Goal: Register for event/course

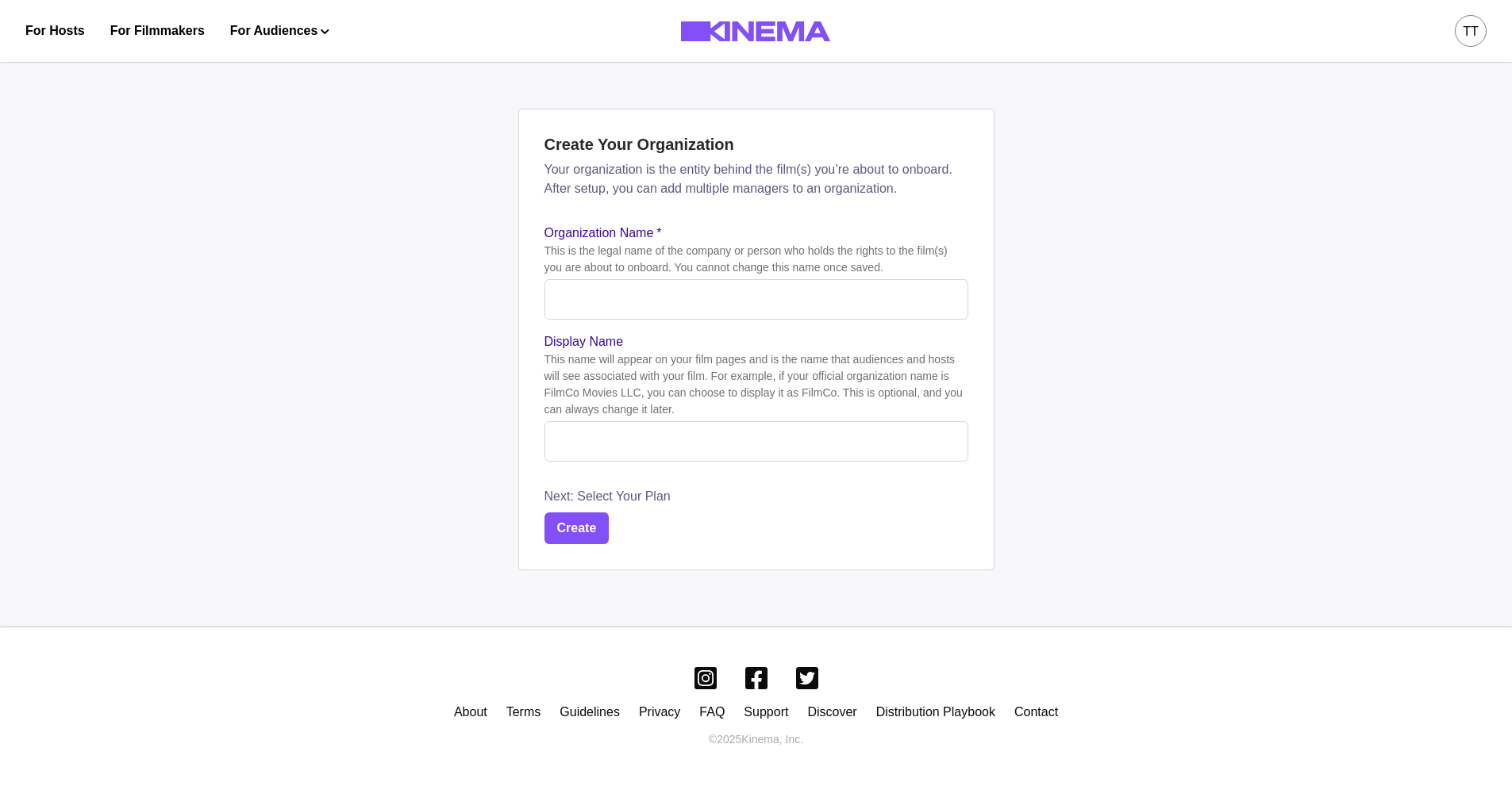
click at [755, 311] on input "Organization Name *" at bounding box center [756, 299] width 424 height 41
paste input "**********"
type input "**********"
paste input "**********"
type input "**********"
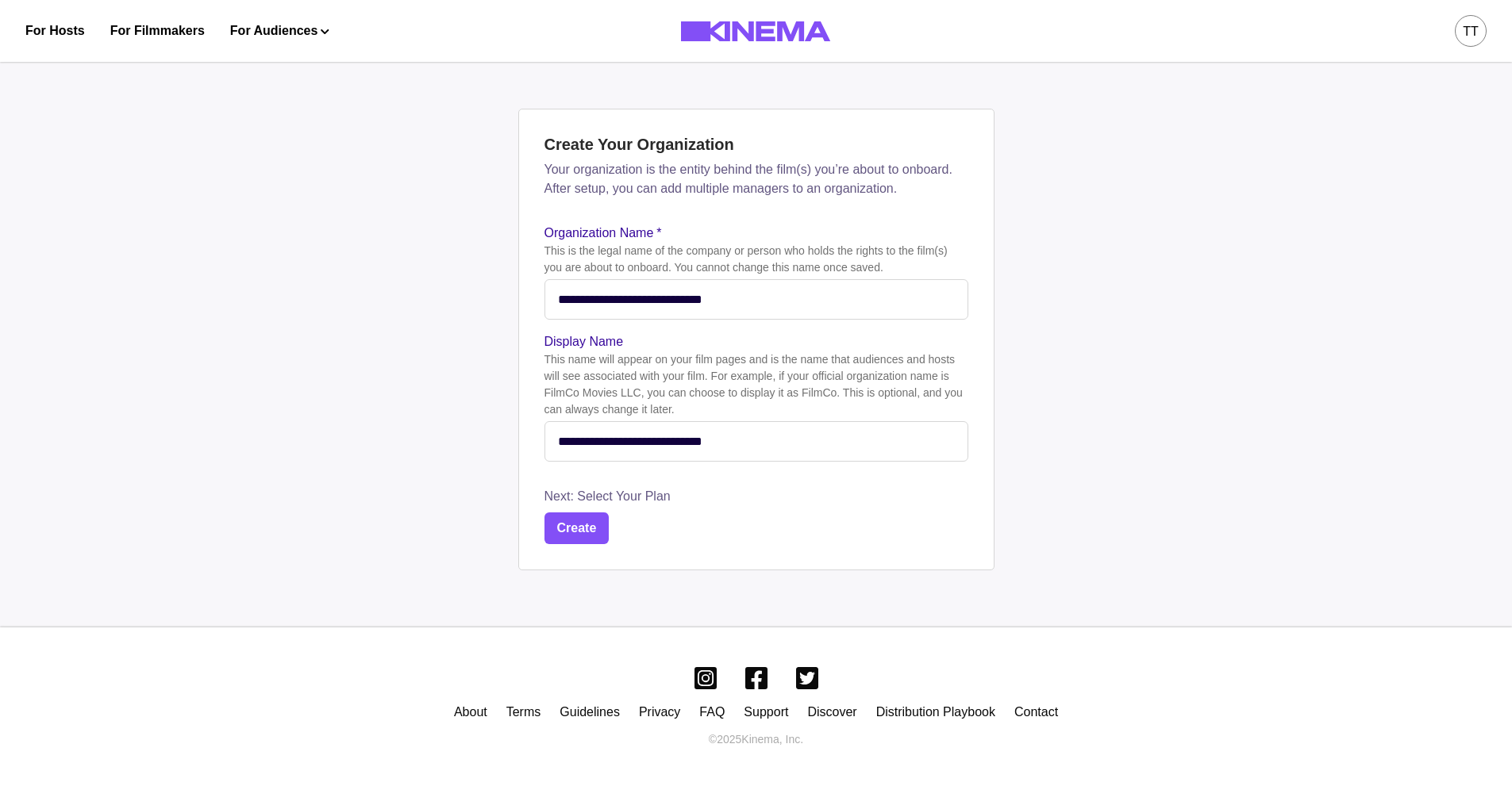
click at [732, 310] on input "**********" at bounding box center [756, 299] width 424 height 41
type input "****"
click at [587, 525] on button "Create" at bounding box center [576, 528] width 65 height 32
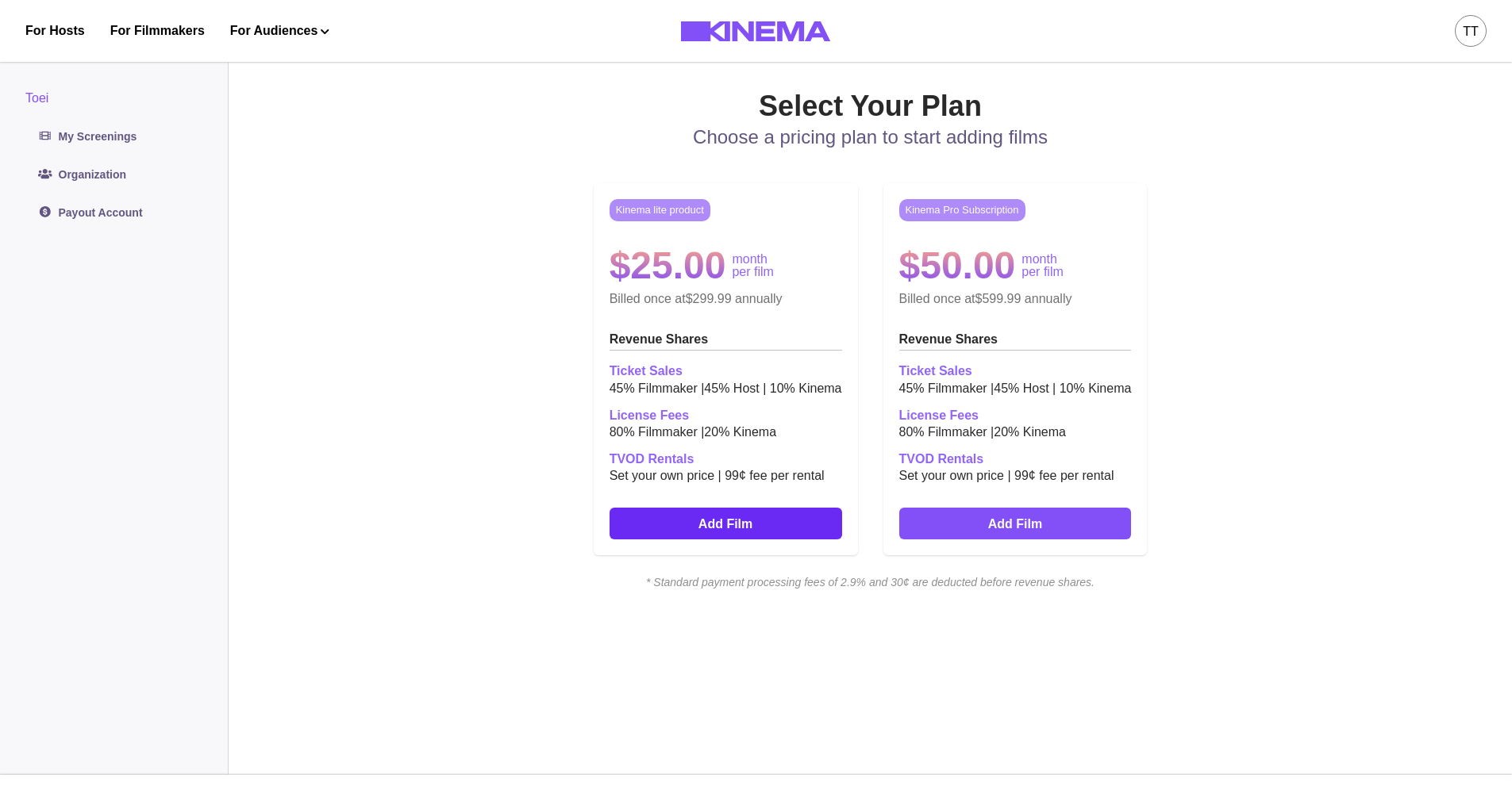
click at [736, 522] on link "Add Film" at bounding box center [727, 523] width 233 height 32
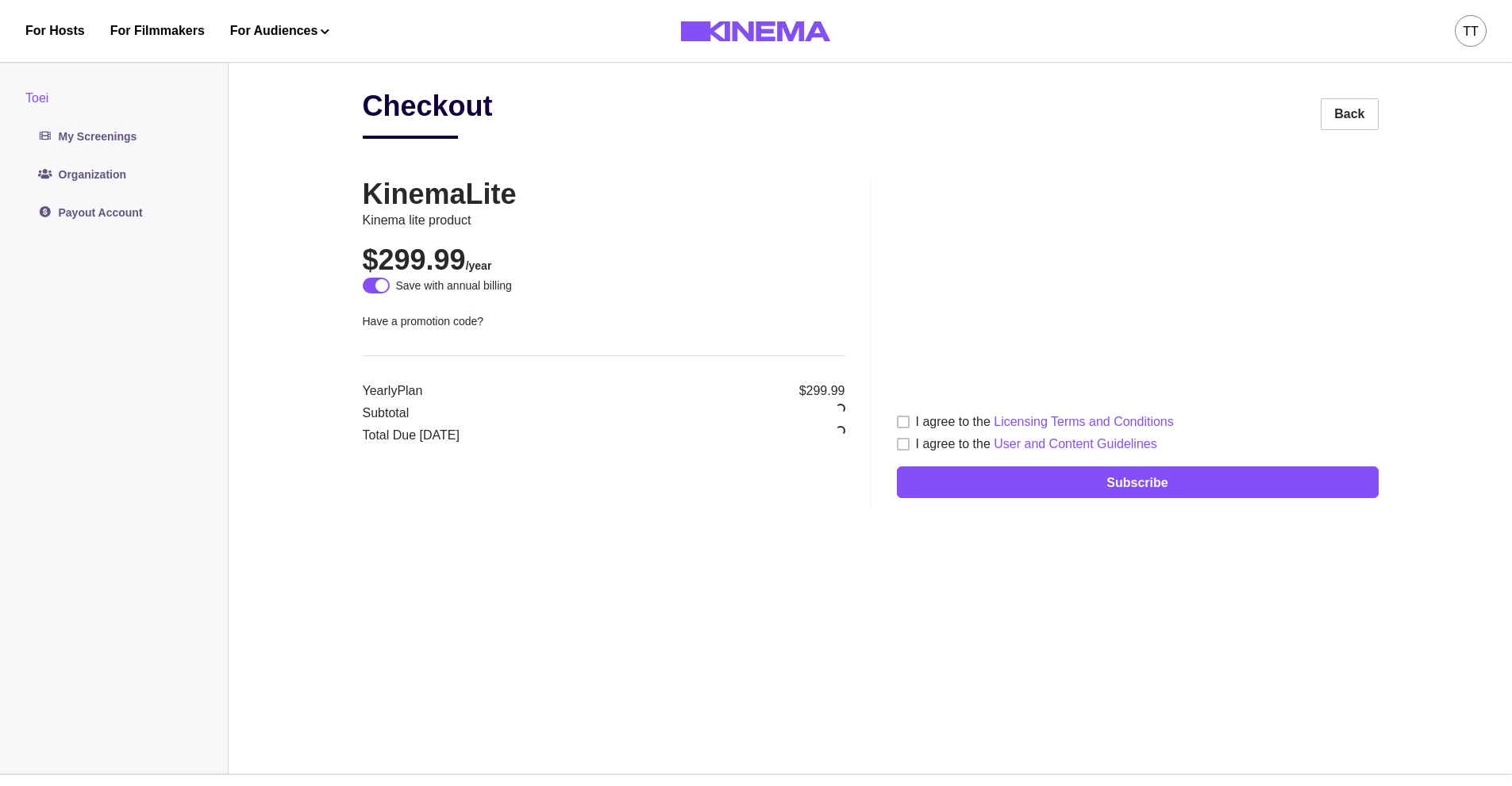
click at [905, 423] on span at bounding box center [903, 422] width 13 height 13
drag, startPoint x: 903, startPoint y: 449, endPoint x: 907, endPoint y: 429, distance: 20.4
click at [903, 445] on span at bounding box center [903, 444] width 13 height 13
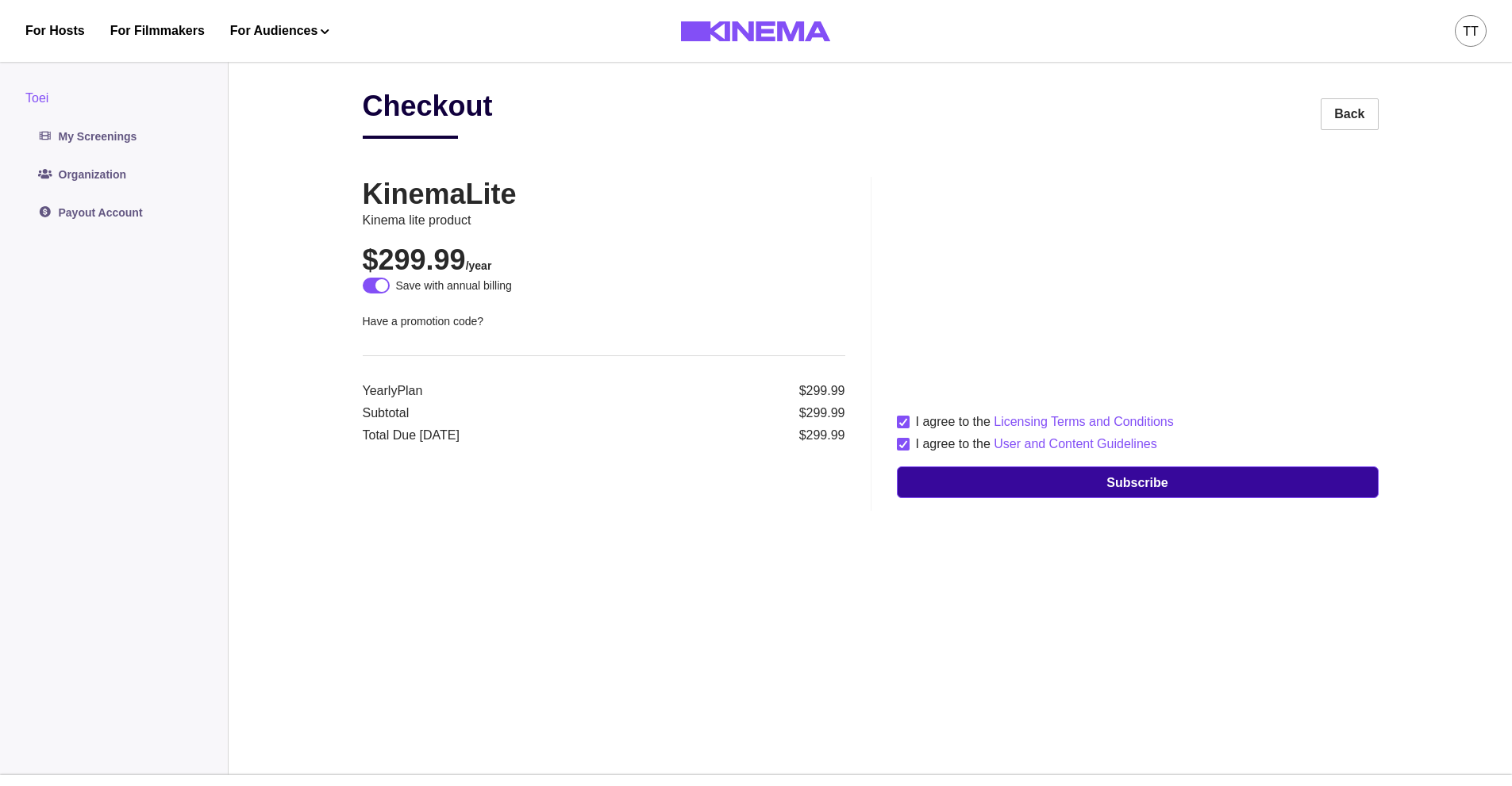
click at [1025, 487] on button "Subscribe" at bounding box center [1138, 483] width 482 height 32
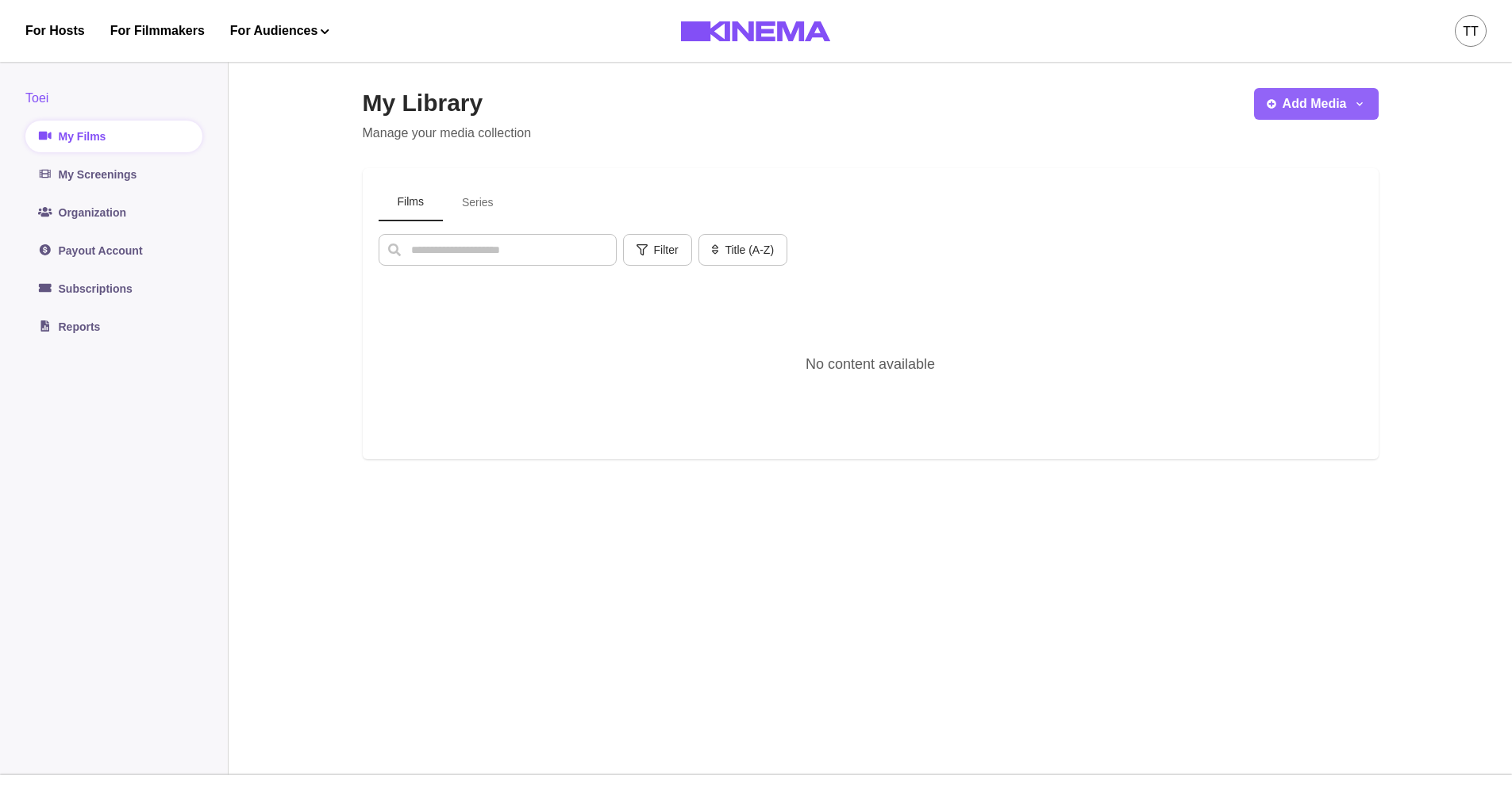
click at [1364, 103] on icon "button" at bounding box center [1360, 103] width 13 height 13
click at [1316, 178] on button "Add Series" at bounding box center [1342, 177] width 176 height 29
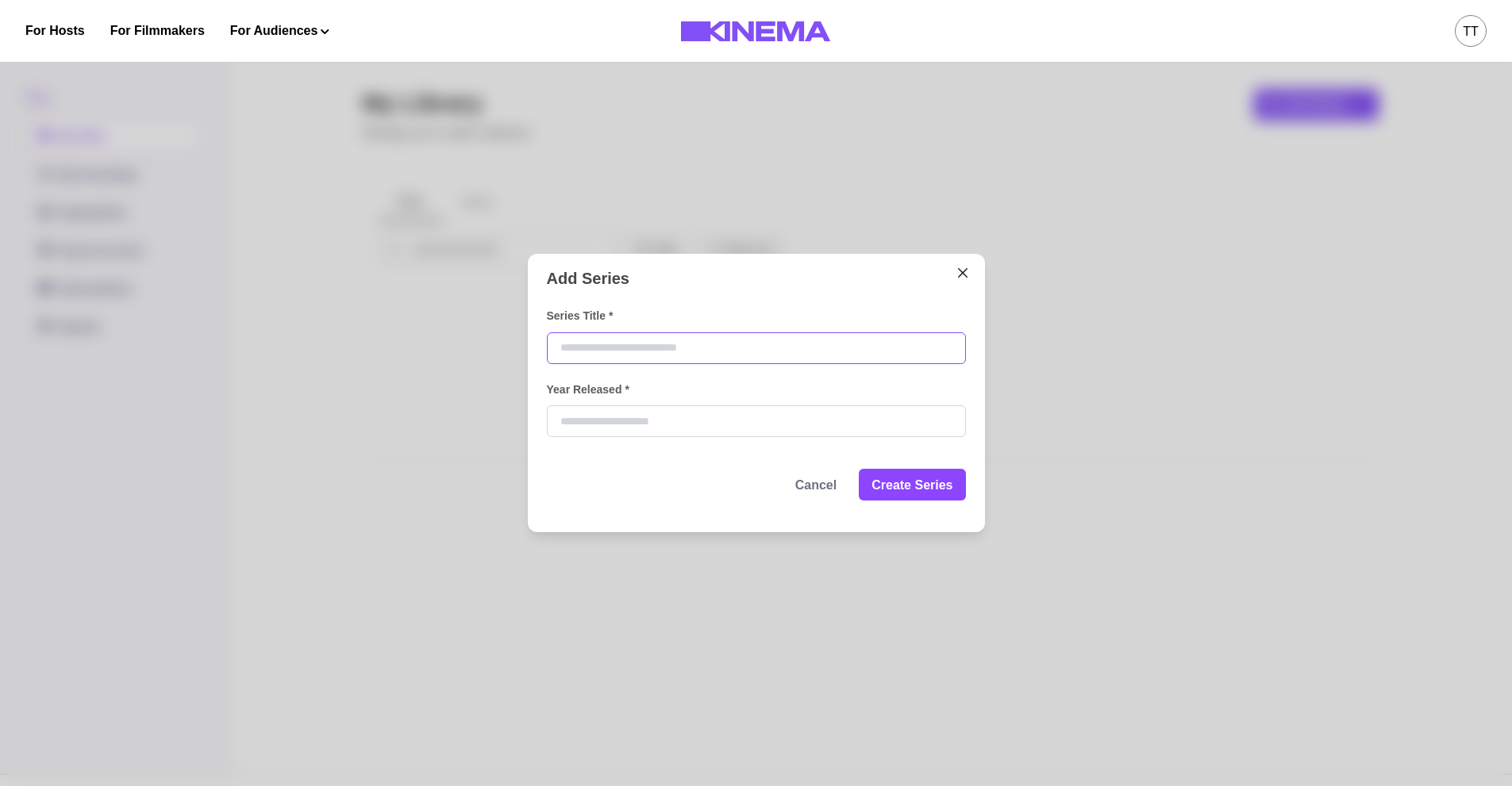
click at [799, 360] on input "Series Title *" at bounding box center [756, 348] width 419 height 32
paste input "**********"
type input "**********"
click at [795, 417] on input "Year Released *" at bounding box center [756, 422] width 419 height 32
type input "****"
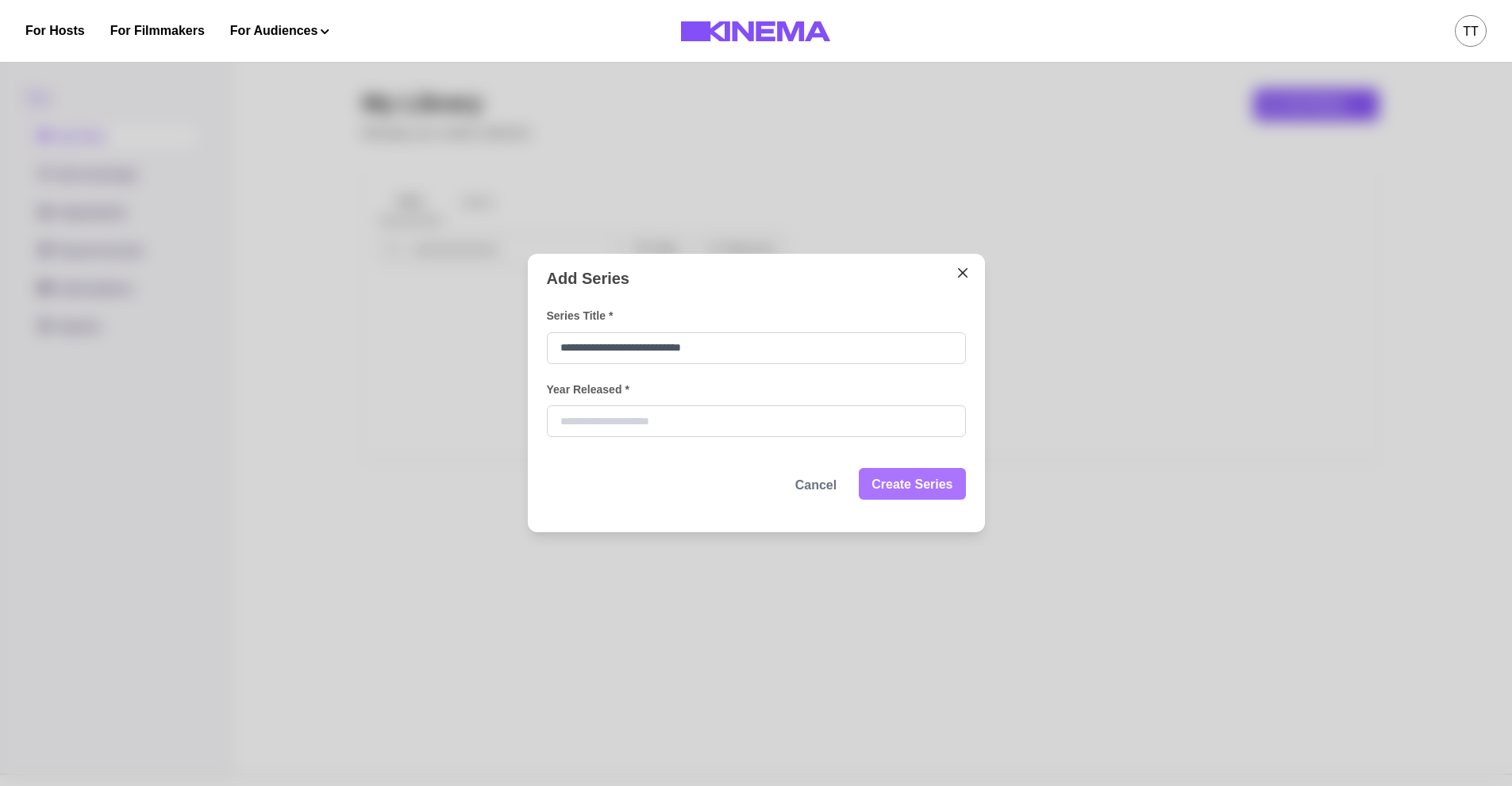
click at [924, 494] on button "Create Series" at bounding box center [912, 485] width 107 height 32
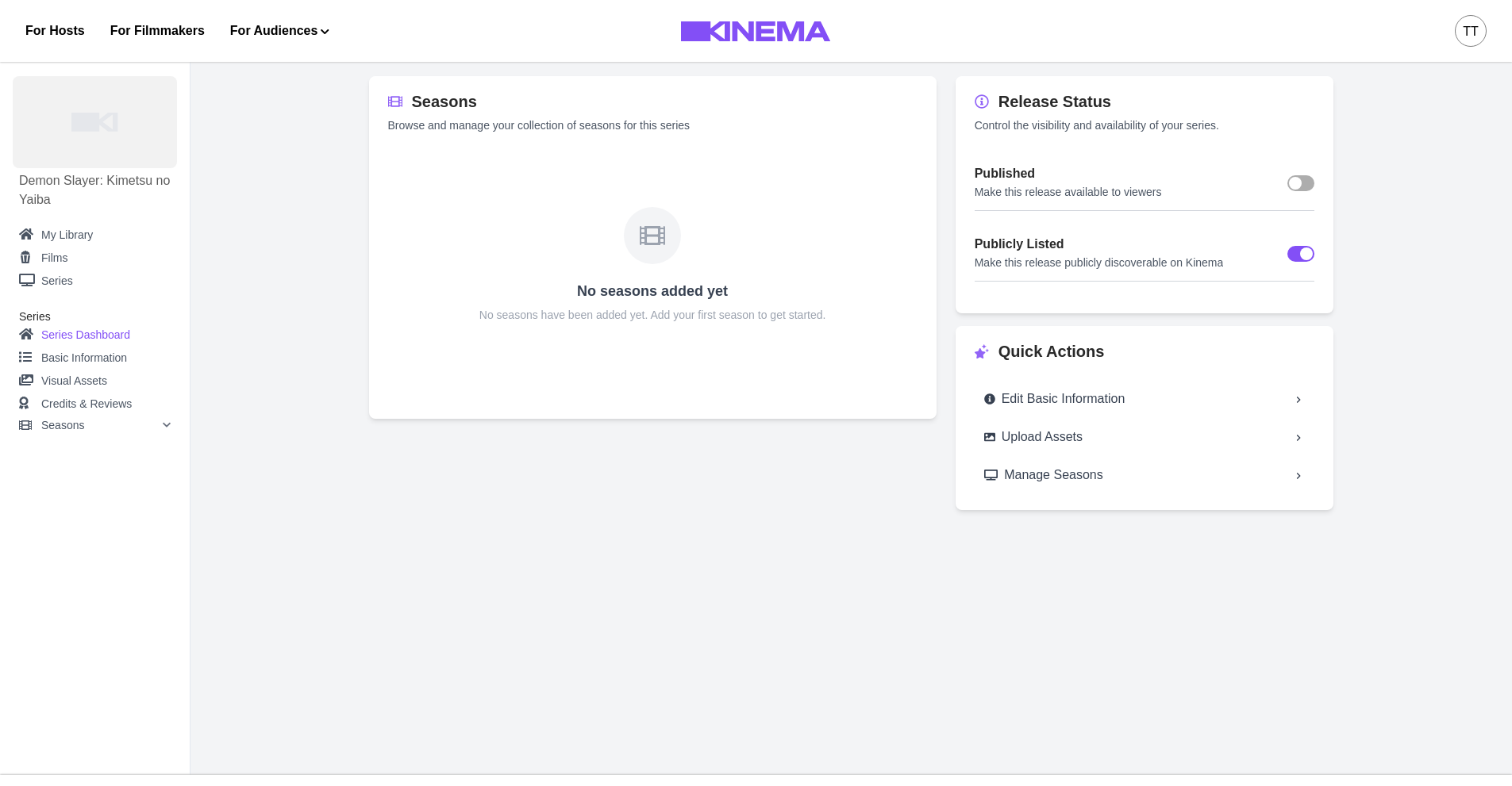
click at [1297, 182] on span at bounding box center [1295, 183] width 13 height 13
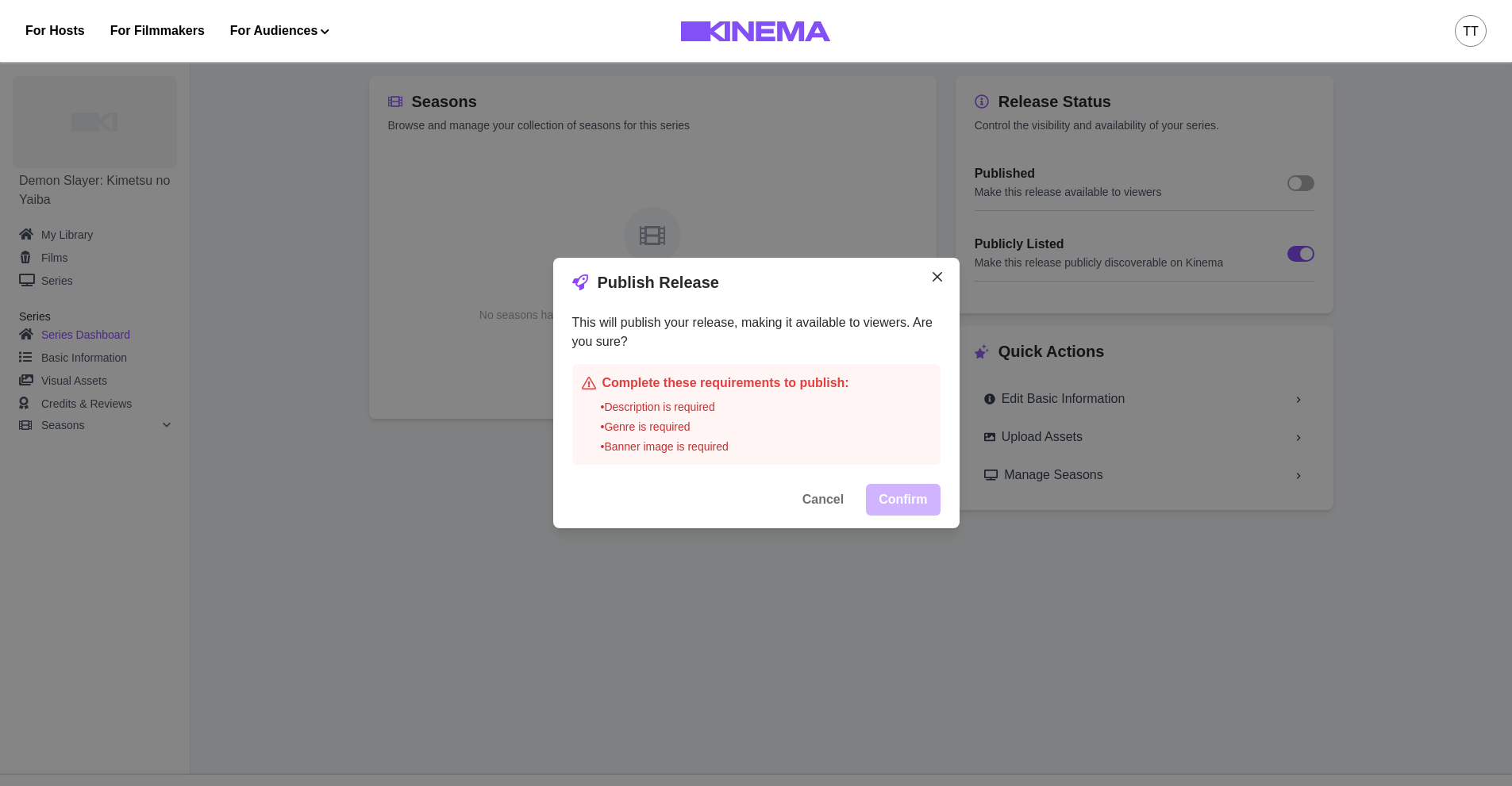
click at [937, 270] on button "Close" at bounding box center [938, 278] width 26 height 26
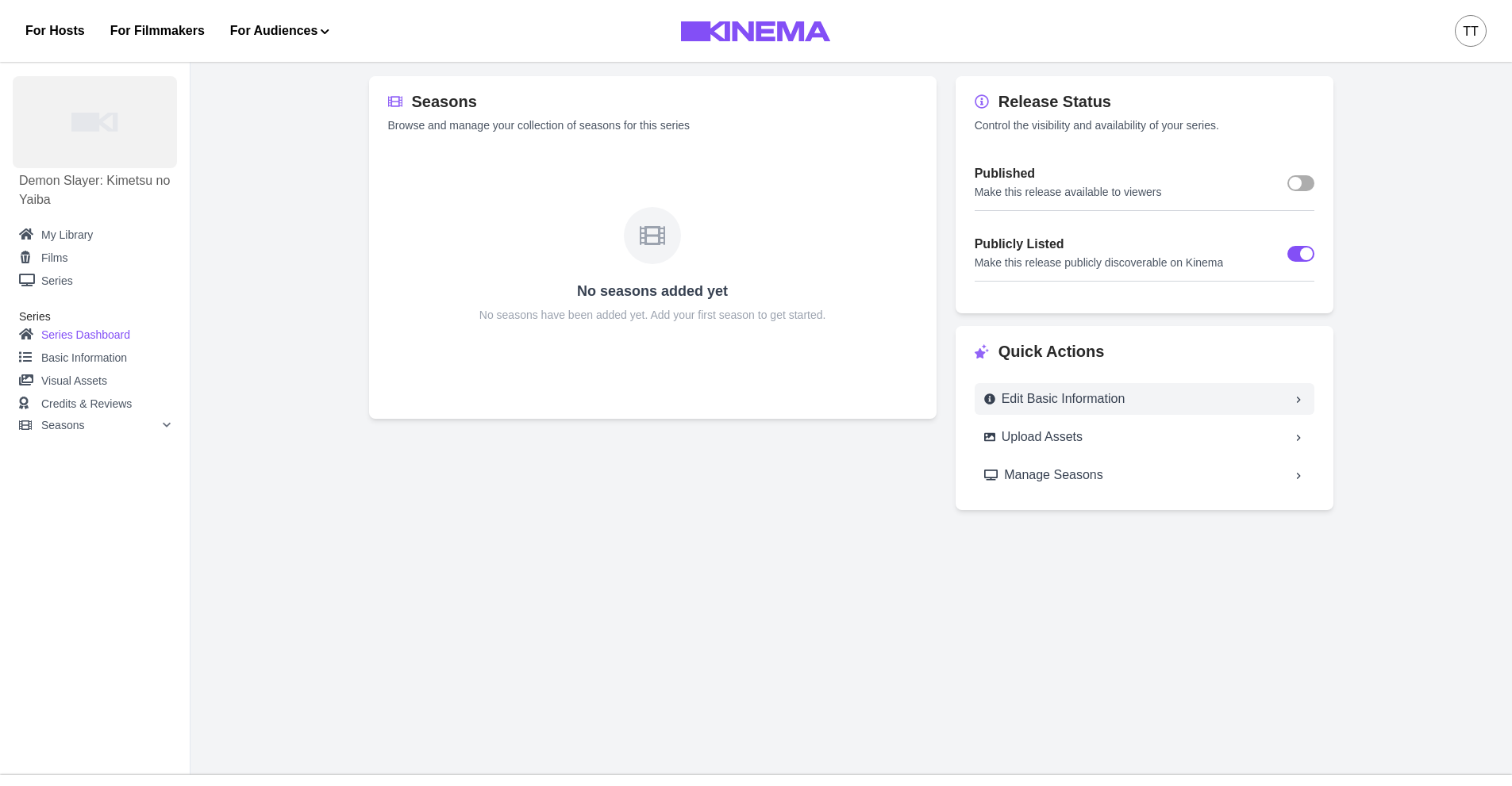
click at [1108, 403] on div "Edit Basic Information" at bounding box center [1055, 399] width 141 height 19
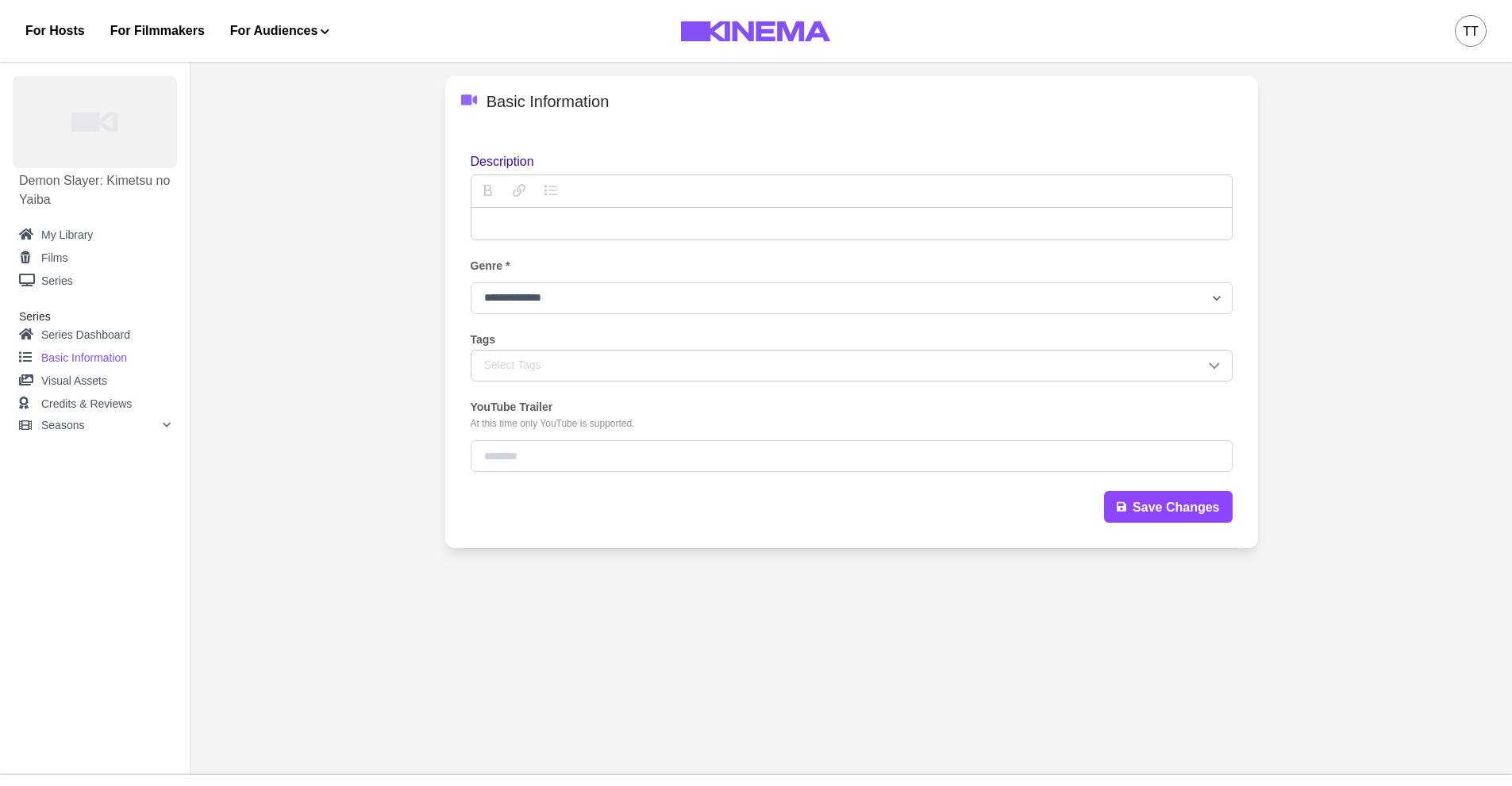
click at [590, 240] on div at bounding box center [852, 224] width 760 height 32
click at [610, 226] on p "description" at bounding box center [852, 223] width 736 height 19
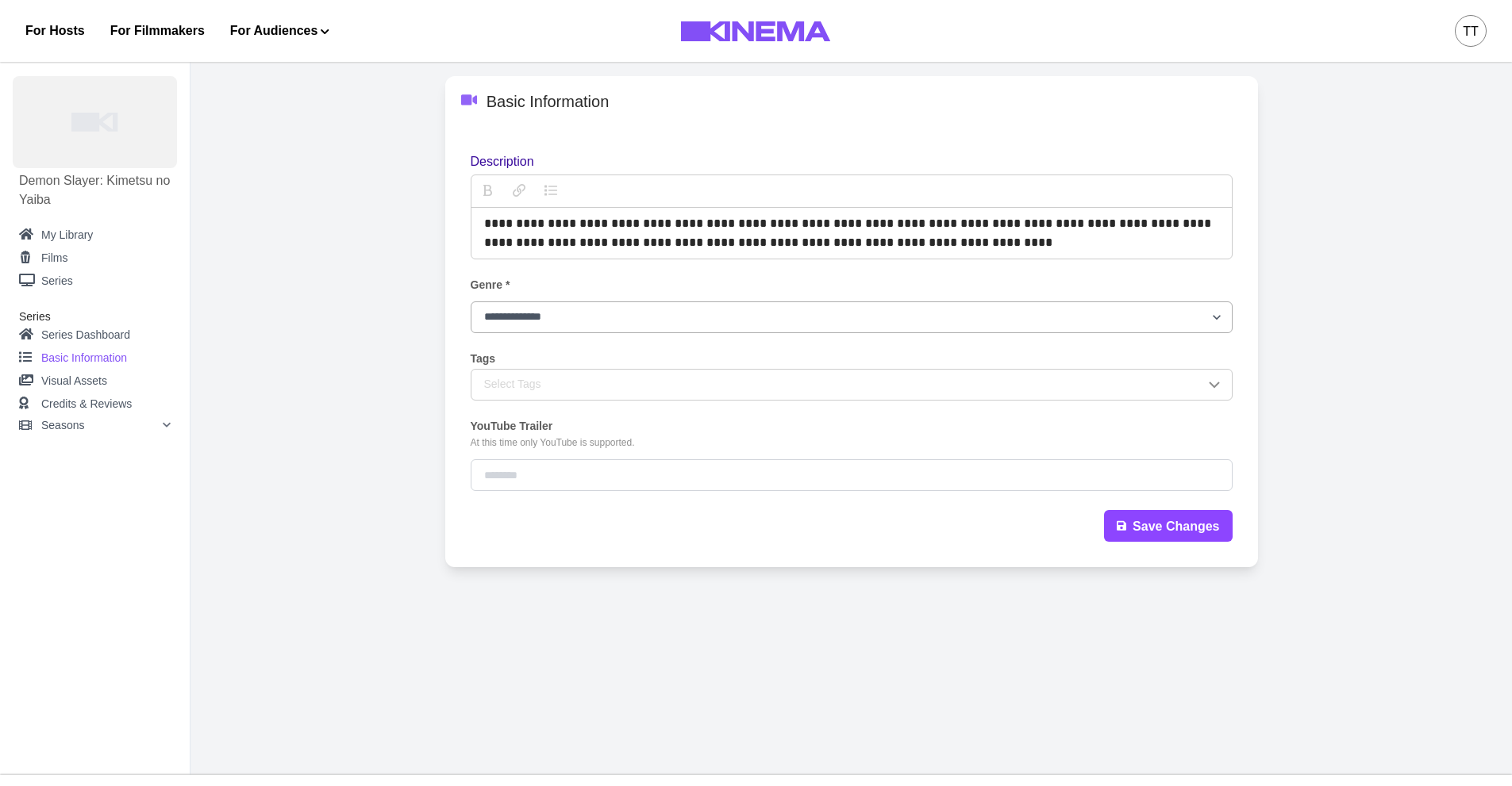
click at [696, 307] on select "**********" at bounding box center [852, 317] width 762 height 32
select select "**********"
click at [471, 301] on select "**********" at bounding box center [852, 317] width 762 height 32
click at [562, 404] on div "**********" at bounding box center [852, 321] width 762 height 339
click at [582, 393] on div "Select Tags" at bounding box center [845, 384] width 721 height 17
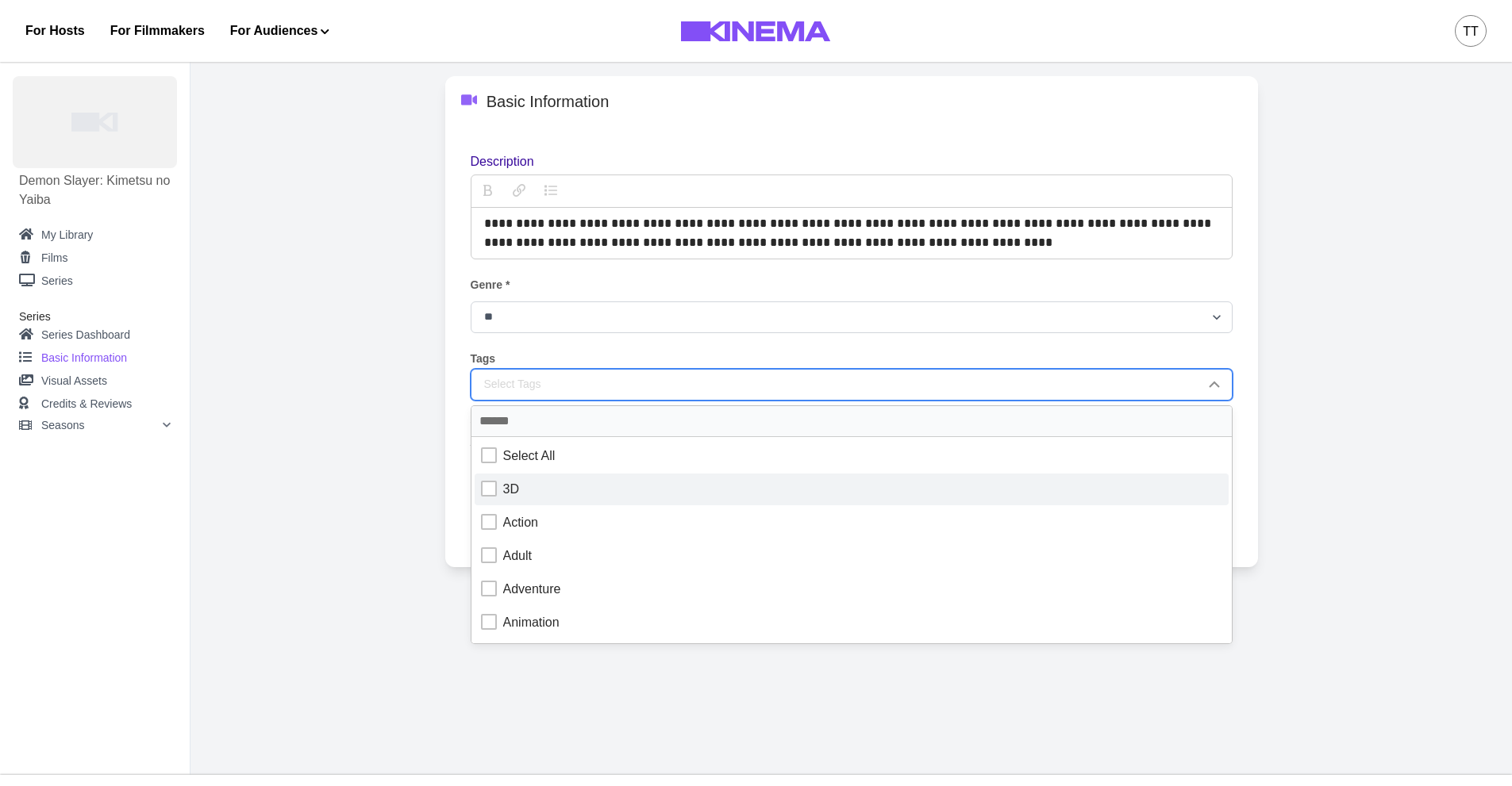
click at [485, 487] on div at bounding box center [489, 489] width 16 height 16
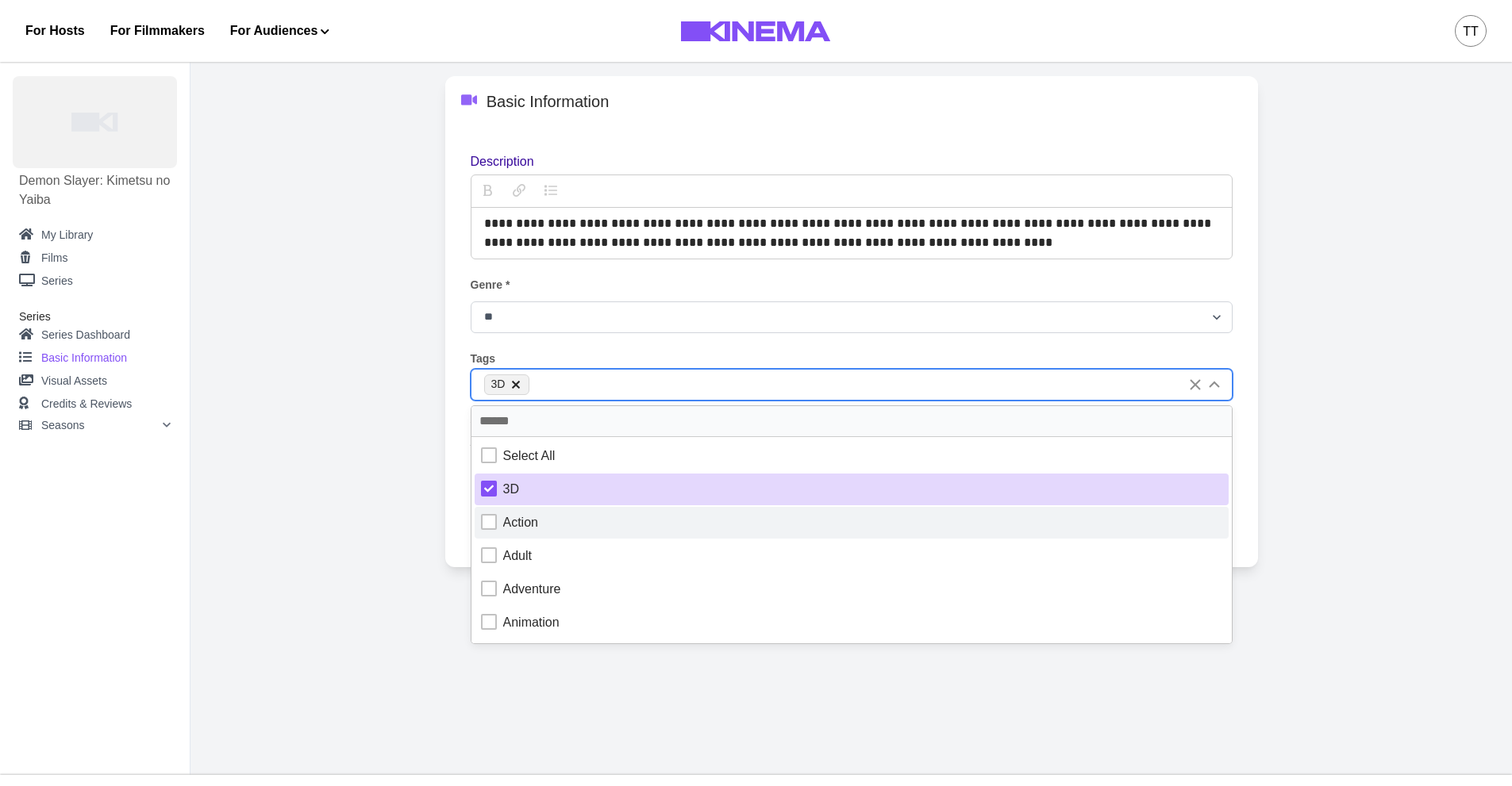
click at [496, 526] on div at bounding box center [489, 522] width 16 height 16
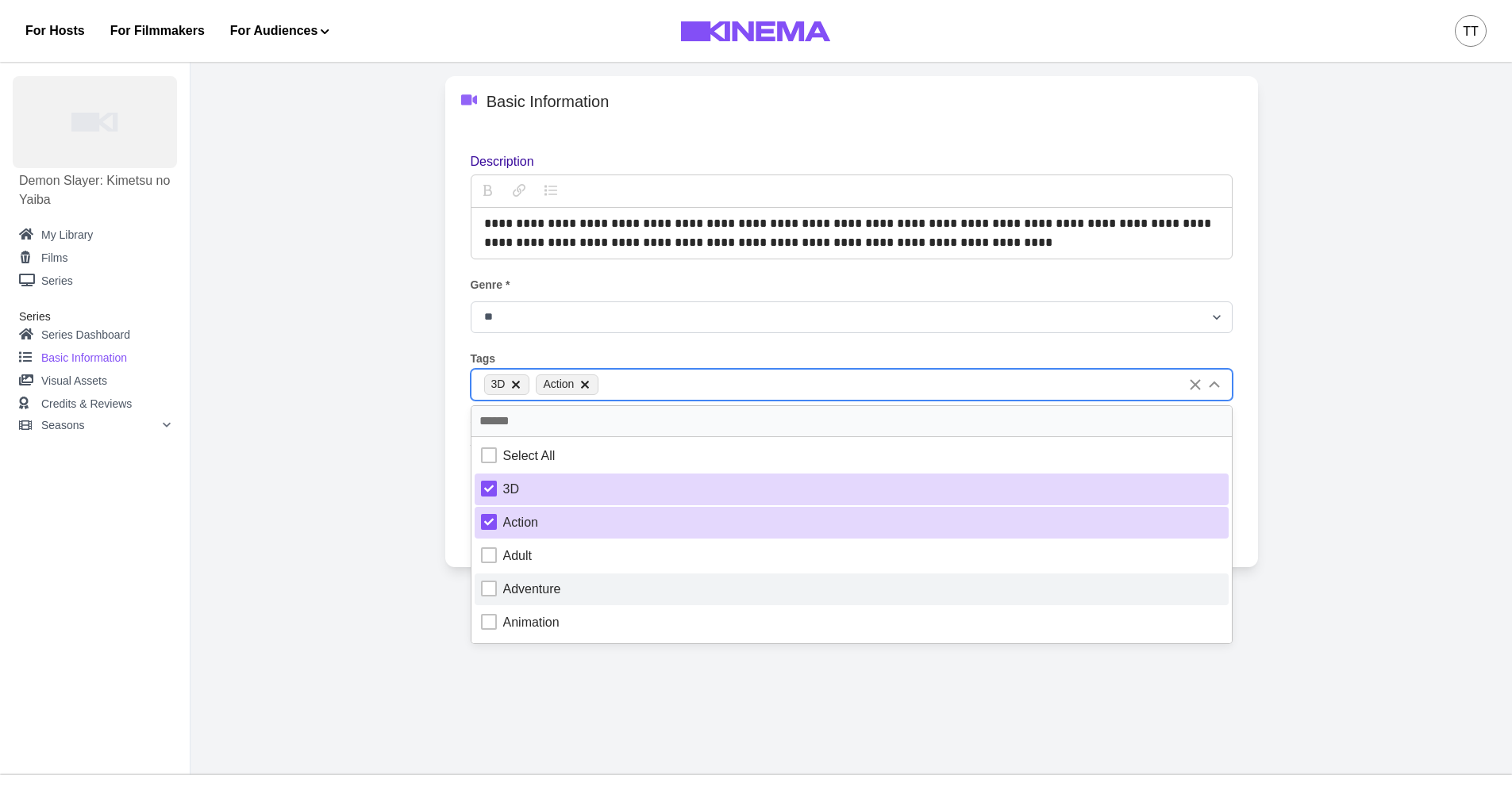
click at [477, 585] on label "Adventure" at bounding box center [852, 590] width 755 height 32
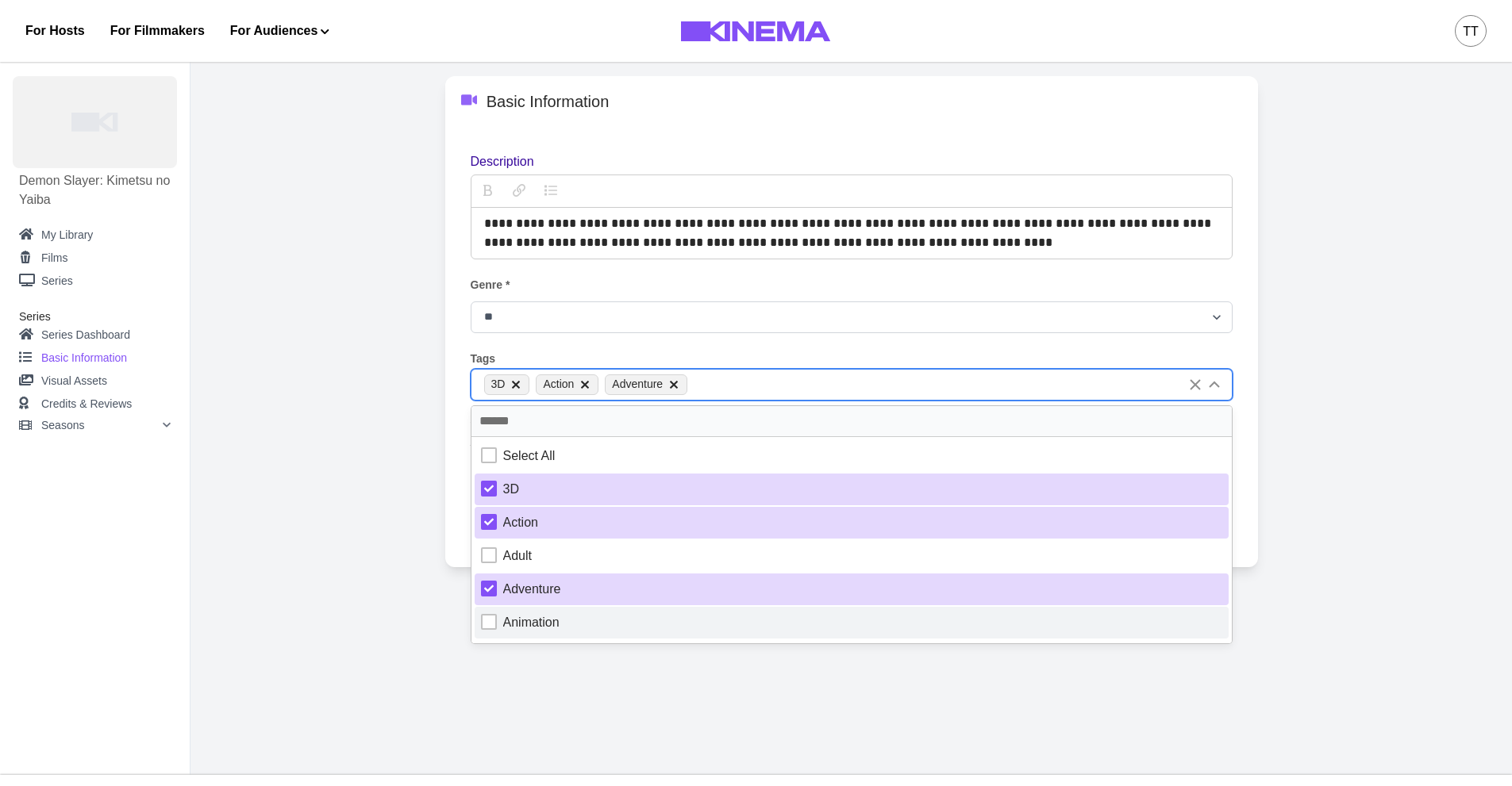
click at [489, 620] on div at bounding box center [489, 622] width 16 height 16
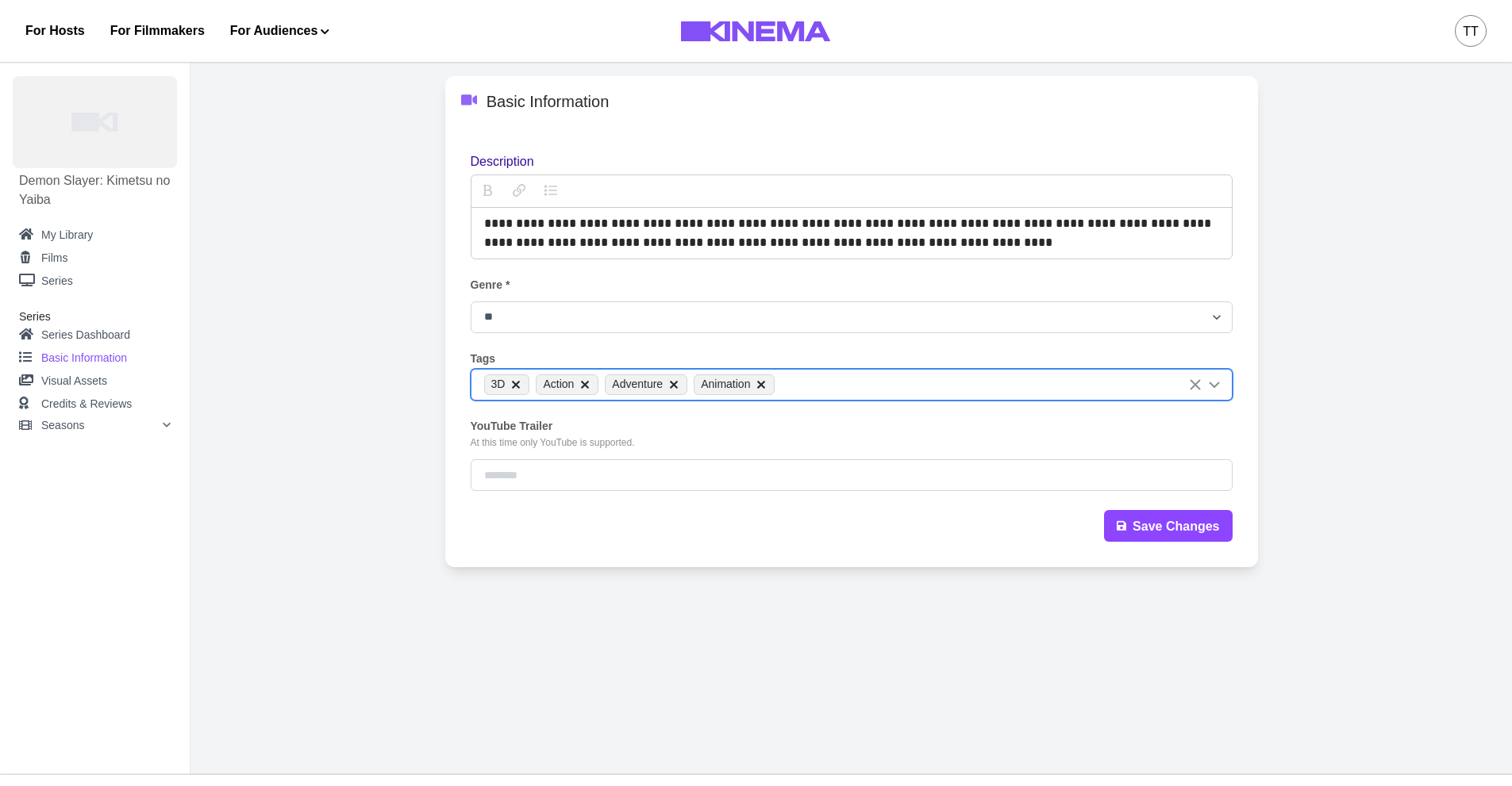
drag, startPoint x: 365, startPoint y: 560, endPoint x: 410, endPoint y: 535, distance: 51.5
click at [365, 559] on div "**********" at bounding box center [851, 322] width 1016 height 491
click at [551, 469] on input "YouTube Trailer" at bounding box center [852, 476] width 762 height 32
click at [1157, 534] on button "Save Changes" at bounding box center [1168, 525] width 128 height 32
click at [75, 375] on link "Visual Assets" at bounding box center [95, 381] width 151 height 23
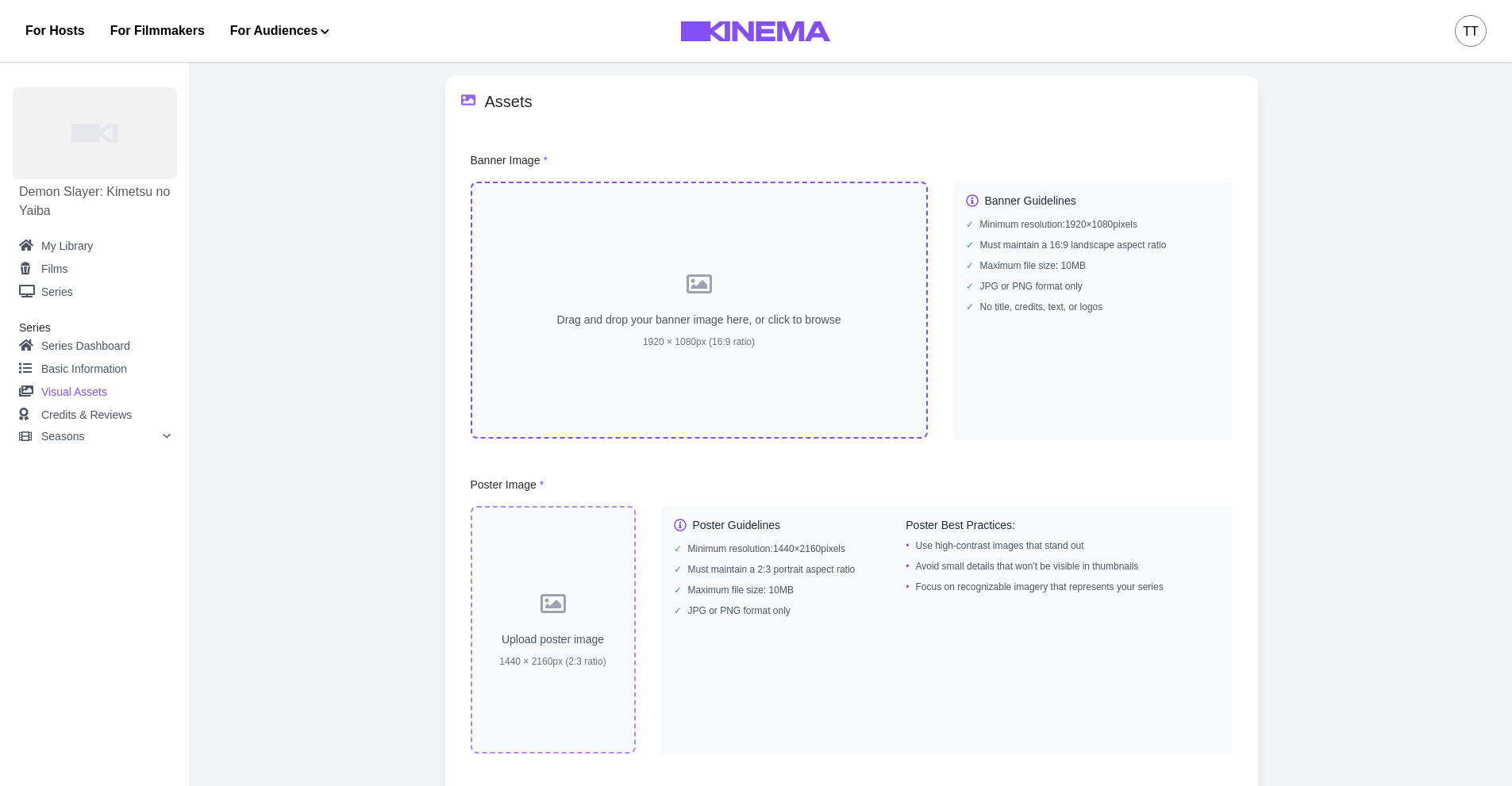
click at [760, 314] on p "Drag and drop your banner image here, or click to browse" at bounding box center [700, 319] width 297 height 17
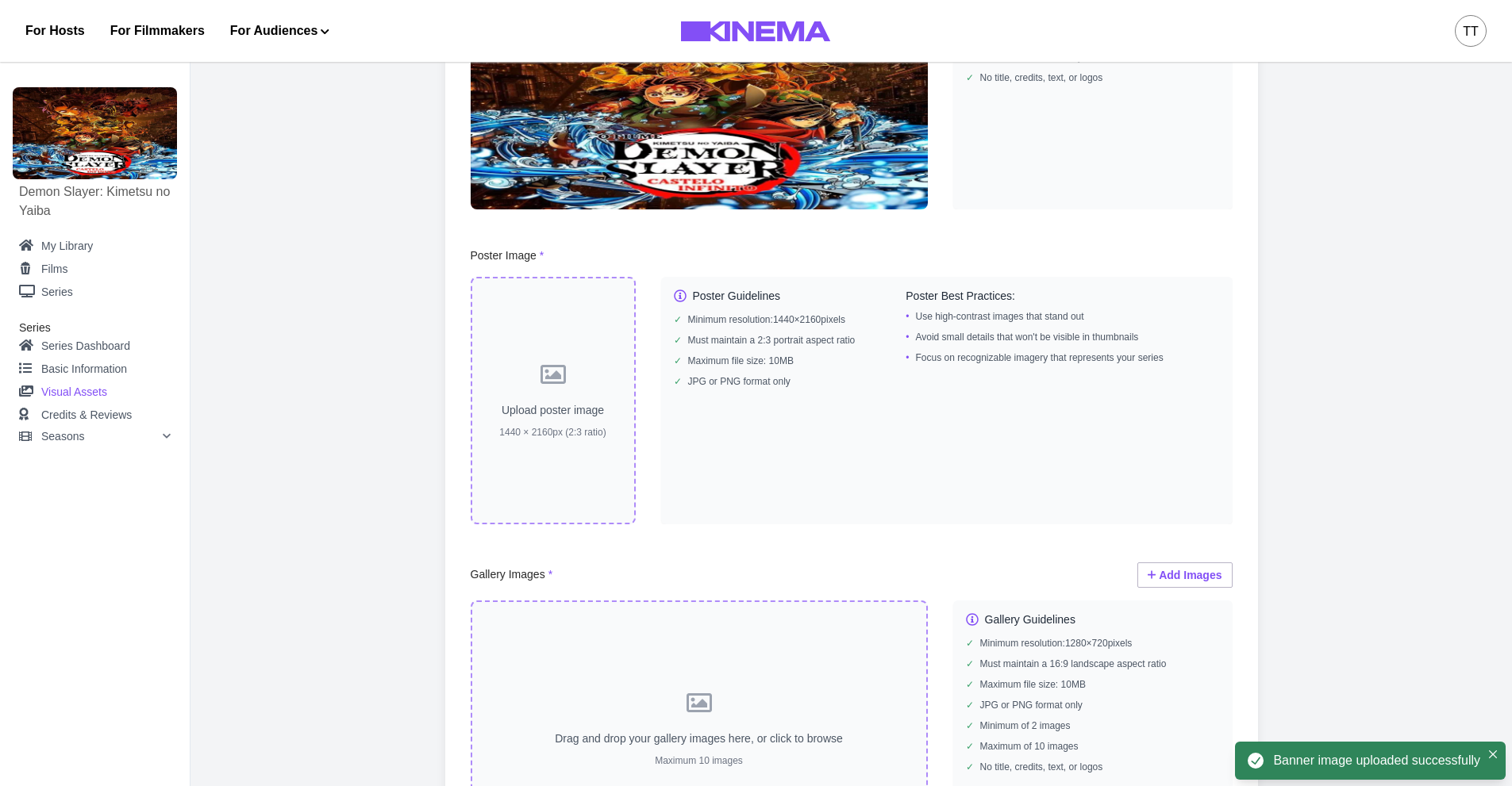
scroll to position [238, 0]
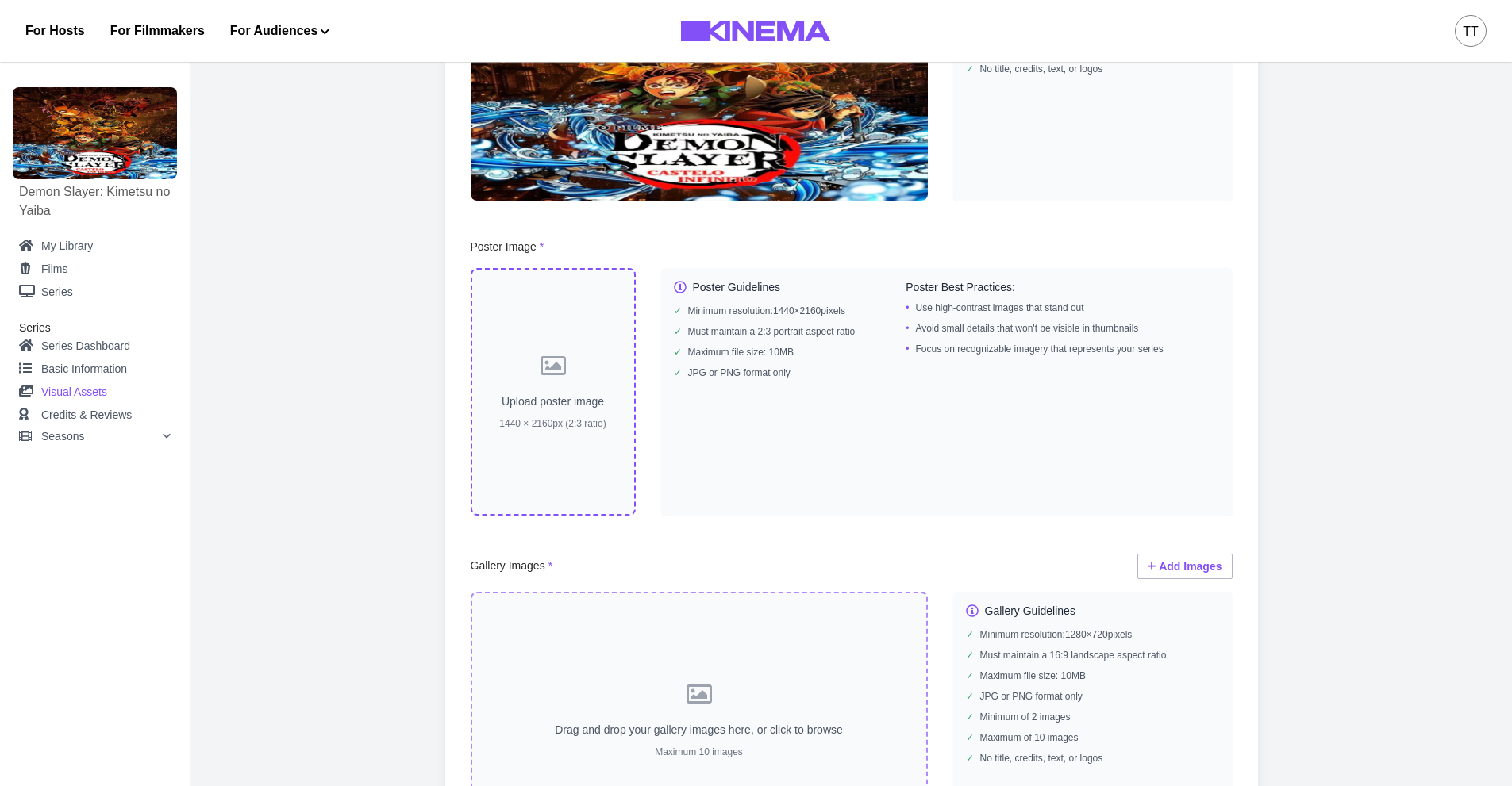
click at [559, 372] on icon at bounding box center [553, 366] width 26 height 26
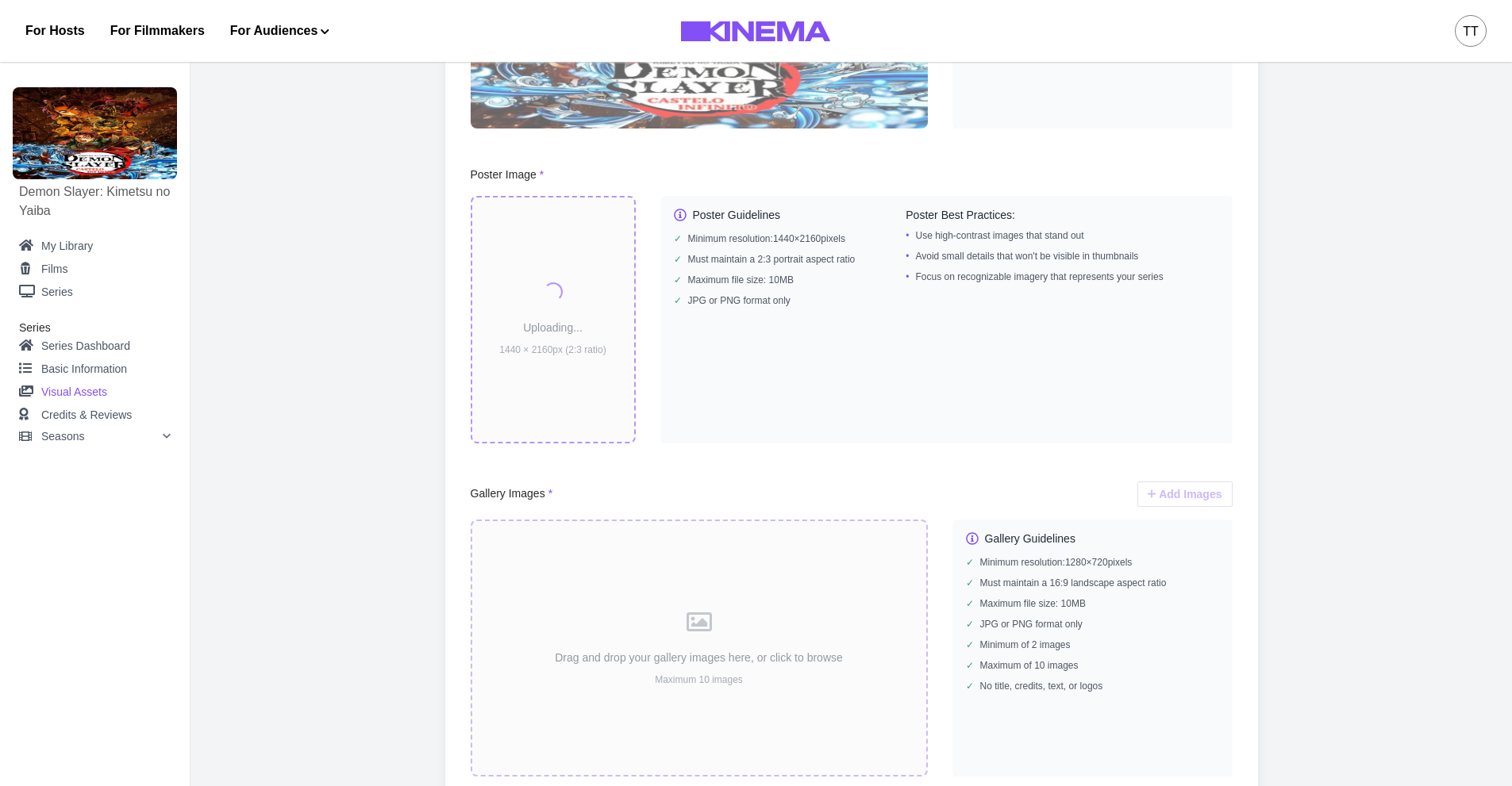
scroll to position [477, 0]
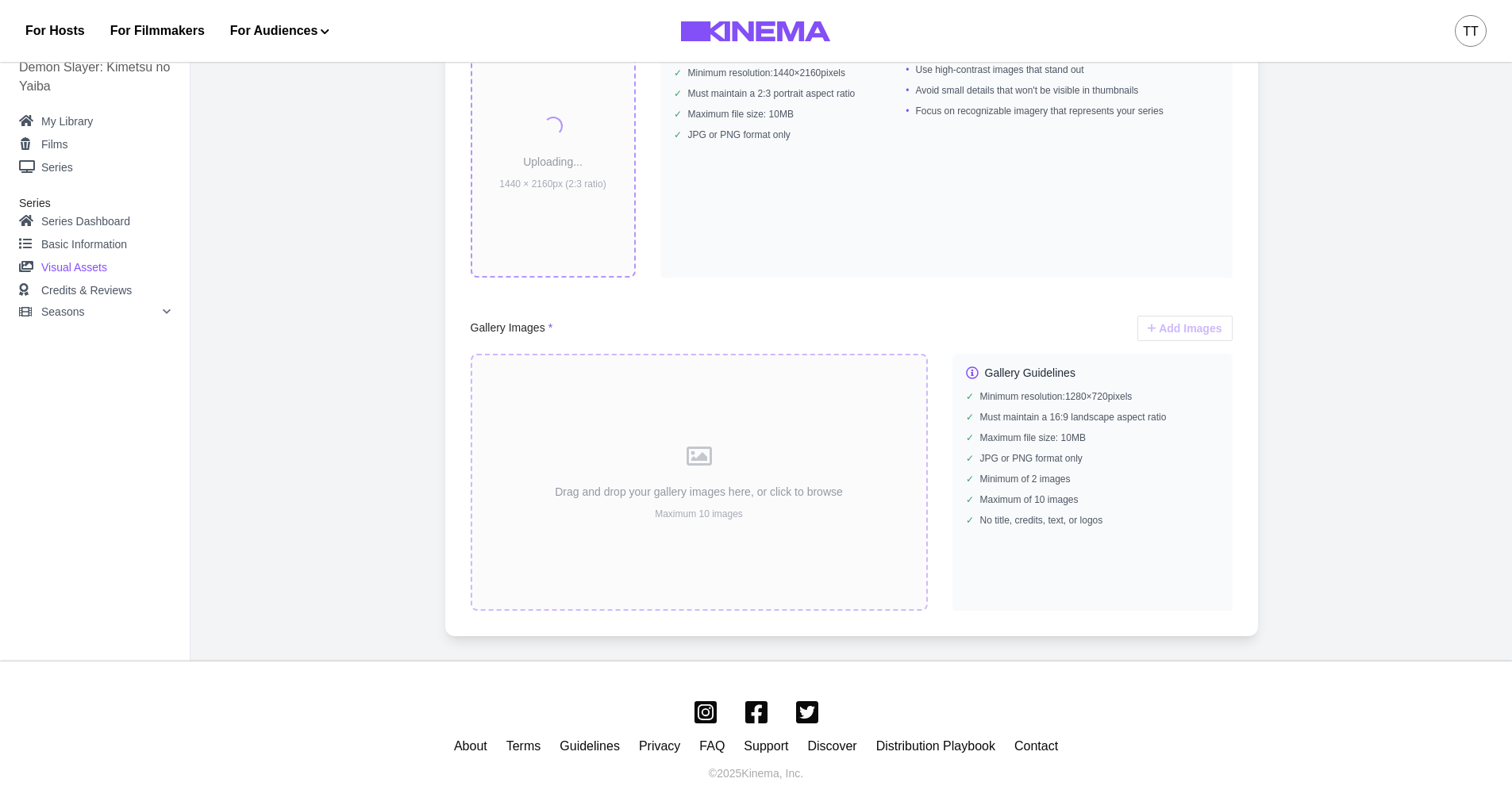
click at [809, 490] on div "Drag and drop your gallery images here, or click to browse Maximum 10 images" at bounding box center [699, 483] width 457 height 257
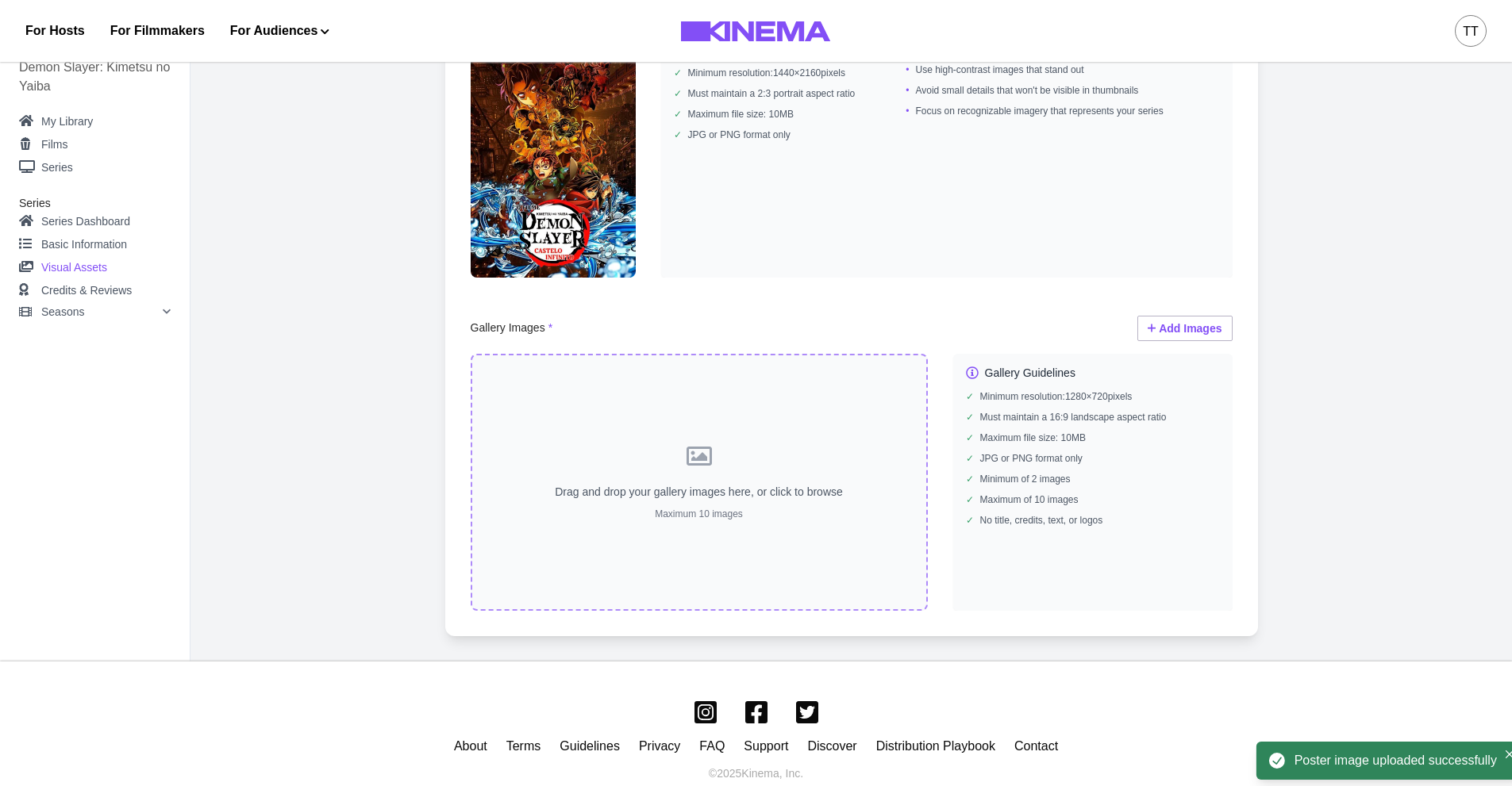
click at [722, 456] on div "Drag and drop your gallery images here, or click to browse Maximum 10 images" at bounding box center [699, 483] width 457 height 257
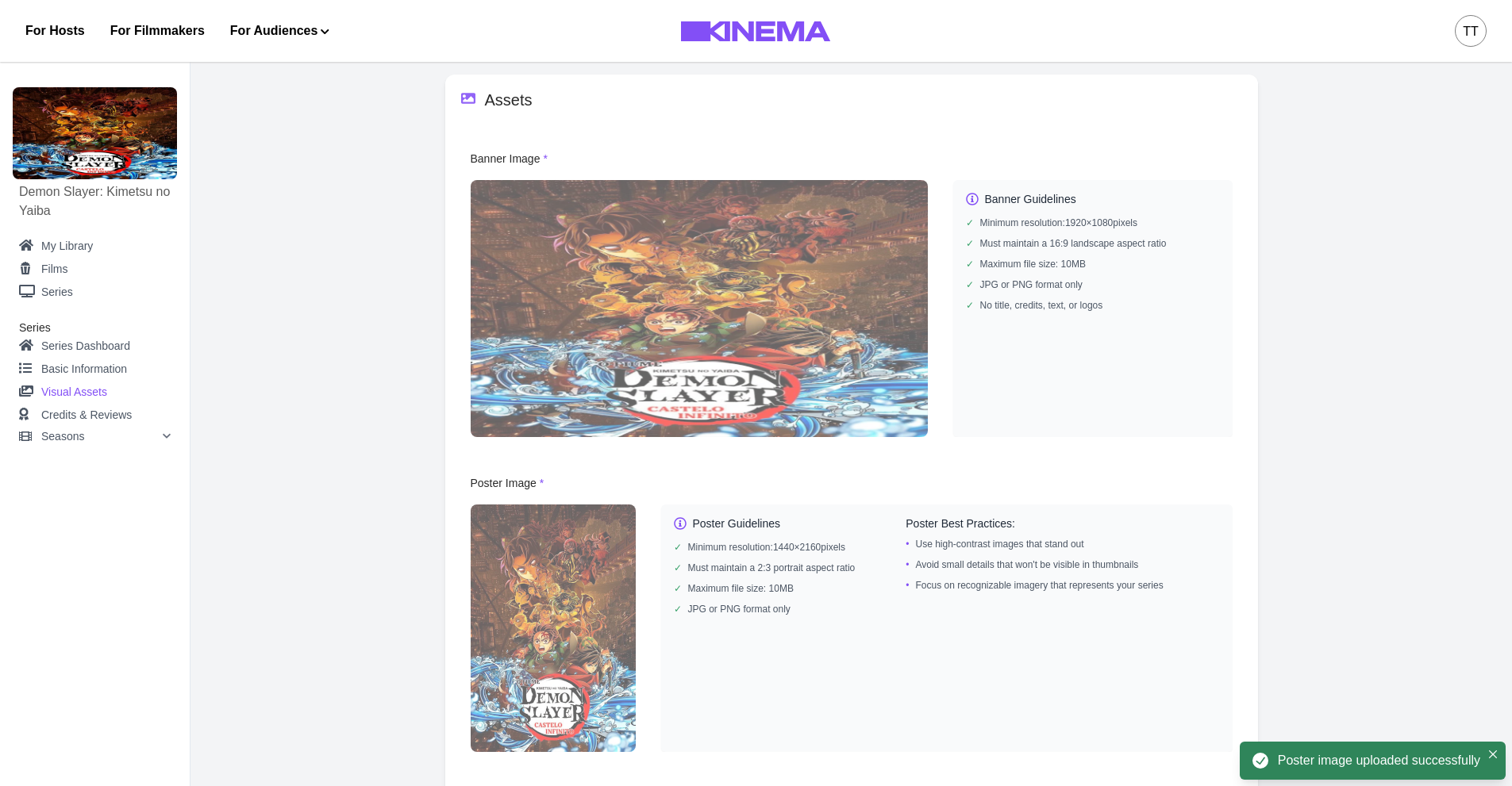
scroll to position [0, 0]
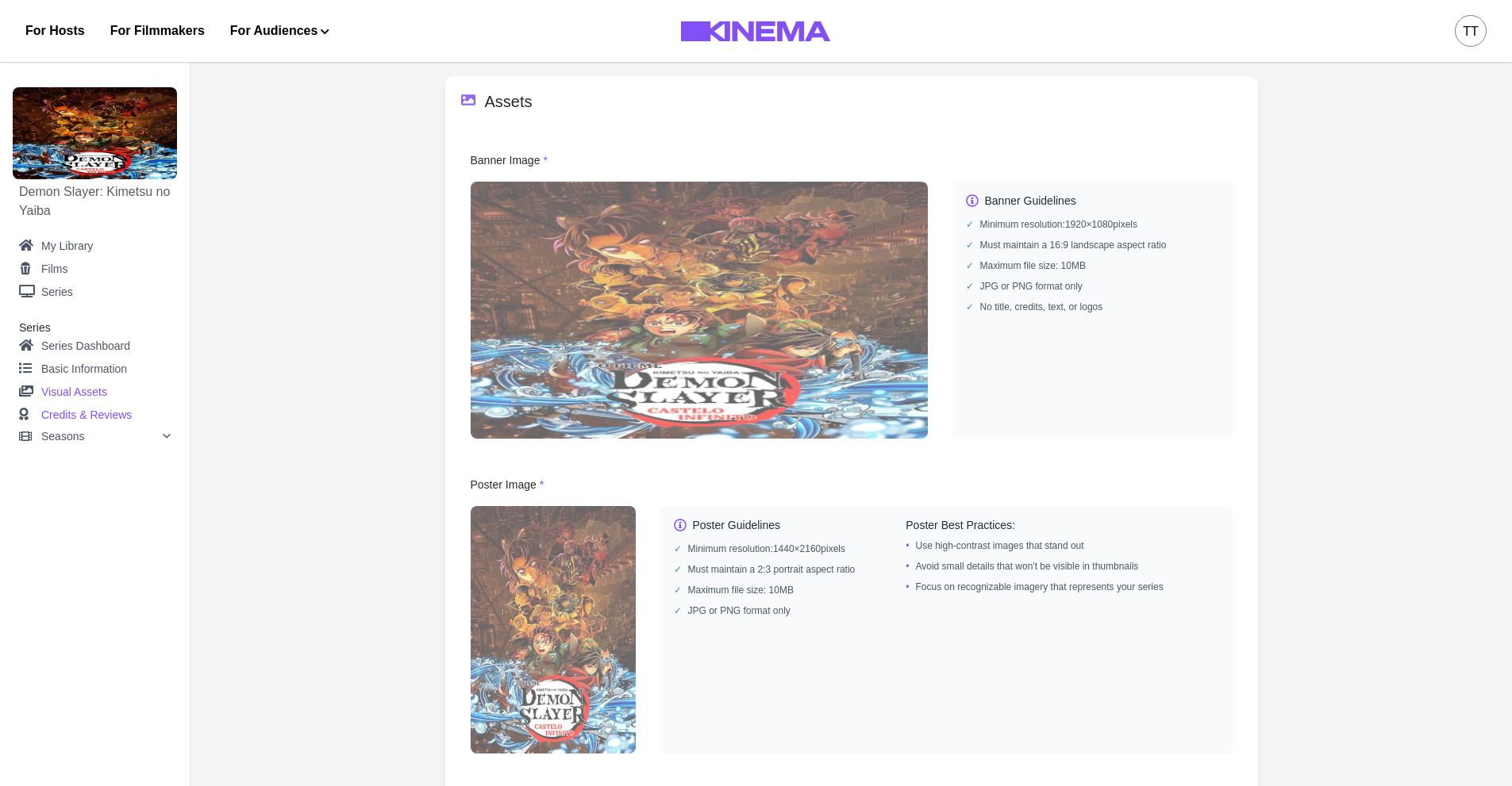
click at [87, 419] on link "Credits & Reviews" at bounding box center [95, 415] width 151 height 23
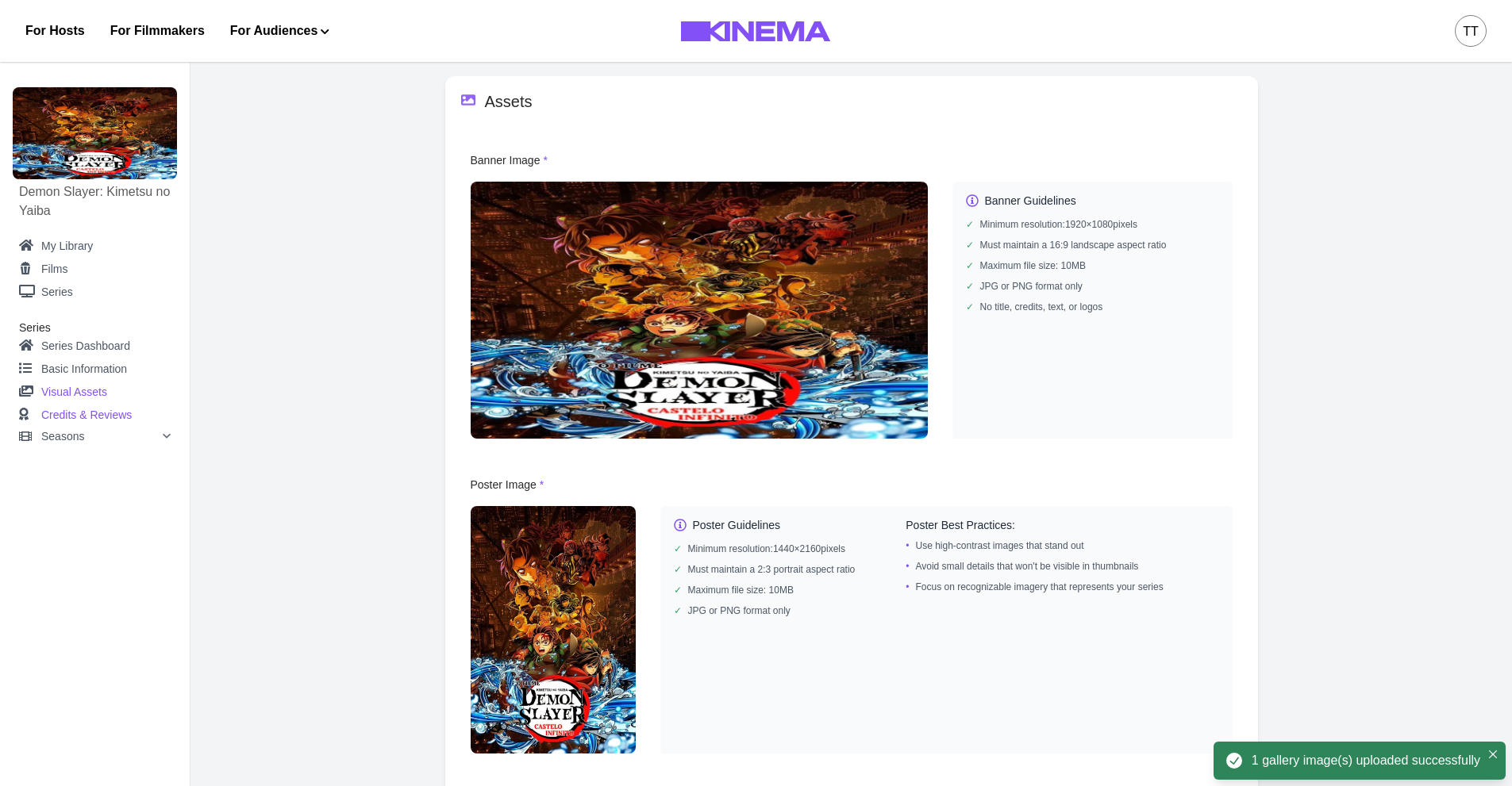
click at [77, 410] on link "Credits & Reviews" at bounding box center [95, 415] width 151 height 23
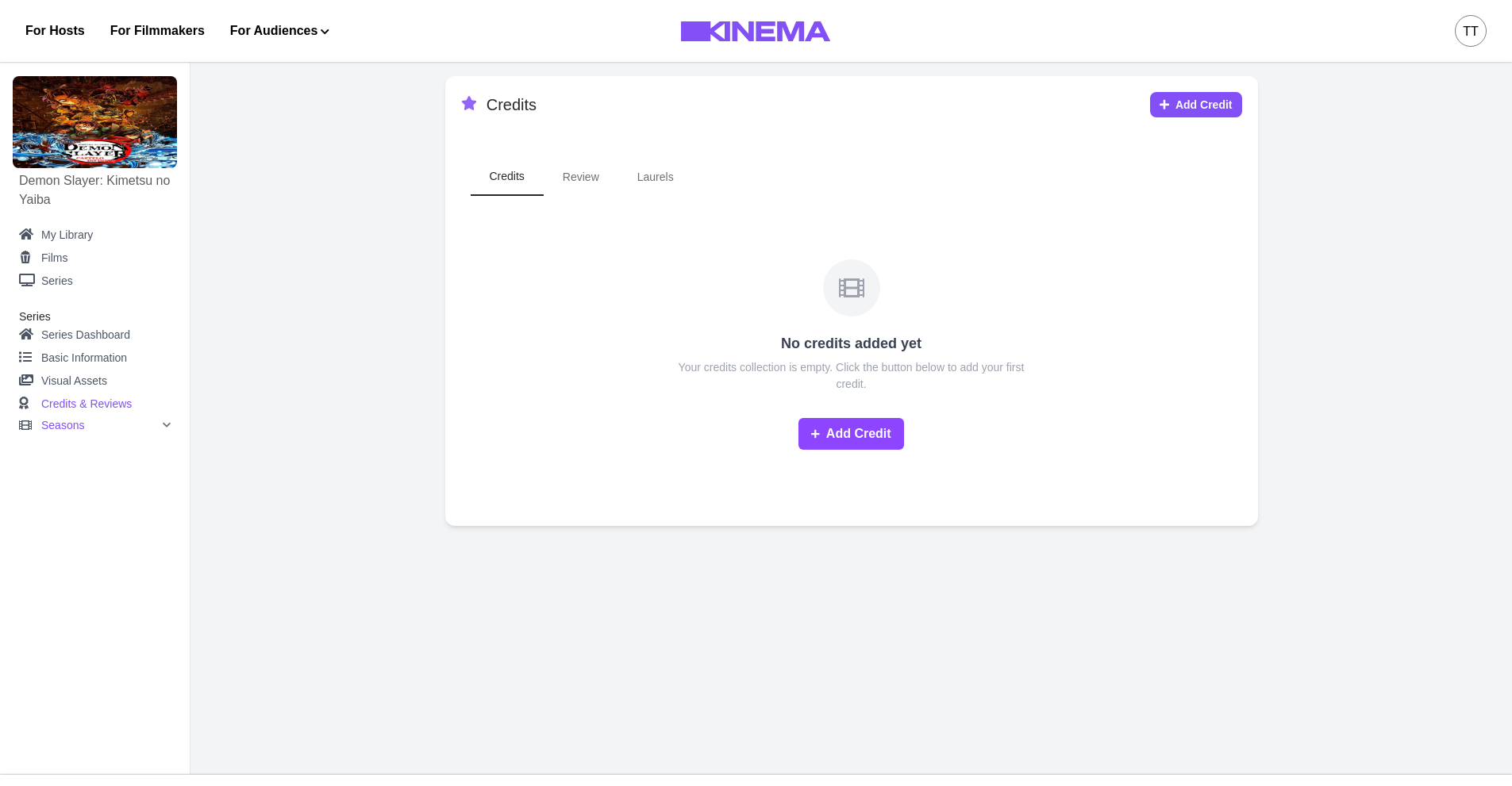
click at [79, 421] on p "Seasons" at bounding box center [62, 425] width 43 height 11
click at [87, 445] on p "Add Seasons" at bounding box center [93, 449] width 66 height 17
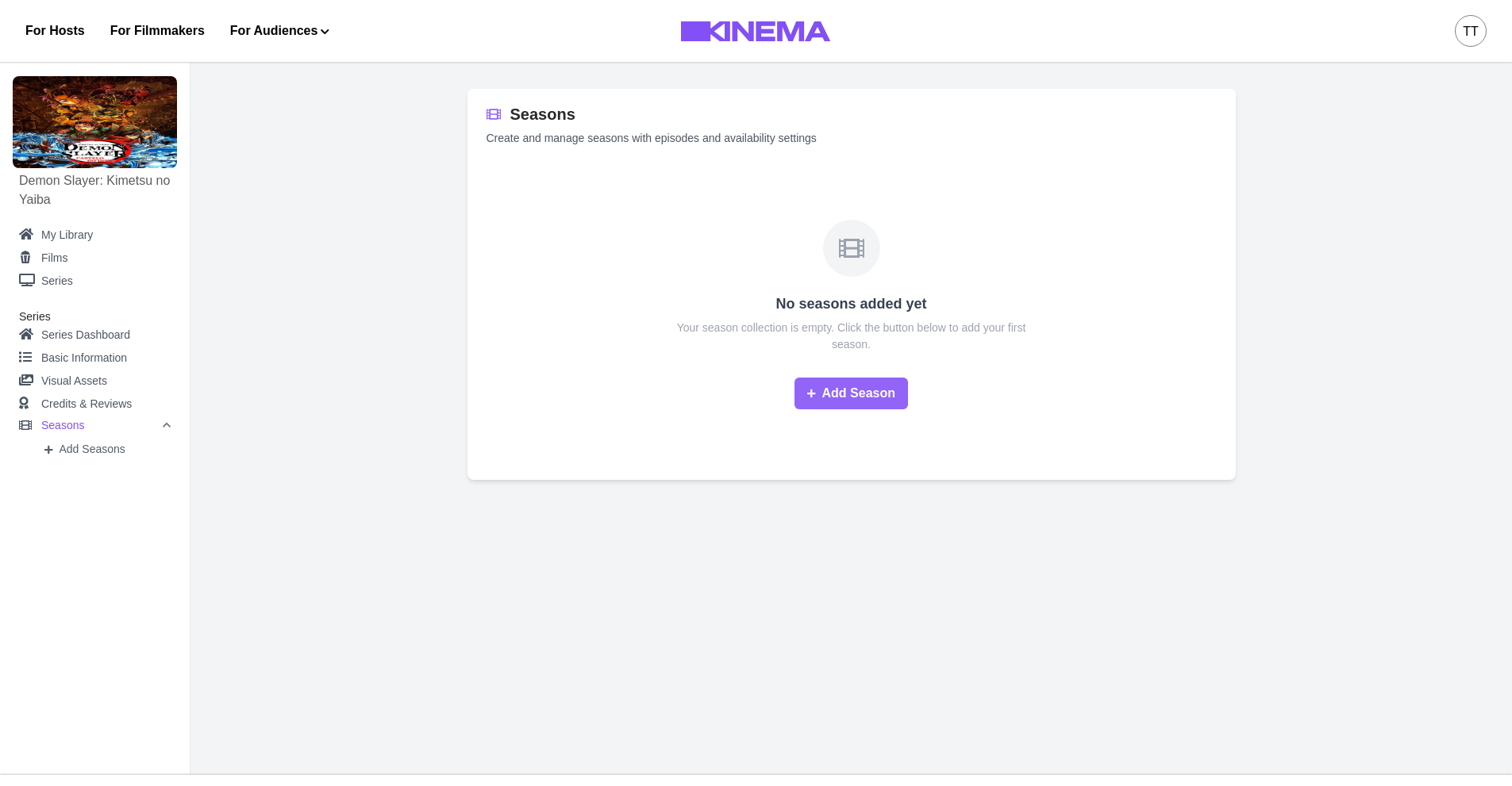
click at [849, 396] on button "Add Season" at bounding box center [851, 394] width 113 height 32
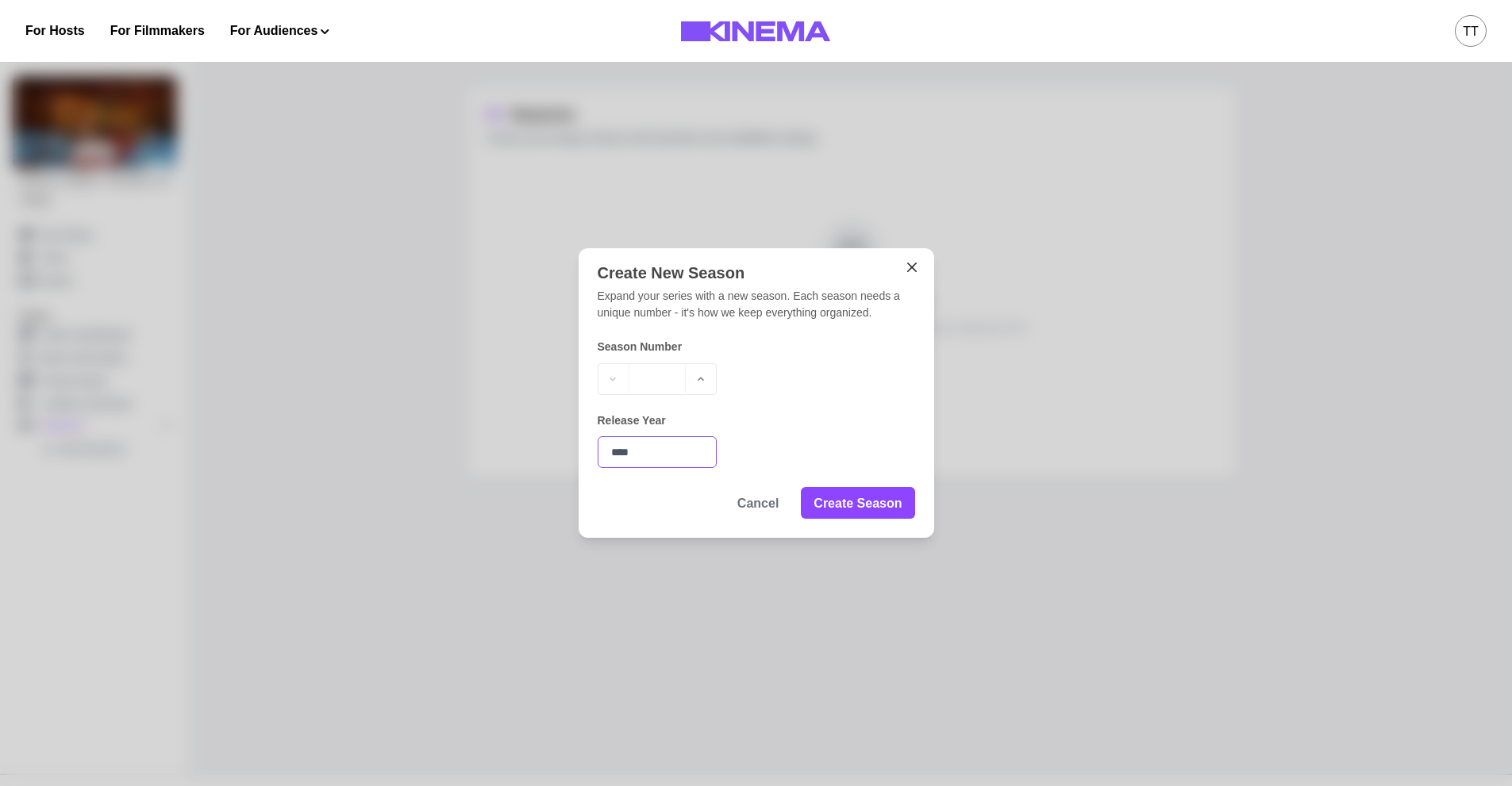
click at [629, 455] on input "****" at bounding box center [658, 453] width 119 height 32
click at [664, 457] on input "****" at bounding box center [658, 453] width 119 height 32
type input "****"
click at [875, 510] on button "Create Season" at bounding box center [858, 502] width 113 height 32
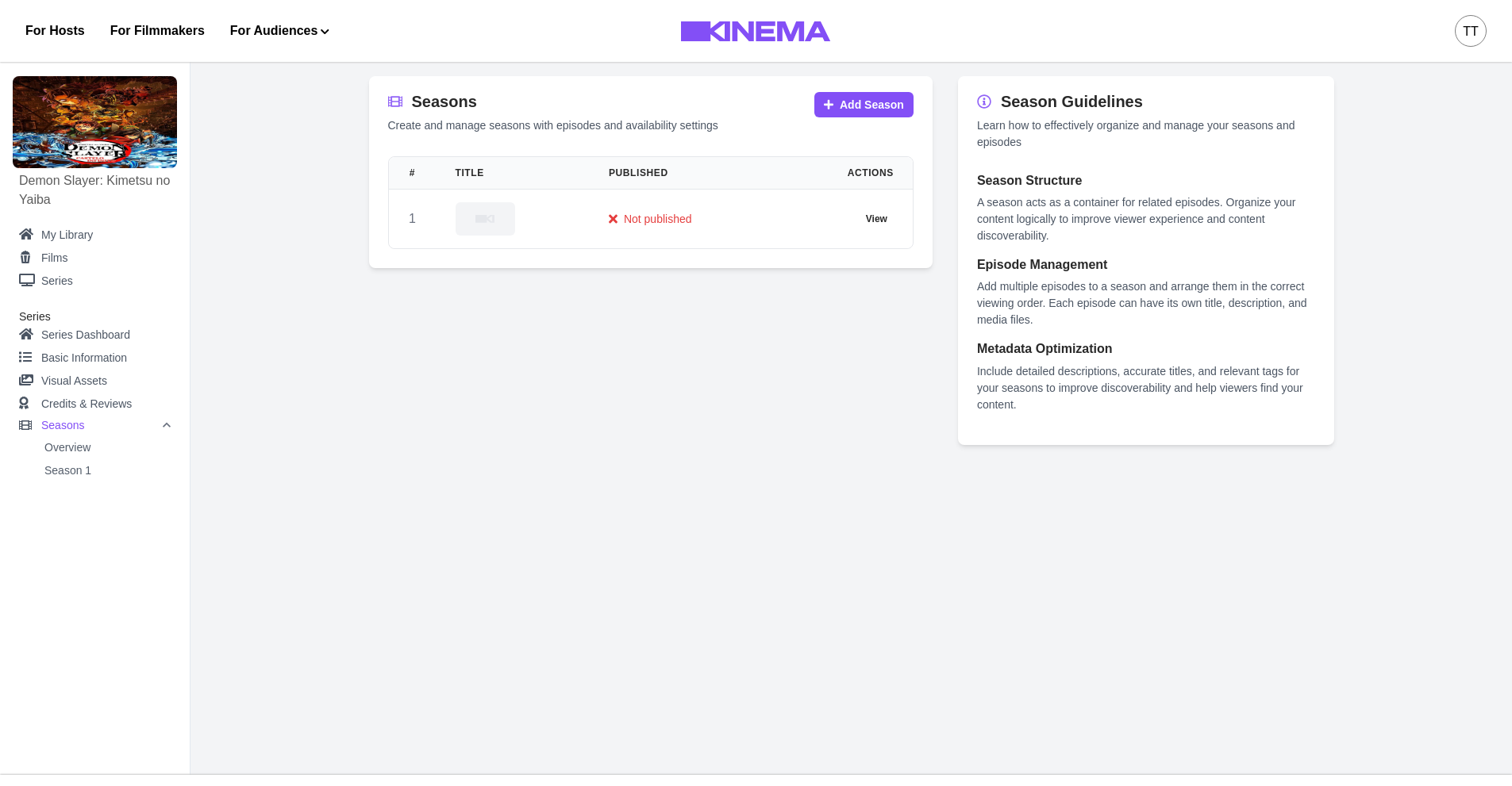
click at [265, 186] on main "Seasons Create and manage seasons with episodes and availability settings Add S…" at bounding box center [851, 413] width 1322 height 724
click at [876, 218] on button "View" at bounding box center [877, 219] width 34 height 19
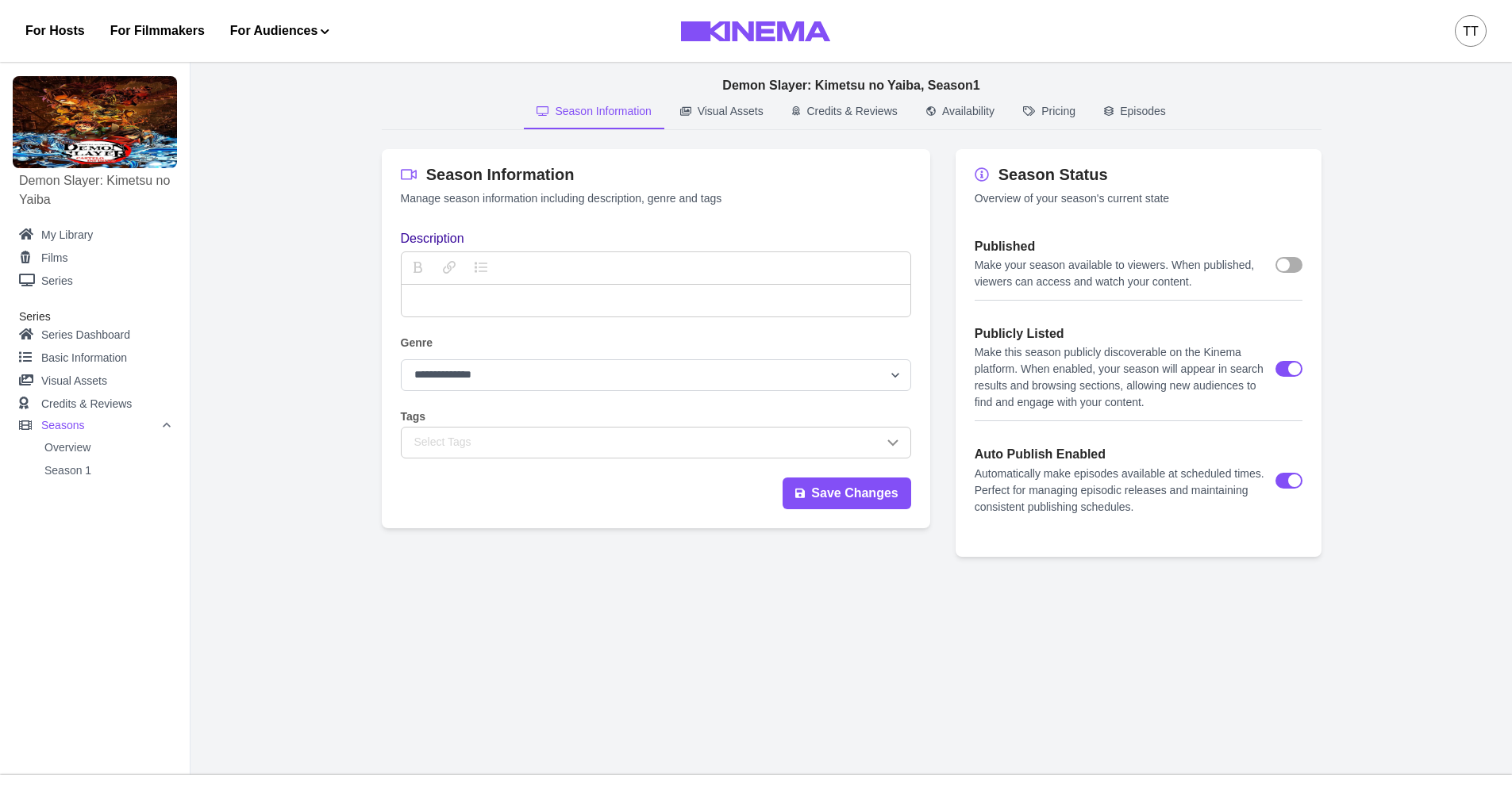
click at [653, 304] on p "description" at bounding box center [656, 300] width 484 height 19
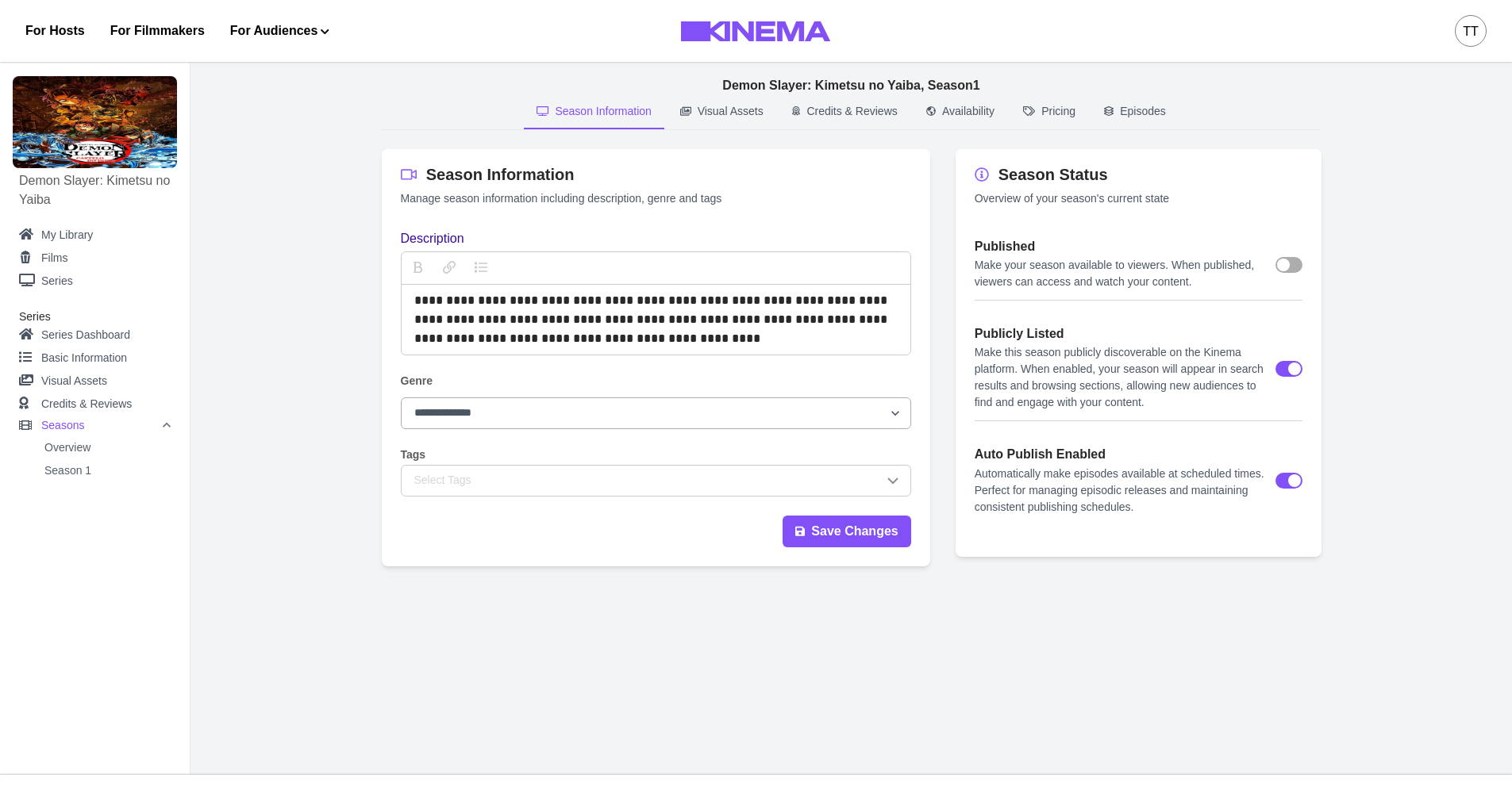
drag, startPoint x: 610, startPoint y: 408, endPoint x: 601, endPoint y: 408, distance: 9.0
click at [610, 408] on select "**********" at bounding box center [656, 414] width 511 height 32
select select "**********"
click at [401, 398] on select "**********" at bounding box center [656, 414] width 511 height 32
click at [546, 474] on div "Select Tags" at bounding box center [648, 481] width 469 height 17
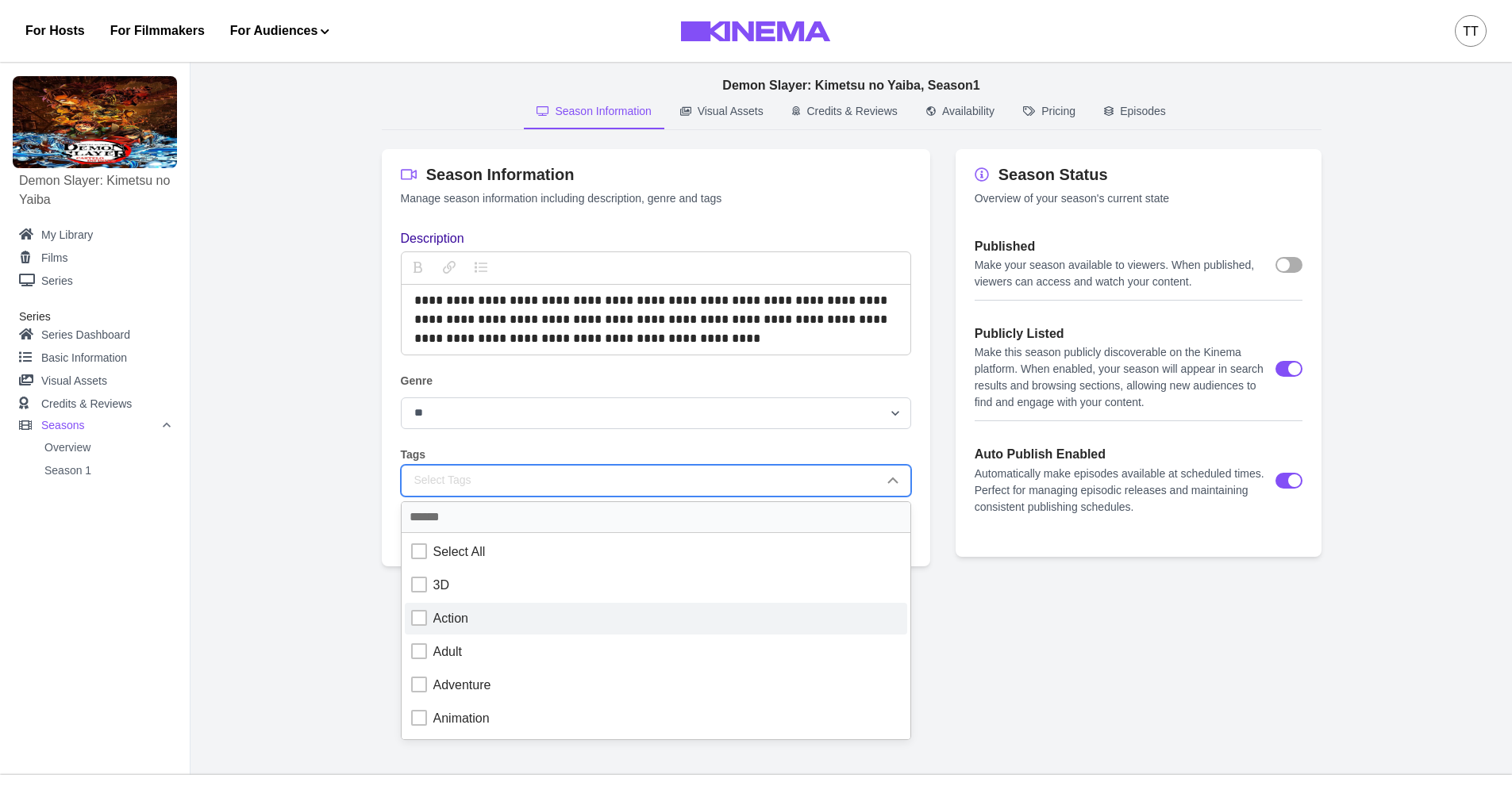
click at [426, 614] on div "Action" at bounding box center [656, 619] width 490 height 19
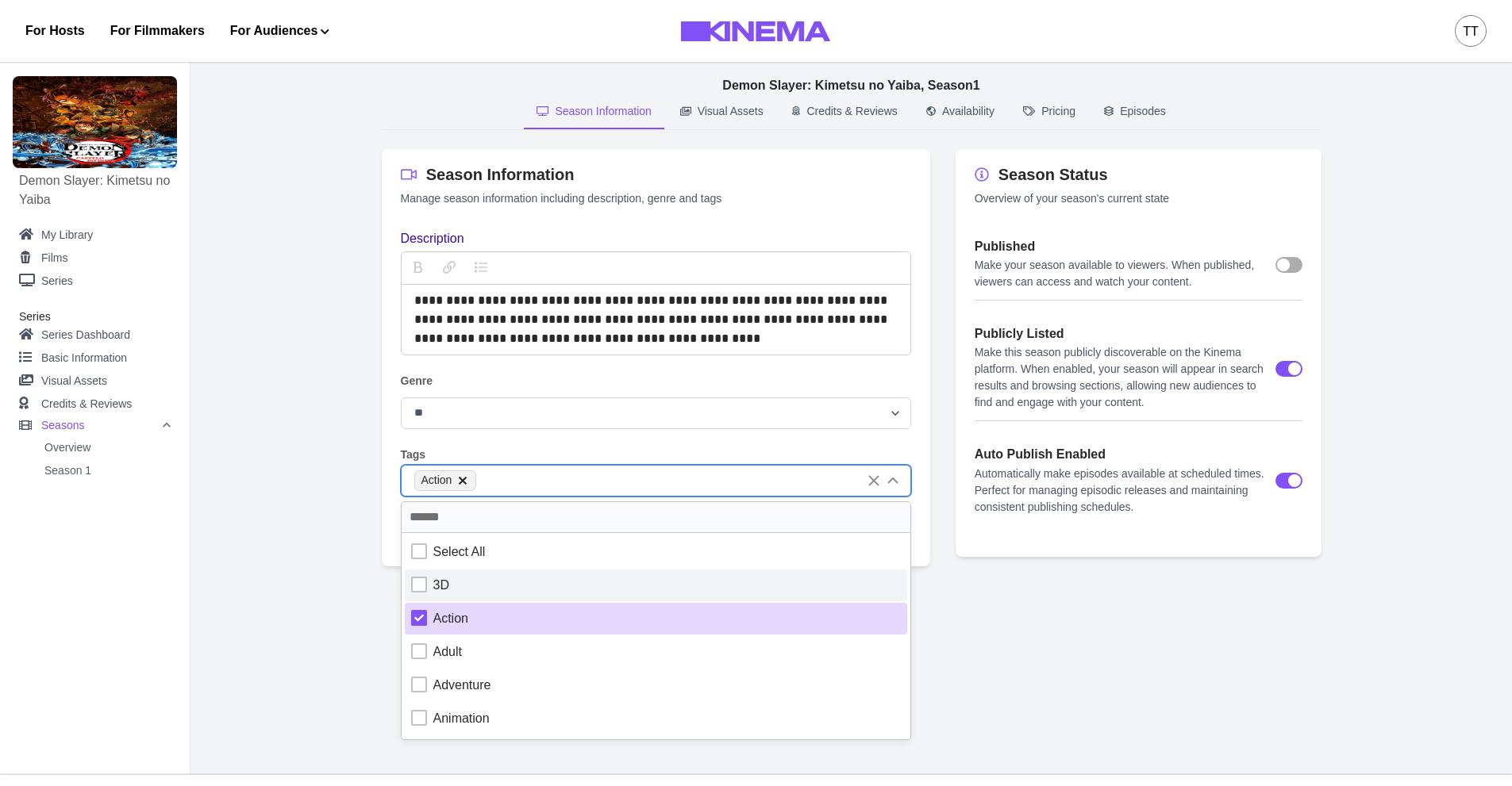
click at [429, 592] on div "3D" at bounding box center [656, 585] width 490 height 19
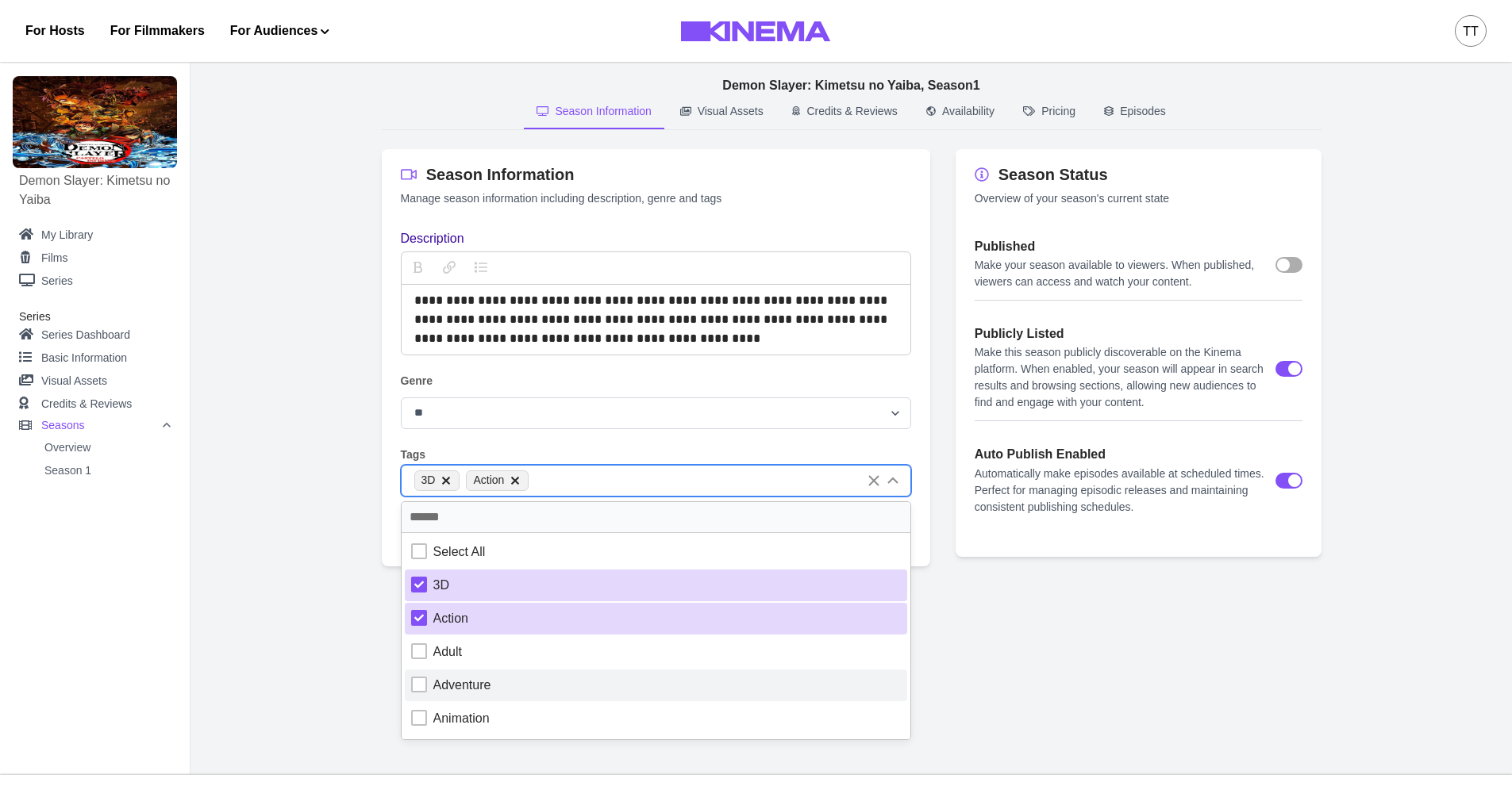
click at [441, 685] on div "Adventure" at bounding box center [462, 686] width 58 height 19
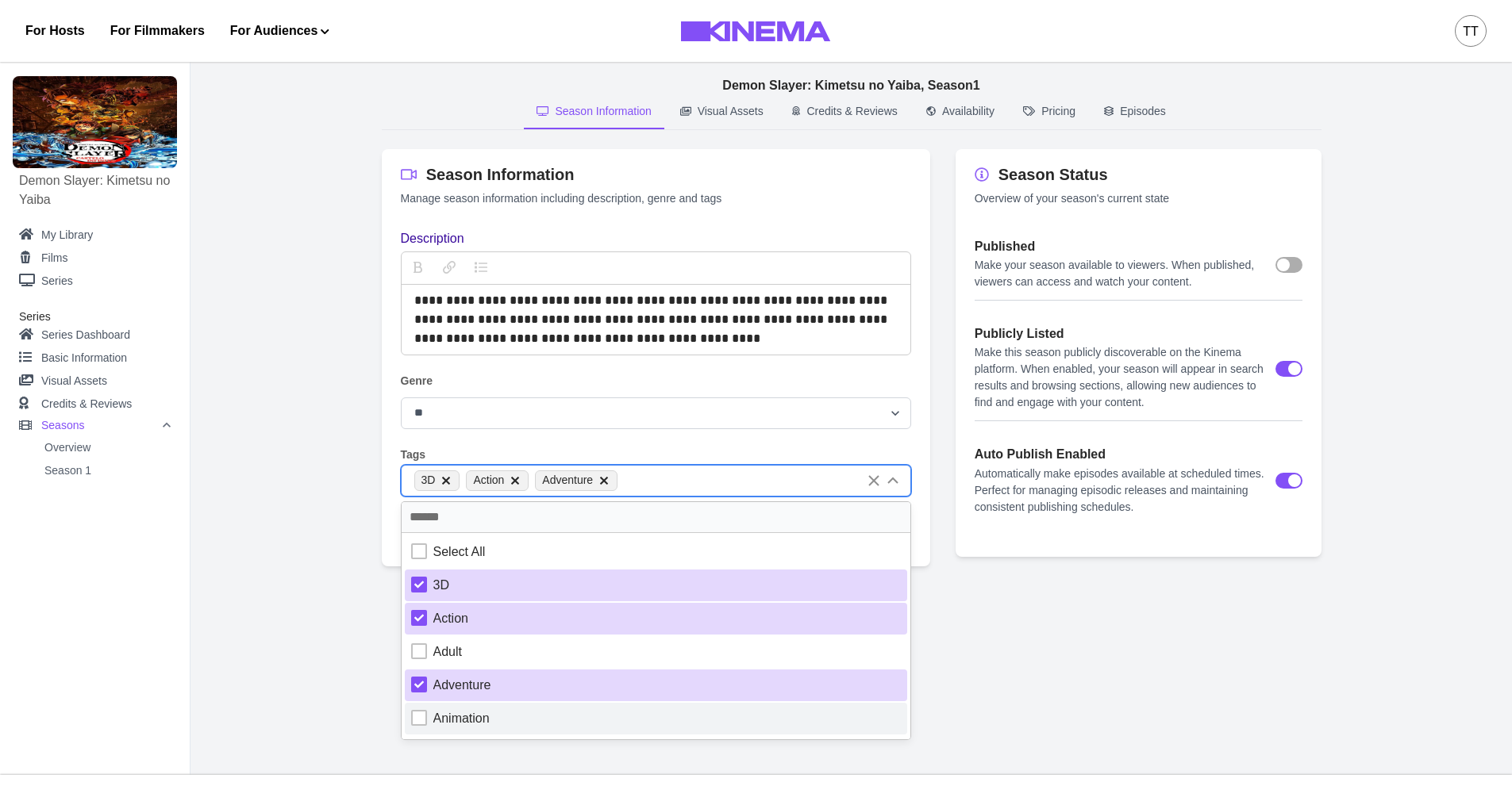
click at [437, 718] on div "Animation" at bounding box center [461, 718] width 57 height 19
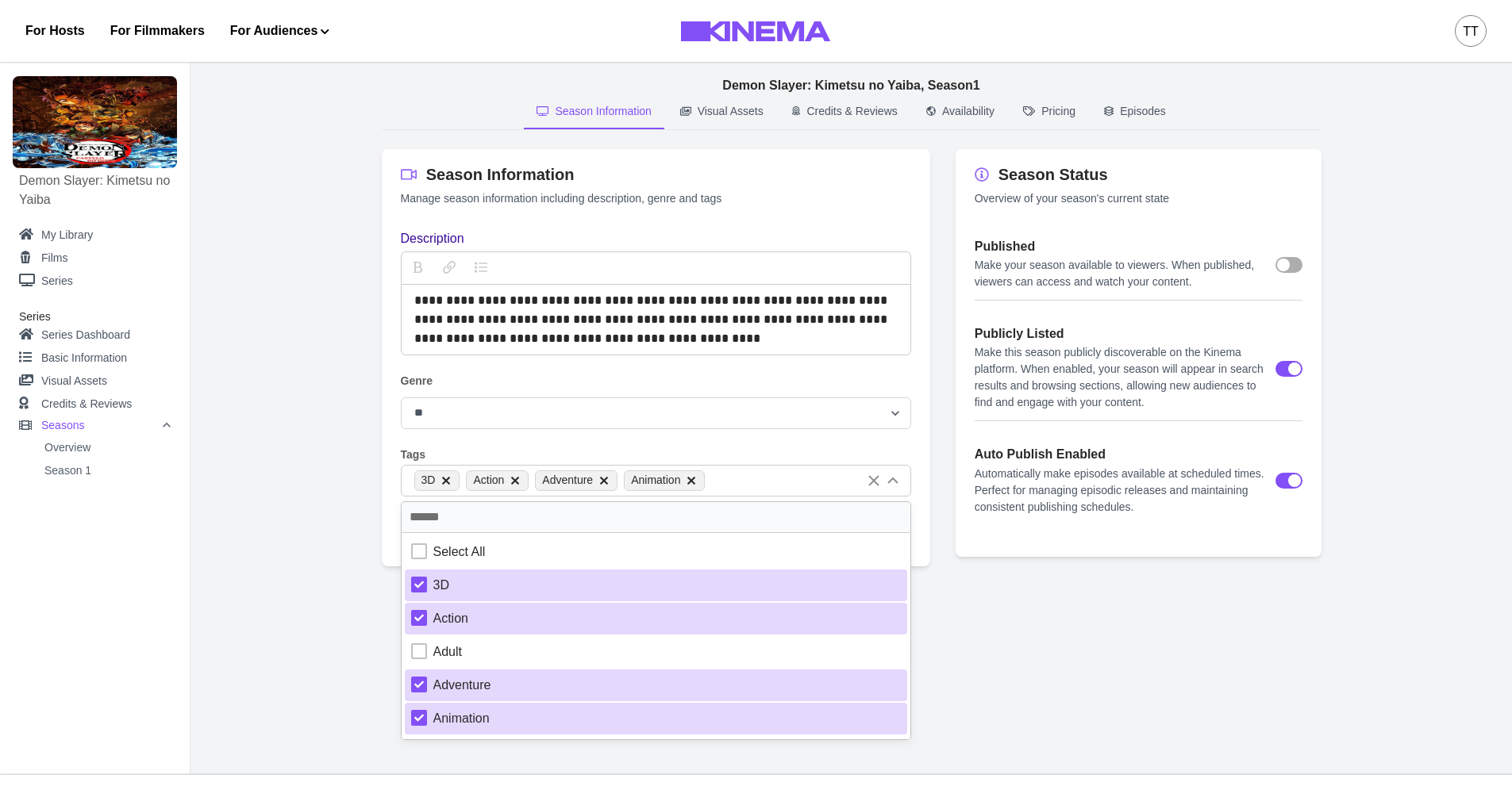
drag, startPoint x: 324, startPoint y: 446, endPoint x: 369, endPoint y: 390, distance: 71.8
click at [324, 446] on main "**********" at bounding box center [851, 413] width 1322 height 724
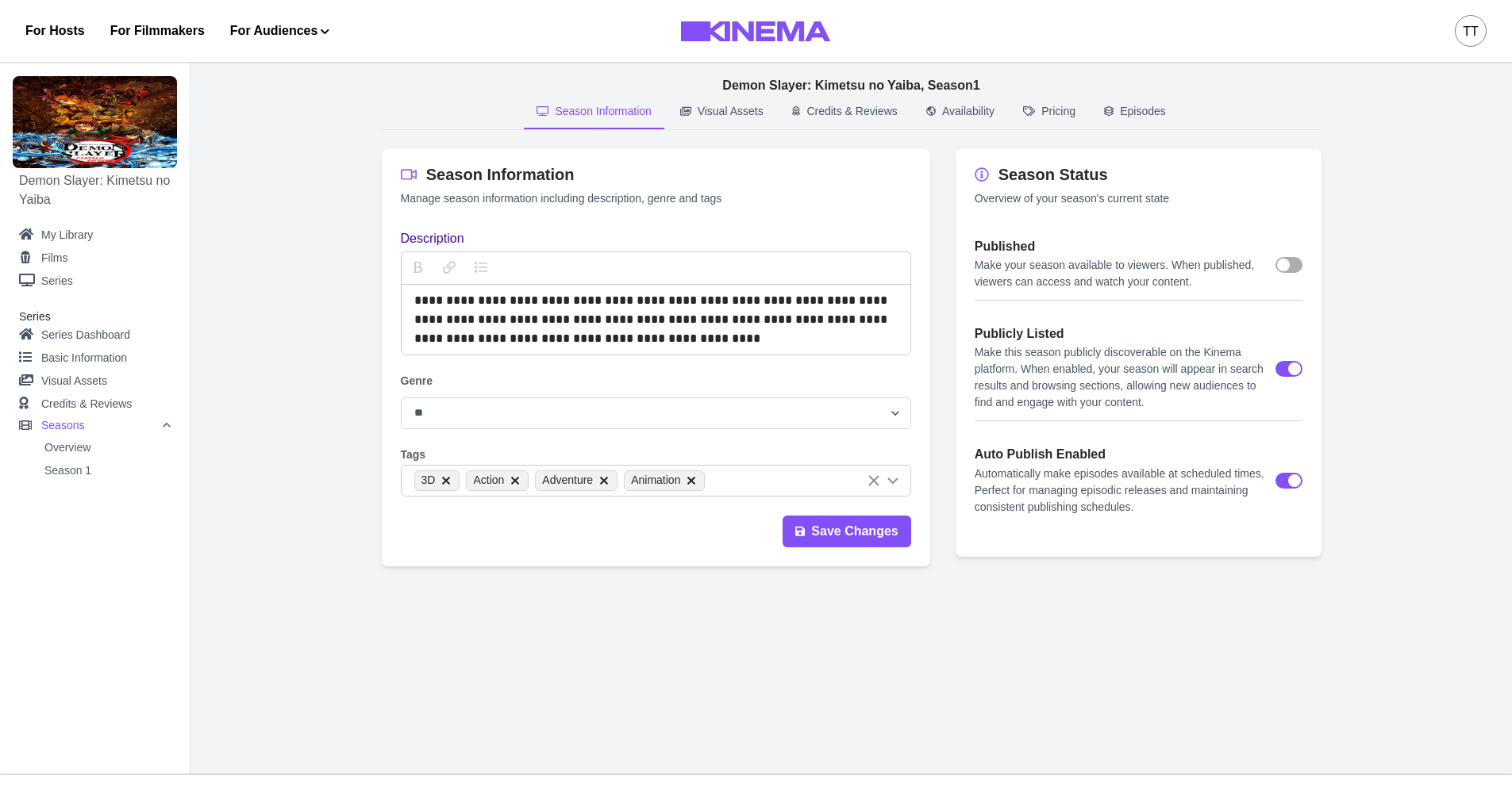
click at [1291, 272] on span at bounding box center [1289, 265] width 27 height 16
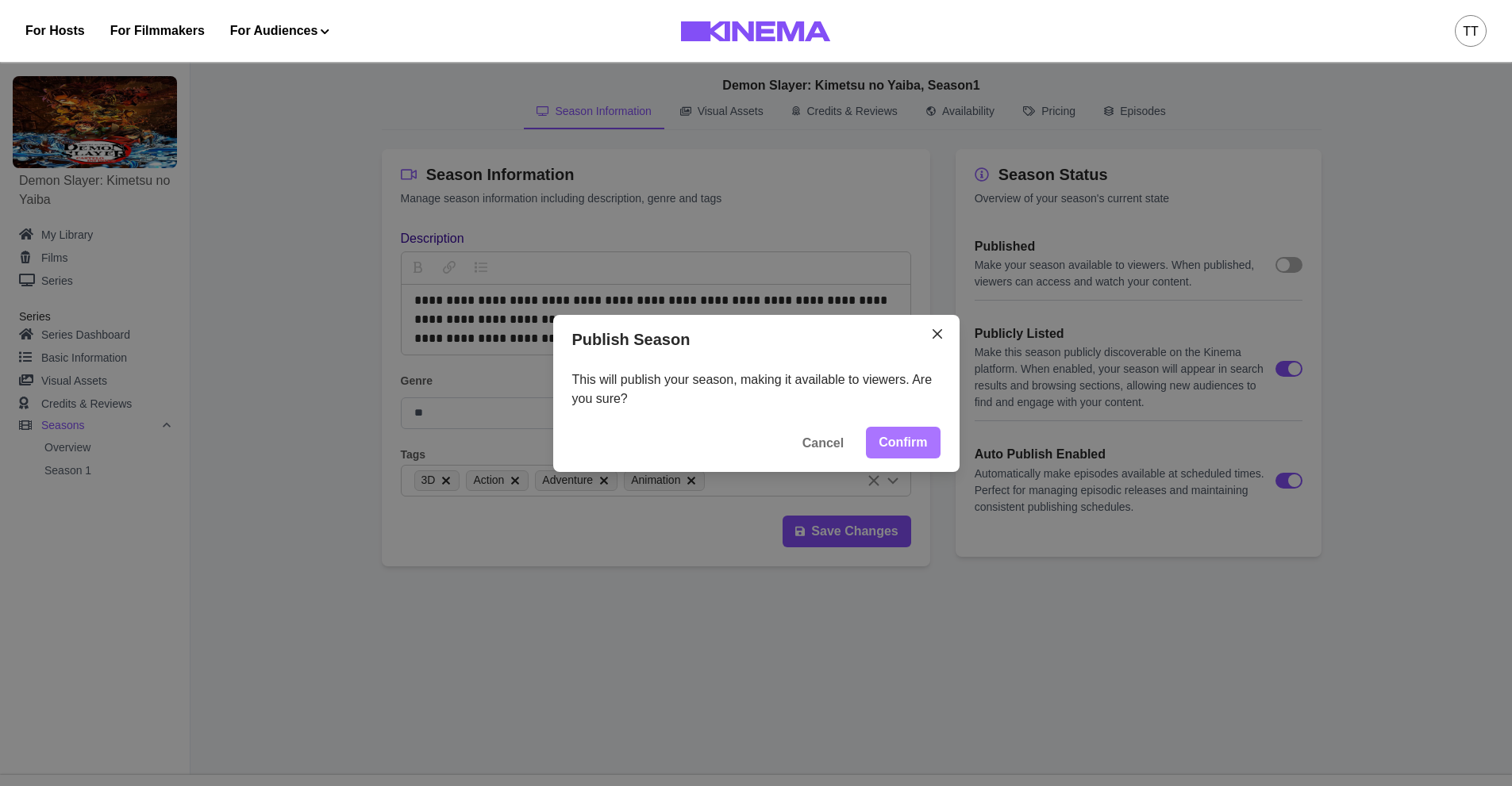
click at [916, 445] on button "Confirm" at bounding box center [903, 443] width 74 height 32
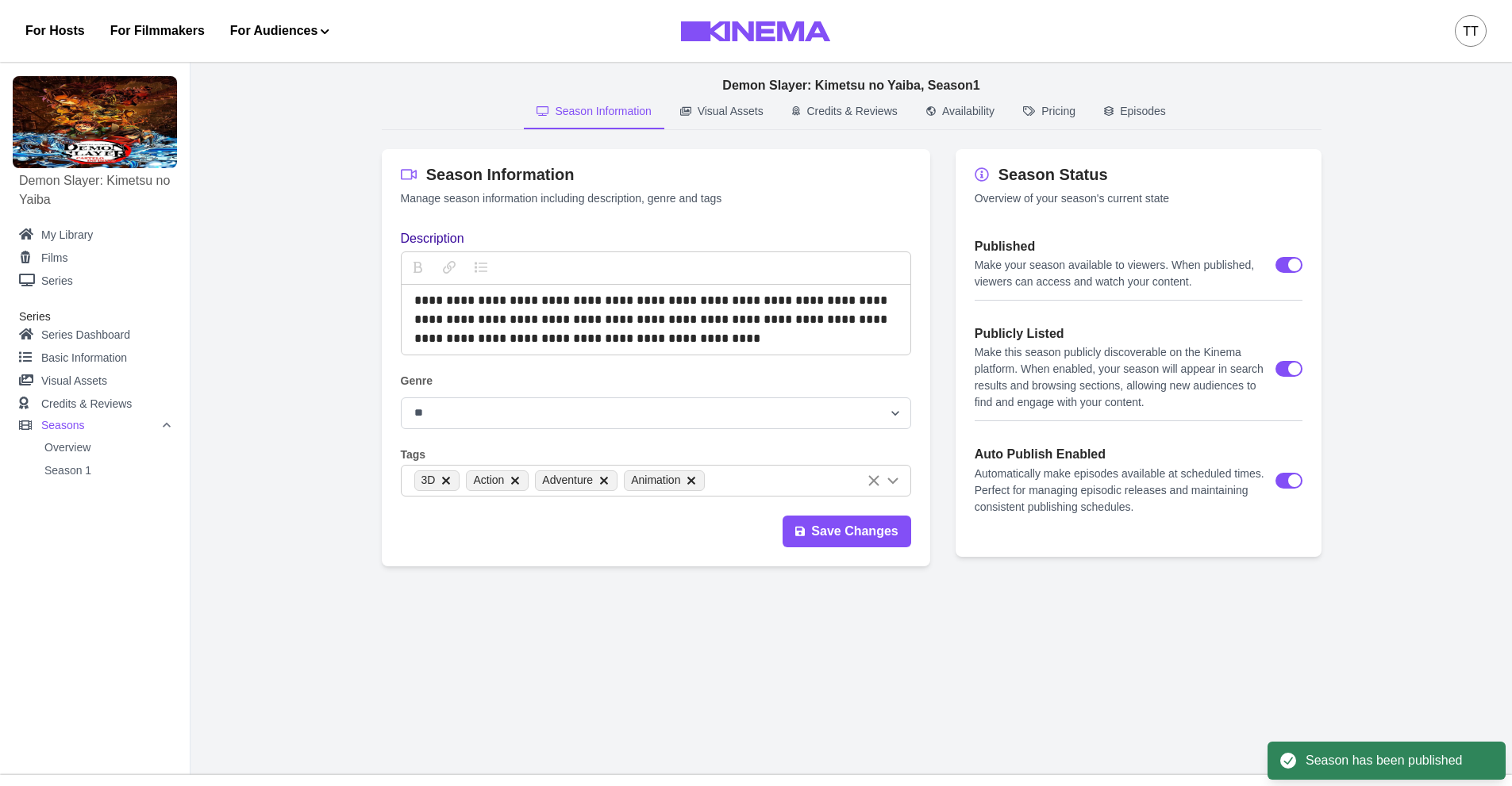
click at [710, 112] on p "Visual Assets" at bounding box center [731, 111] width 66 height 17
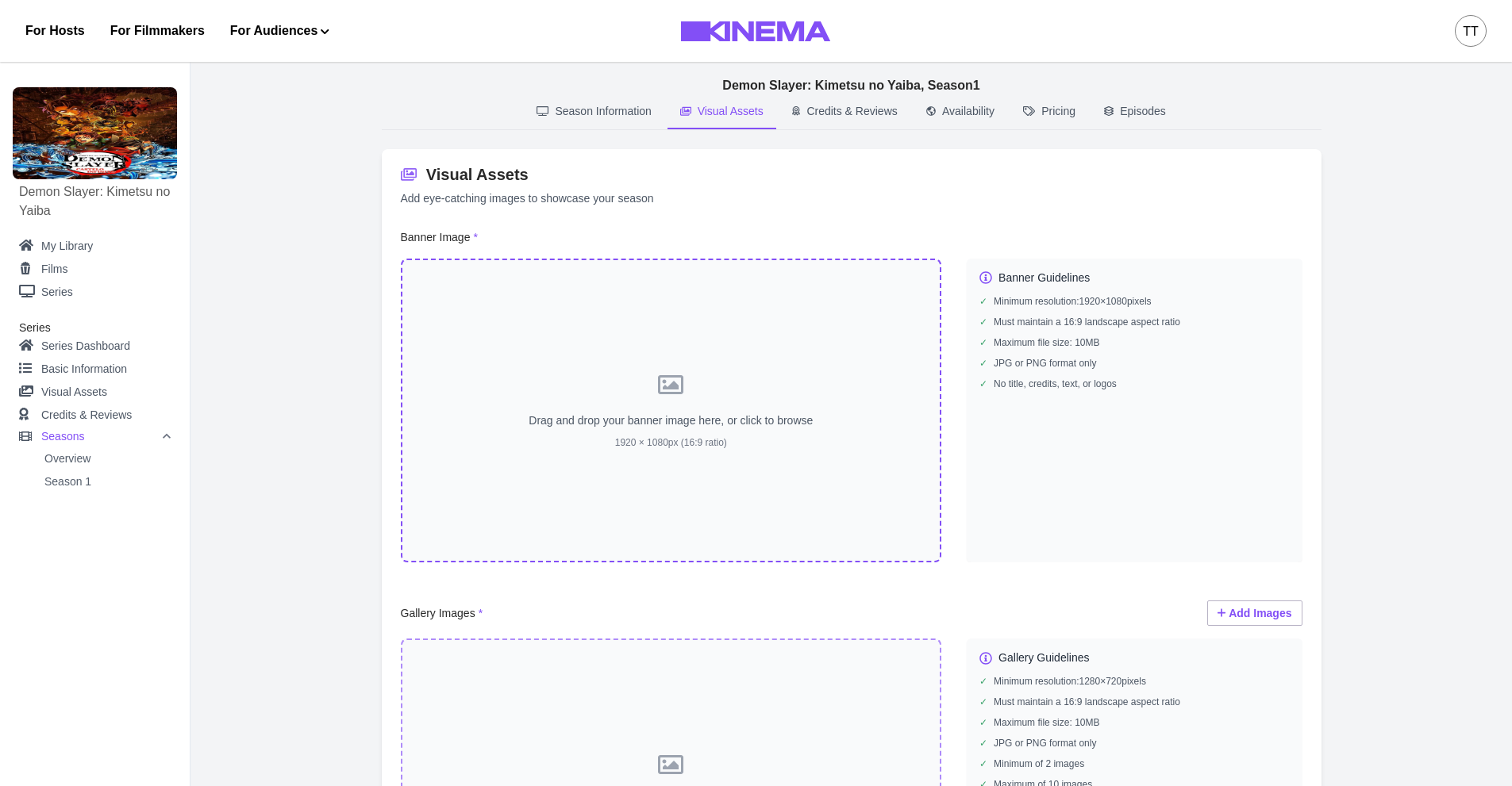
click at [705, 391] on div "Drag and drop your banner image here, or click to browse 1920 × 1080px (16:9 ra…" at bounding box center [672, 410] width 541 height 303
click at [847, 123] on button "Credits & Reviews" at bounding box center [845, 112] width 131 height 34
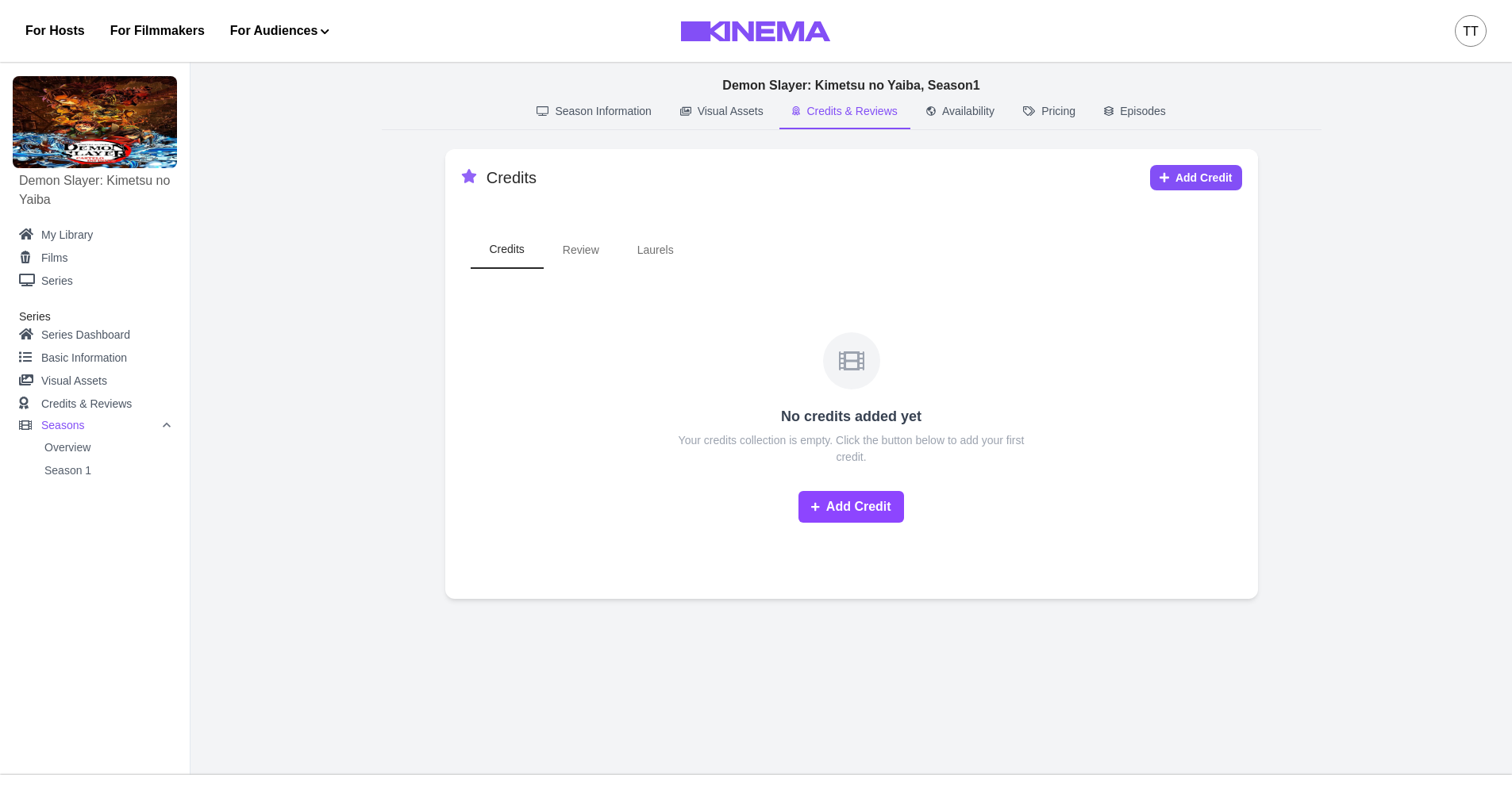
click at [980, 123] on button "Availability" at bounding box center [961, 112] width 94 height 34
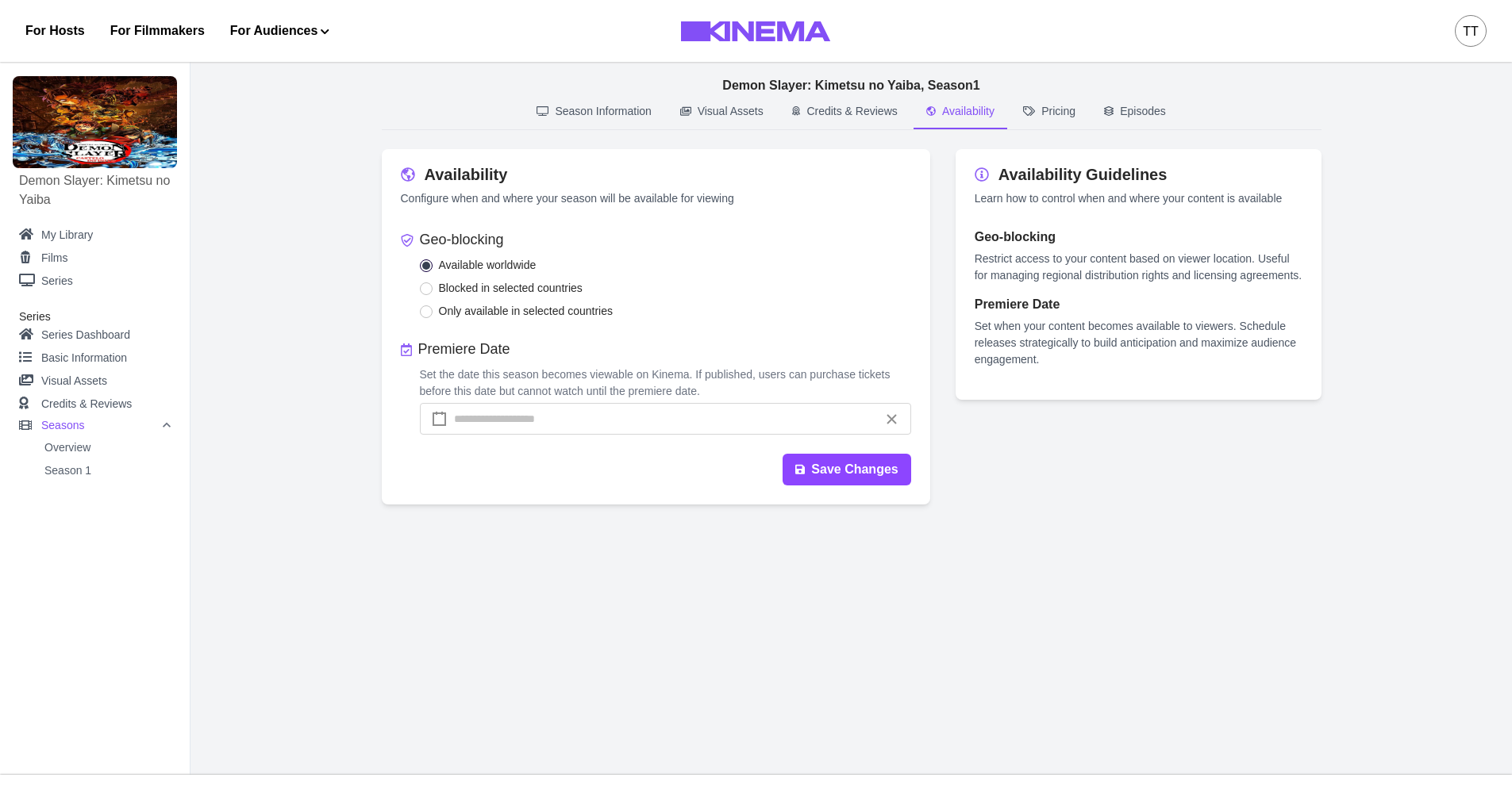
click at [582, 420] on div "/ /" at bounding box center [666, 419] width 428 height 30
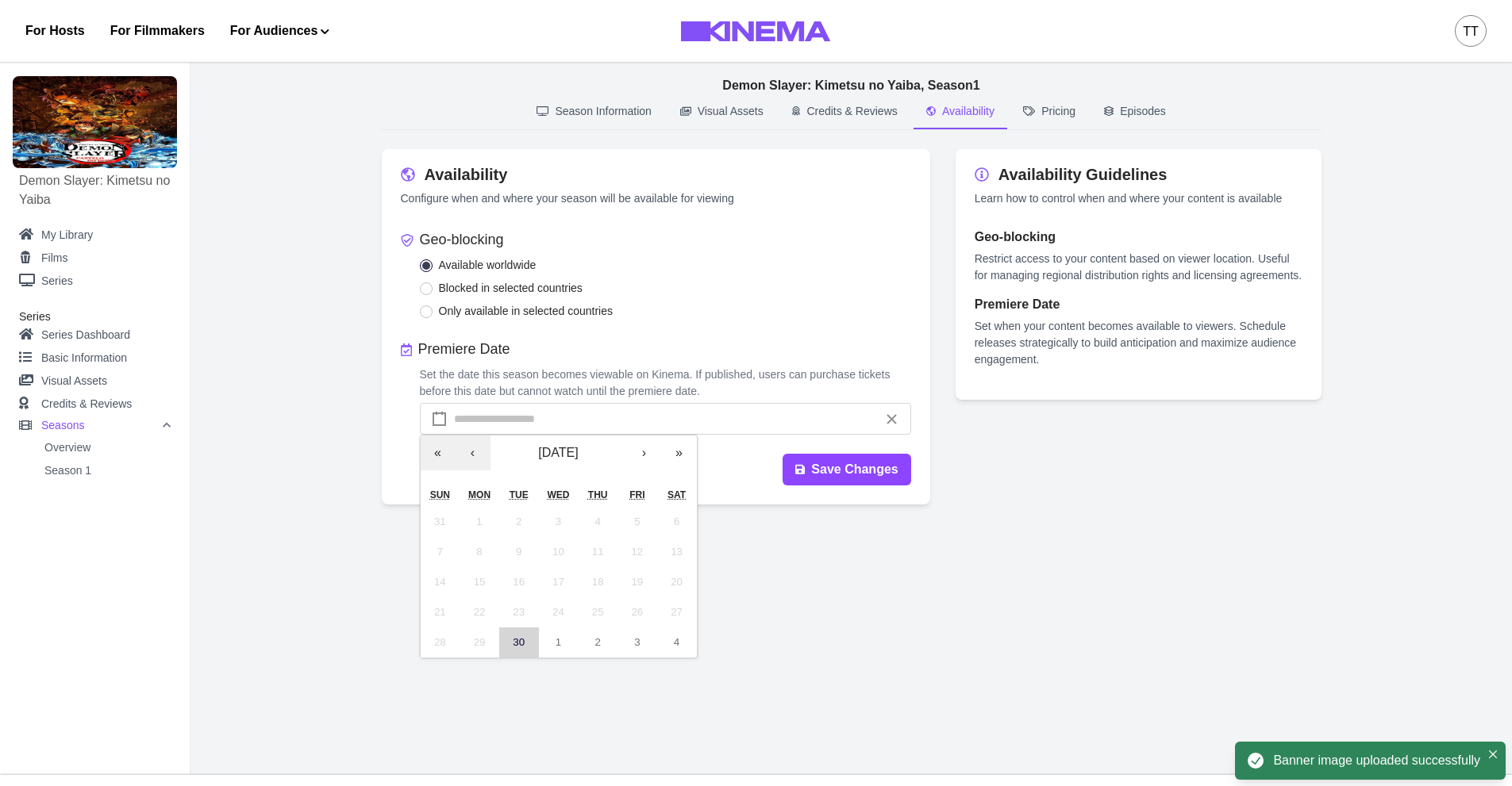
click at [523, 645] on abbr "30" at bounding box center [519, 643] width 12 height 12
type input "*"
type input "**"
type input "****"
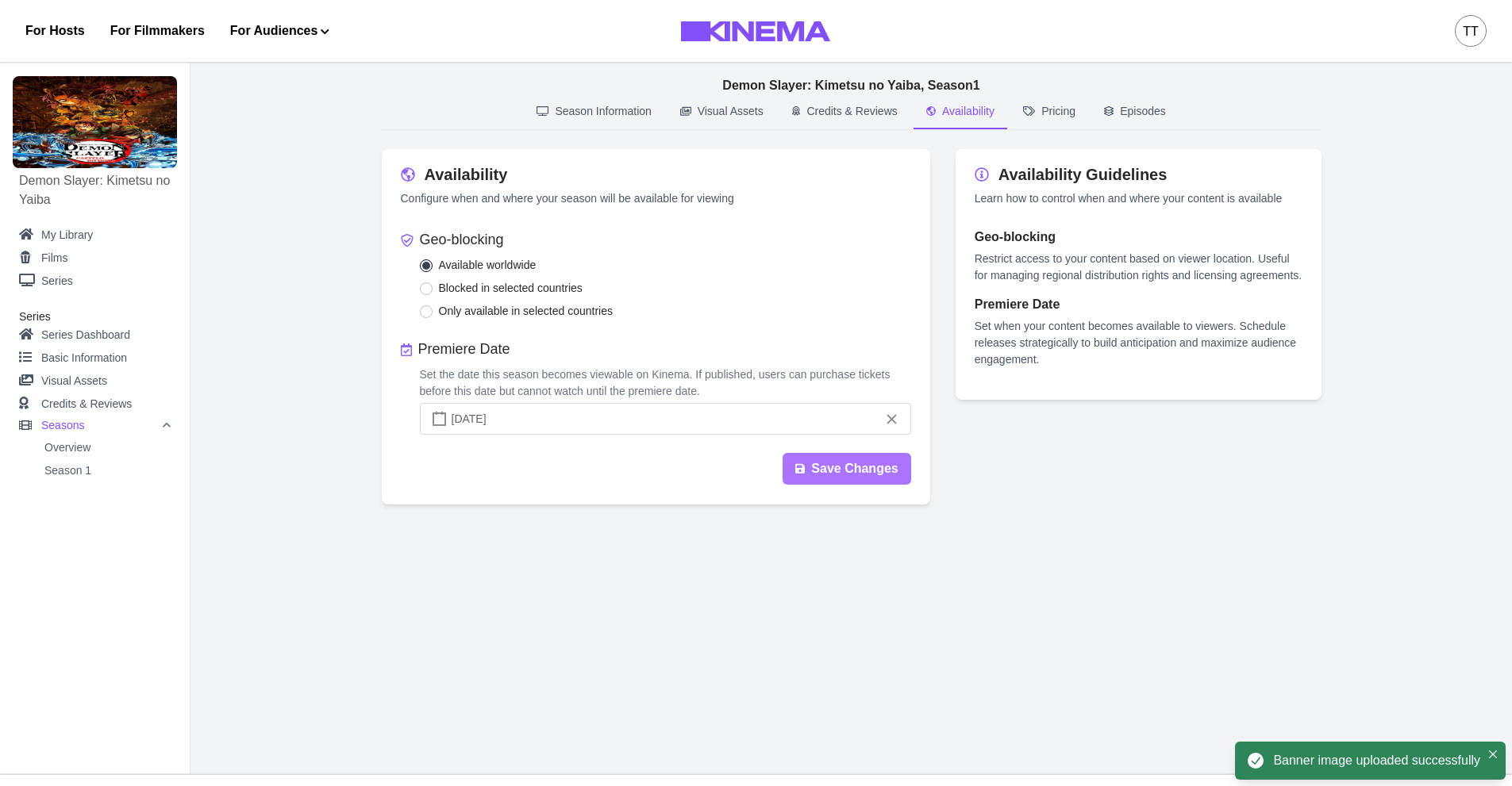
click at [826, 470] on button "Save Changes" at bounding box center [846, 469] width 128 height 32
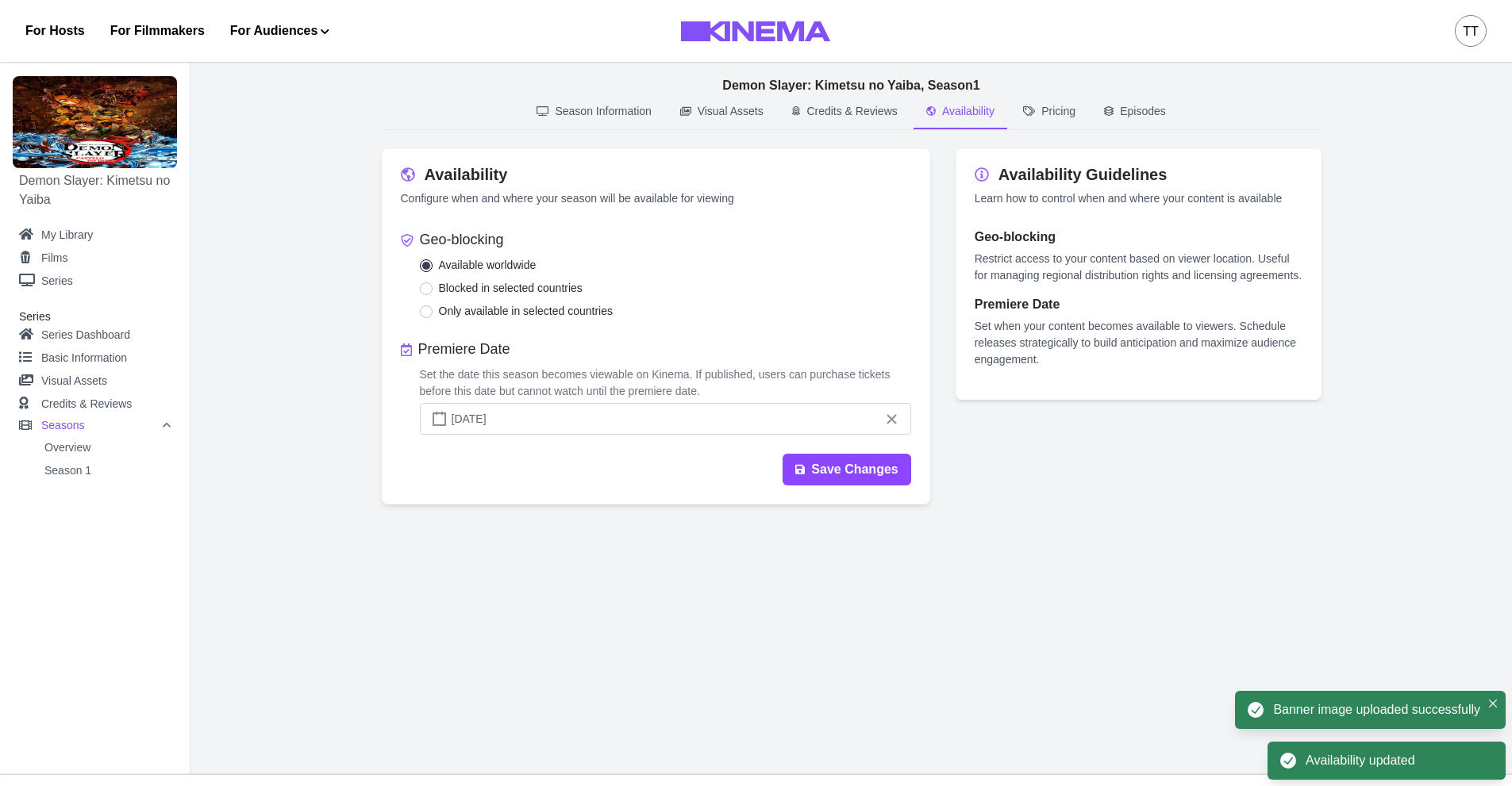
click at [1055, 98] on button "Pricing" at bounding box center [1049, 112] width 78 height 34
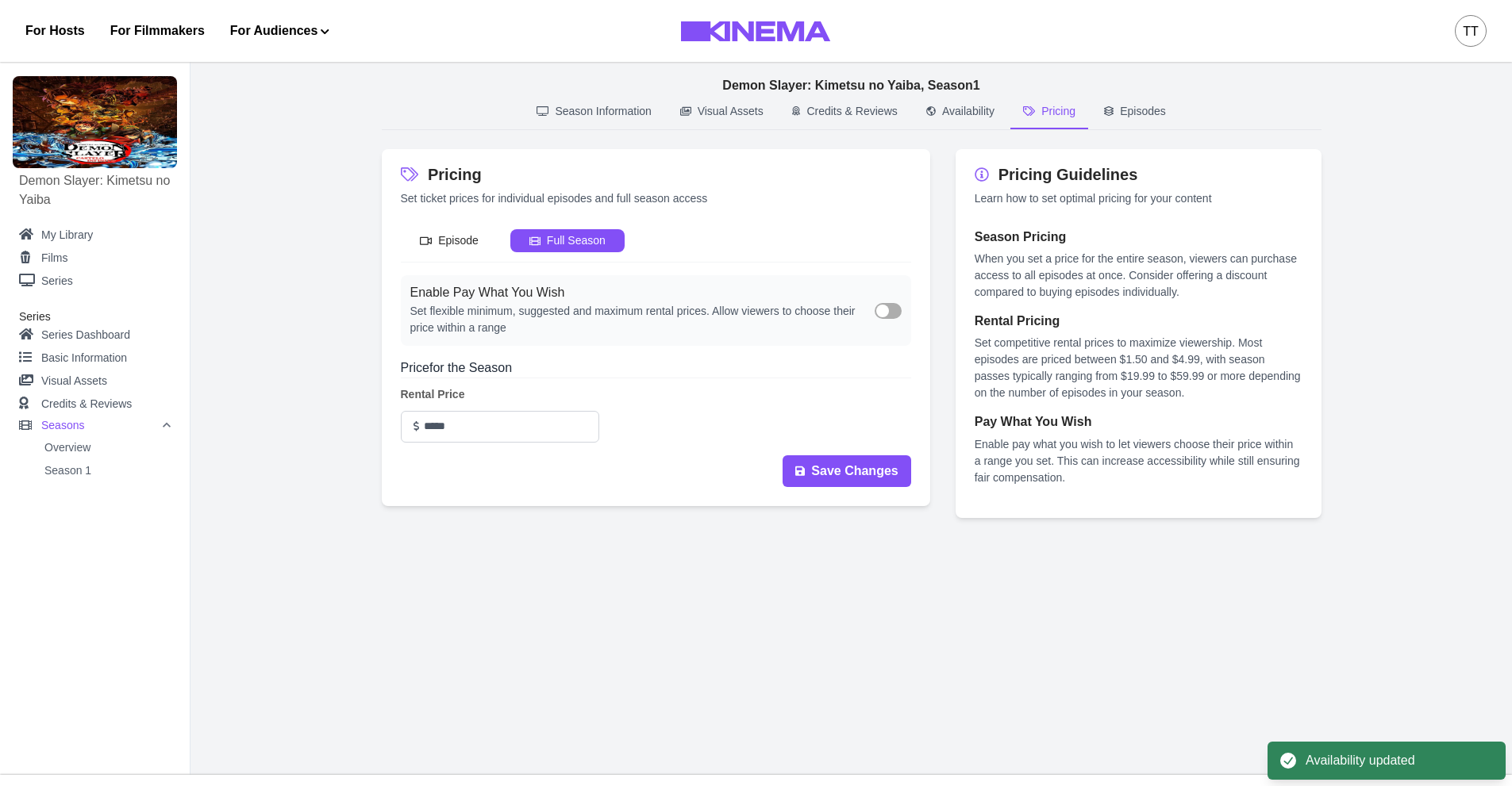
click at [571, 238] on button "Full Season" at bounding box center [567, 241] width 114 height 23
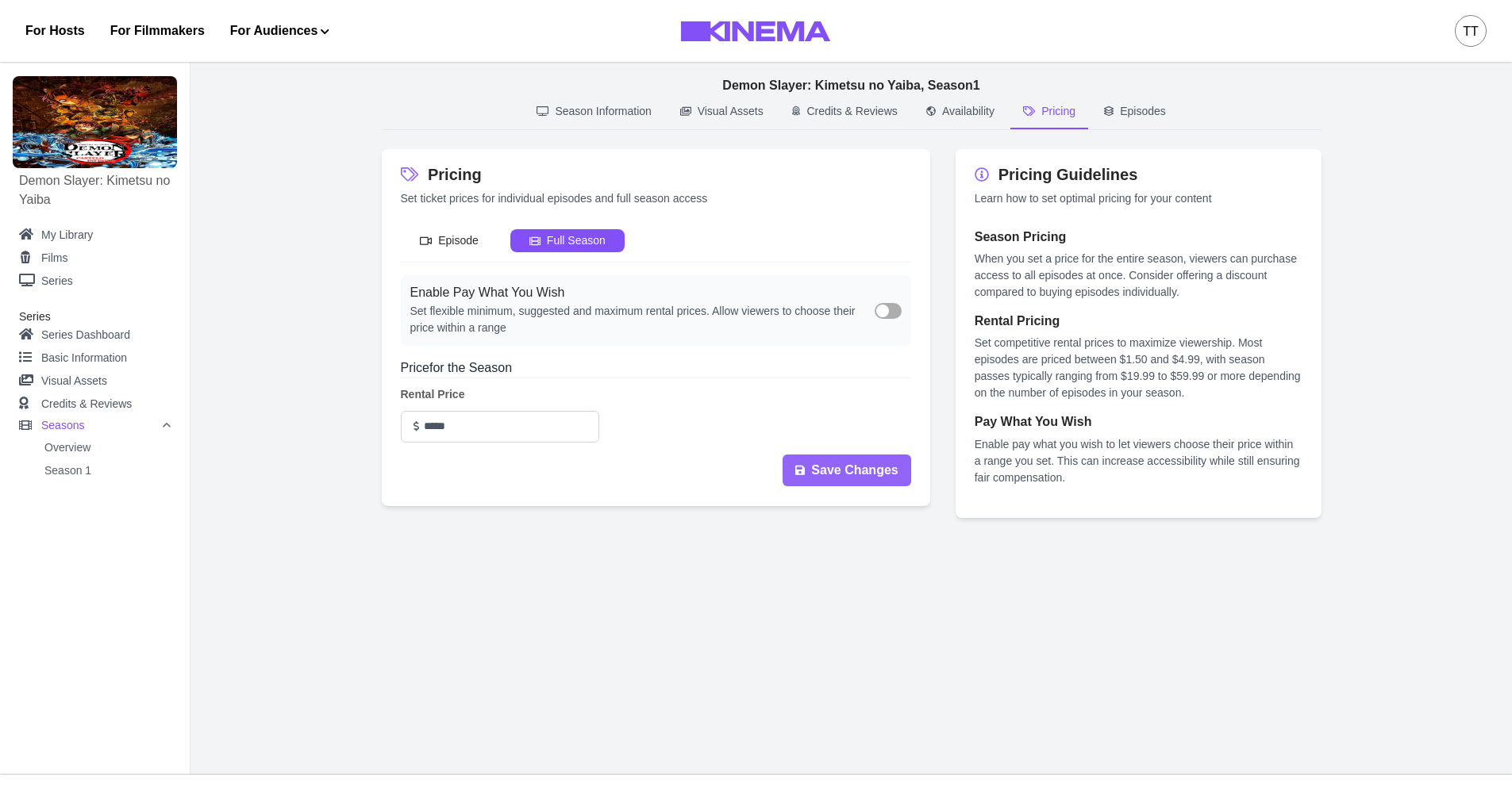
click at [830, 487] on button "Save Changes" at bounding box center [846, 471] width 128 height 32
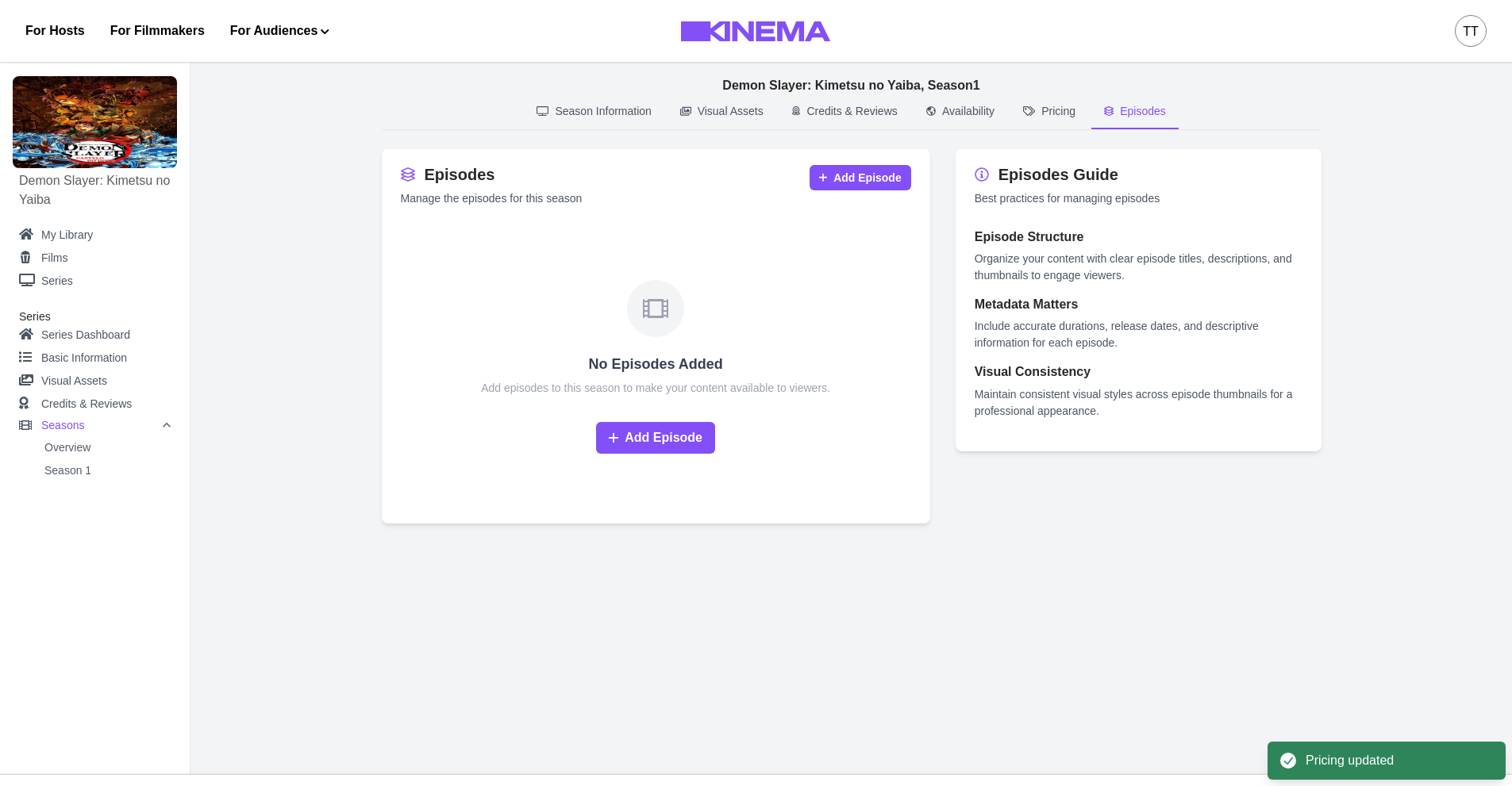
click at [1141, 104] on p "Episodes" at bounding box center [1143, 111] width 46 height 17
click at [644, 453] on button "Add Episode" at bounding box center [656, 438] width 119 height 32
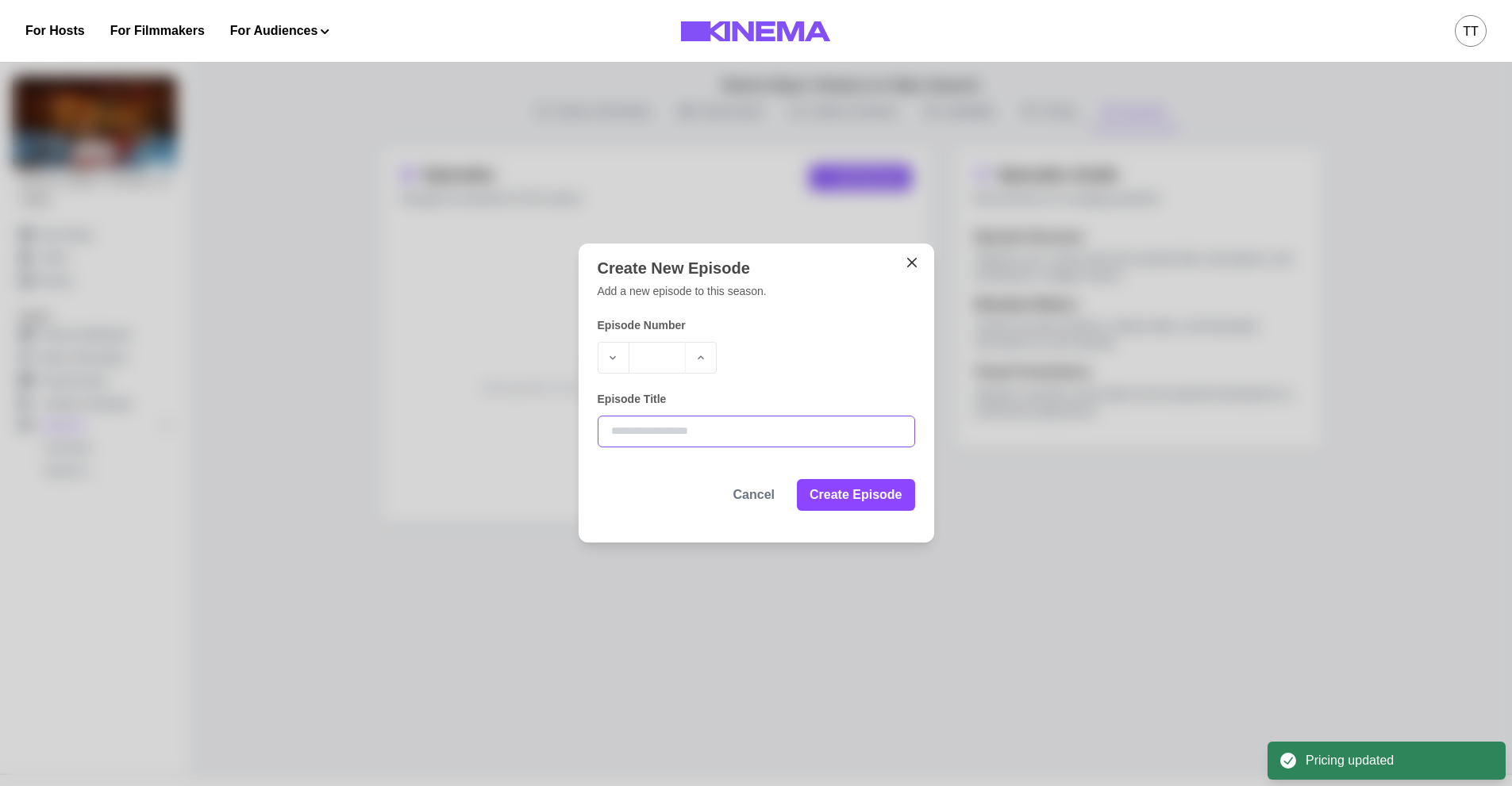
click at [726, 438] on input "Episode Title" at bounding box center [756, 432] width 318 height 32
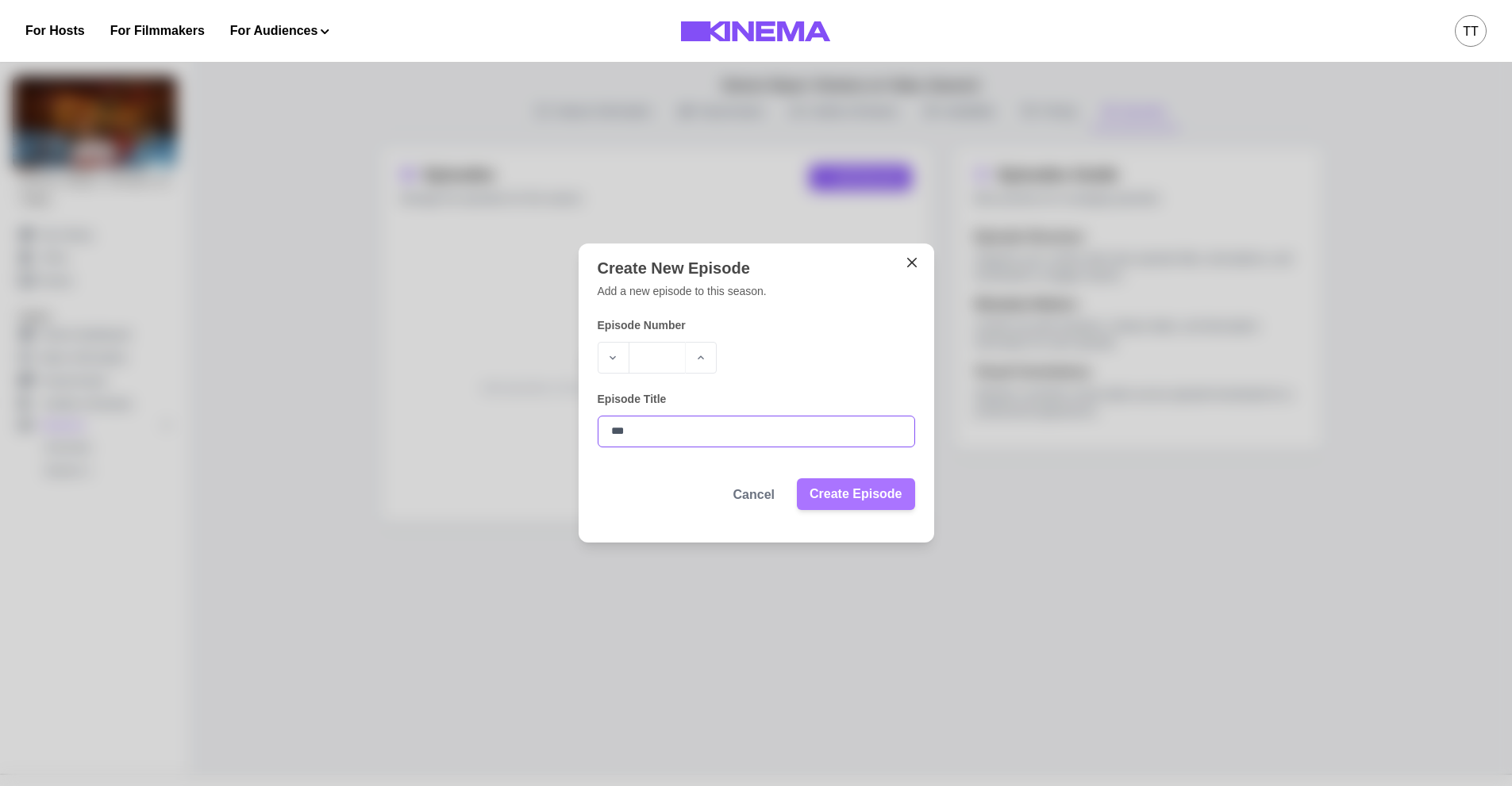
type input "***"
click at [889, 488] on button "Create Episode" at bounding box center [856, 494] width 117 height 32
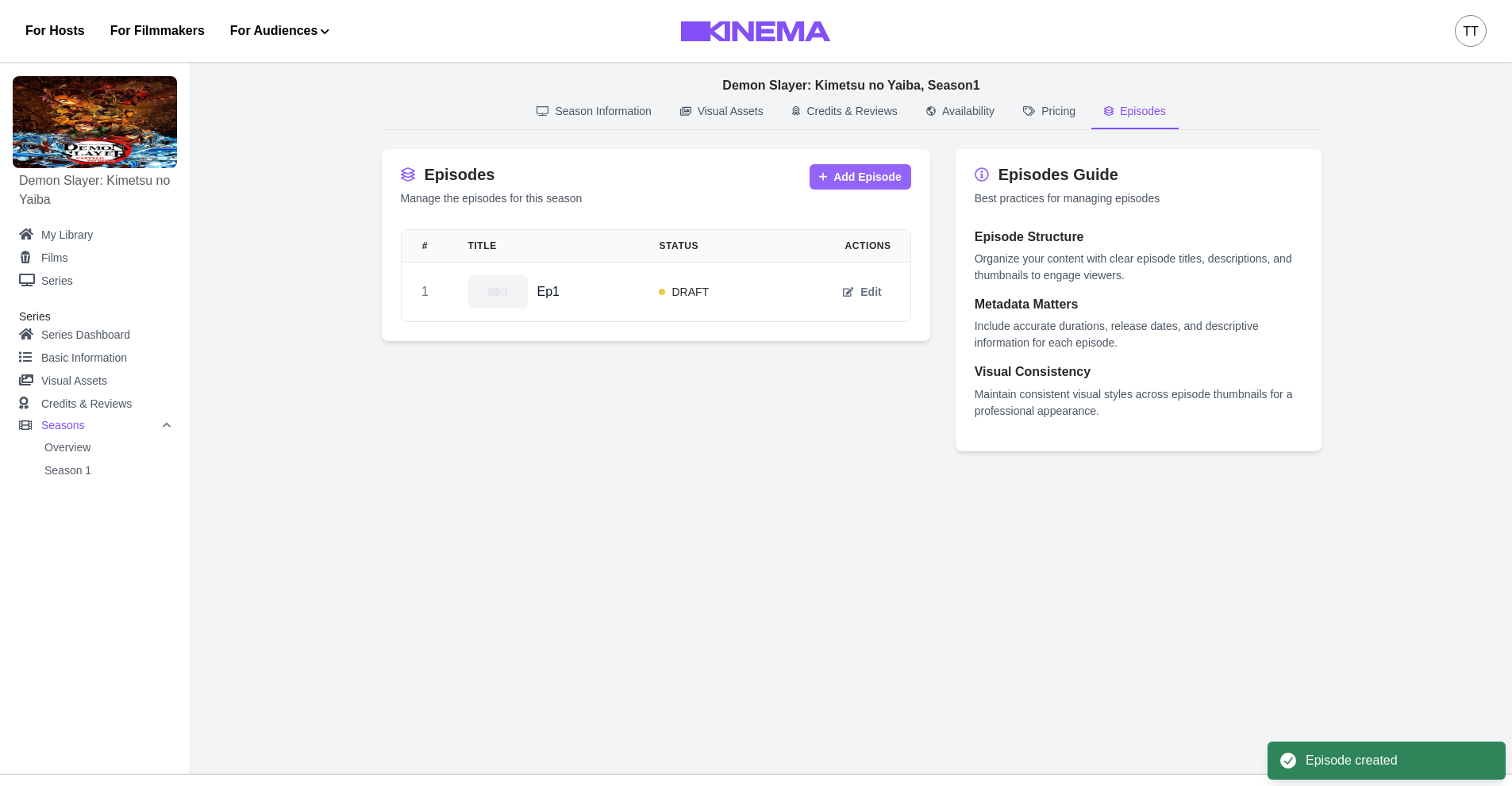
click at [877, 185] on button "Add Episode" at bounding box center [861, 177] width 102 height 26
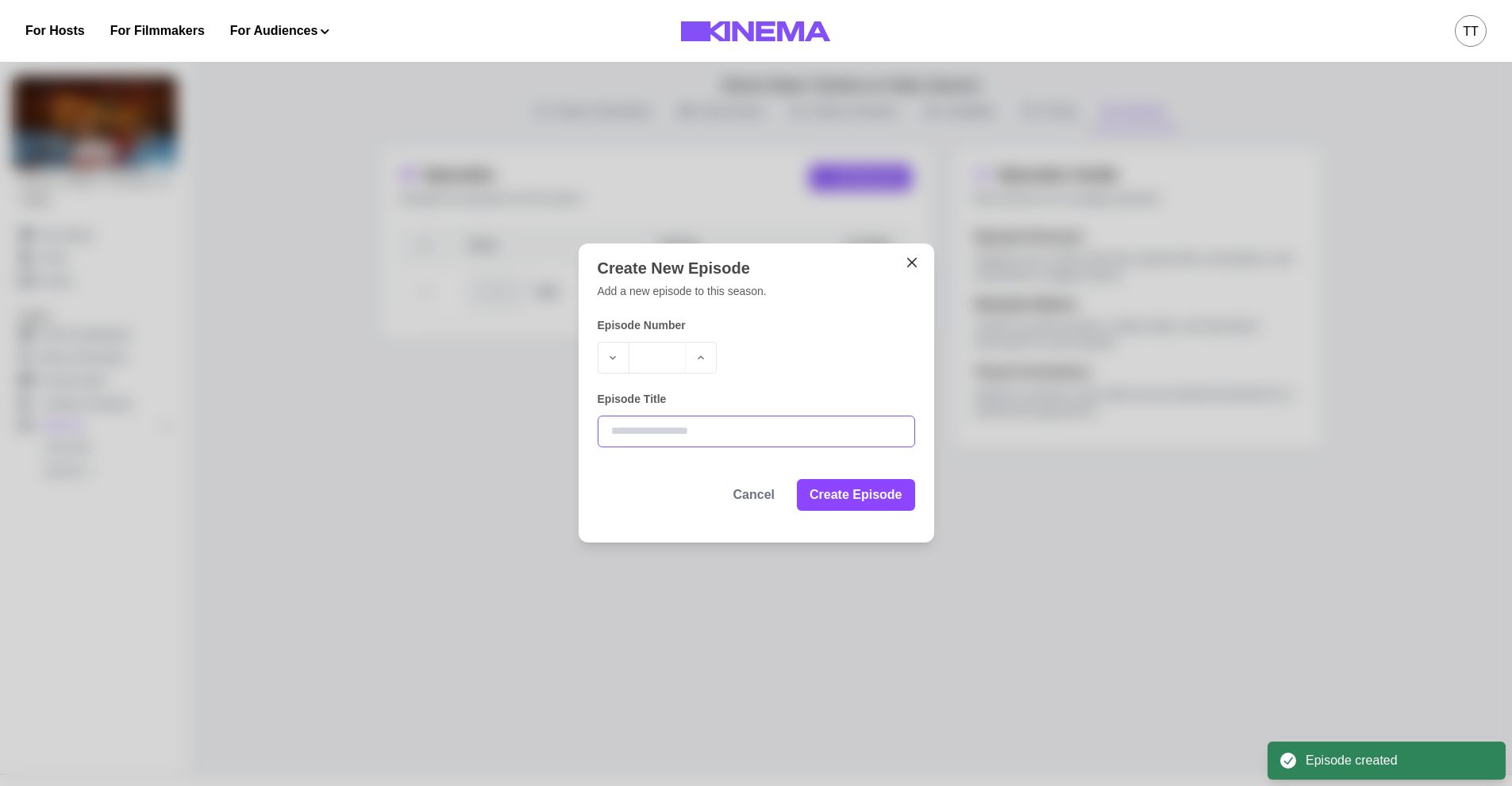
click at [698, 433] on input "Episode Title" at bounding box center [756, 432] width 318 height 32
type input "***"
click at [867, 493] on button "Create Episode" at bounding box center [856, 494] width 117 height 32
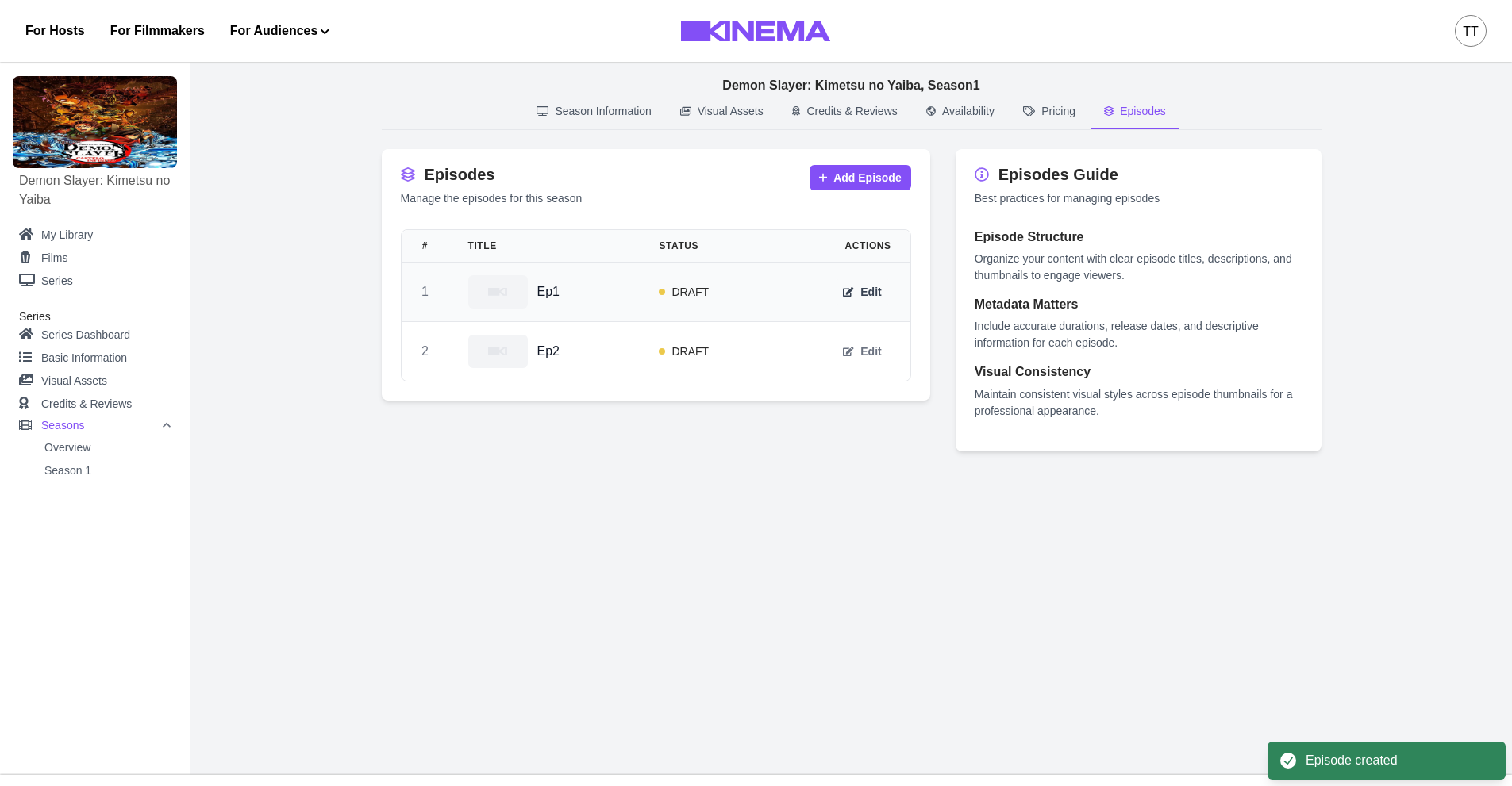
click at [870, 295] on button "Edit" at bounding box center [861, 293] width 57 height 26
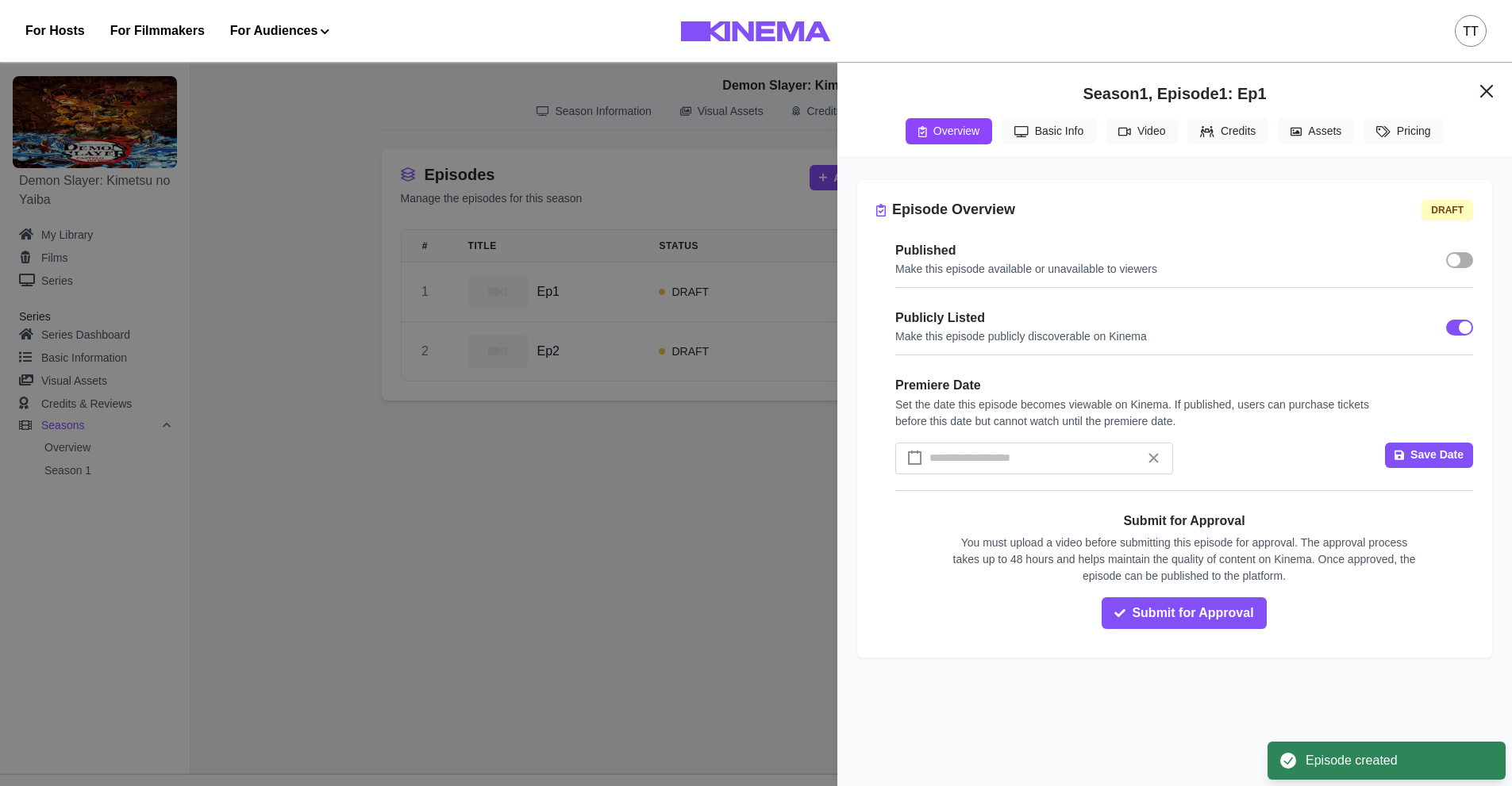
click at [1464, 264] on span at bounding box center [1459, 261] width 27 height 16
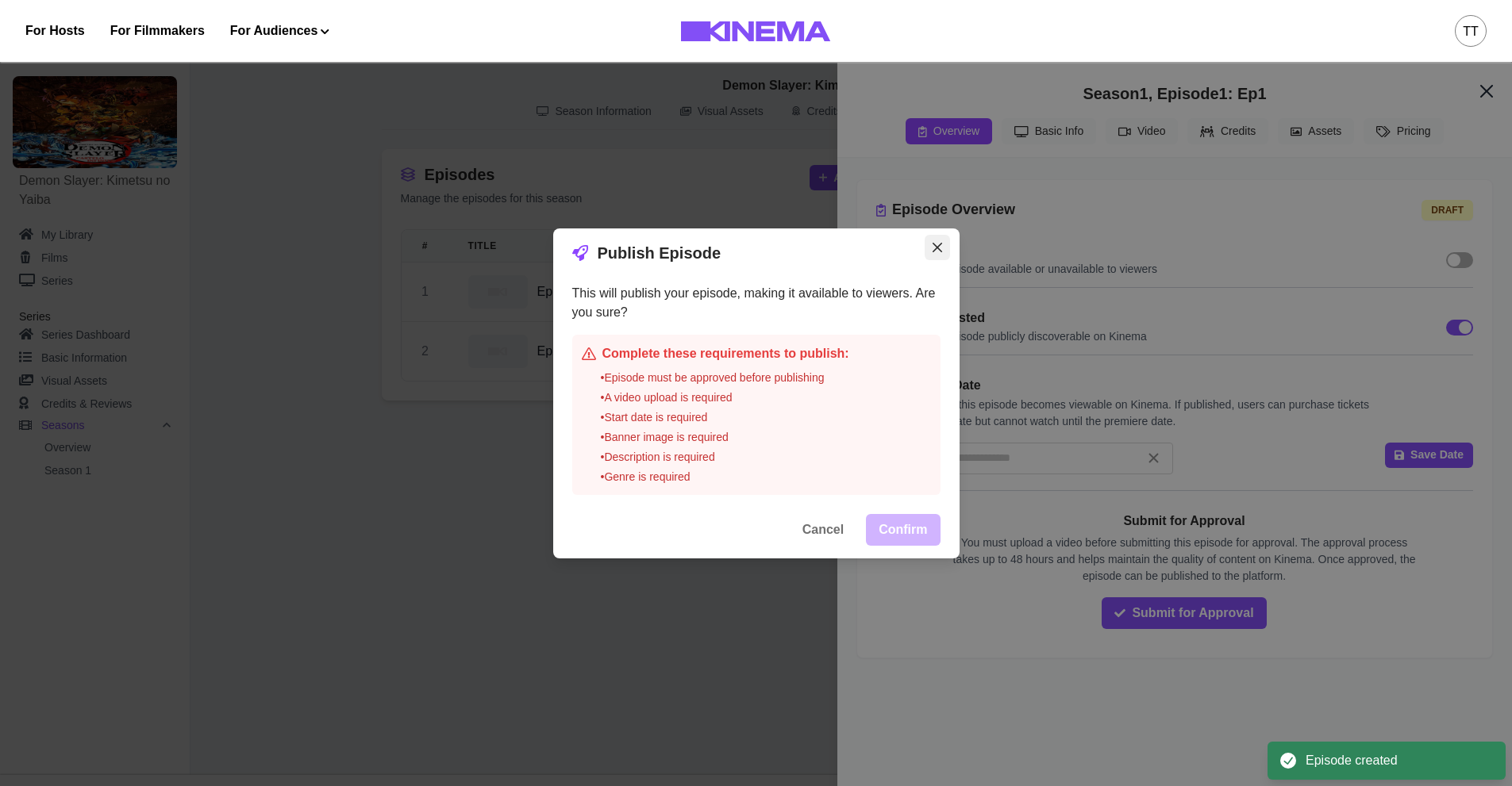
click at [951, 245] on button "Close" at bounding box center [938, 248] width 26 height 26
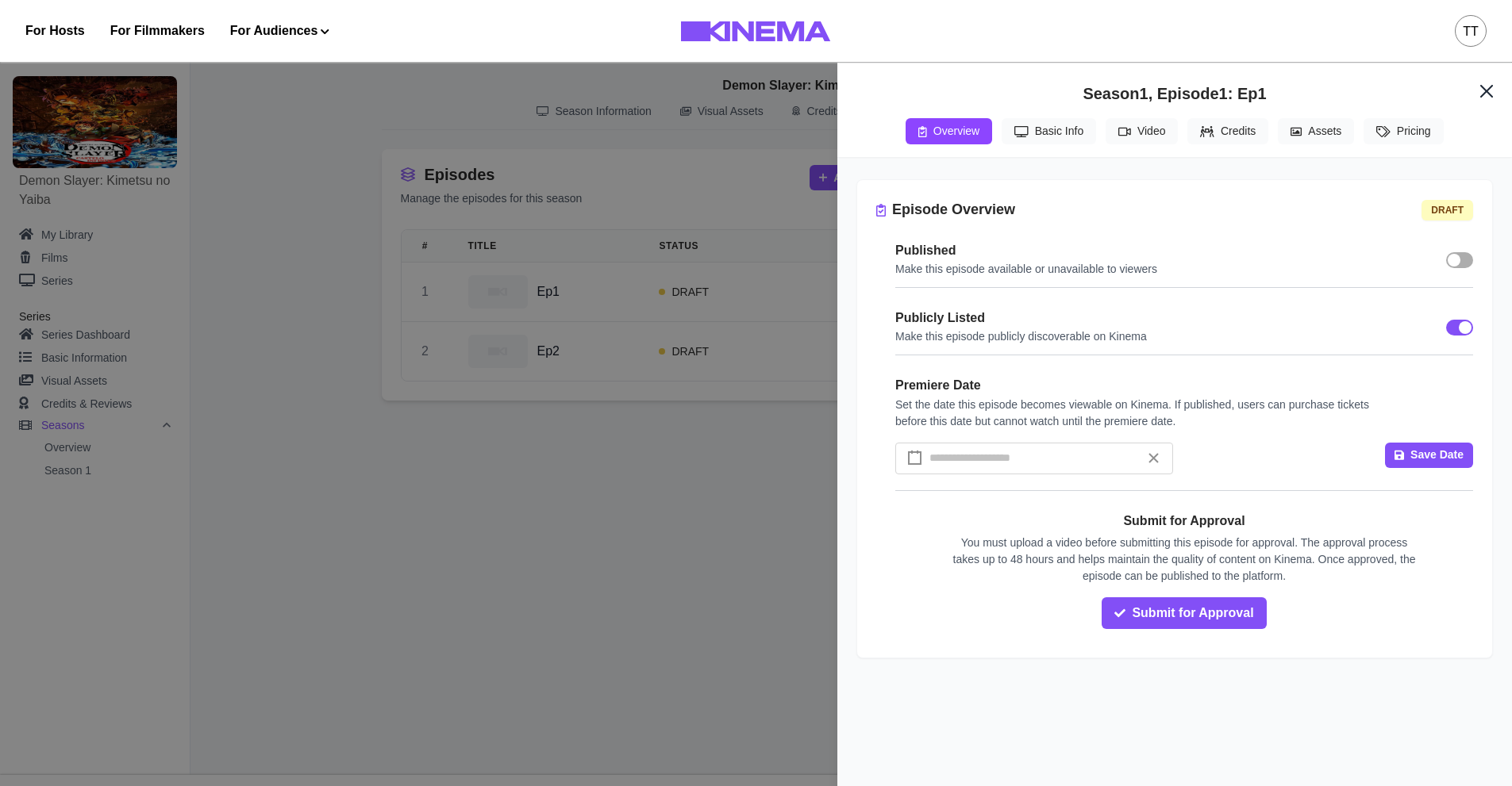
click at [1040, 465] on div "/ /" at bounding box center [1034, 459] width 214 height 30
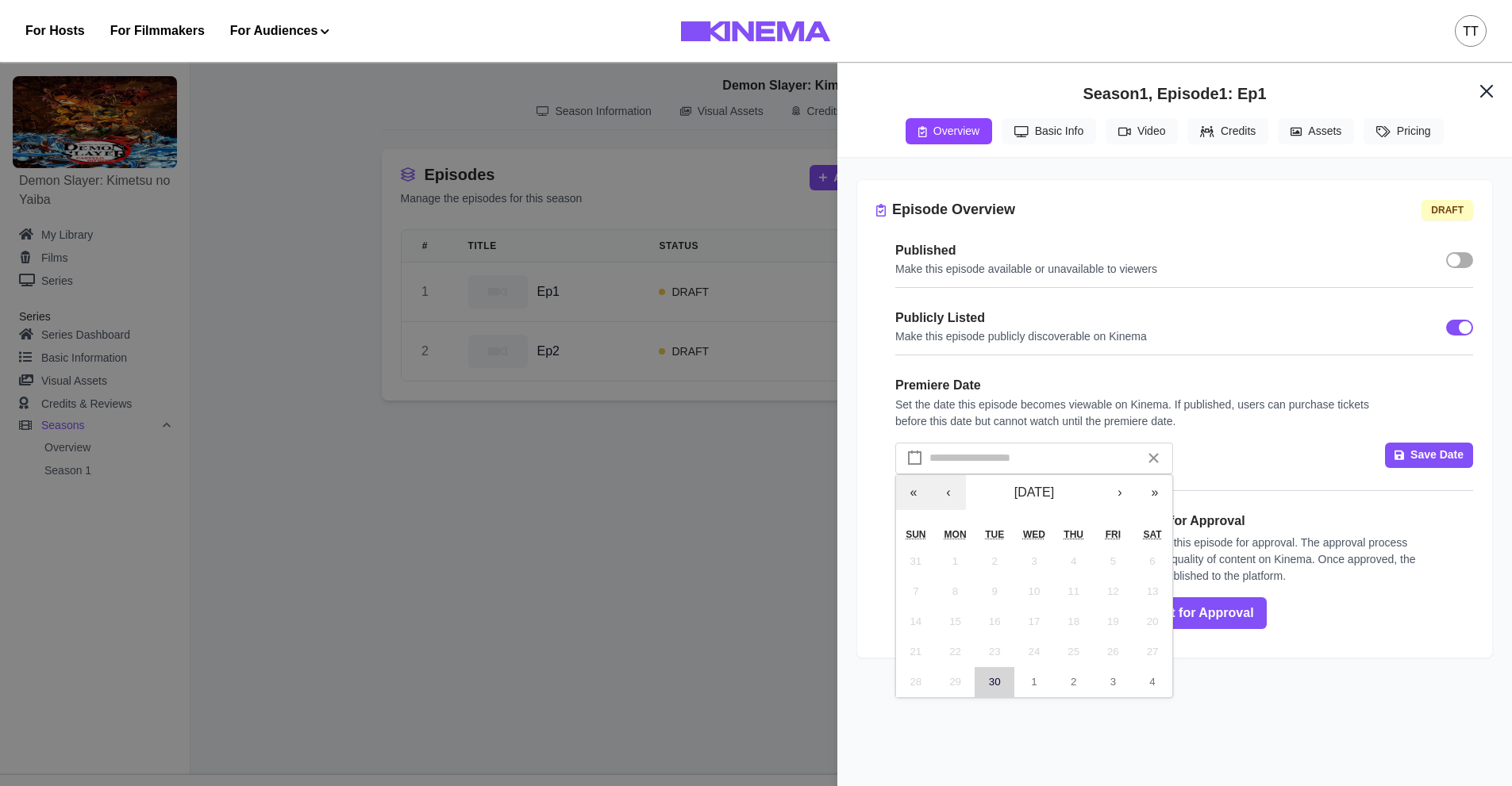
click at [998, 685] on abbr "30" at bounding box center [995, 683] width 12 height 12
type input "*"
type input "**"
type input "****"
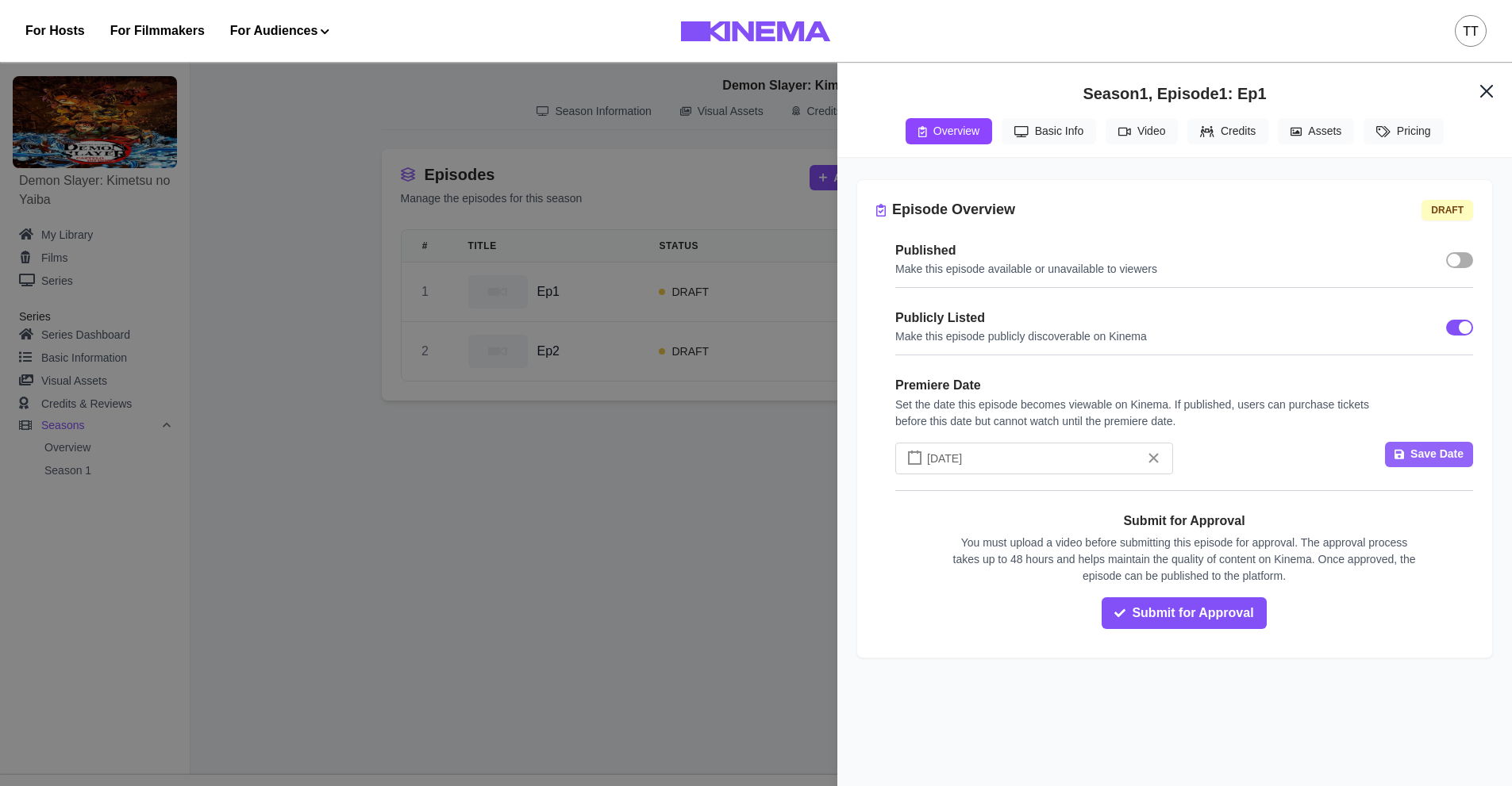
click at [1427, 464] on button "Save Date" at bounding box center [1429, 455] width 89 height 26
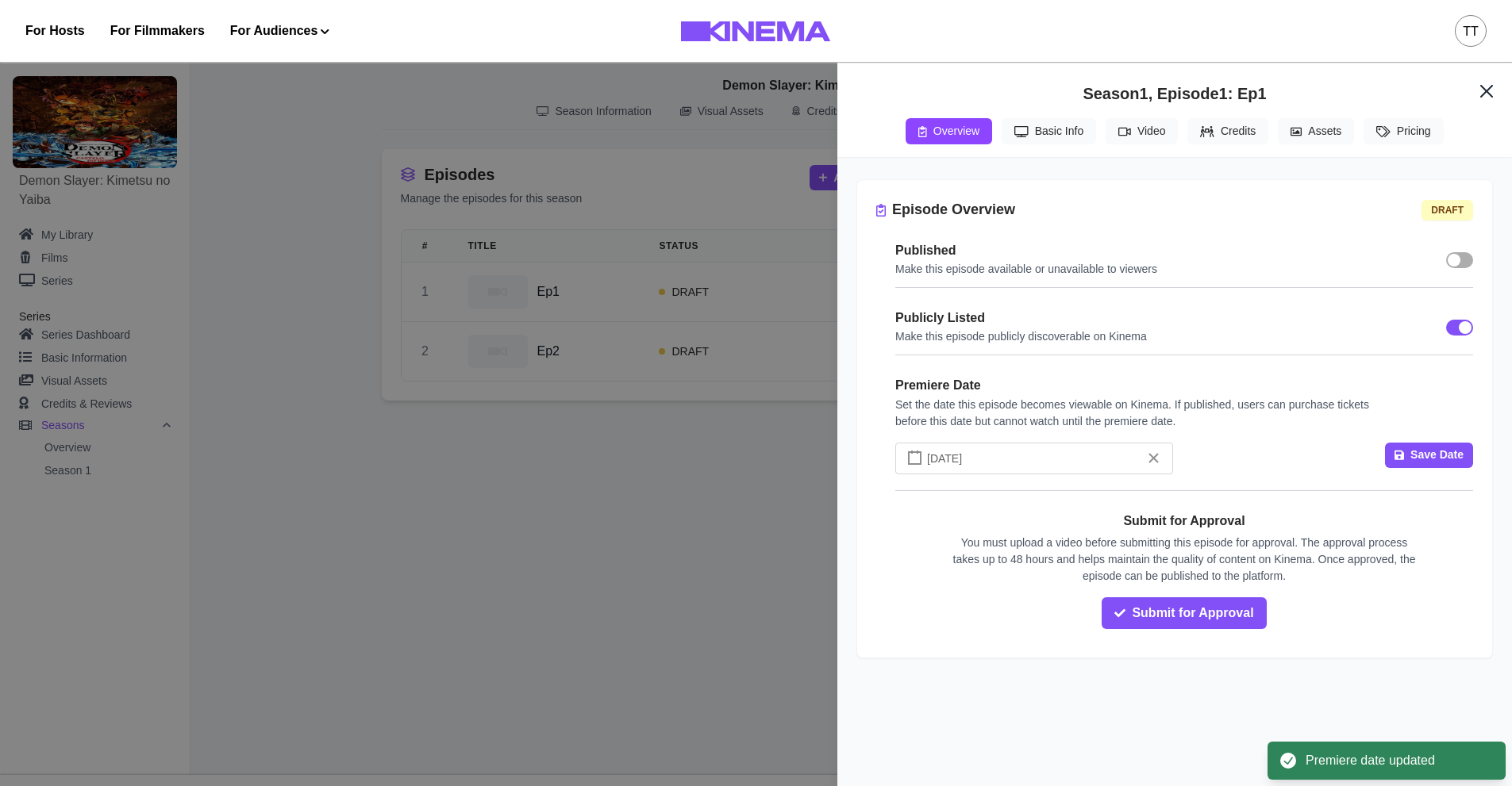
click at [1046, 139] on button "Basic Info" at bounding box center [1049, 131] width 95 height 26
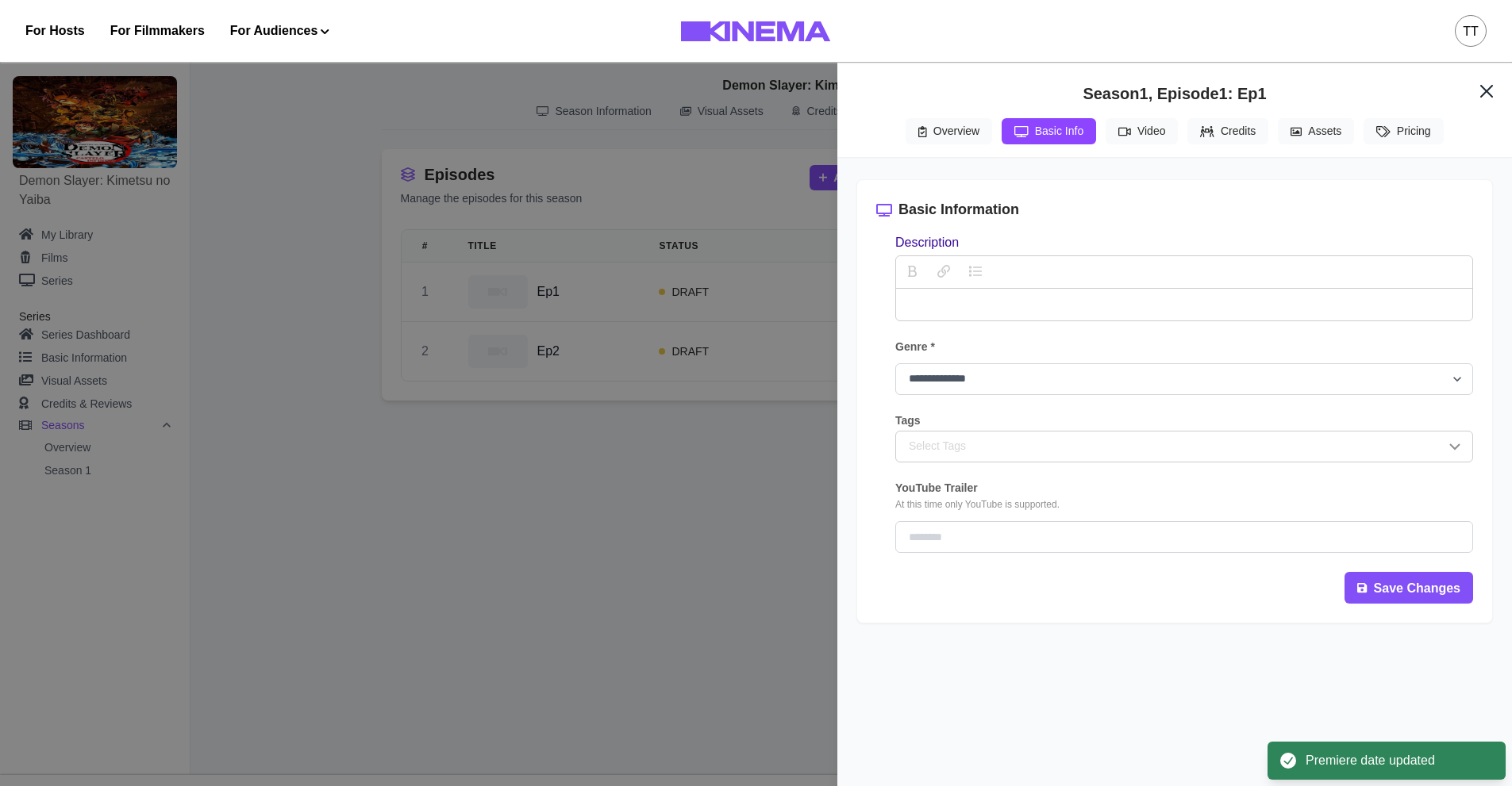
click at [1061, 307] on p "description" at bounding box center [1185, 304] width 551 height 19
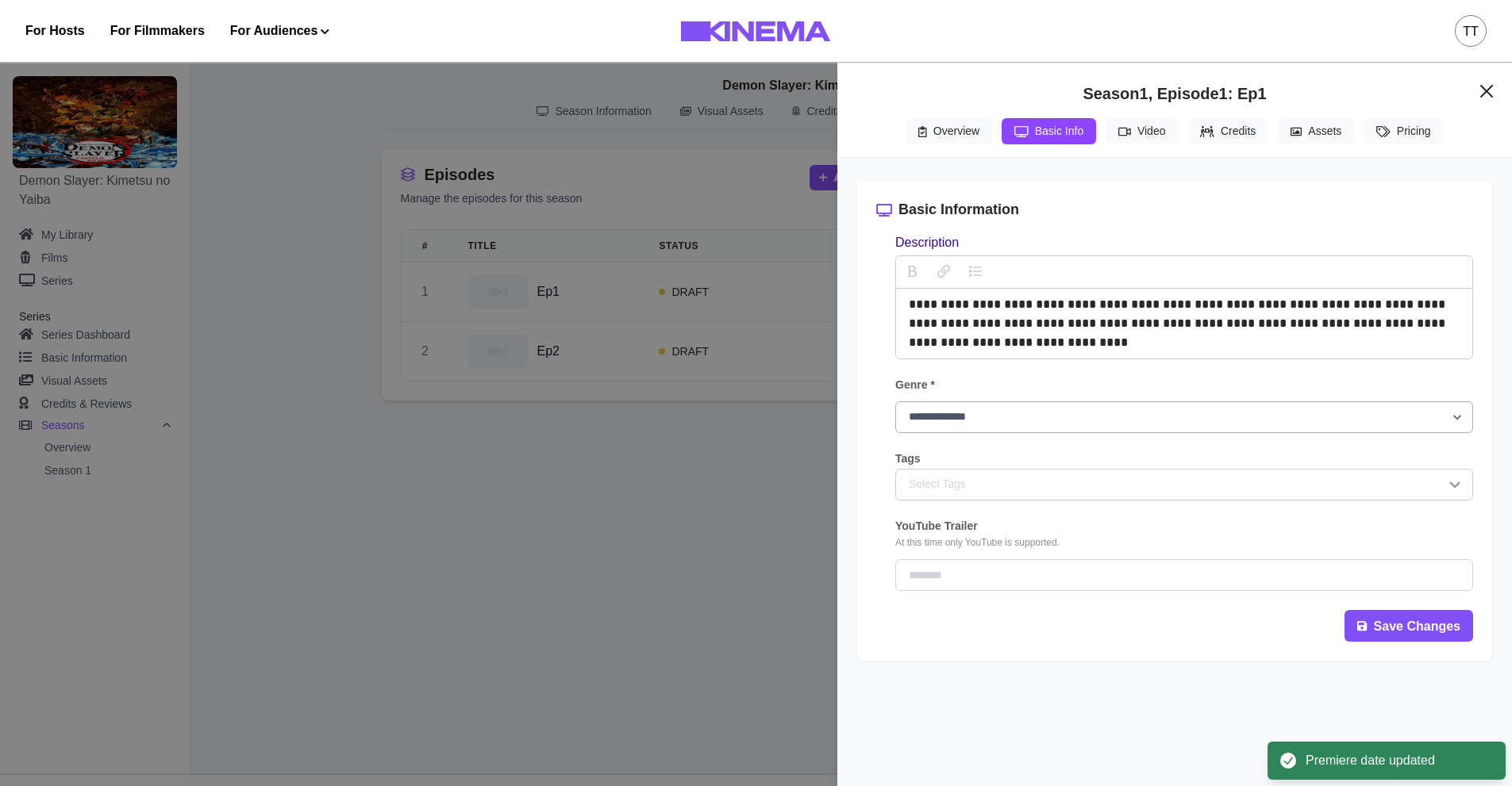
click at [1025, 422] on select "**********" at bounding box center [1185, 418] width 578 height 32
select select "**********"
click at [896, 404] on select "**********" at bounding box center [1185, 418] width 578 height 32
click at [1027, 481] on div "Select Tags" at bounding box center [1177, 485] width 537 height 17
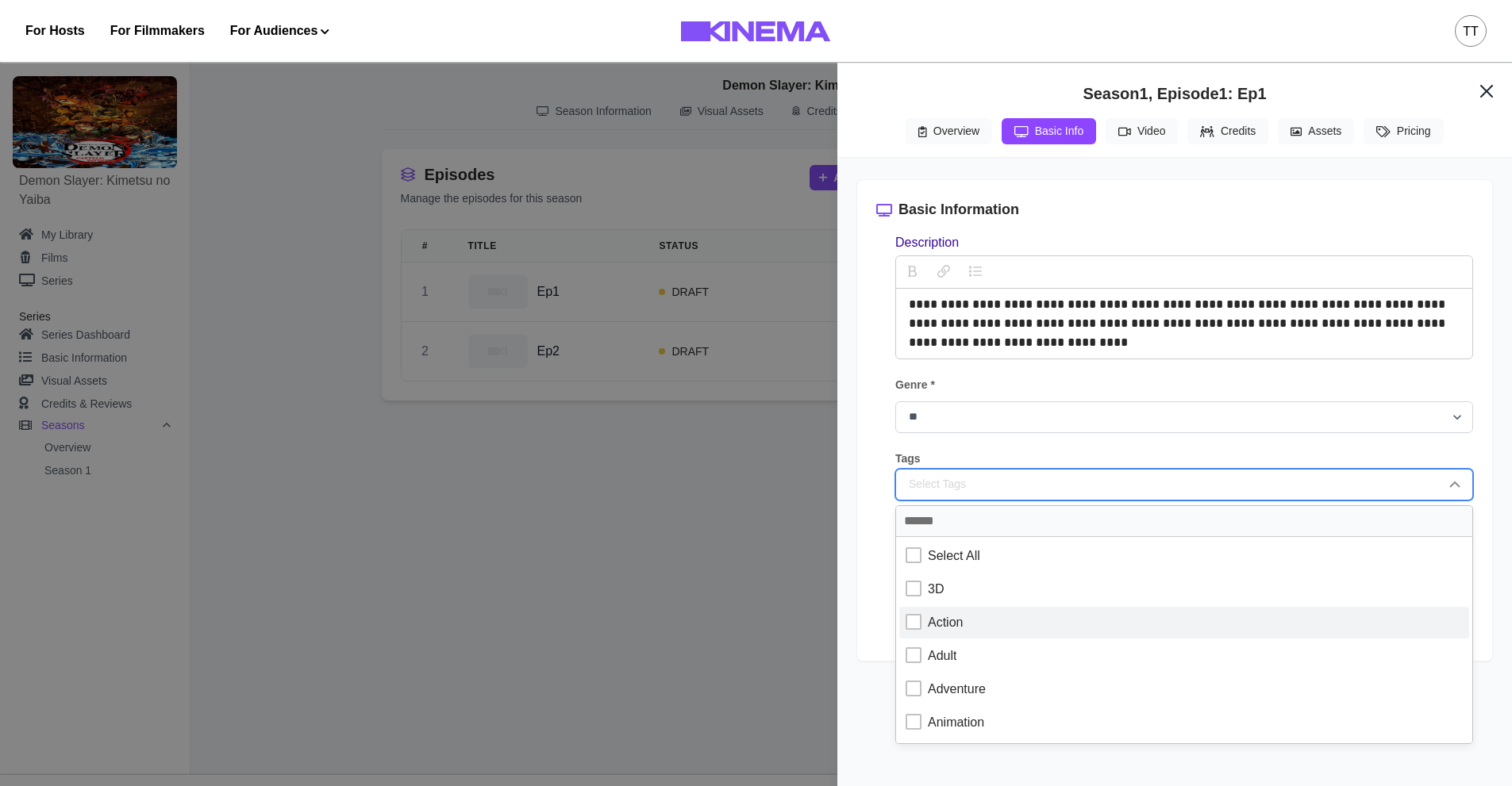
click at [917, 630] on div at bounding box center [914, 622] width 16 height 16
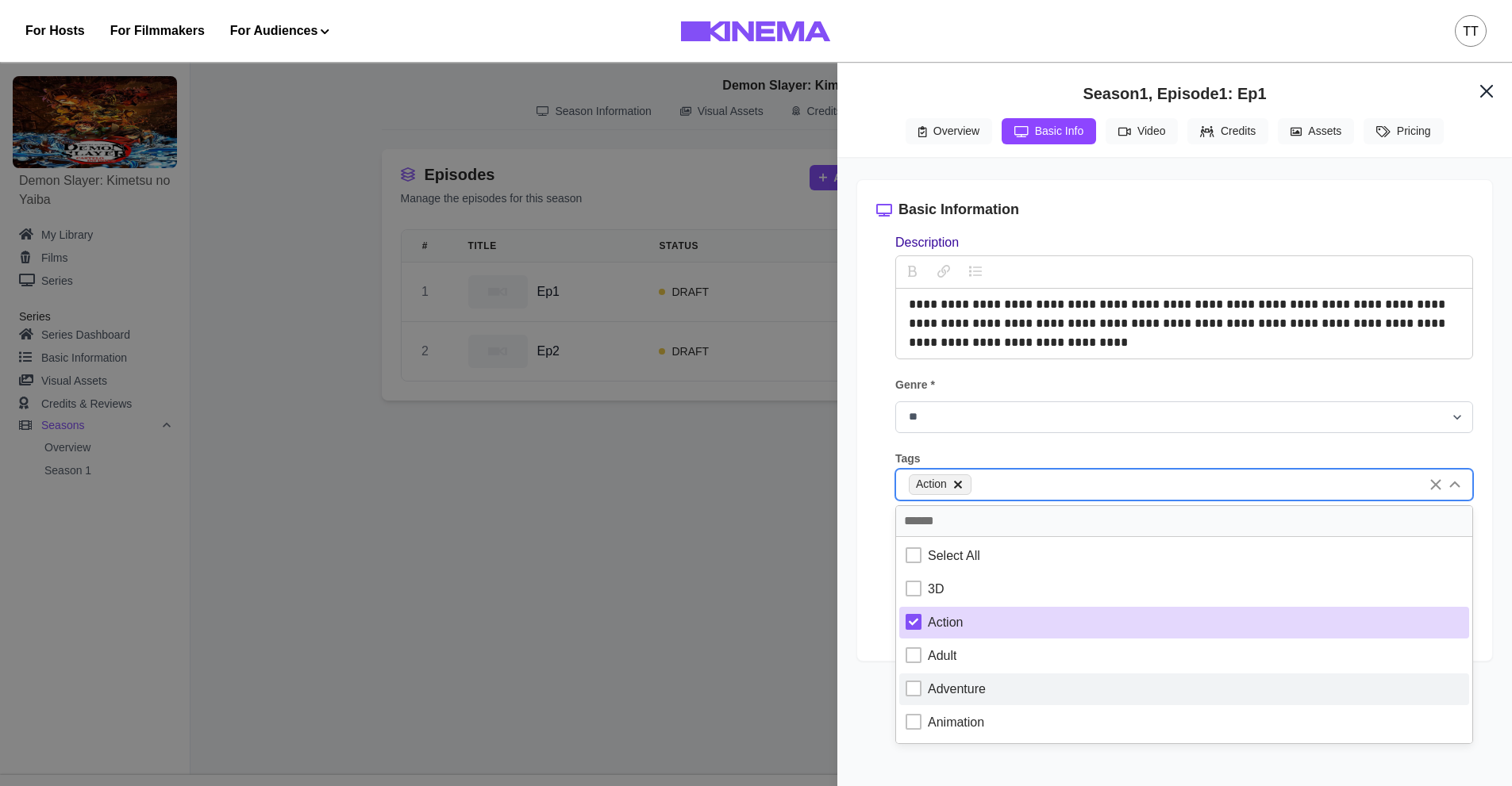
click at [923, 699] on div "Adventure" at bounding box center [1185, 689] width 557 height 19
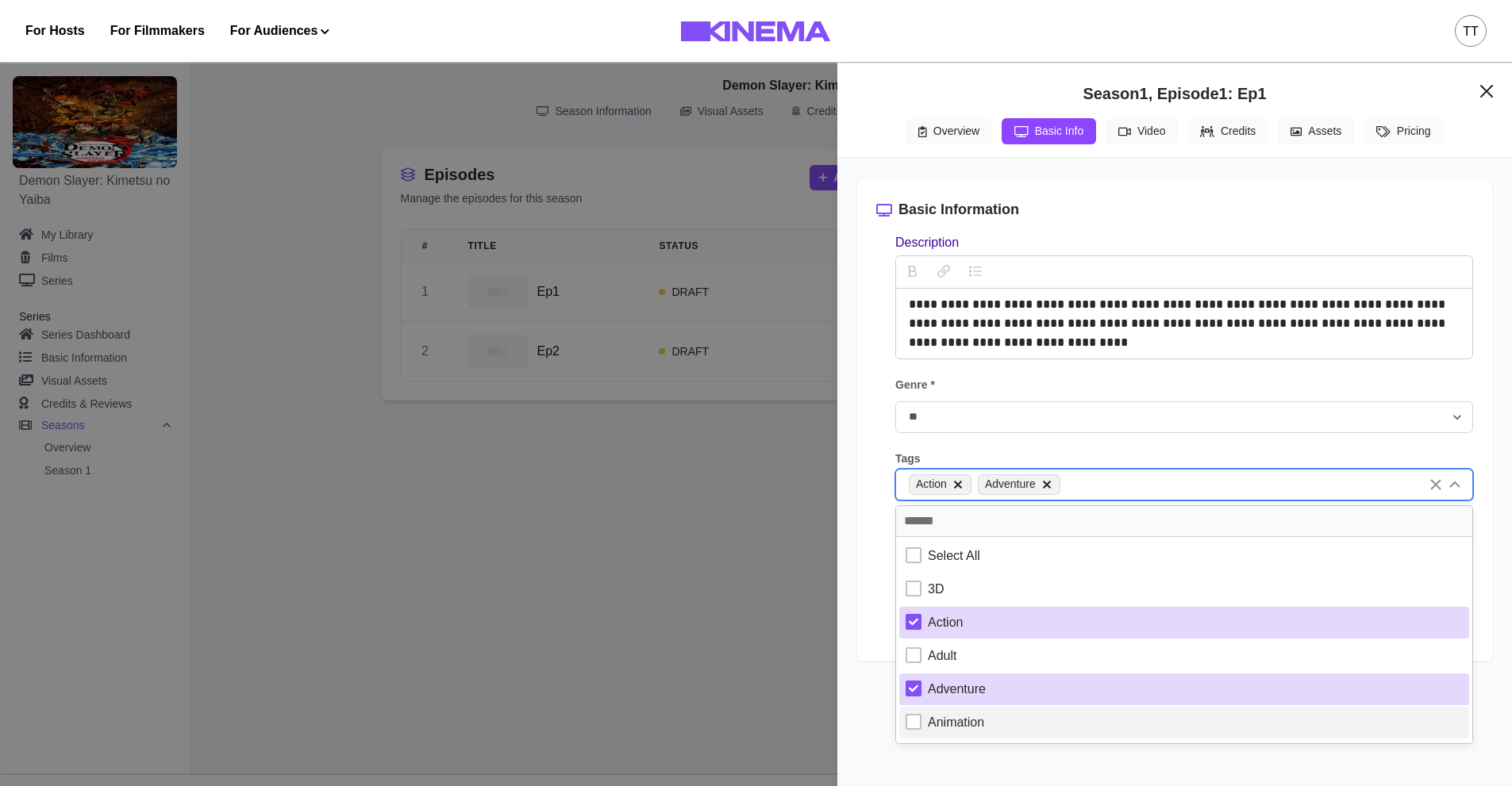
click at [912, 732] on div "Animation" at bounding box center [1185, 722] width 557 height 19
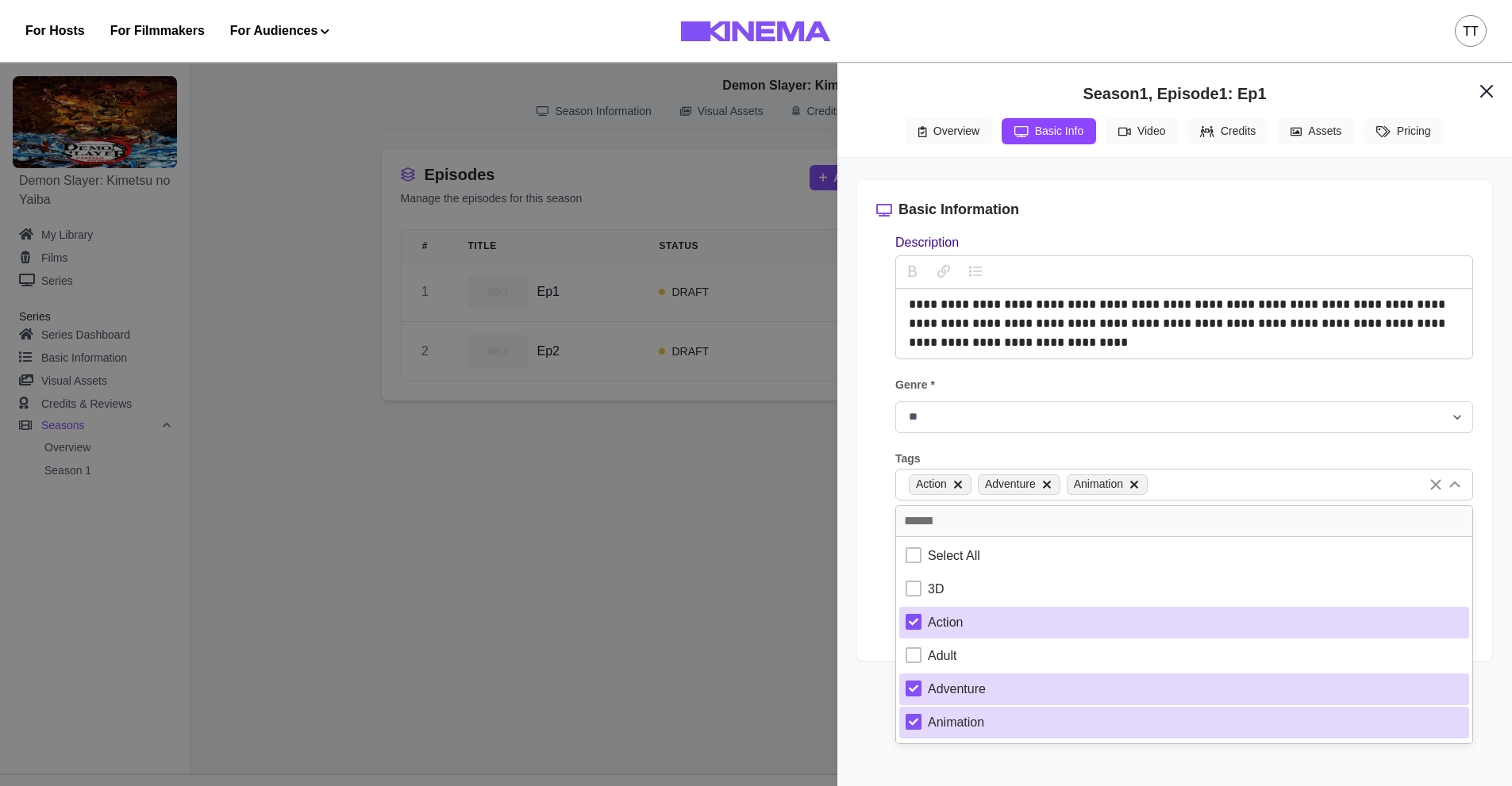
click at [864, 641] on div "**********" at bounding box center [1176, 420] width 637 height 483
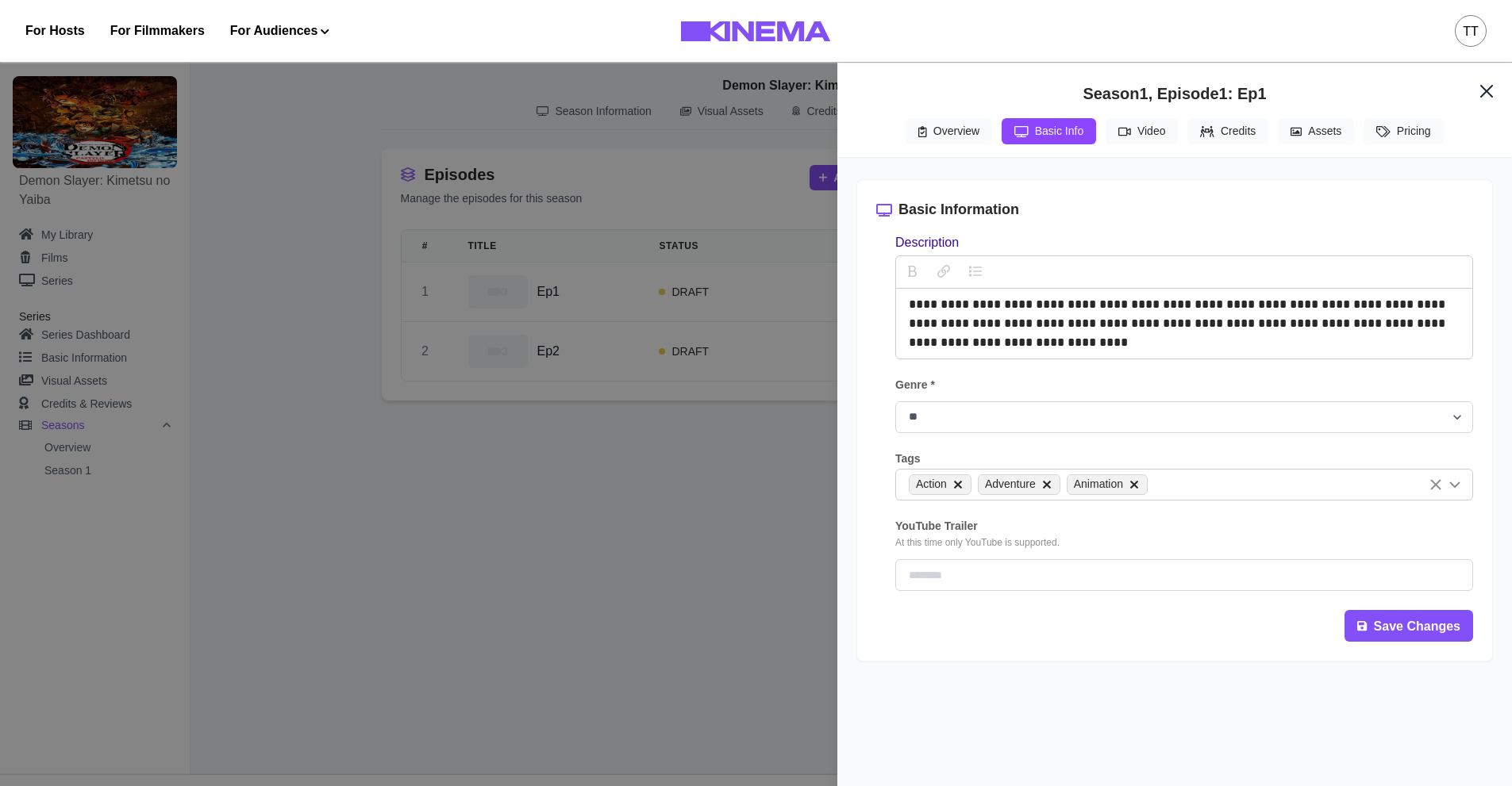
click at [1155, 141] on button "Video" at bounding box center [1142, 131] width 73 height 26
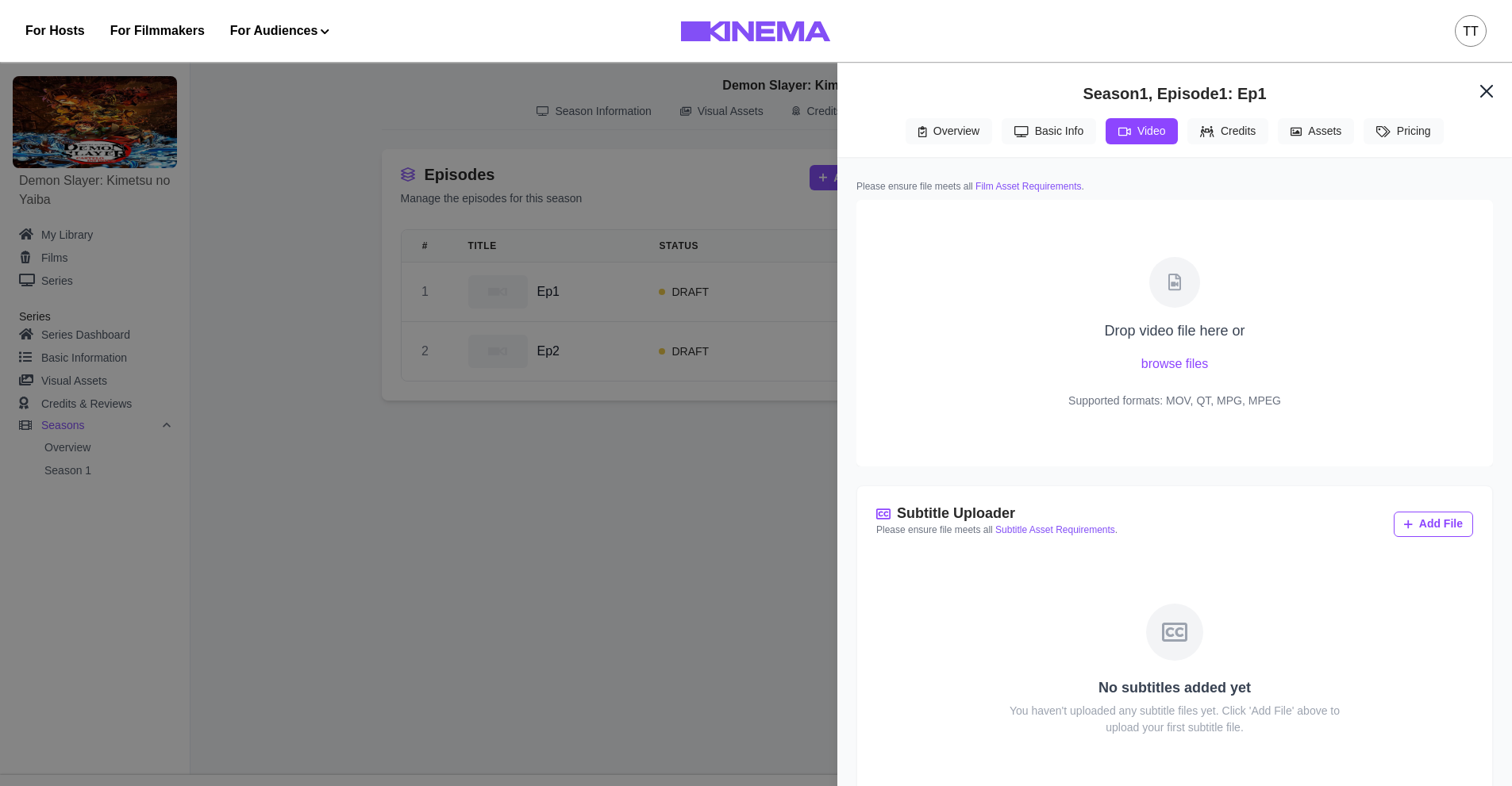
click at [1245, 144] on button "Credits" at bounding box center [1227, 131] width 81 height 26
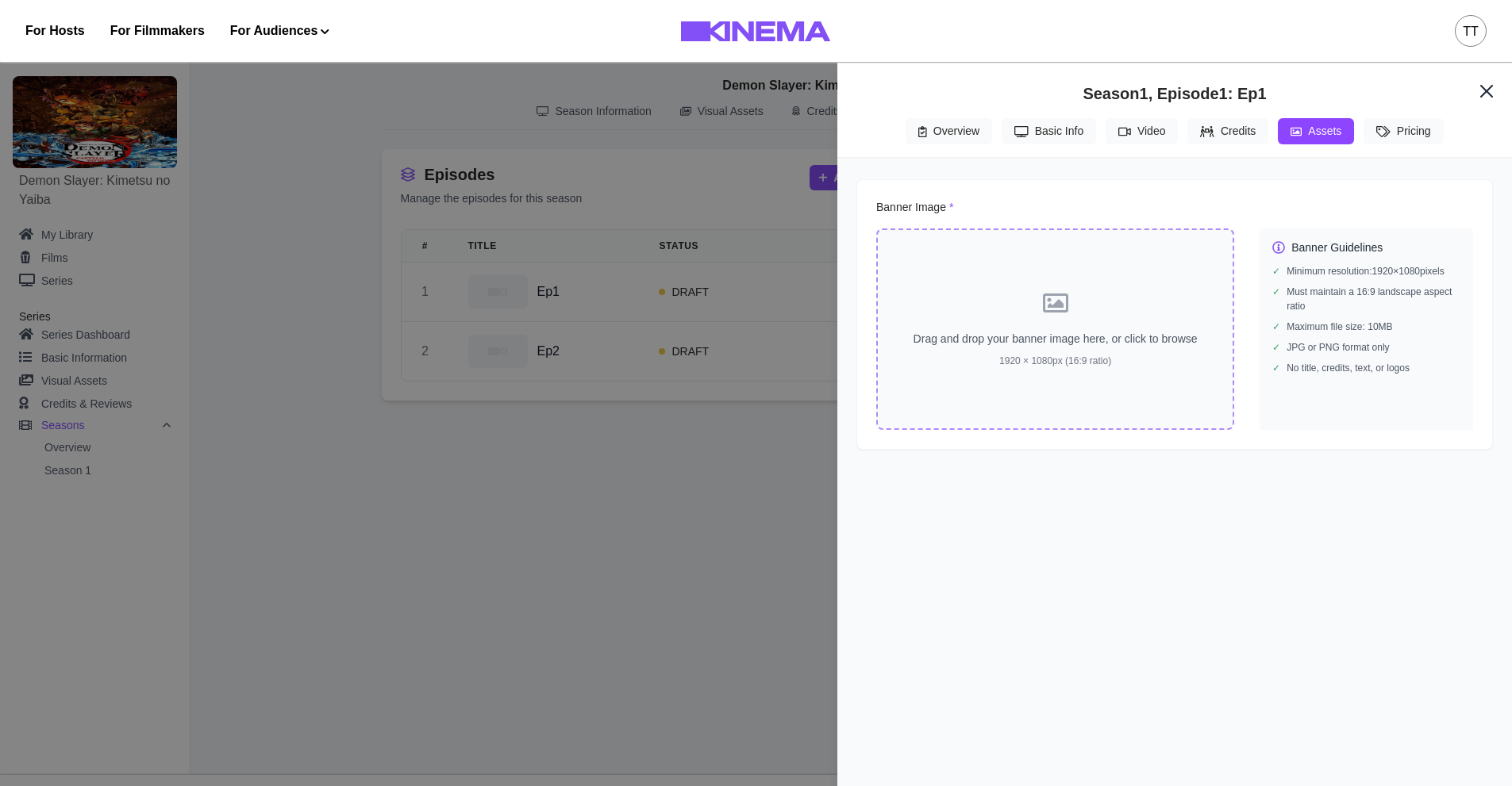
click at [1291, 140] on button "Assets" at bounding box center [1316, 131] width 77 height 26
click at [1025, 137] on icon "button" at bounding box center [1021, 131] width 14 height 11
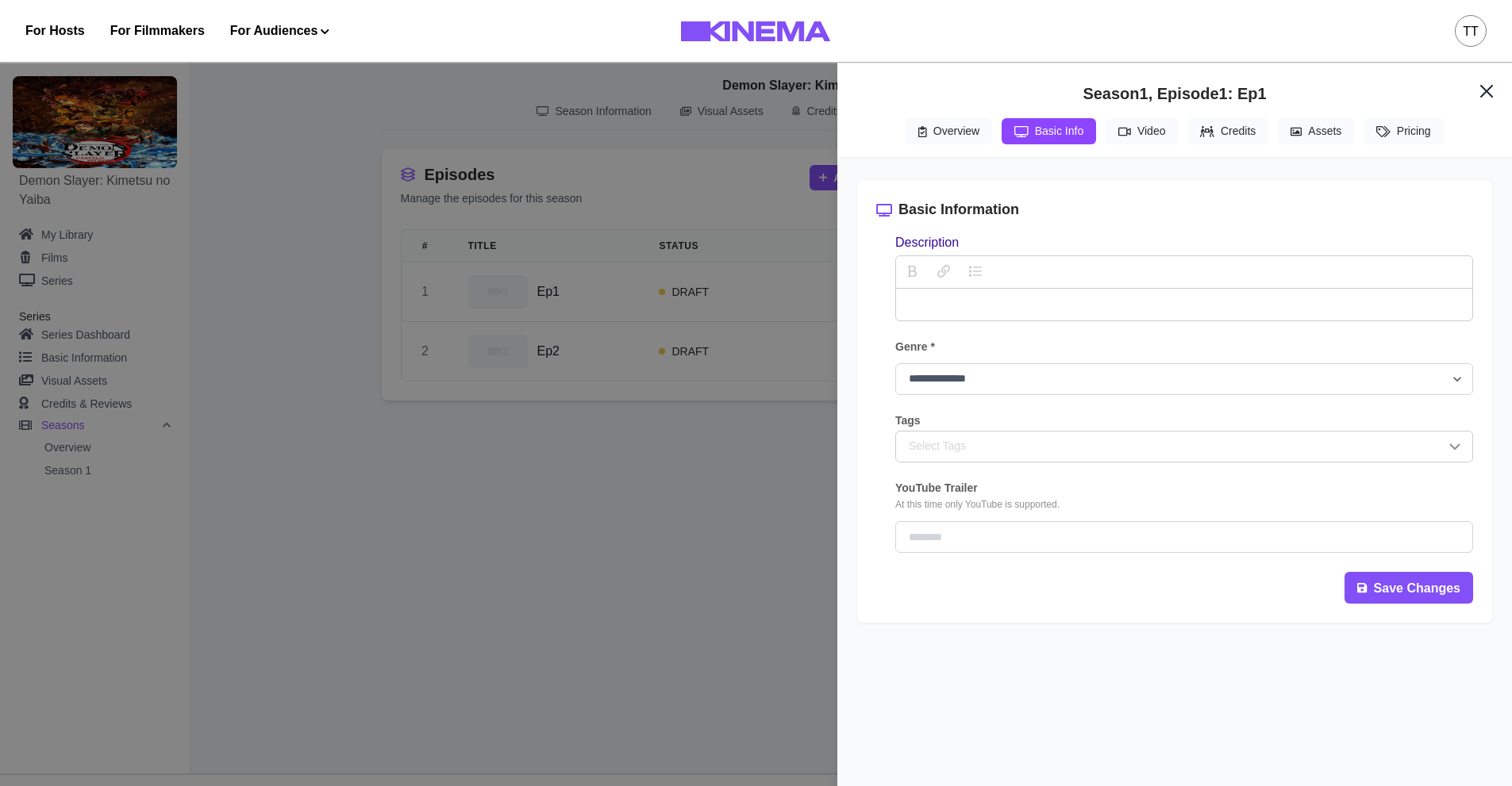
click at [982, 304] on p "description" at bounding box center [1185, 304] width 551 height 19
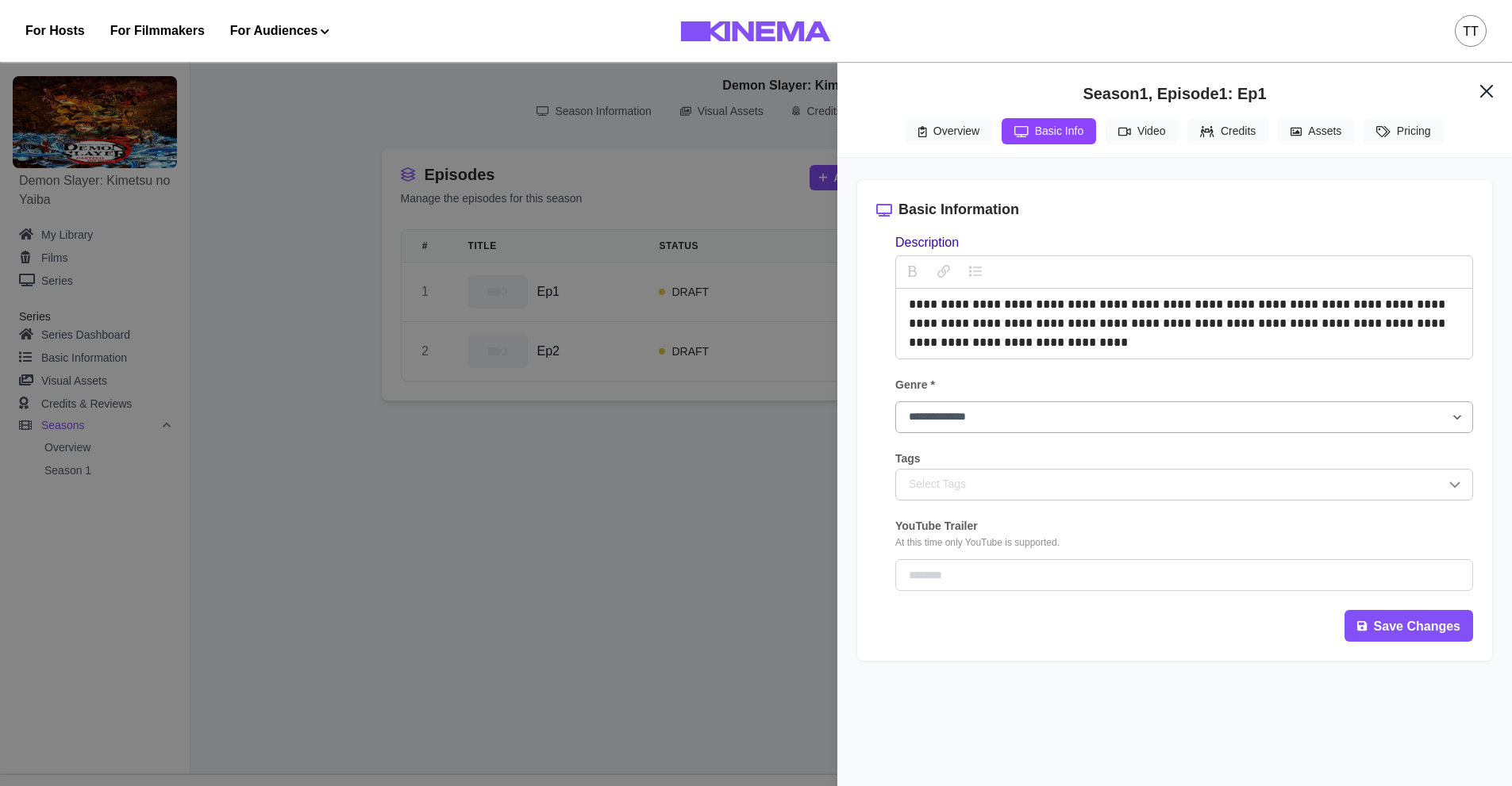
click at [998, 405] on select "**********" at bounding box center [1185, 418] width 578 height 32
select select "**********"
click at [896, 404] on select "**********" at bounding box center [1185, 418] width 578 height 32
click at [955, 492] on div "Select Tags" at bounding box center [1177, 485] width 537 height 17
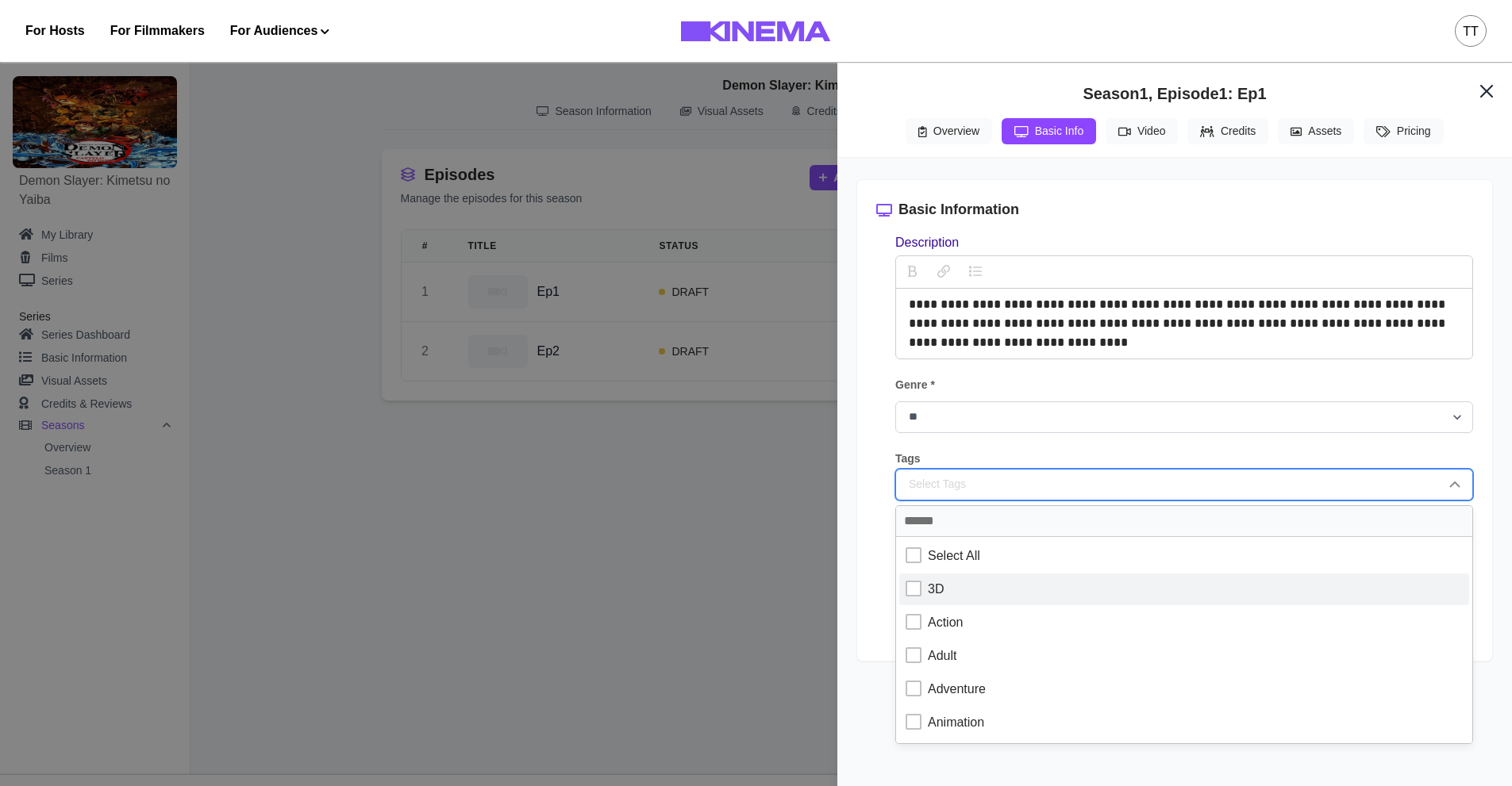
click at [931, 593] on div "3D" at bounding box center [936, 589] width 16 height 19
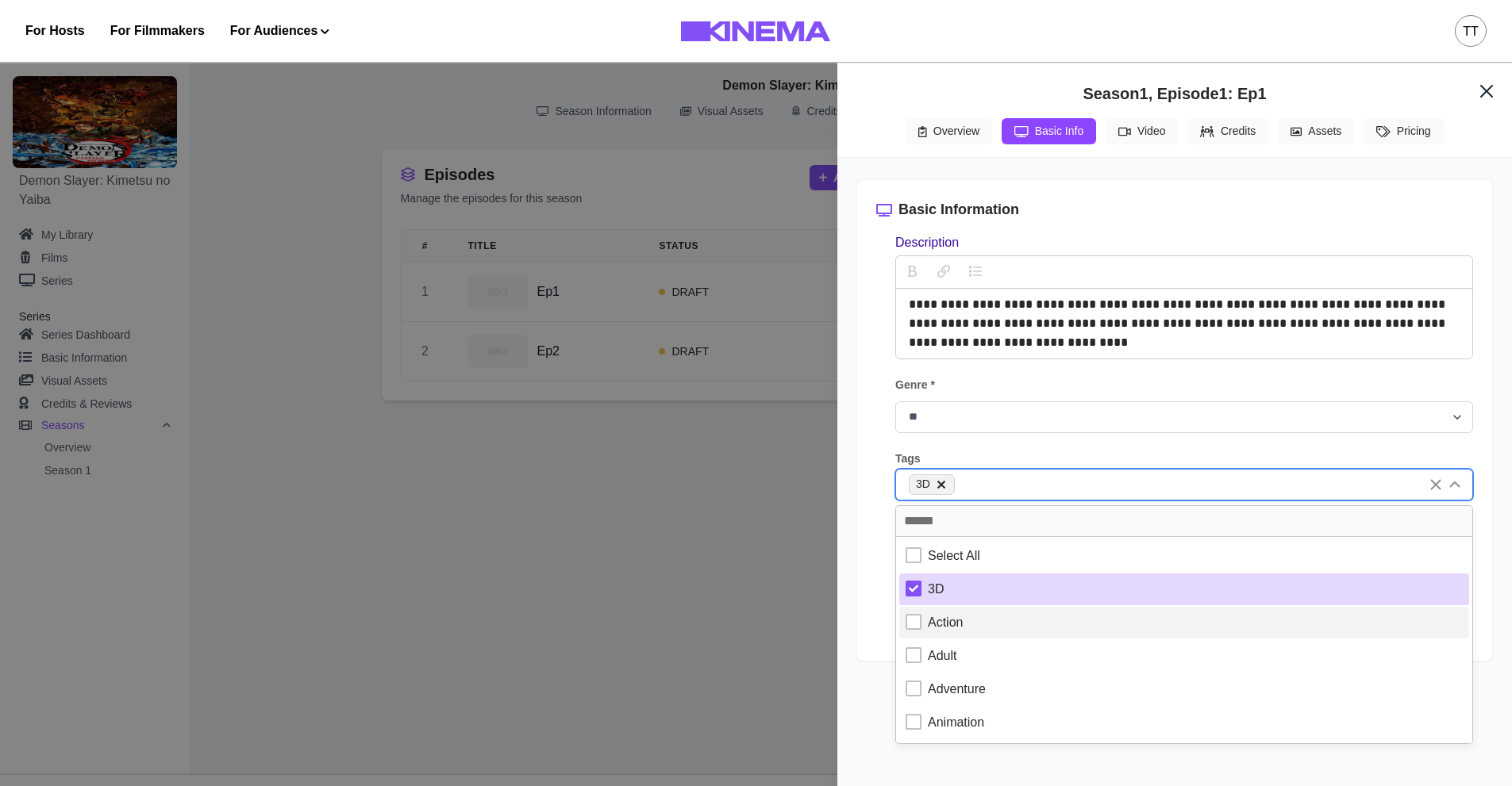
click at [935, 620] on div "Action" at bounding box center [945, 623] width 35 height 19
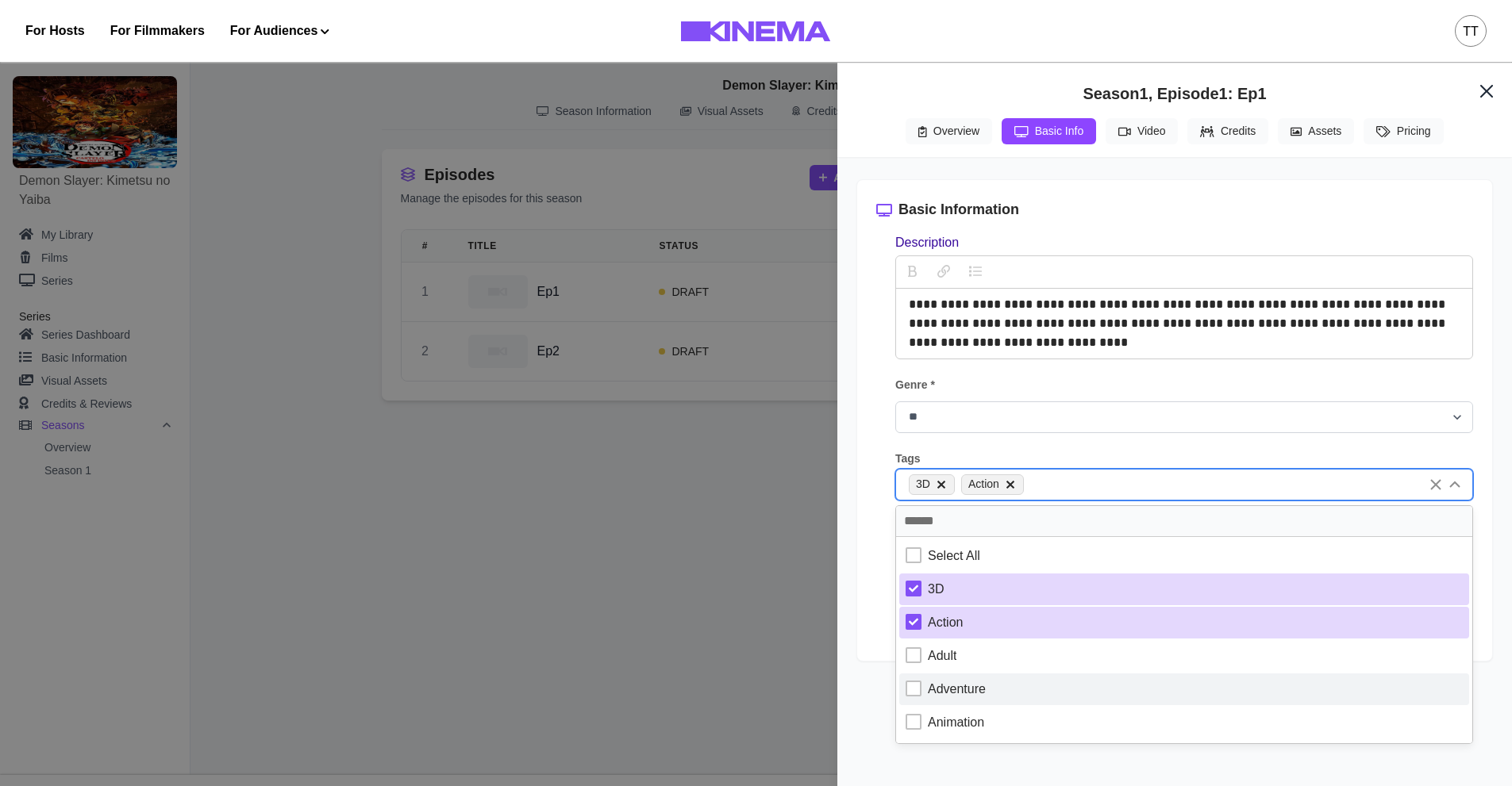
drag, startPoint x: 936, startPoint y: 686, endPoint x: 936, endPoint y: 695, distance: 9.0
click at [936, 687] on div "Adventure" at bounding box center [957, 689] width 58 height 19
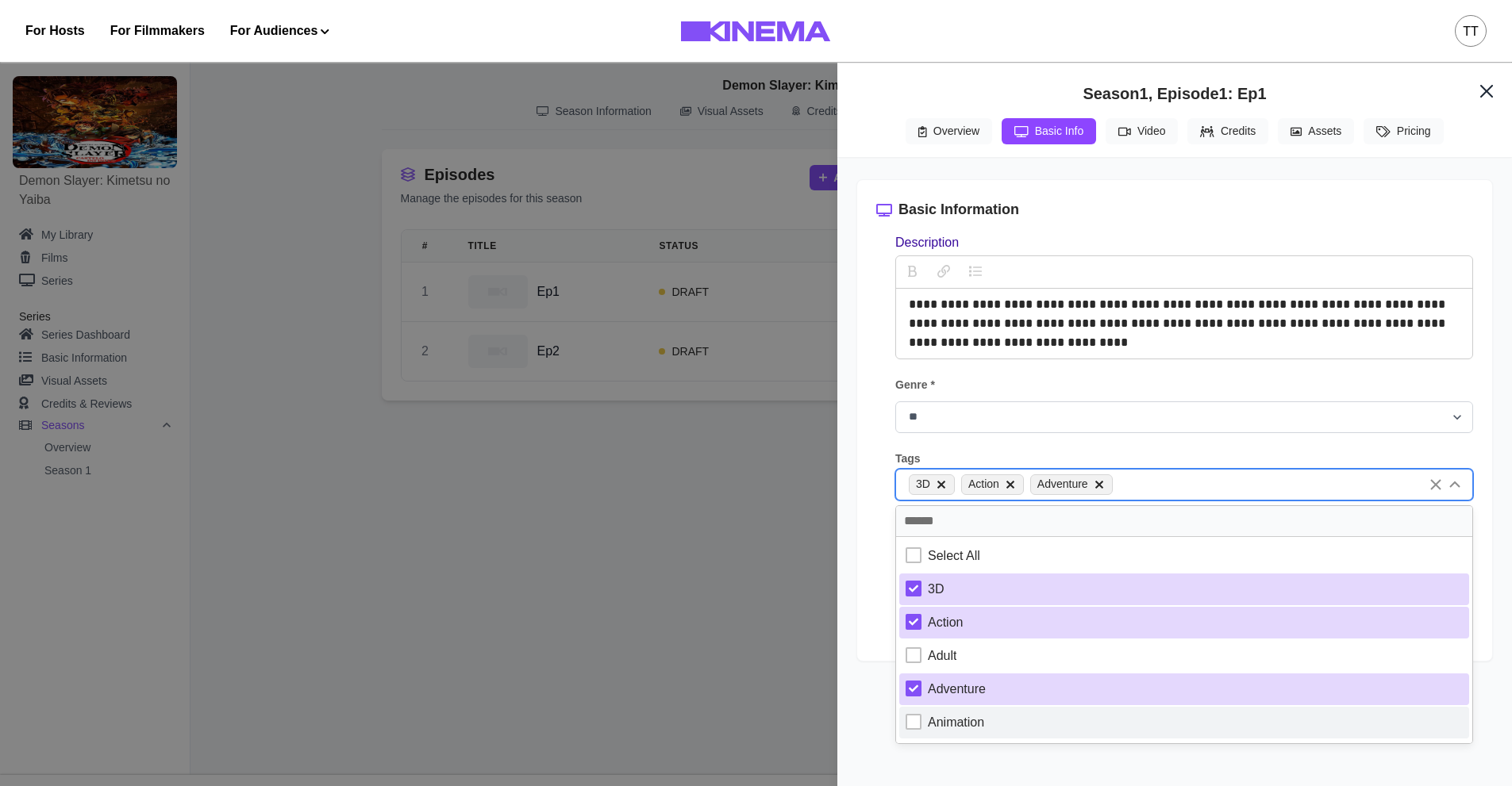
drag, startPoint x: 937, startPoint y: 720, endPoint x: 928, endPoint y: 716, distance: 9.8
click at [936, 720] on div "Animation" at bounding box center [956, 722] width 57 height 19
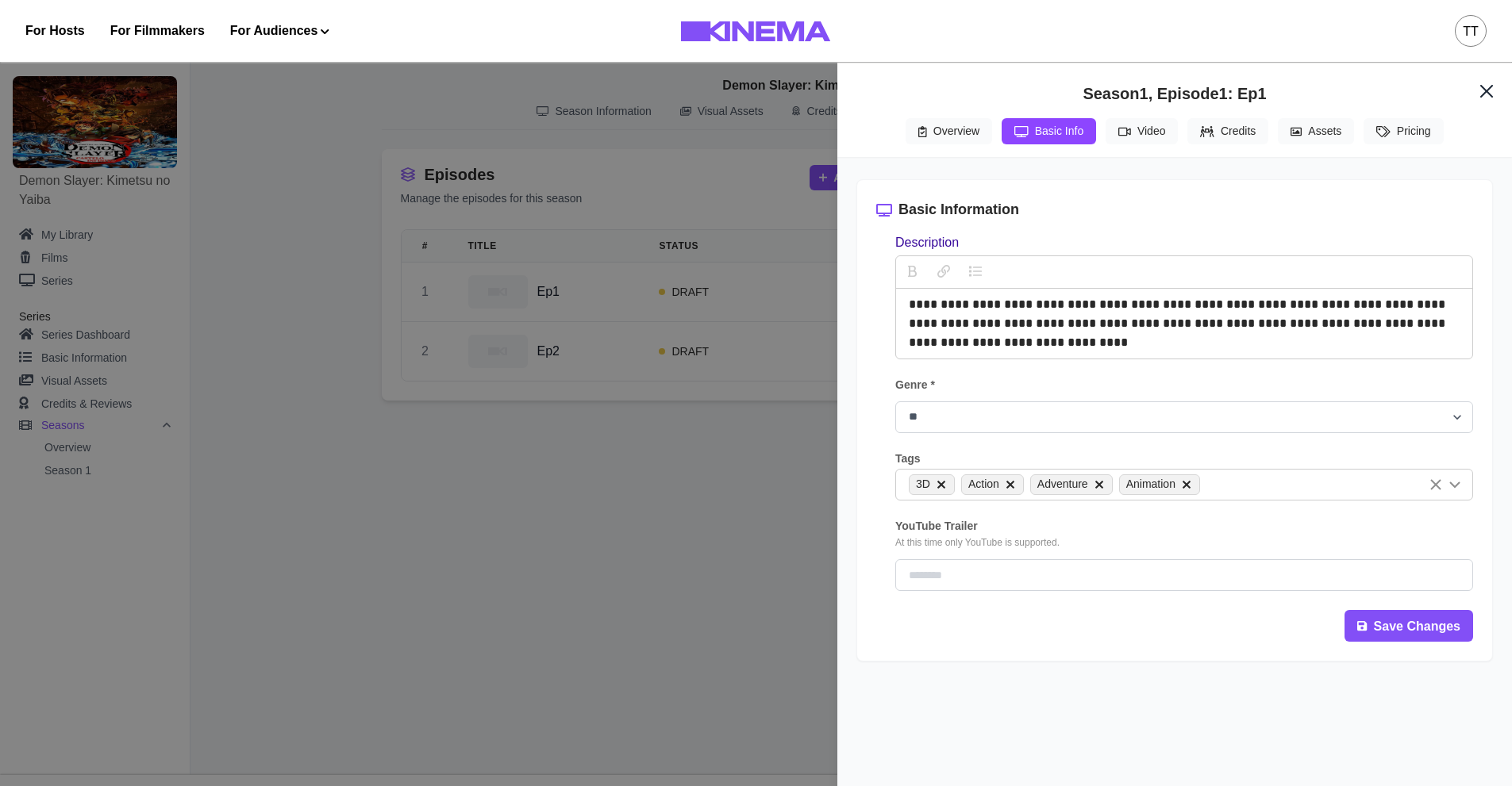
click at [857, 662] on div "**********" at bounding box center [1176, 416] width 637 height 492
click at [978, 575] on input "YouTube Trailer" at bounding box center [1185, 575] width 578 height 32
click at [1398, 629] on button "Save Changes" at bounding box center [1408, 626] width 128 height 32
click at [953, 139] on button "Overview" at bounding box center [949, 131] width 87 height 26
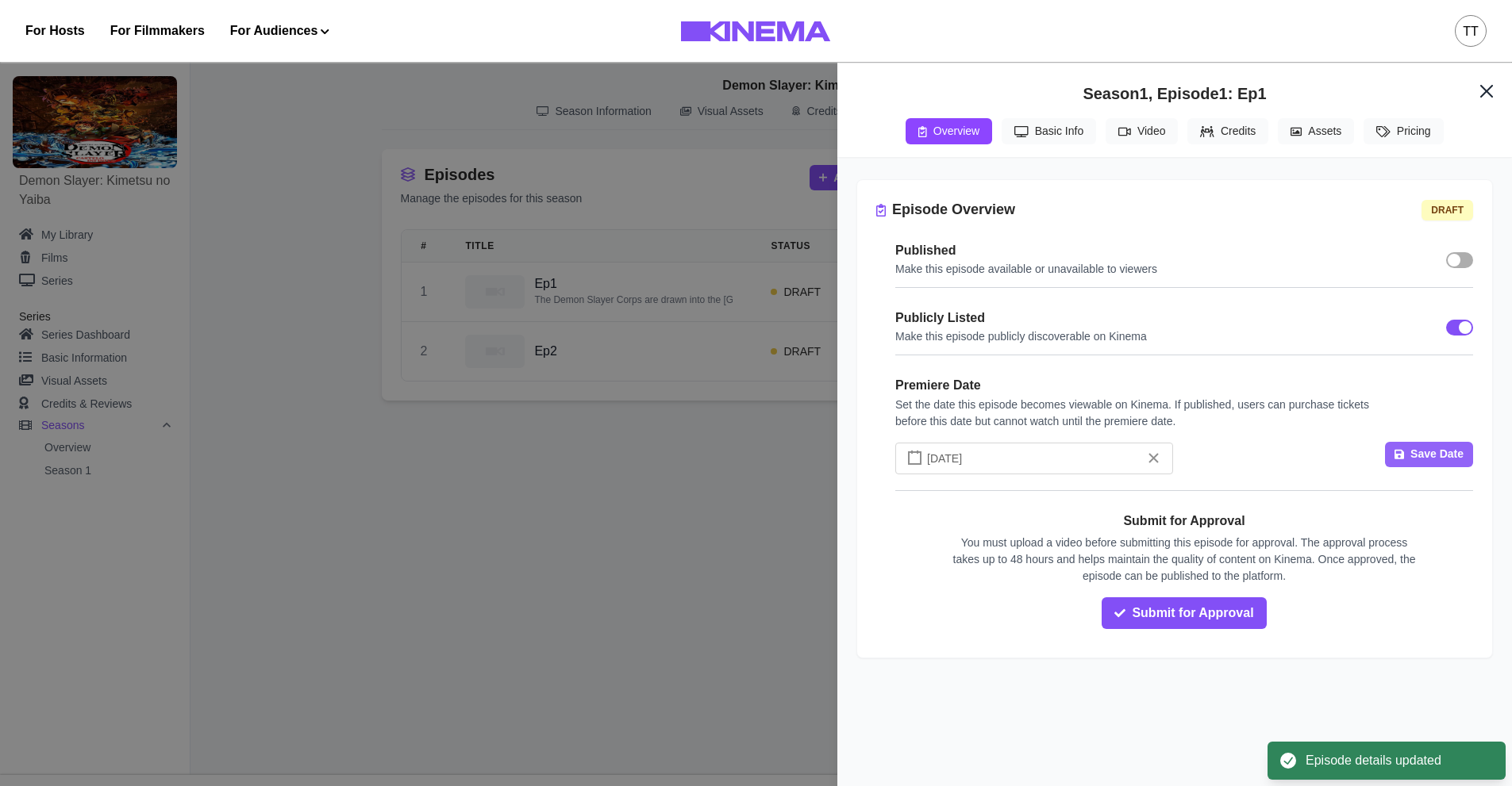
click at [1414, 458] on button "Save Date" at bounding box center [1429, 455] width 89 height 26
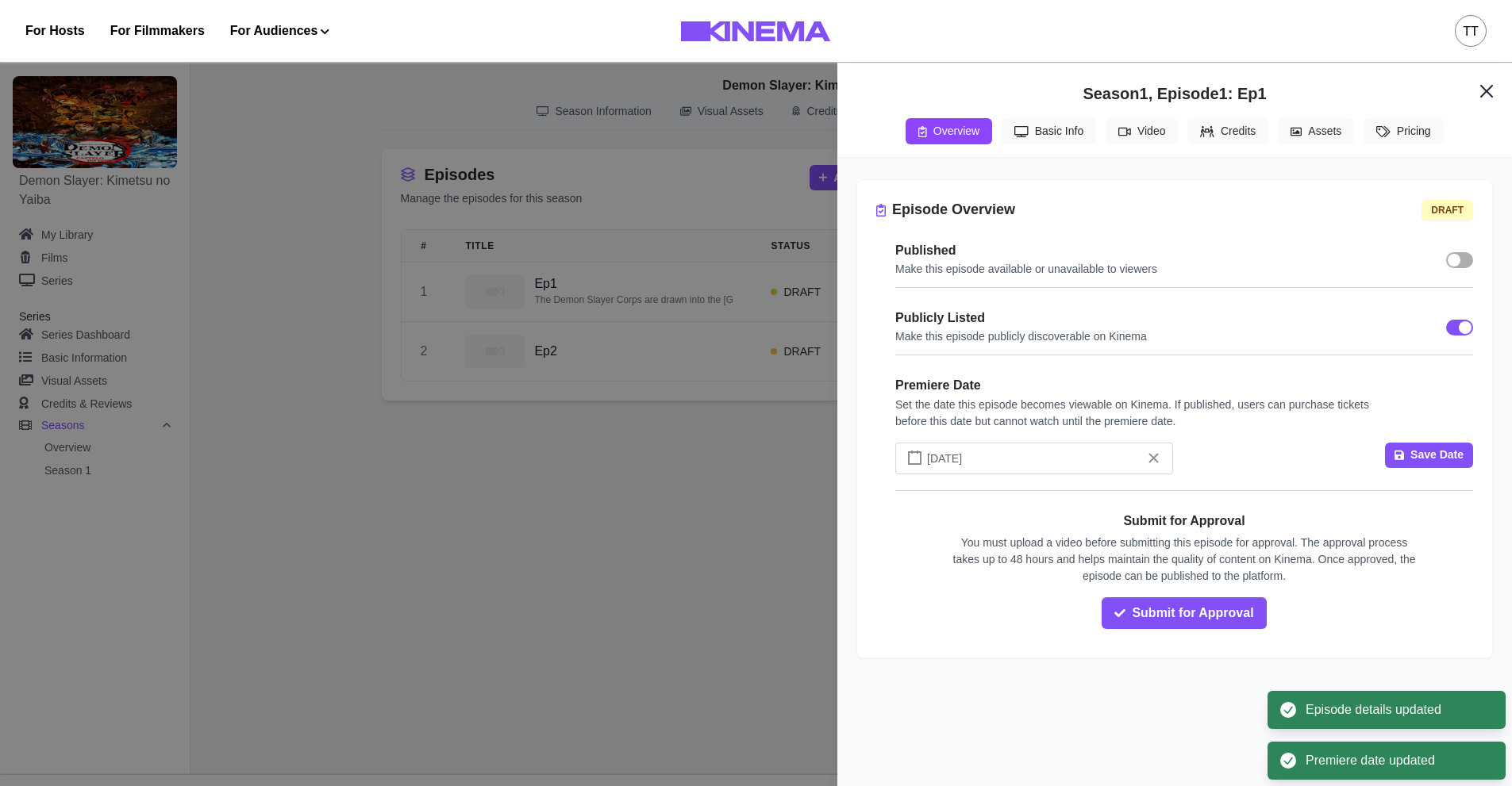
click at [1465, 267] on span at bounding box center [1459, 261] width 27 height 16
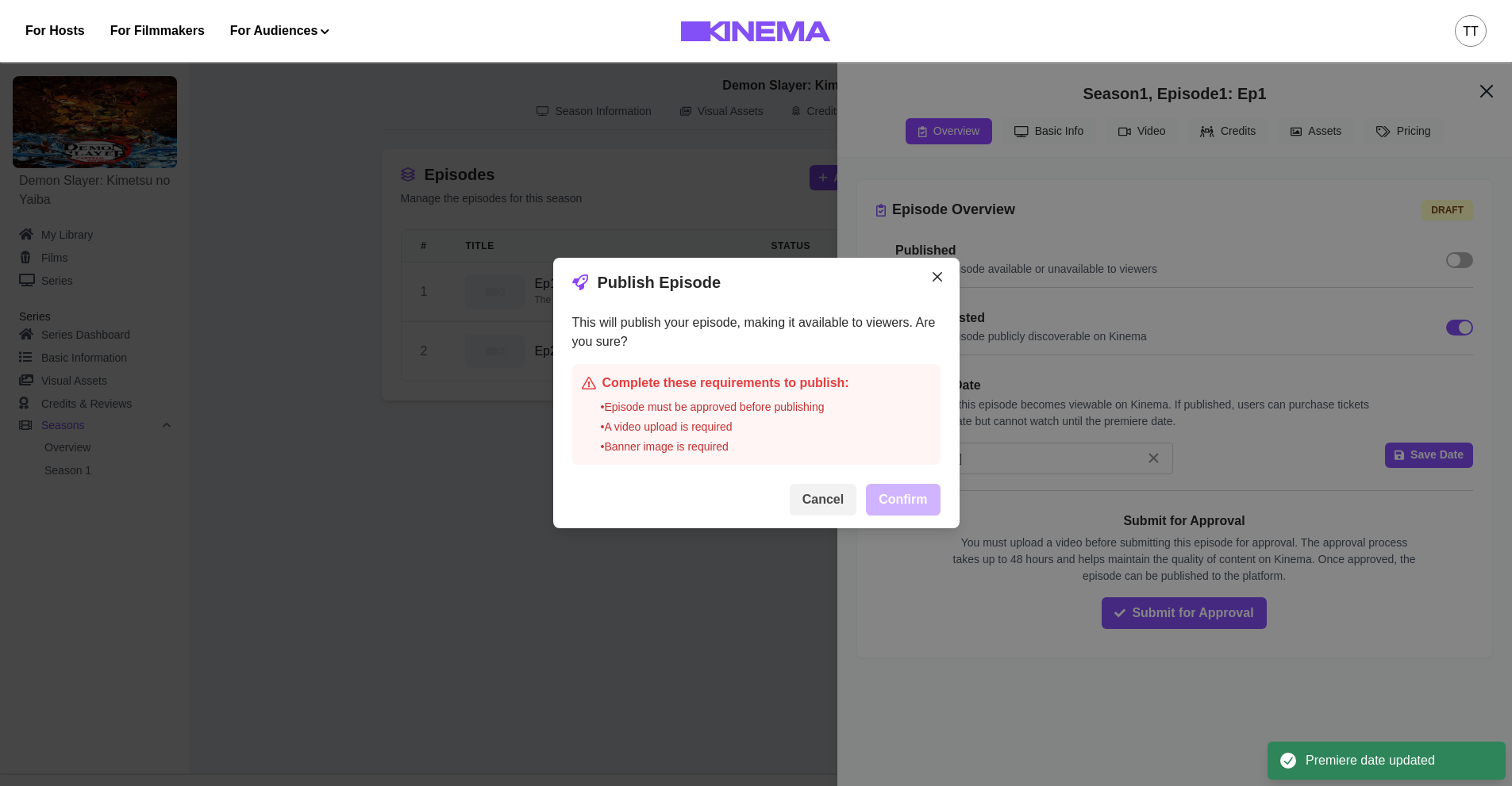
click at [827, 504] on button "Cancel" at bounding box center [823, 500] width 67 height 32
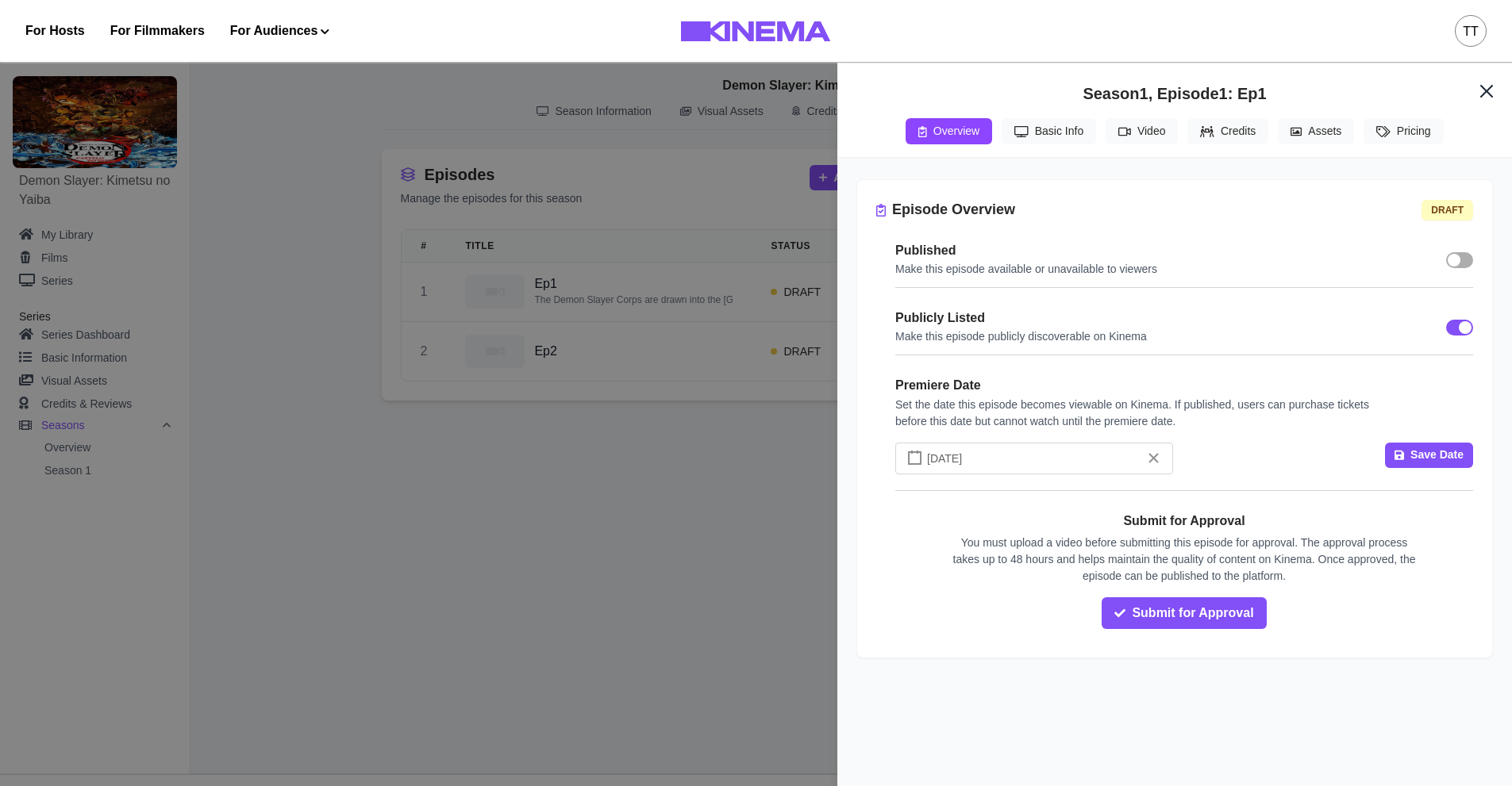
click at [1147, 131] on button "Video" at bounding box center [1142, 131] width 73 height 26
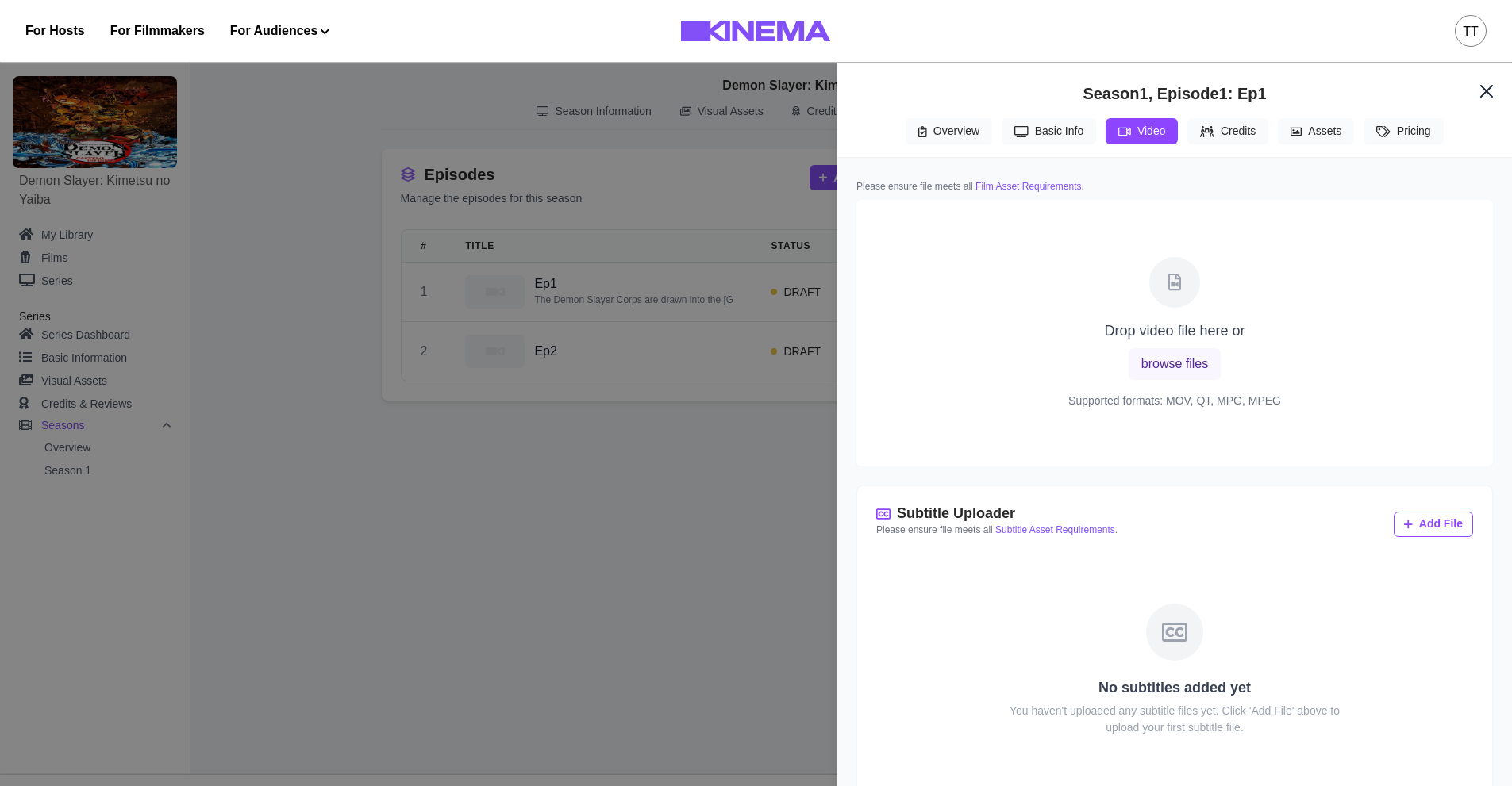
click at [1188, 364] on button "browse files" at bounding box center [1175, 364] width 93 height 32
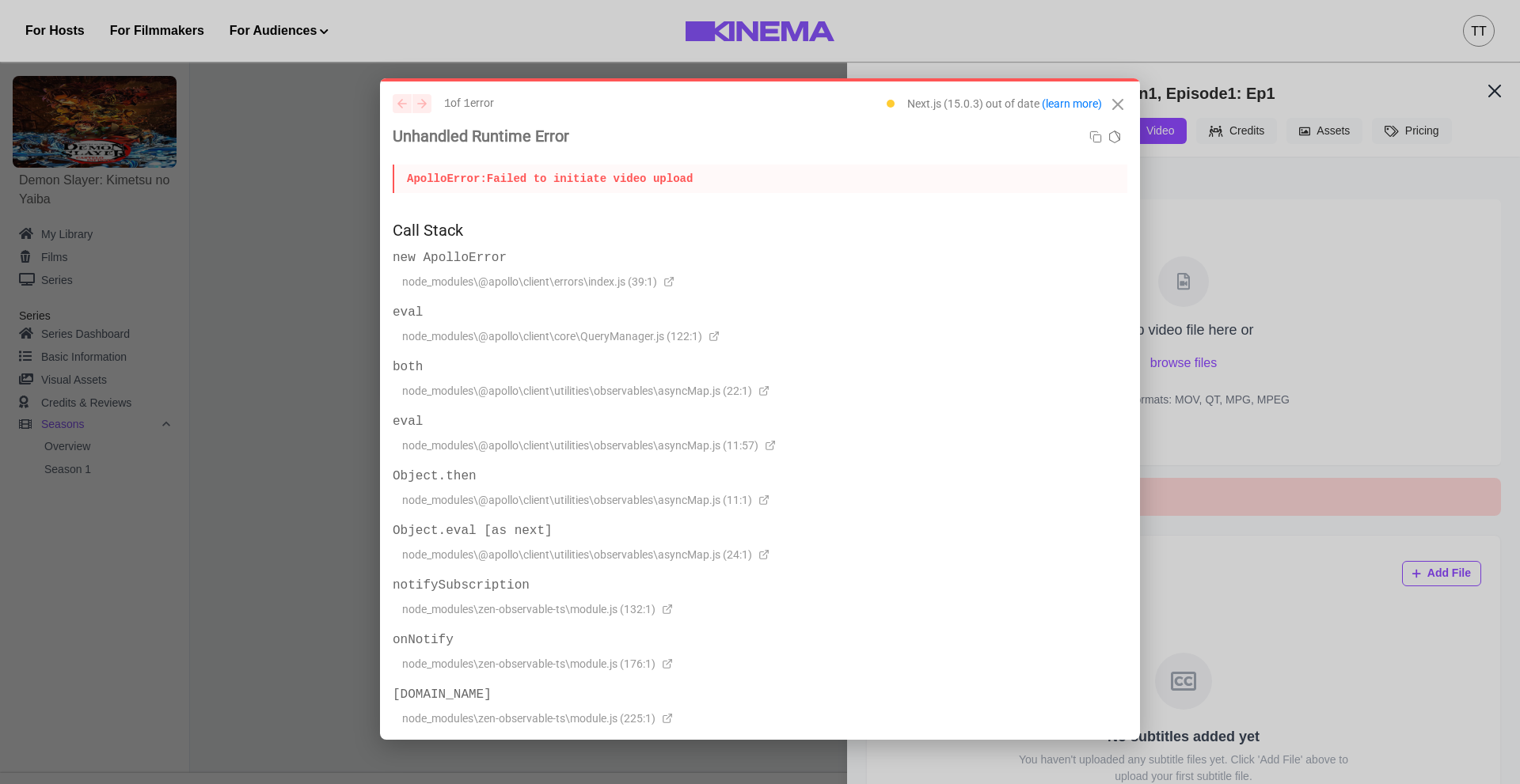
click at [1112, 103] on icon "Close" at bounding box center [1118, 104] width 19 height 19
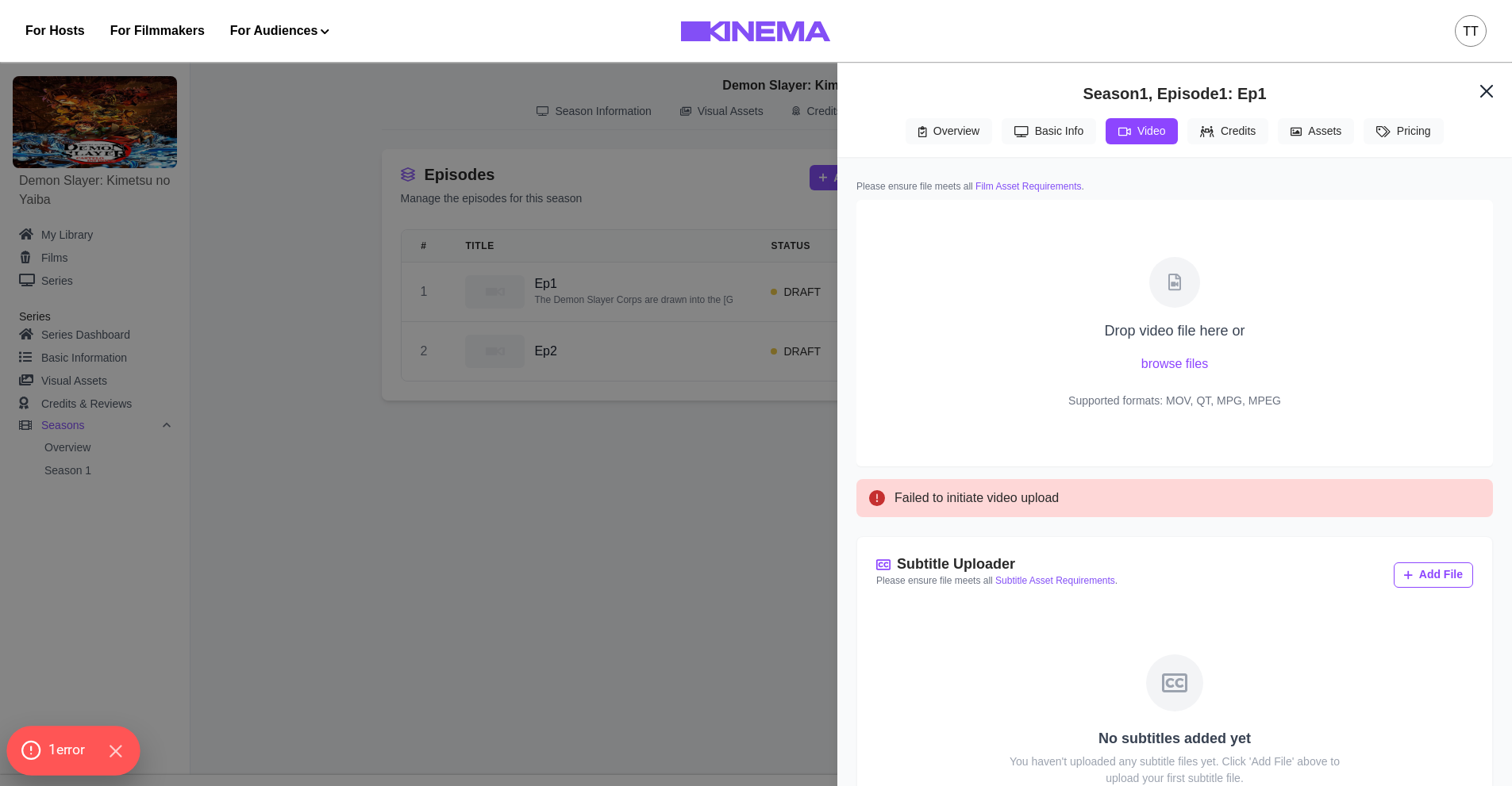
click at [78, 742] on span "1 error" at bounding box center [67, 750] width 36 height 21
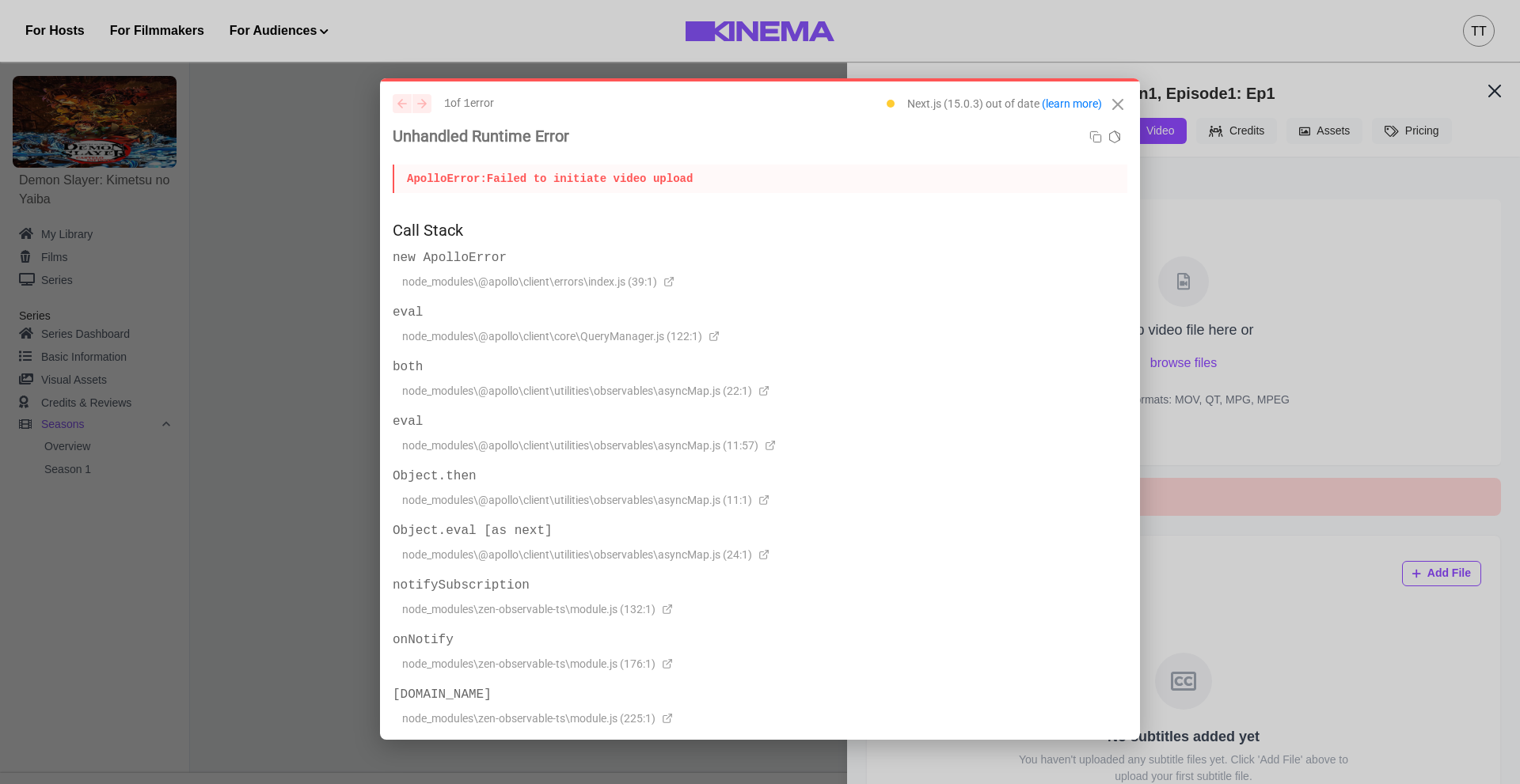
click at [1113, 101] on icon "Close" at bounding box center [1118, 104] width 10 height 10
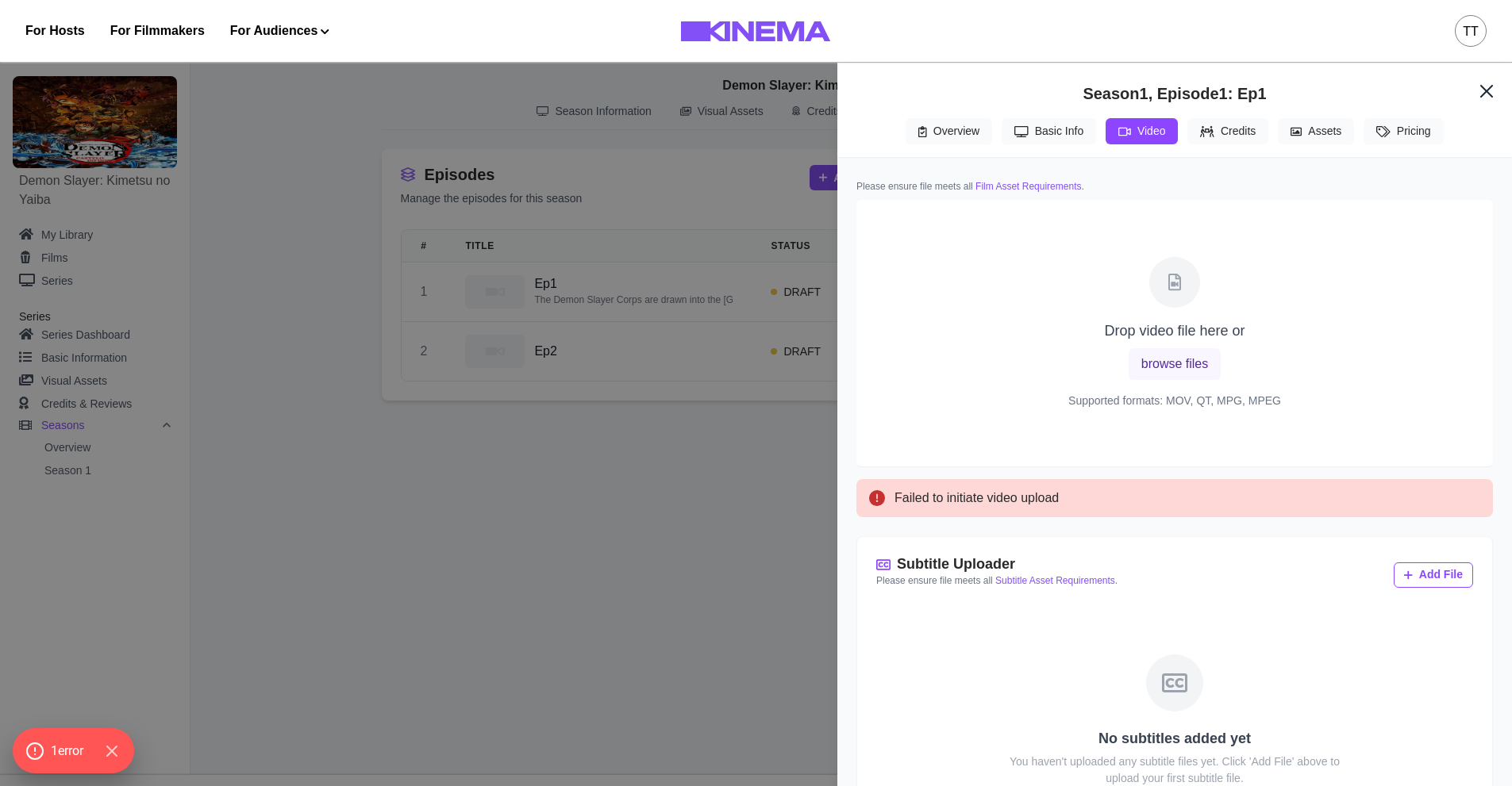
click at [1173, 366] on button "browse files" at bounding box center [1175, 364] width 93 height 32
click at [120, 748] on icon "Hide Errors" at bounding box center [115, 751] width 21 height 21
click at [1041, 516] on div "Cannot add more files" at bounding box center [1176, 498] width 637 height 38
click at [1477, 102] on button "Close" at bounding box center [1487, 92] width 38 height 38
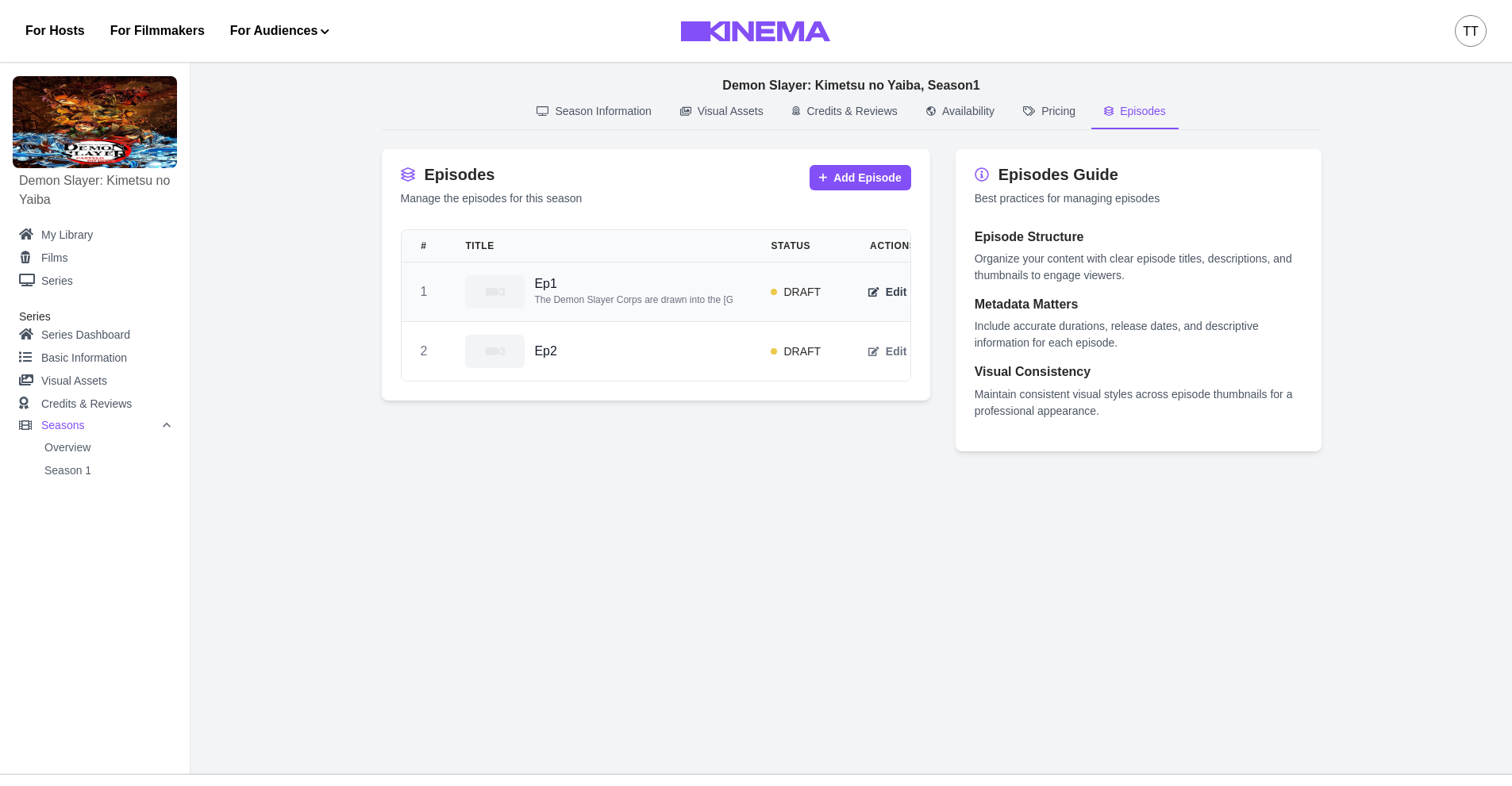
click at [890, 286] on button "Edit" at bounding box center [887, 293] width 57 height 26
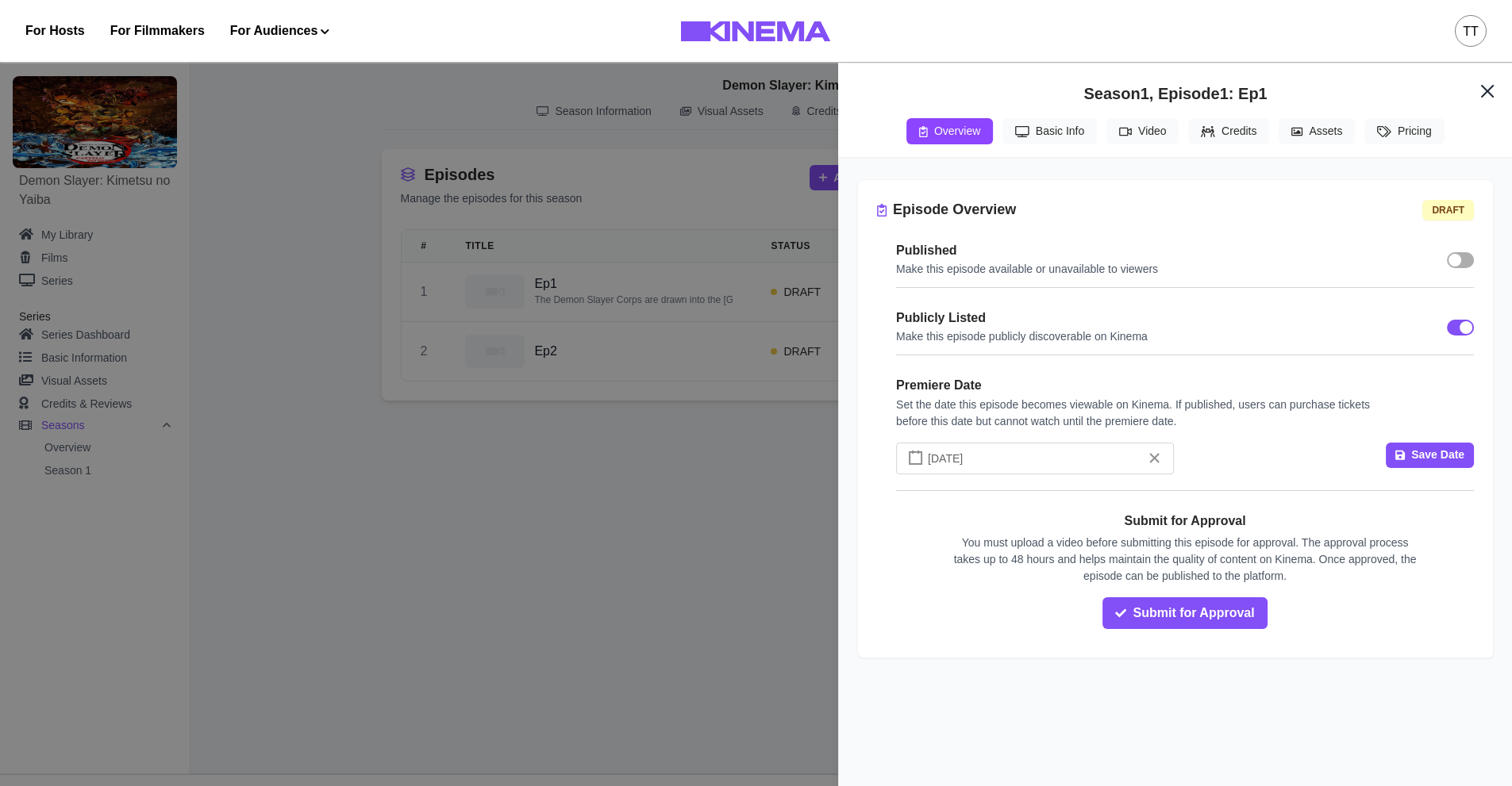
select select "**********"
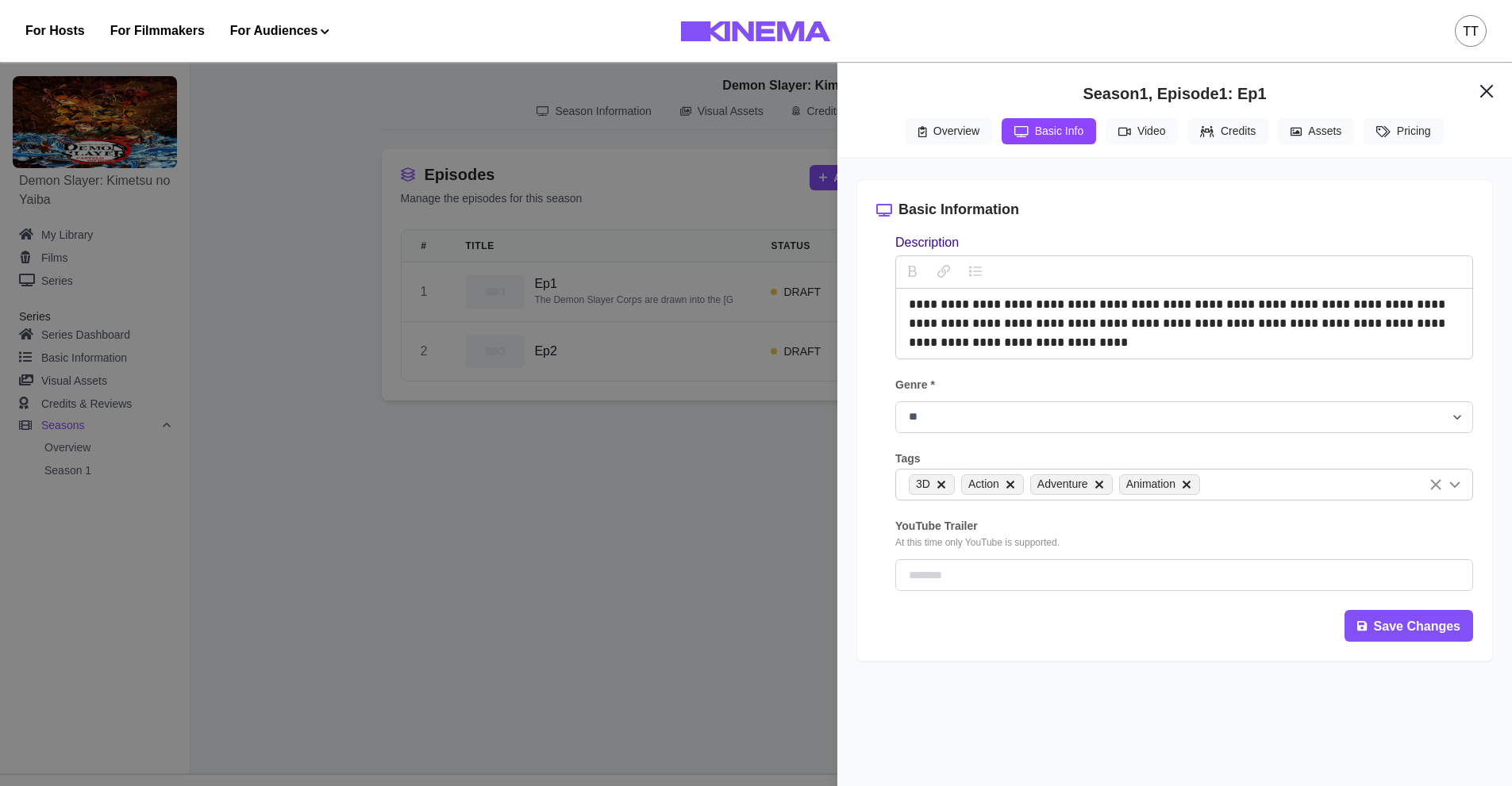
click at [1081, 141] on button "Basic Info" at bounding box center [1049, 131] width 95 height 26
drag, startPoint x: 941, startPoint y: 123, endPoint x: 936, endPoint y: 130, distance: 8.6
click at [939, 126] on button "Overview" at bounding box center [949, 131] width 87 height 26
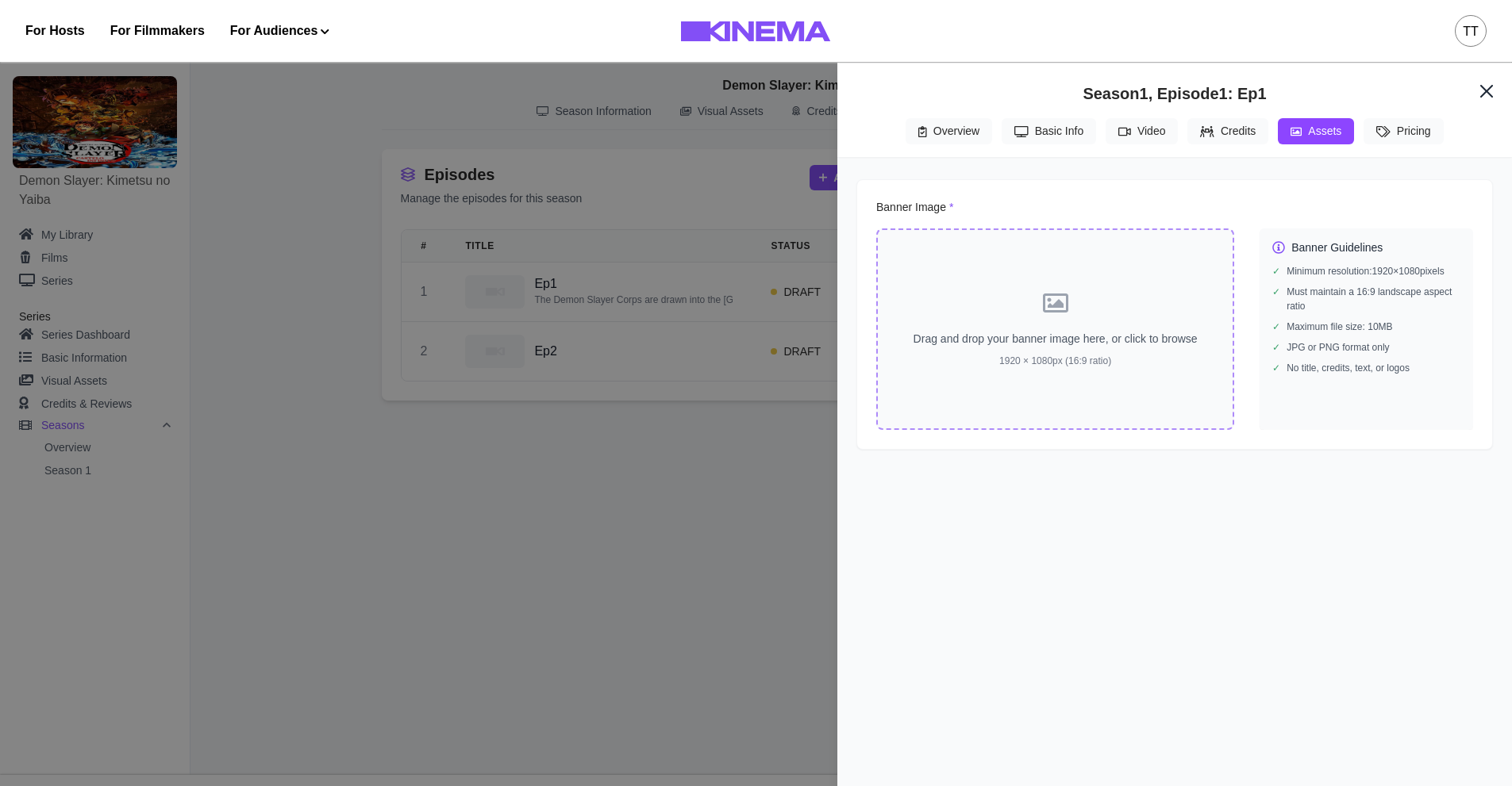
click at [1320, 131] on button "Assets" at bounding box center [1316, 131] width 77 height 26
click at [1083, 319] on div "Drag and drop your banner image here, or click to browse 1920 × 1080px (16:9 ra…" at bounding box center [1056, 329] width 358 height 202
click at [1158, 137] on button "Video" at bounding box center [1142, 131] width 73 height 26
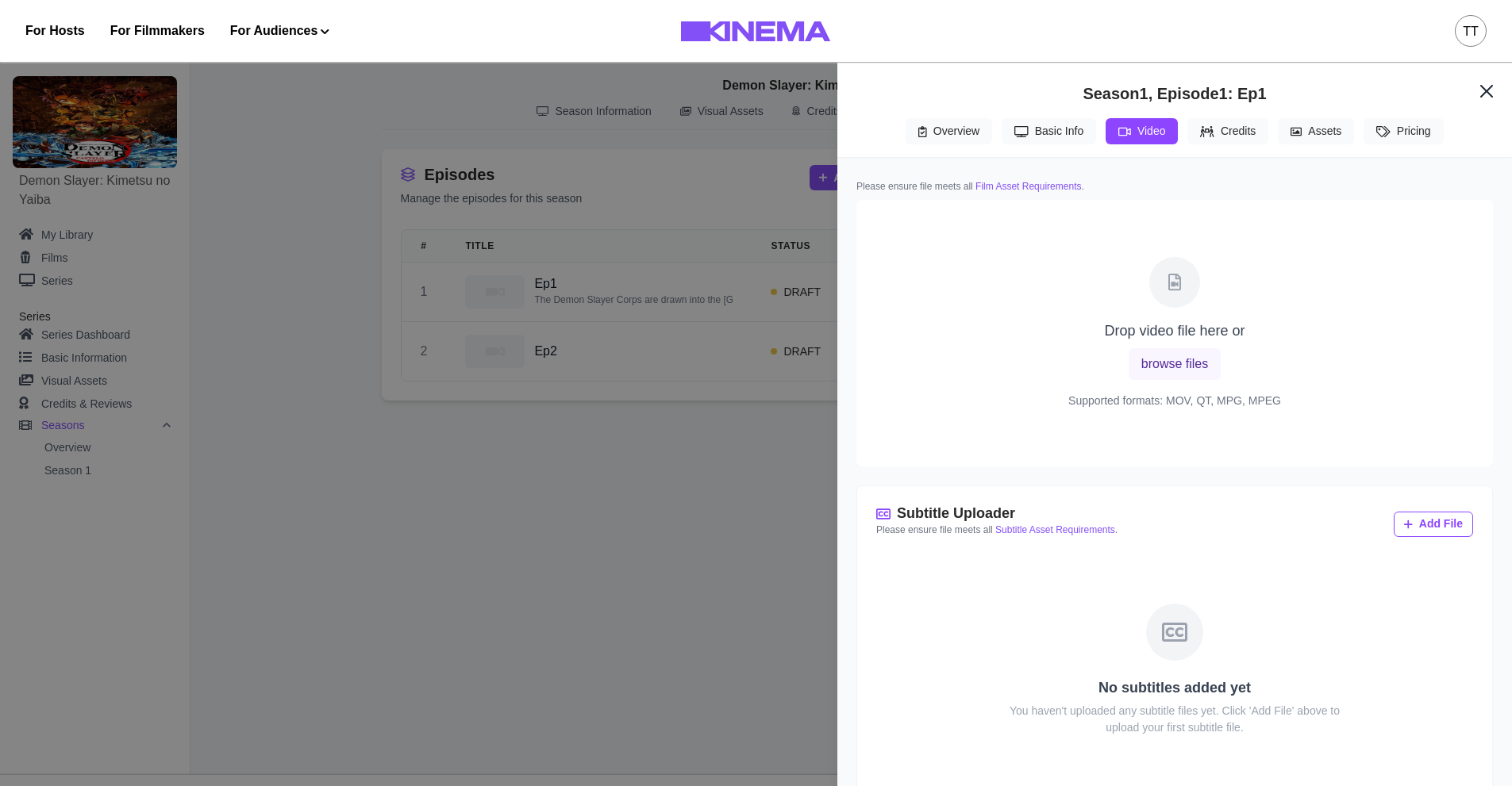
click at [1172, 373] on button "browse files" at bounding box center [1175, 364] width 93 height 32
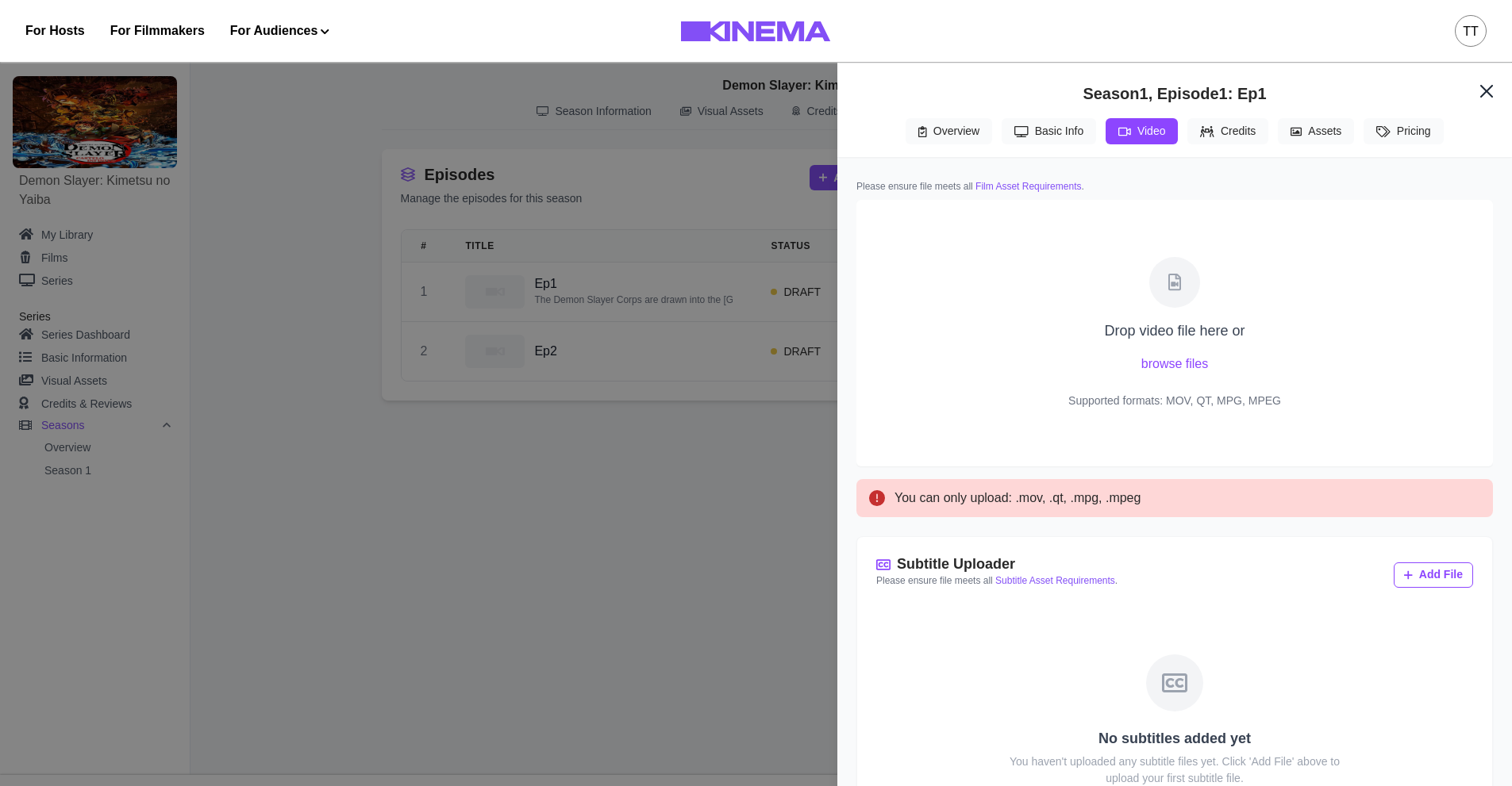
click at [1104, 342] on p "Drop video file here or" at bounding box center [1174, 331] width 140 height 22
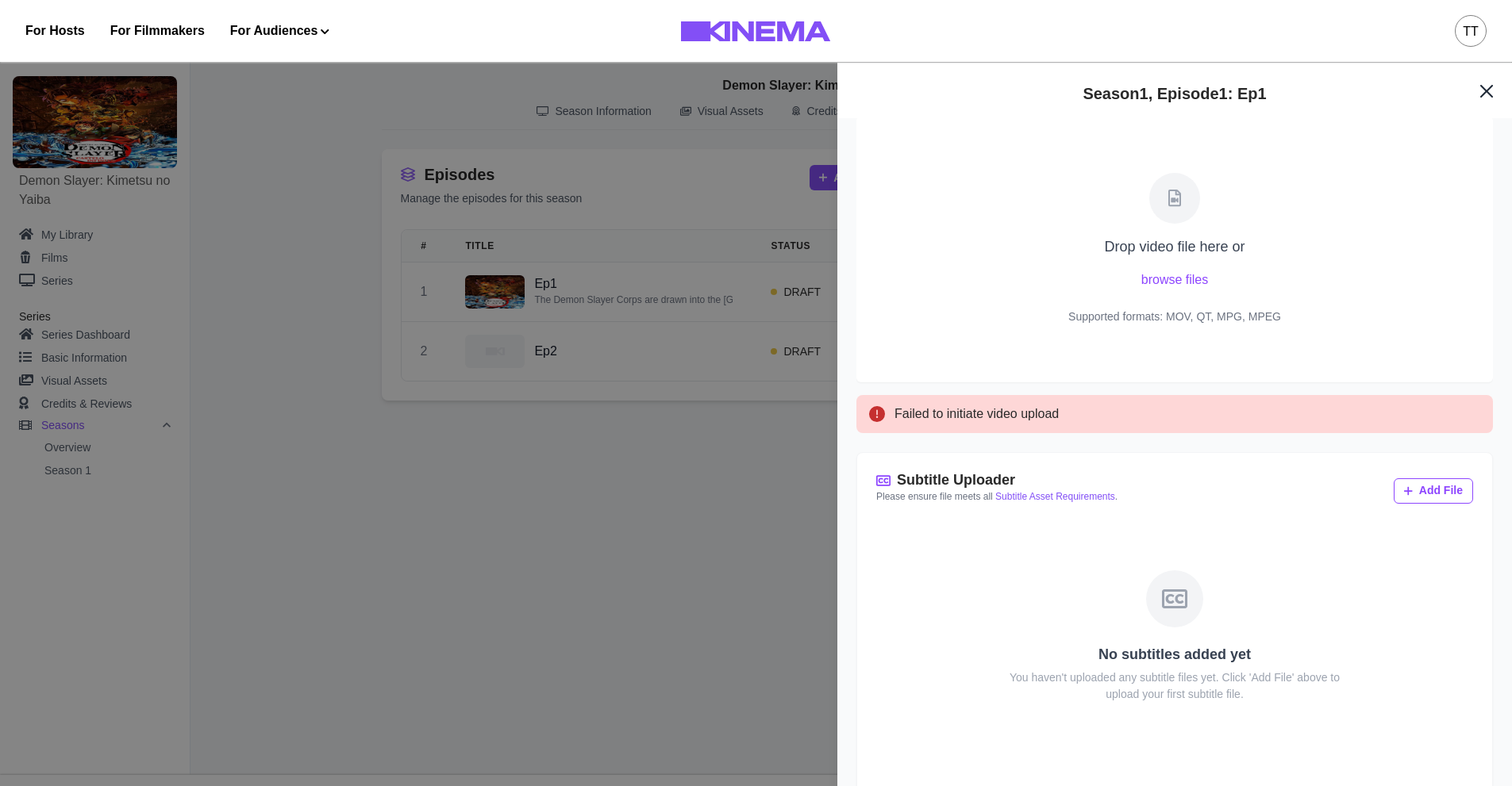
scroll to position [122, 0]
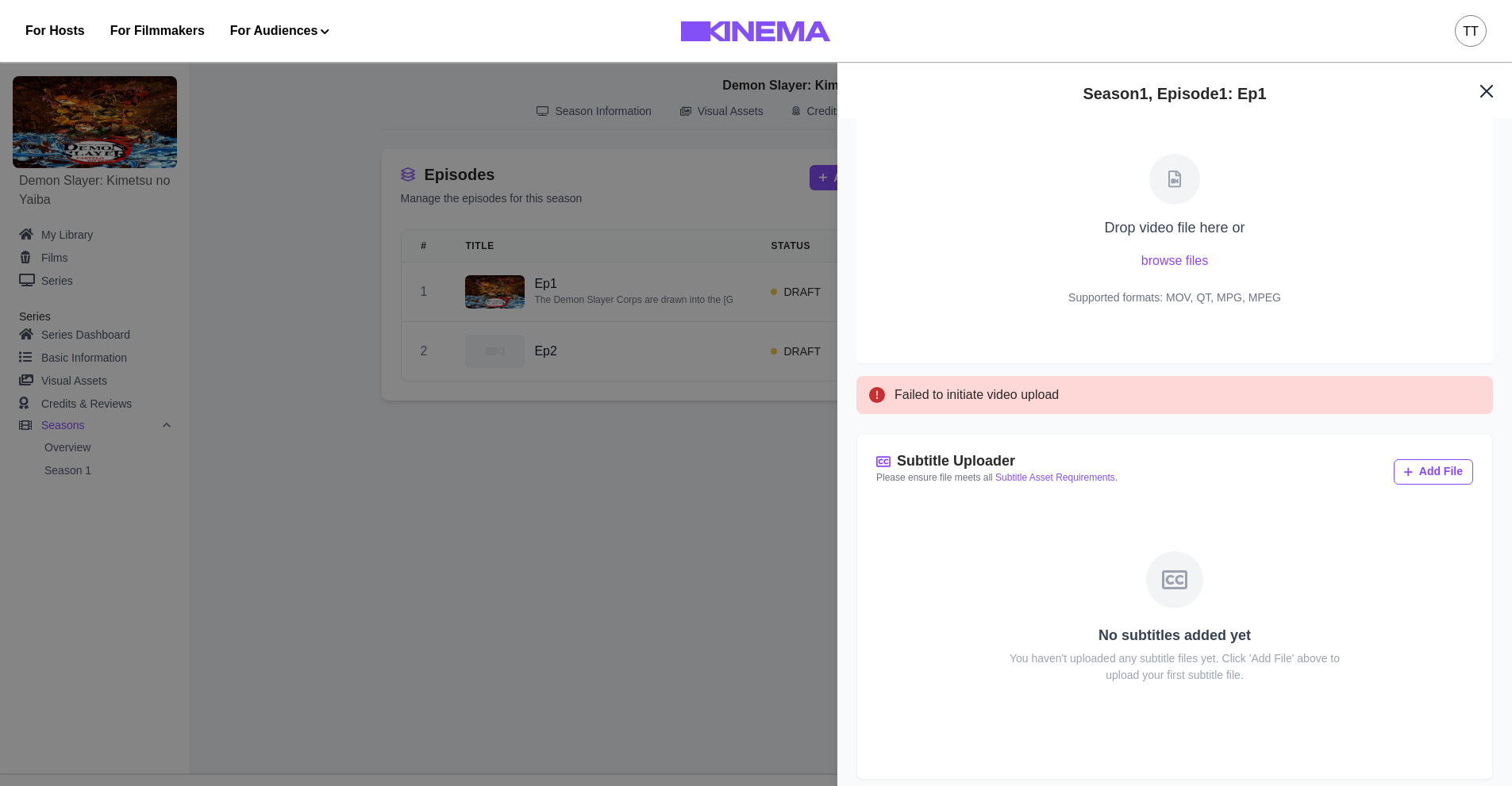
click at [696, 490] on div "Season 1 , Episode 1 : Ep1 Overview Basic Info Video Credits Assets Pricing Ple…" at bounding box center [756, 393] width 1512 height 786
drag, startPoint x: 633, startPoint y: 459, endPoint x: 770, endPoint y: 381, distance: 157.6
click at [655, 450] on div "Season 1 , Episode 1 : Ep1 Overview Basic Info Video Credits Assets Pricing Ple…" at bounding box center [756, 393] width 1512 height 786
click at [1491, 91] on icon "Close" at bounding box center [1486, 91] width 15 height 15
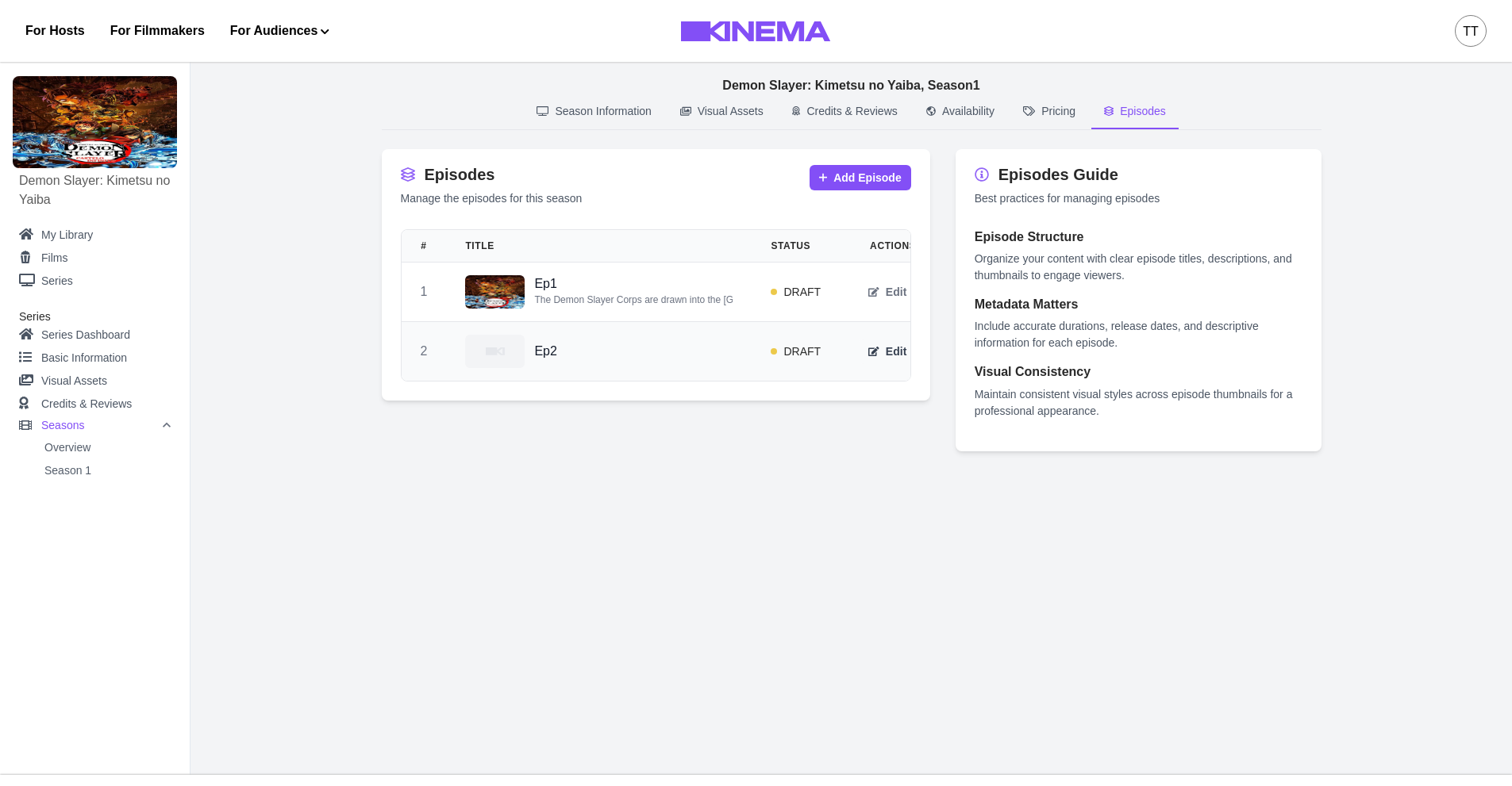
click at [885, 346] on button "Edit" at bounding box center [887, 352] width 57 height 26
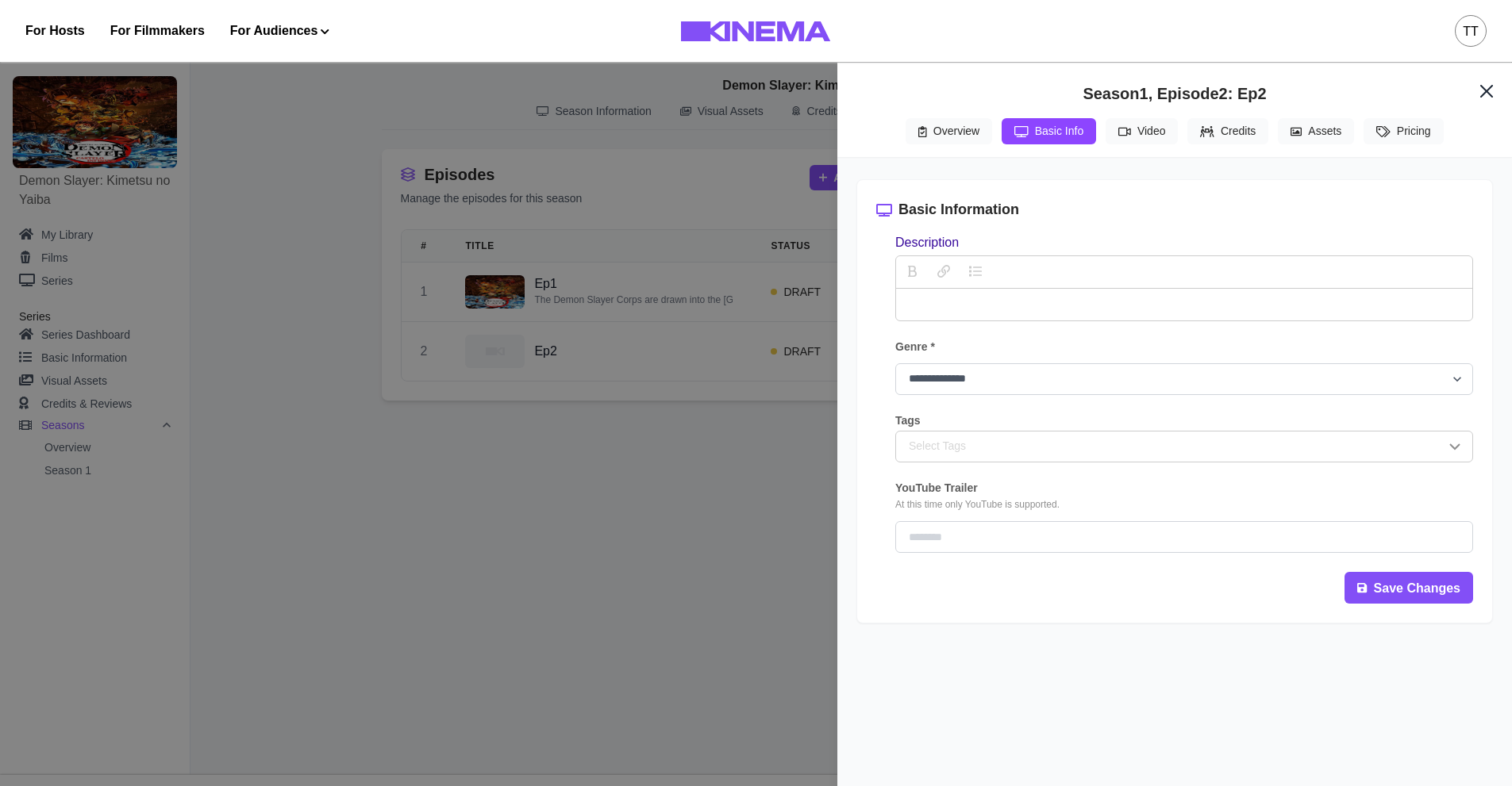
click at [1077, 139] on button "Basic Info" at bounding box center [1049, 131] width 95 height 26
click at [1141, 134] on button "Video" at bounding box center [1142, 131] width 73 height 26
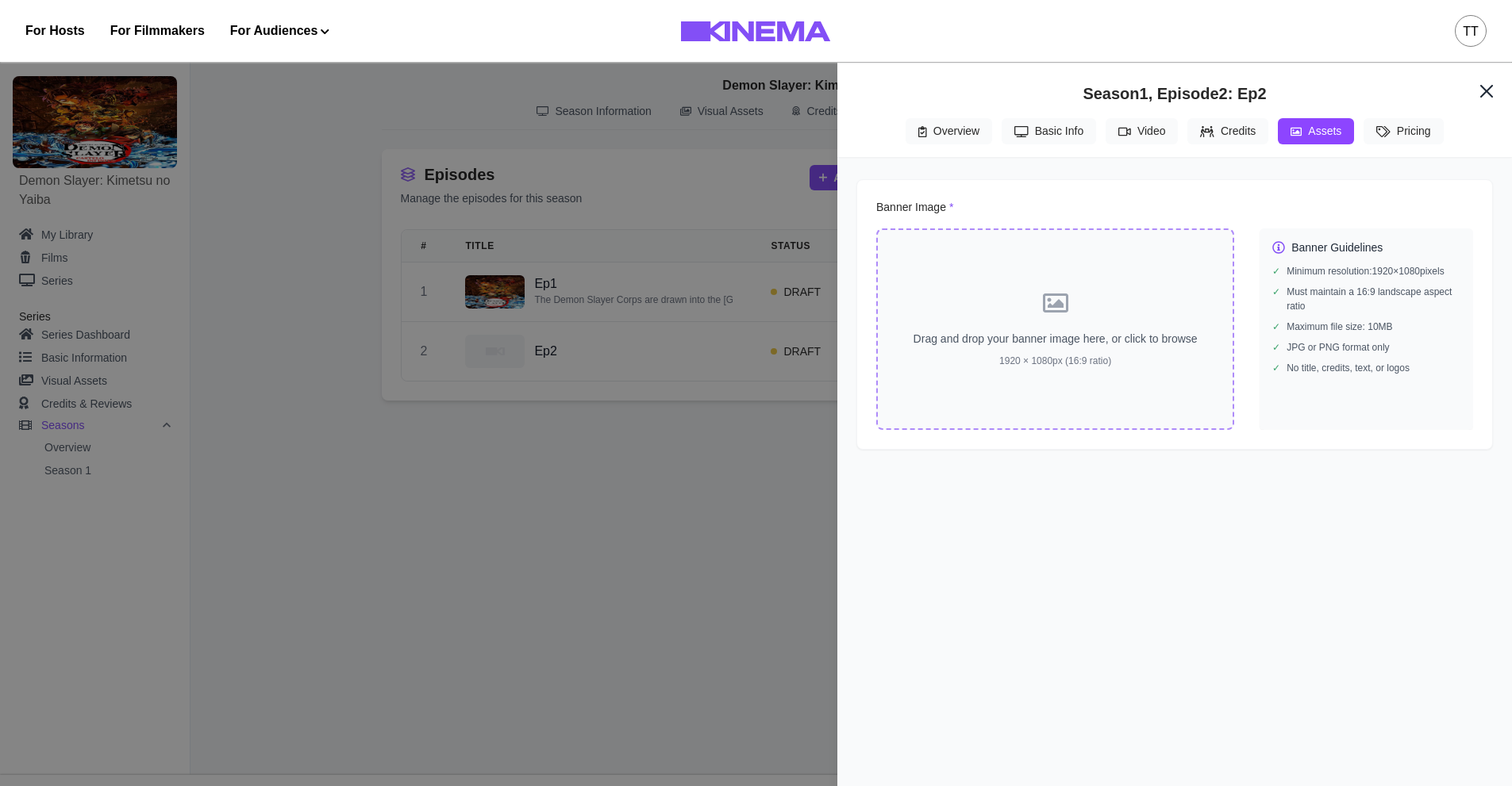
click at [1304, 131] on button "Assets" at bounding box center [1316, 131] width 77 height 26
click at [1054, 339] on p "Drag and drop your banner image here, or click to browse" at bounding box center [1056, 339] width 297 height 17
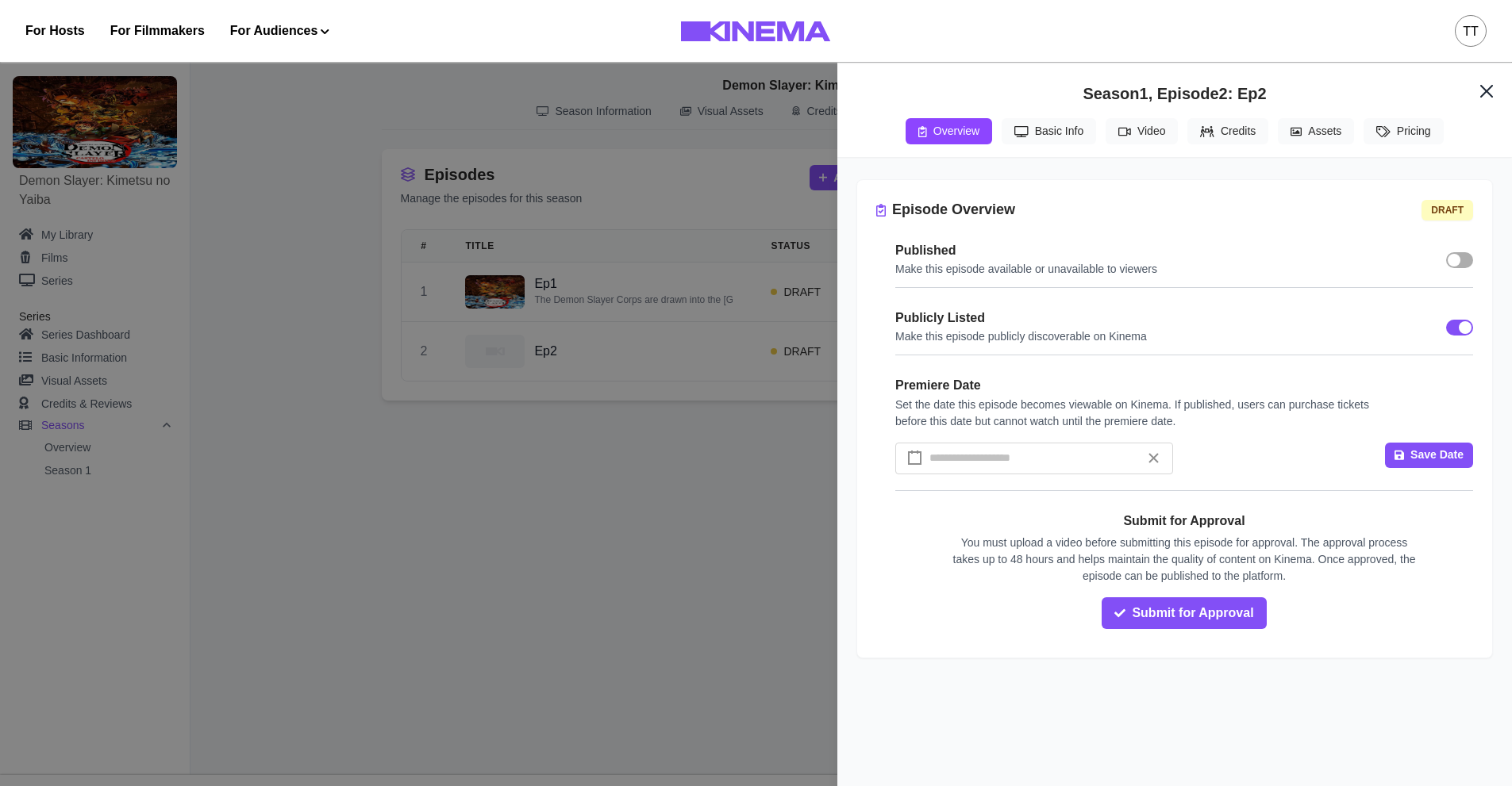
click at [956, 127] on button "Overview" at bounding box center [949, 131] width 87 height 26
click at [1045, 139] on button "Basic Info" at bounding box center [1049, 131] width 95 height 26
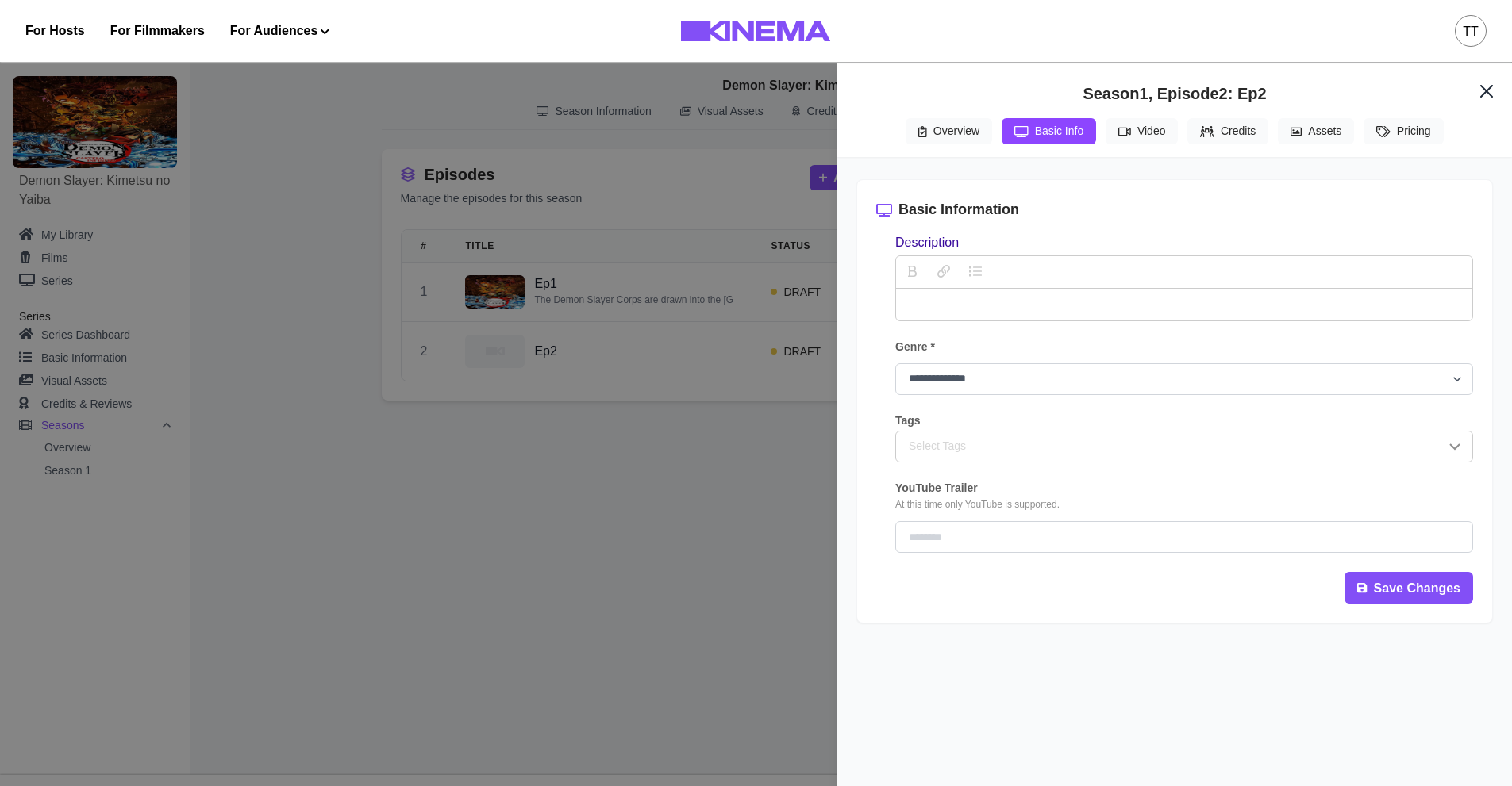
click at [986, 307] on p "description" at bounding box center [1185, 304] width 551 height 19
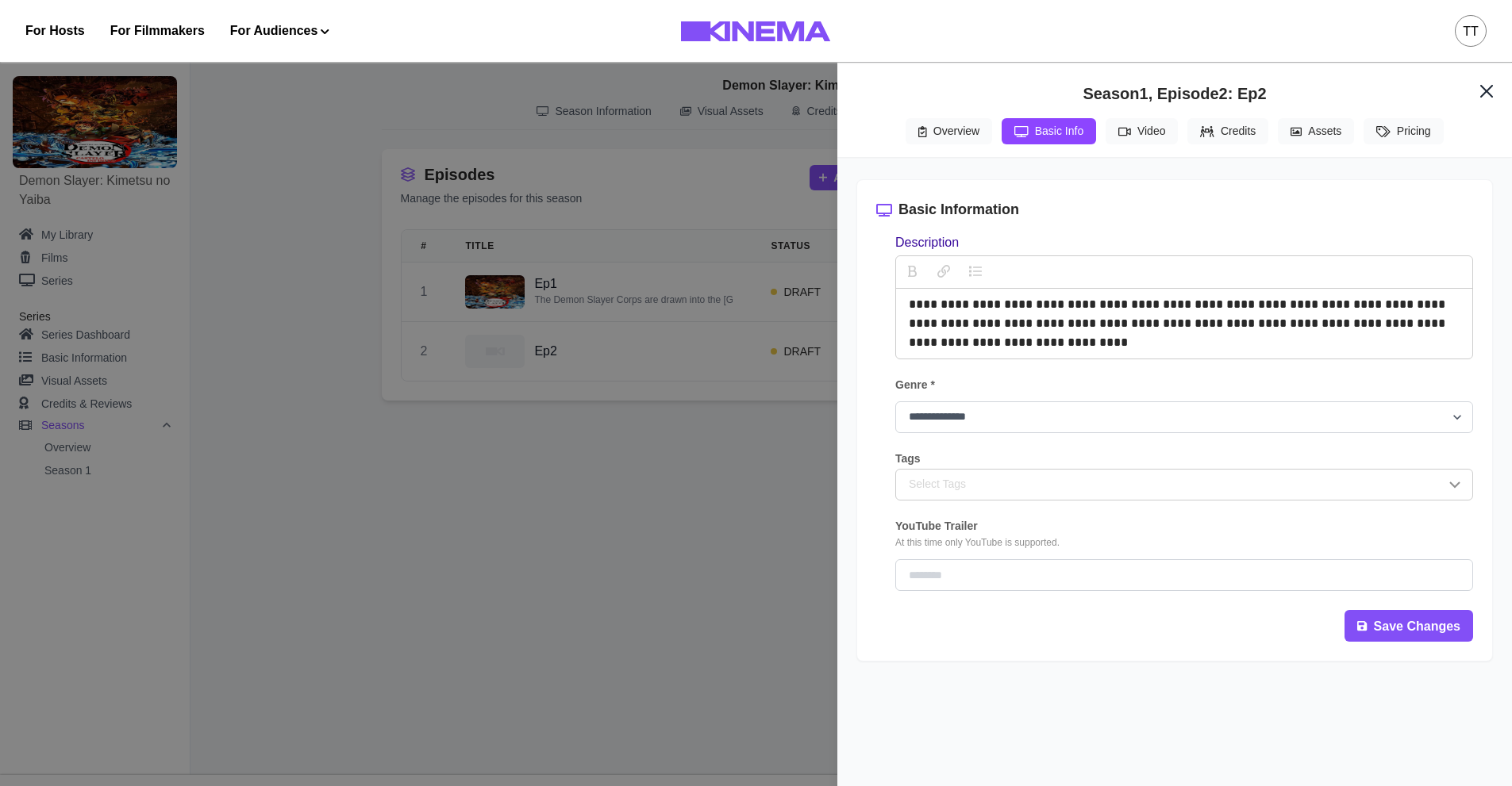
click at [996, 376] on div "**********" at bounding box center [1185, 412] width 578 height 358
drag, startPoint x: 974, startPoint y: 423, endPoint x: 962, endPoint y: 414, distance: 15.0
click at [974, 423] on select "**********" at bounding box center [1185, 418] width 578 height 32
select select "**********"
click at [896, 404] on select "**********" at bounding box center [1185, 418] width 578 height 32
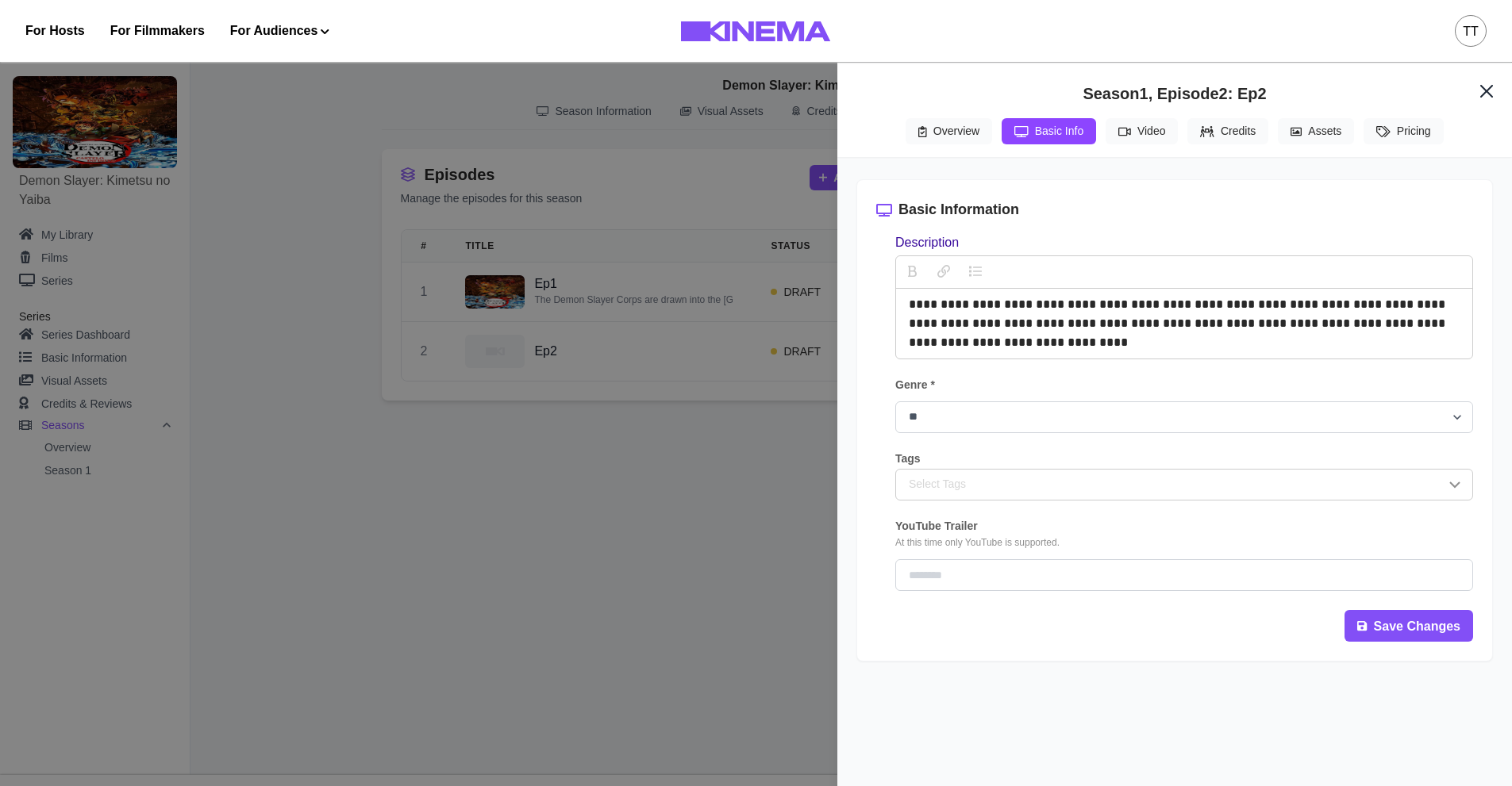
click at [952, 464] on label "Tags" at bounding box center [1180, 460] width 568 height 14
click at [951, 489] on div "Select Tags" at bounding box center [1177, 485] width 537 height 17
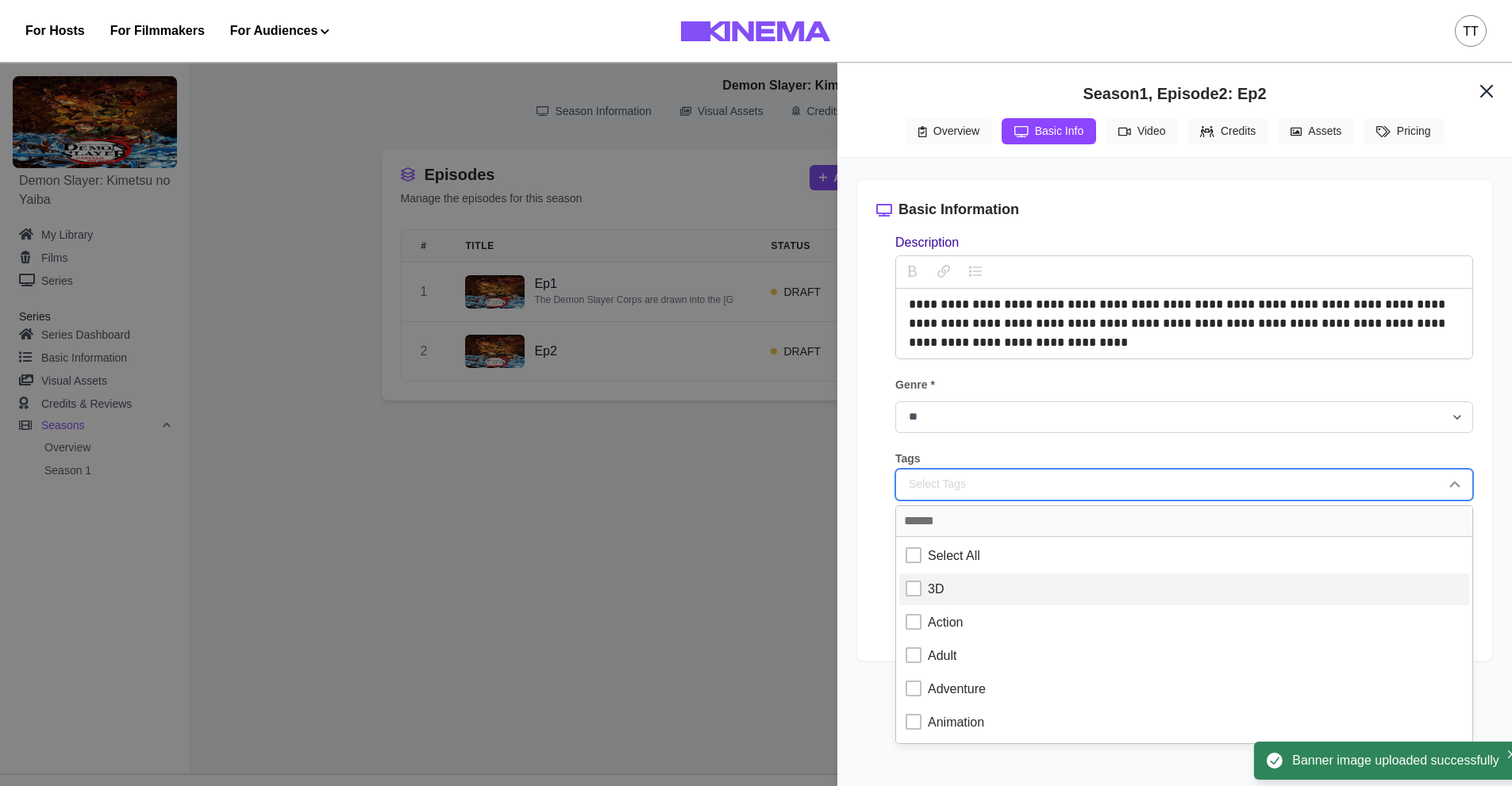
click at [913, 597] on div at bounding box center [914, 589] width 16 height 16
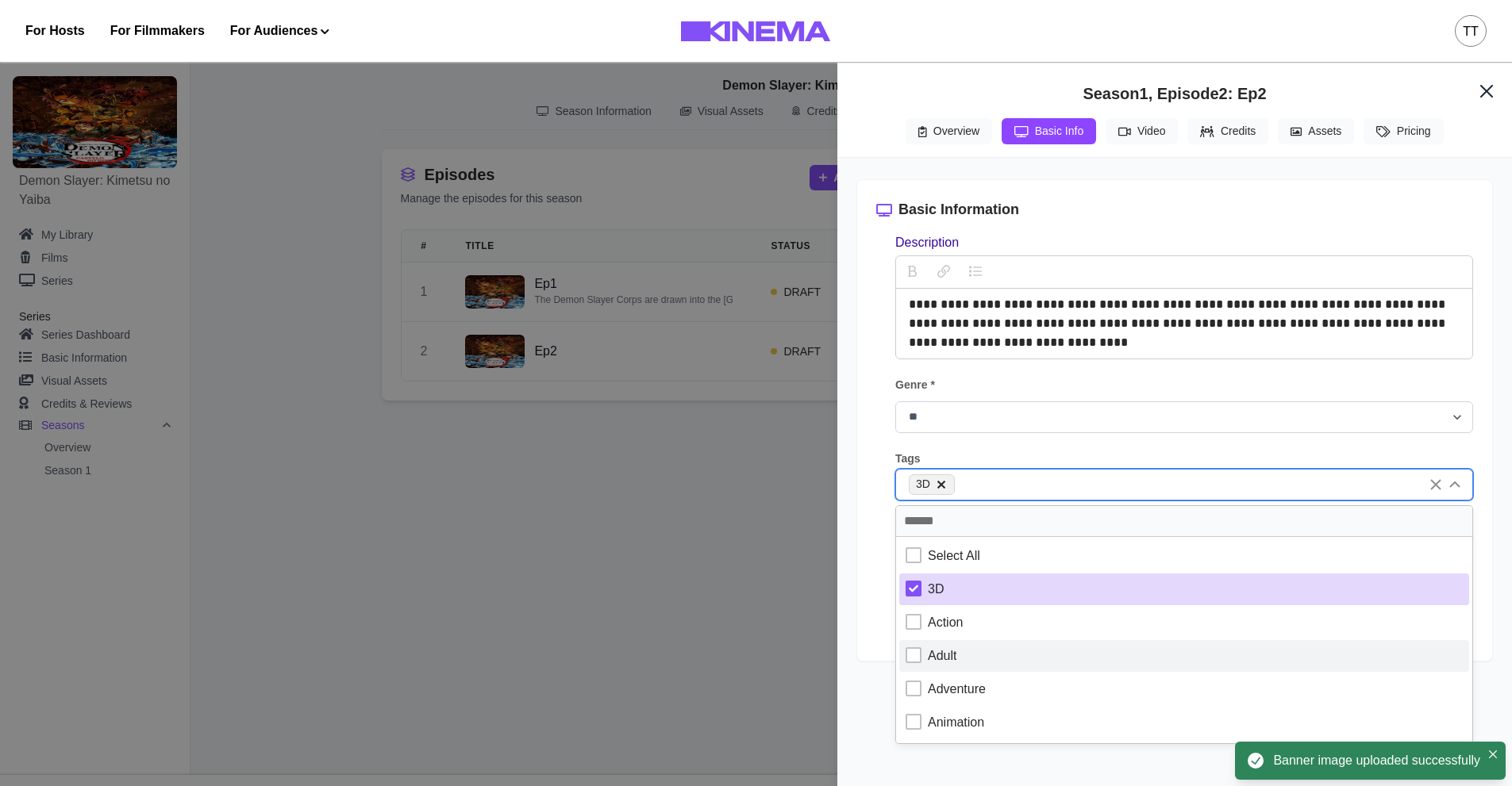
drag, startPoint x: 917, startPoint y: 625, endPoint x: 915, endPoint y: 670, distance: 45.0
click at [917, 626] on div at bounding box center [914, 622] width 16 height 16
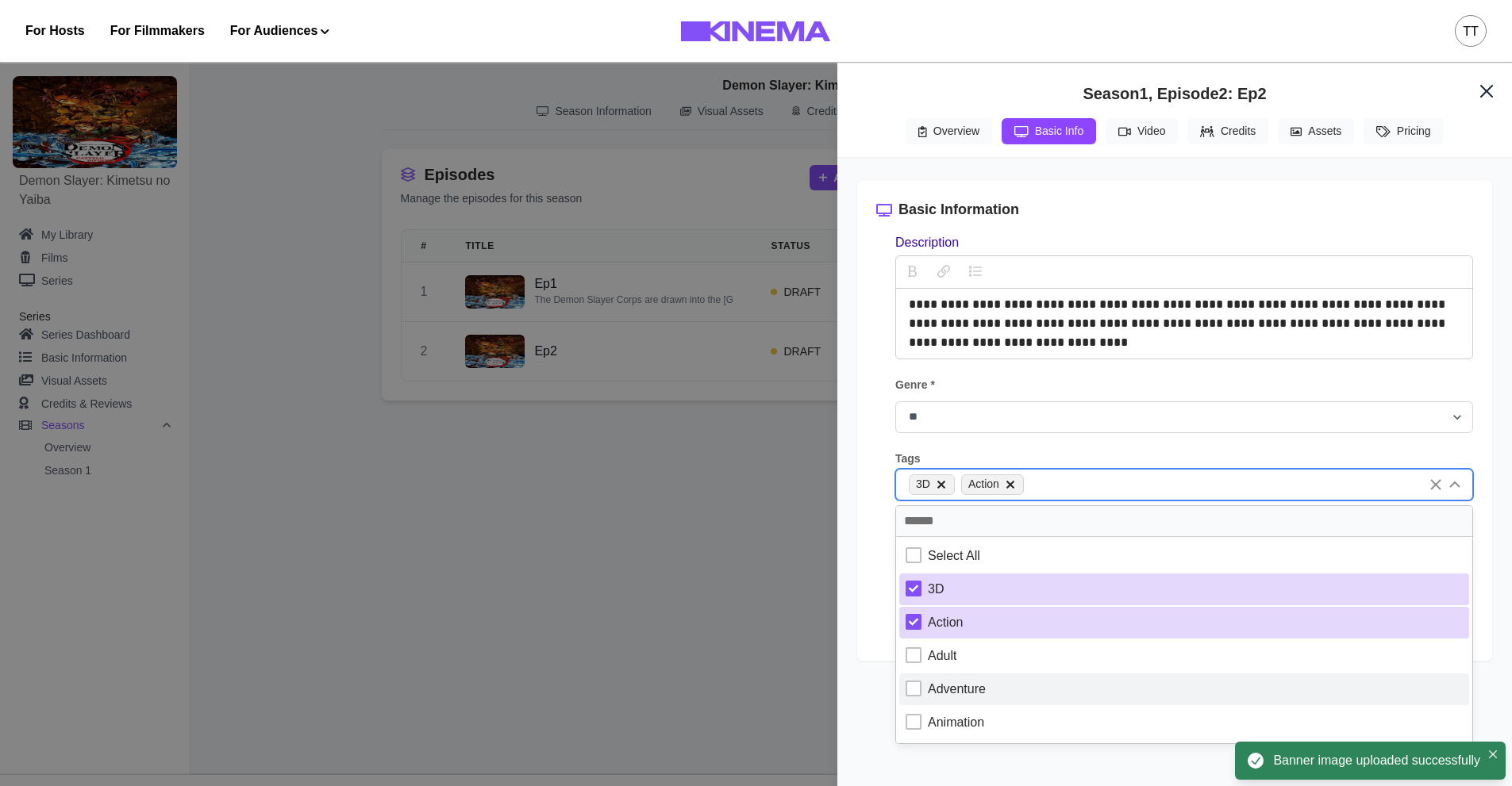
click at [917, 696] on div at bounding box center [914, 688] width 16 height 16
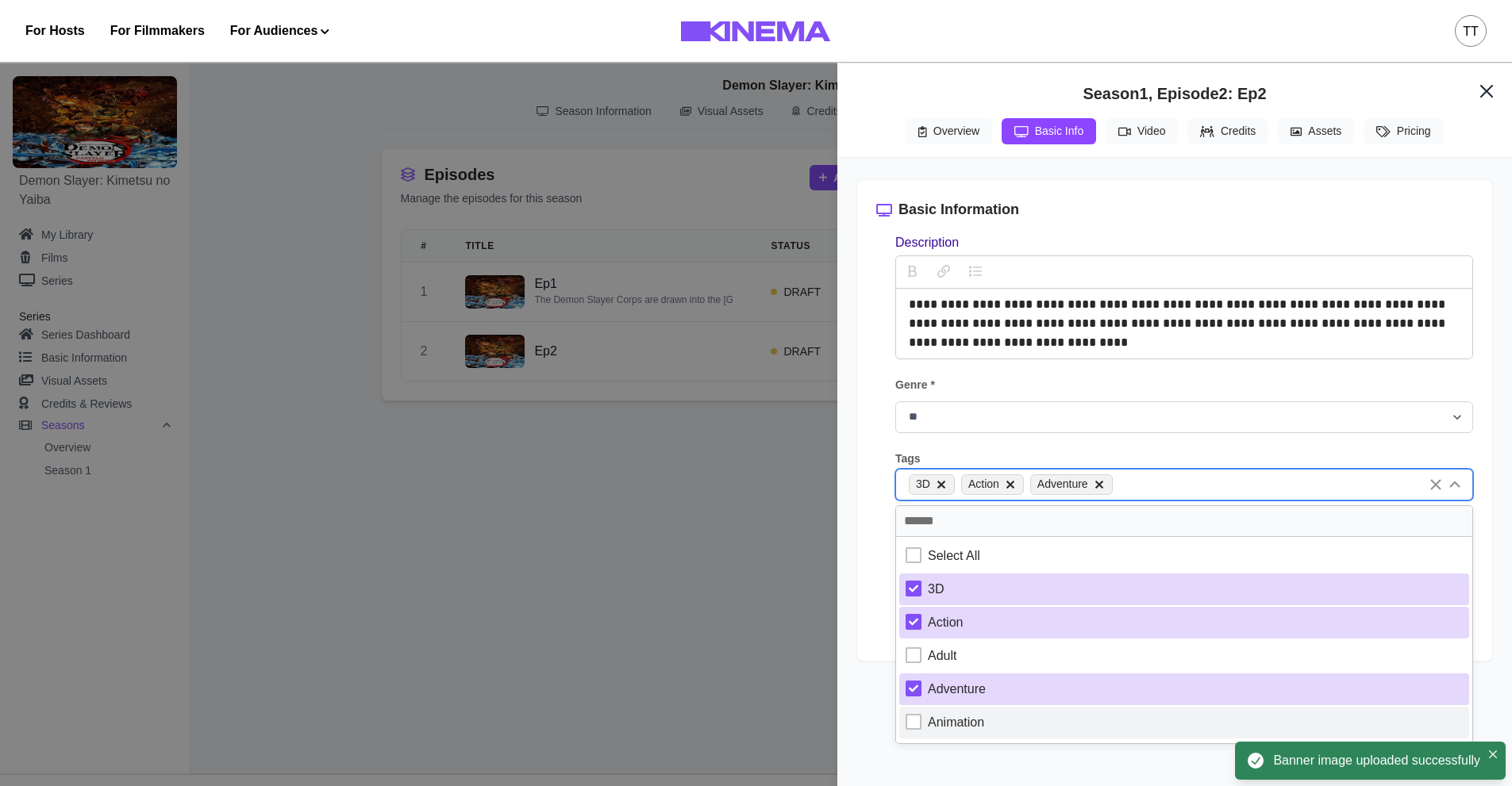
click at [907, 726] on div at bounding box center [914, 722] width 16 height 16
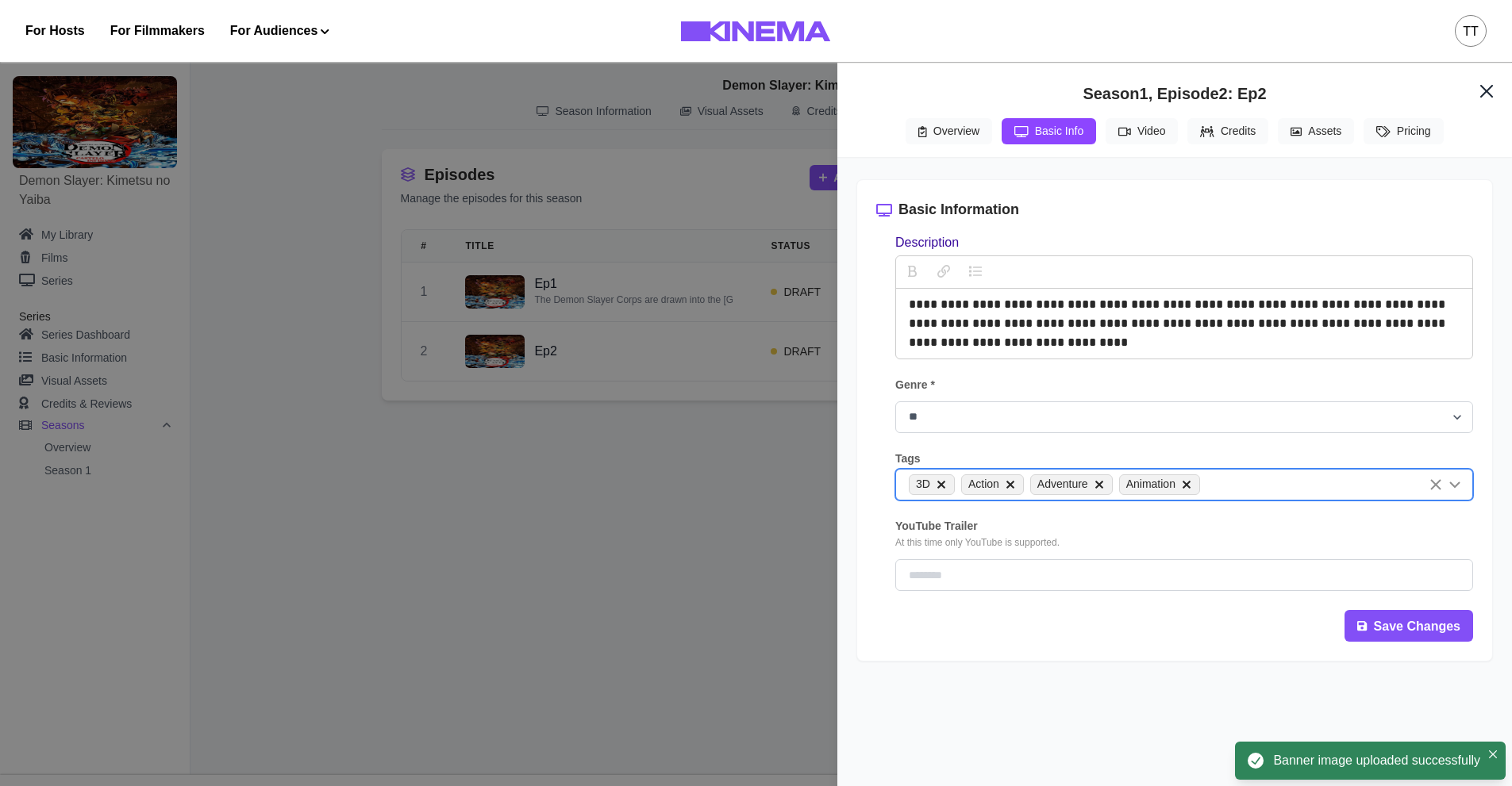
click at [879, 640] on div "Save Changes" at bounding box center [1176, 626] width 597 height 32
click at [1433, 641] on button "Save Changes" at bounding box center [1408, 626] width 128 height 32
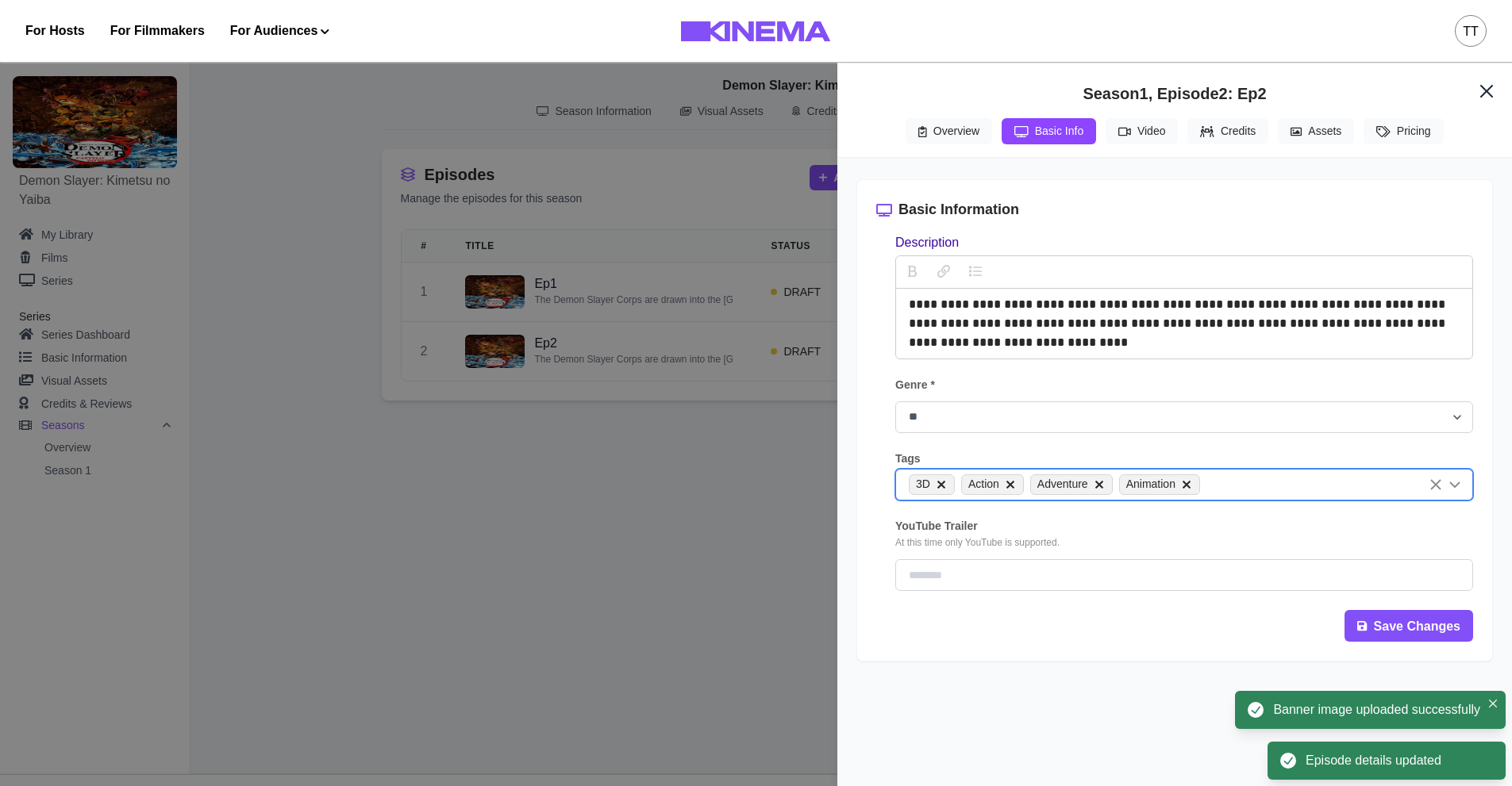
click at [1342, 139] on button "Assets" at bounding box center [1316, 131] width 77 height 26
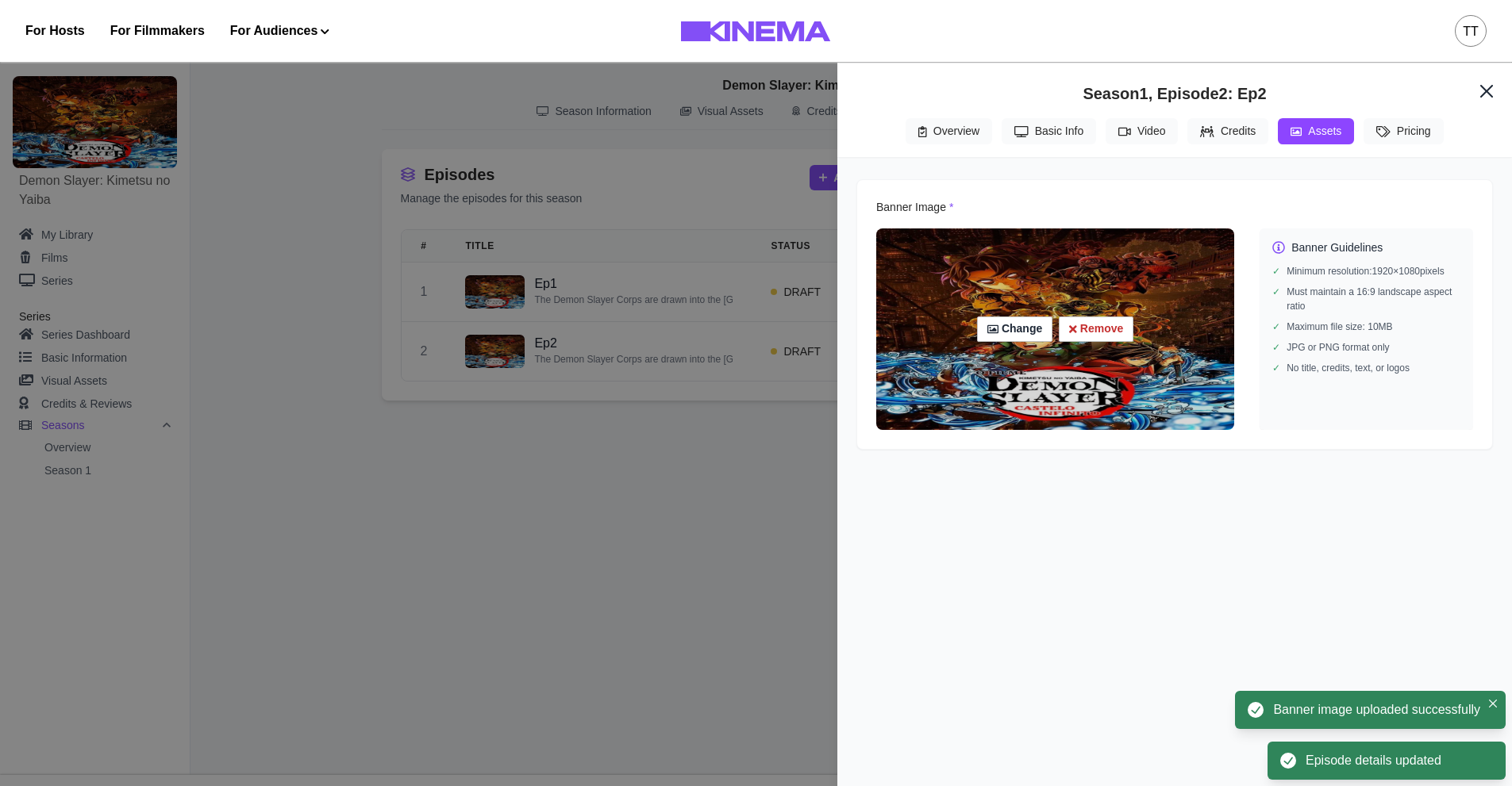
click at [1065, 295] on div "Change Remove" at bounding box center [1056, 329] width 358 height 202
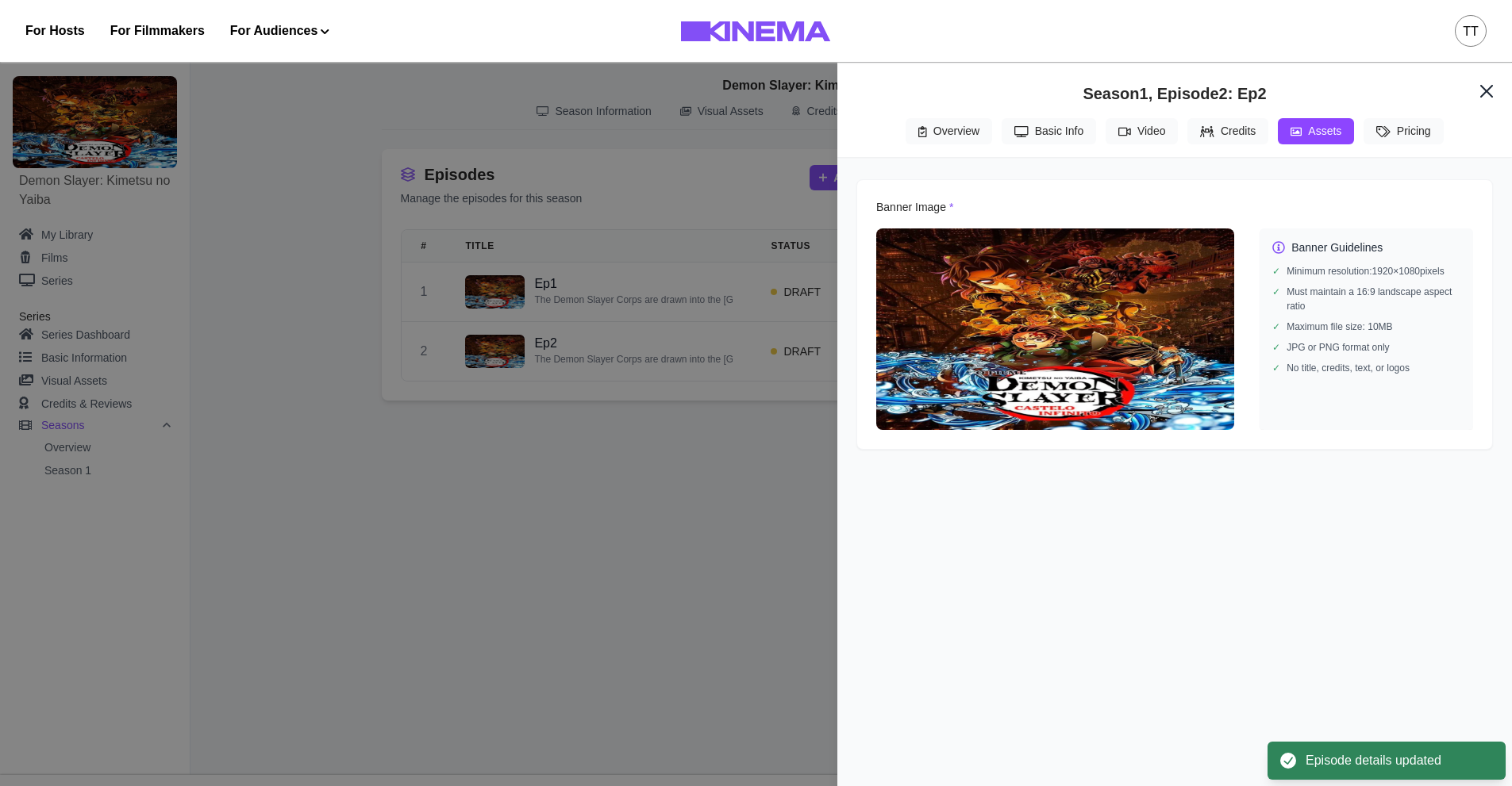
click at [1431, 142] on button "Pricing" at bounding box center [1404, 131] width 80 height 26
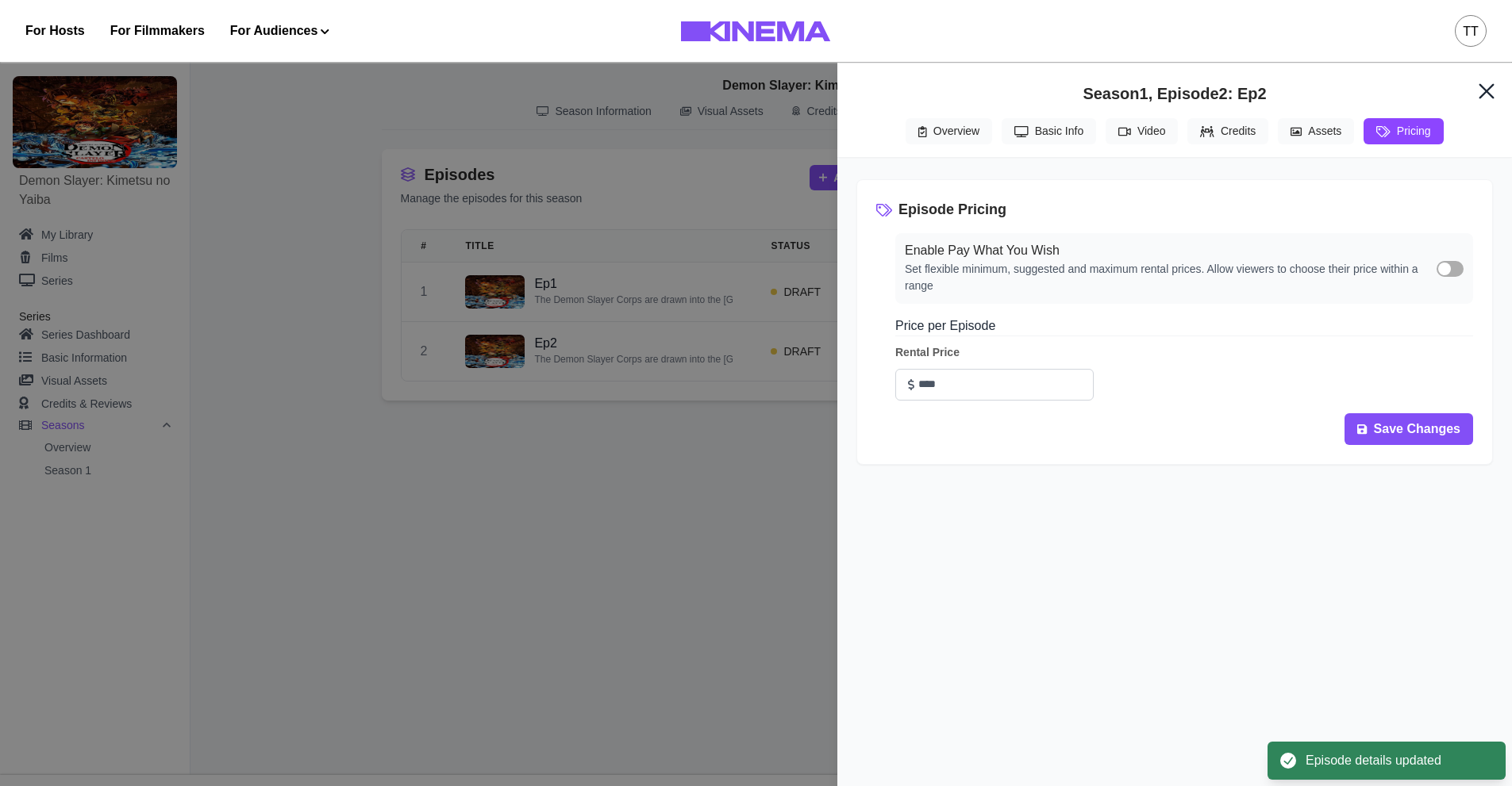
click at [1483, 86] on icon "Close" at bounding box center [1486, 91] width 15 height 15
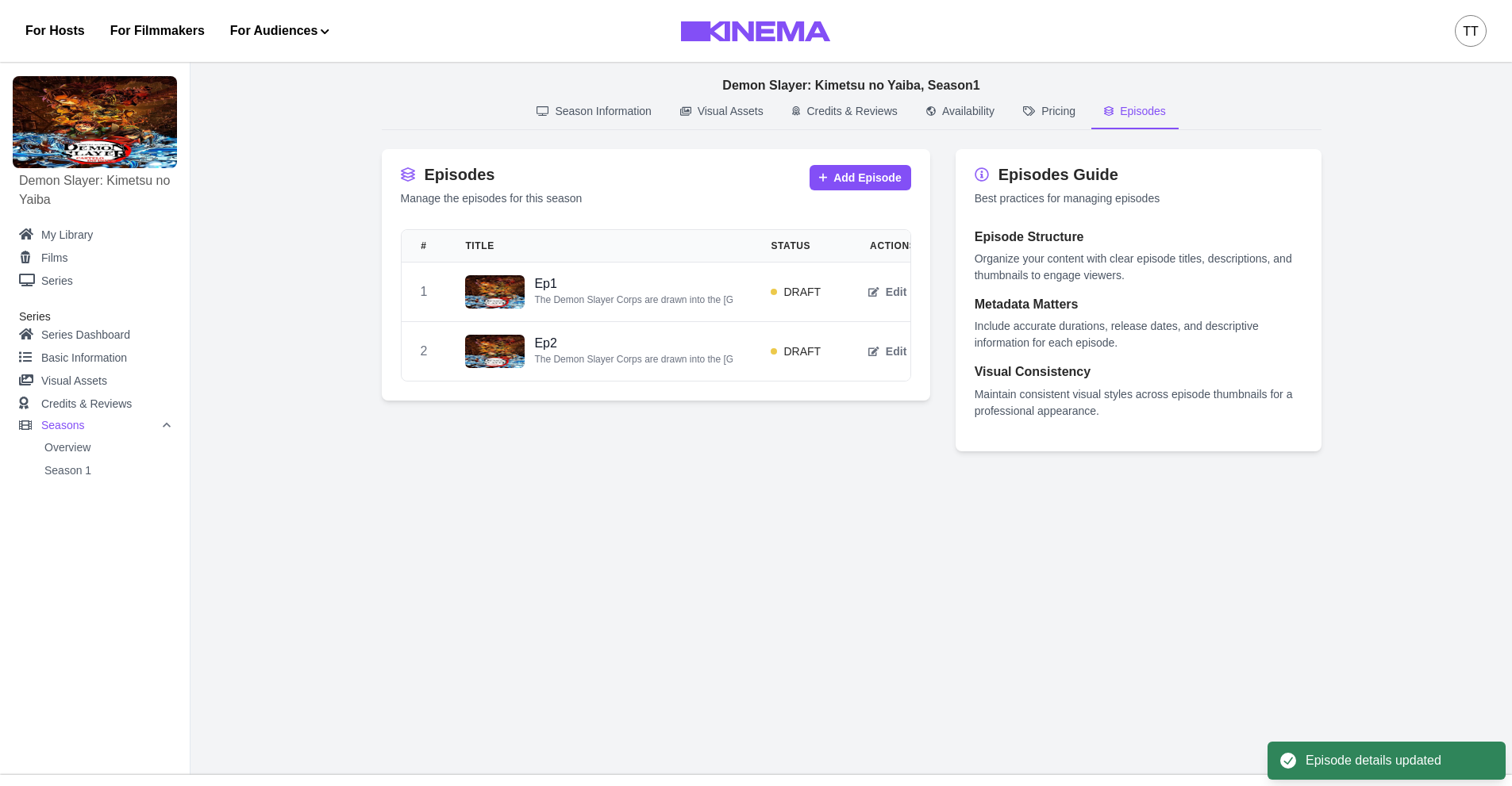
click at [712, 536] on main "**********" at bounding box center [851, 413] width 1322 height 724
click at [71, 236] on link "My Library" at bounding box center [95, 236] width 151 height 20
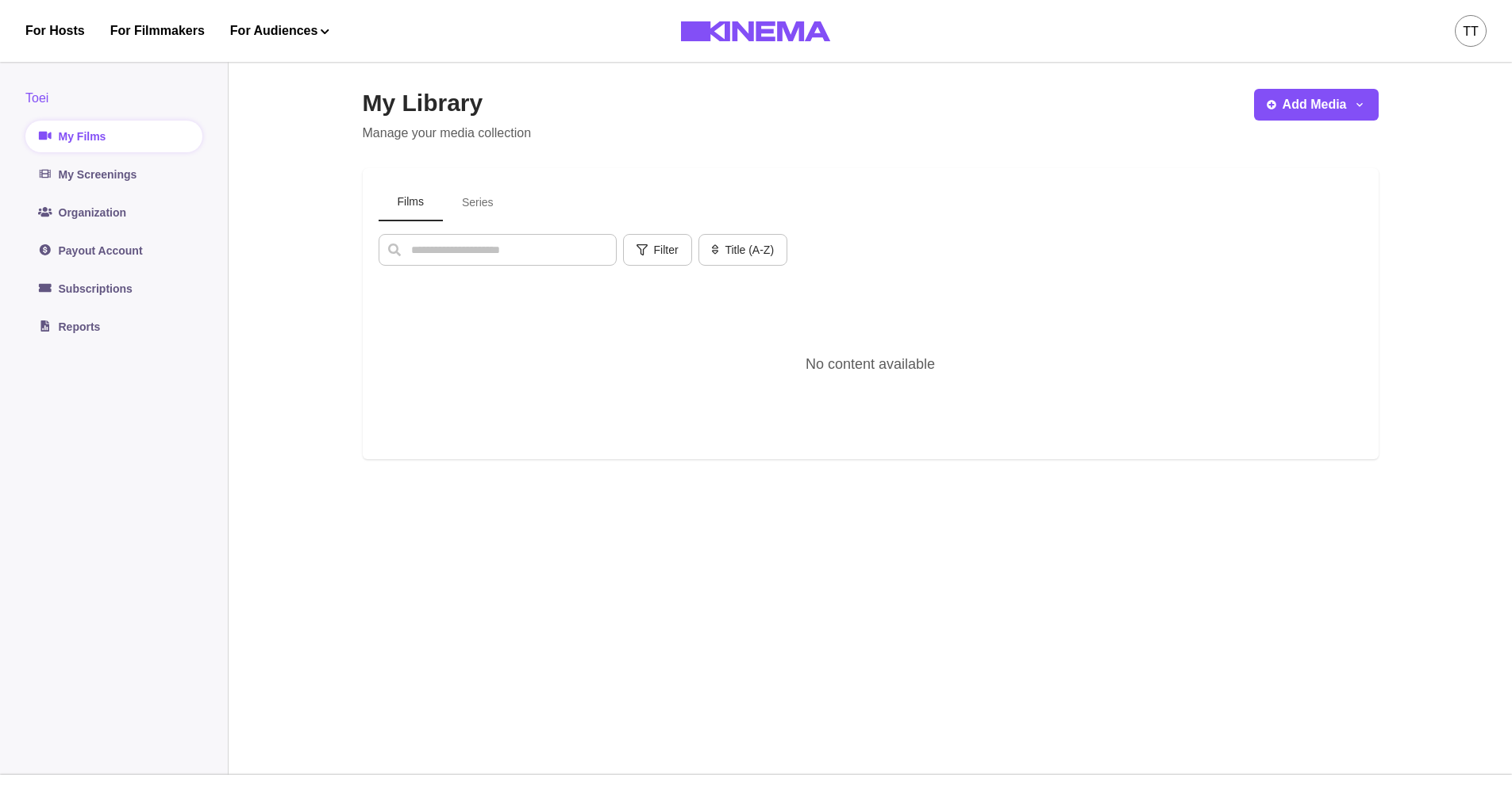
click at [664, 218] on div "Films Series" at bounding box center [870, 202] width 984 height 37
click at [95, 174] on link "My Screenings" at bounding box center [114, 175] width 177 height 32
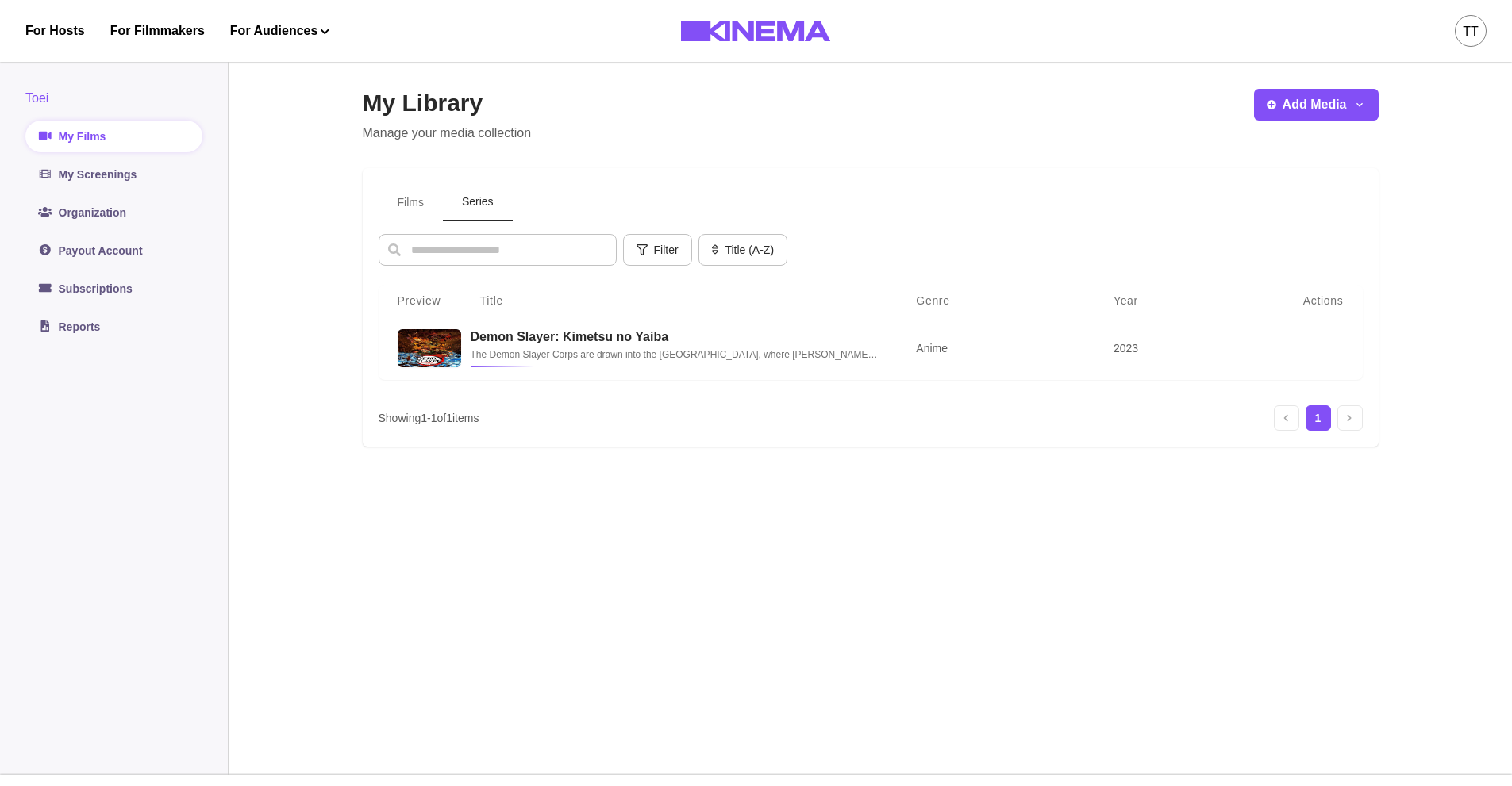
click at [480, 208] on button "Series" at bounding box center [478, 202] width 70 height 37
drag, startPoint x: 412, startPoint y: 206, endPoint x: 401, endPoint y: 206, distance: 11.0
click at [411, 206] on button "Films" at bounding box center [410, 202] width 65 height 37
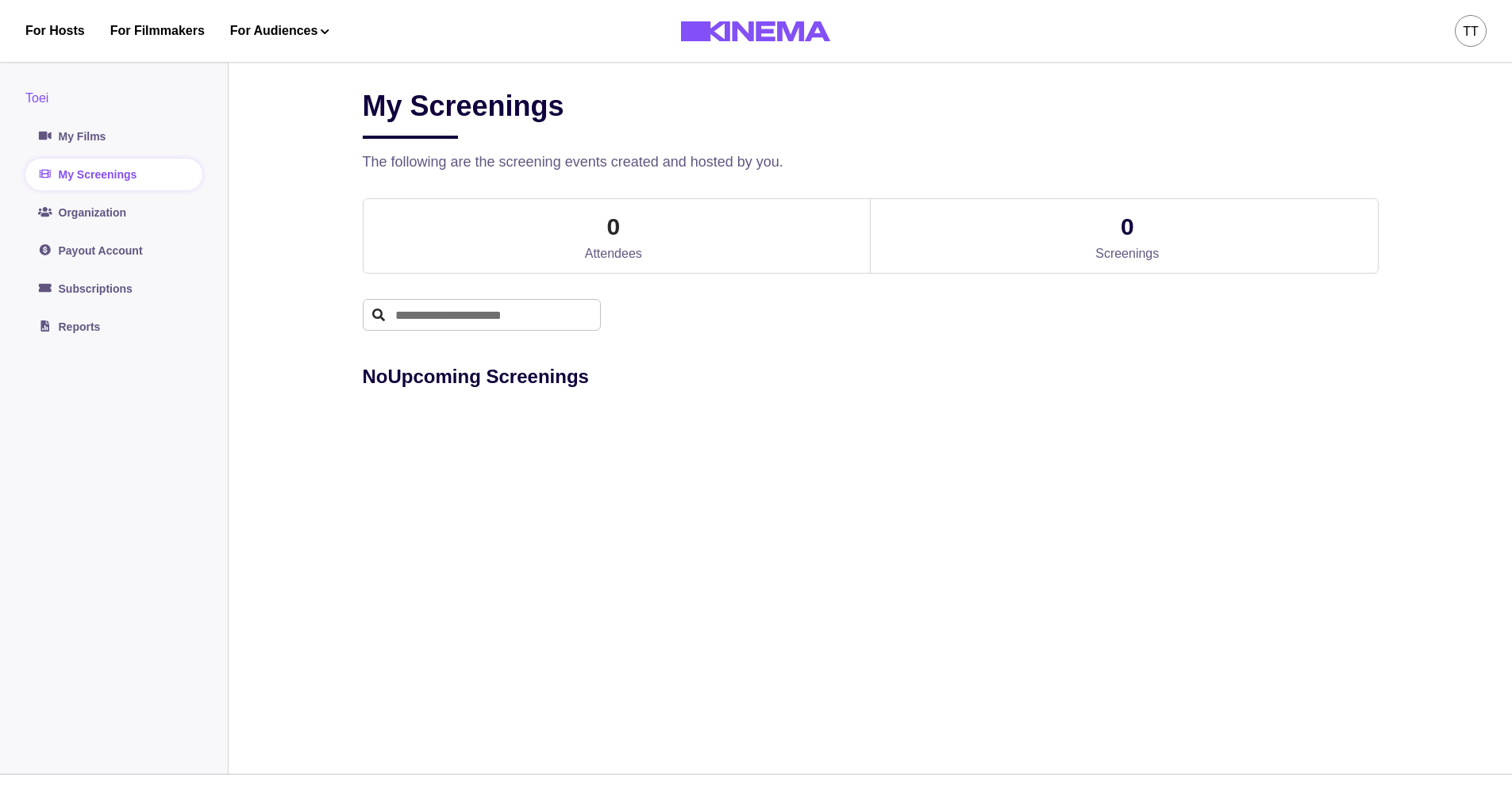
click at [473, 381] on p "No Upcoming Screenings" at bounding box center [871, 377] width 1016 height 29
click at [119, 216] on link "Organization" at bounding box center [114, 213] width 177 height 32
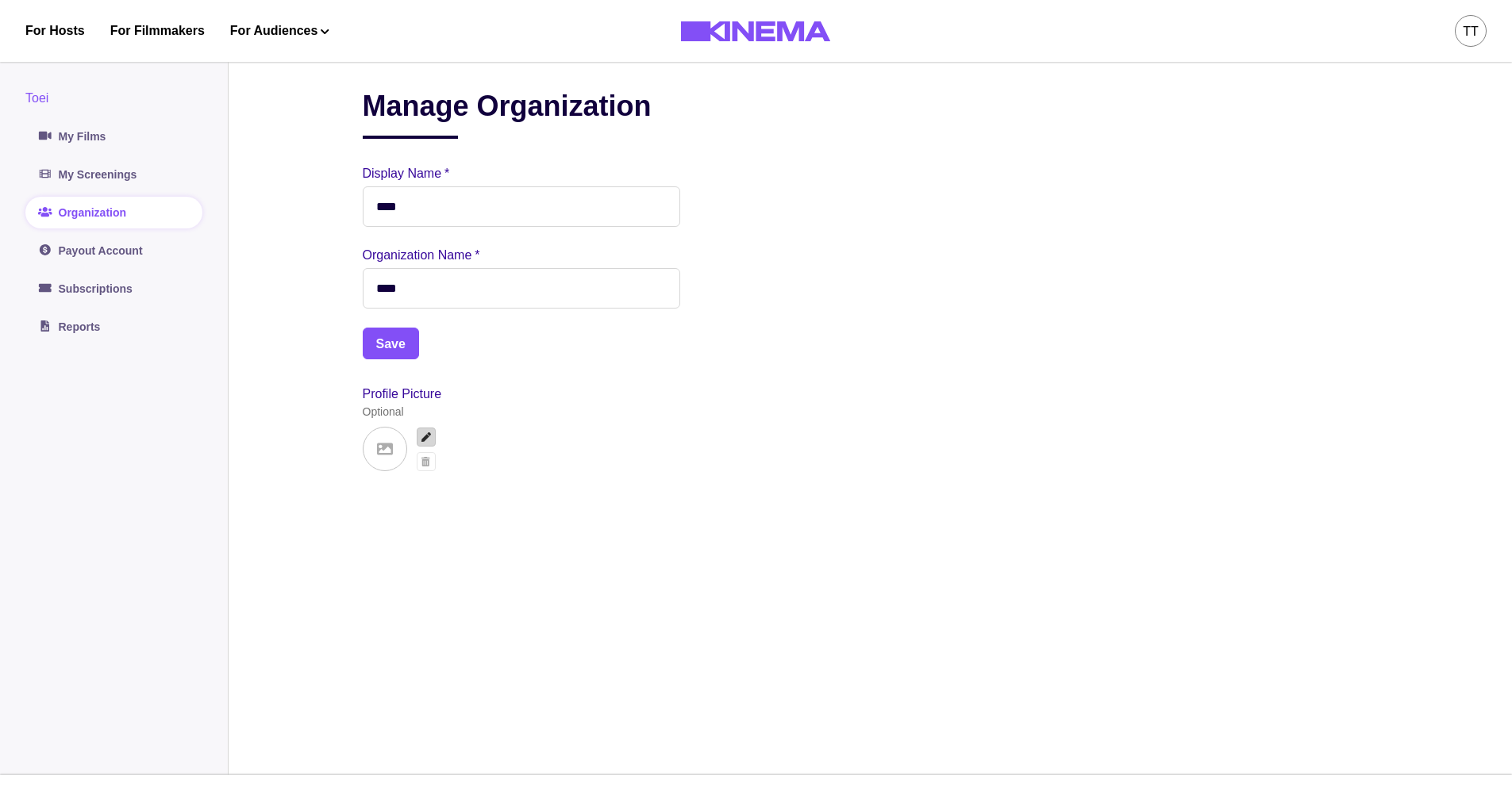
click at [426, 442] on icon "Upload" at bounding box center [427, 438] width 10 height 10
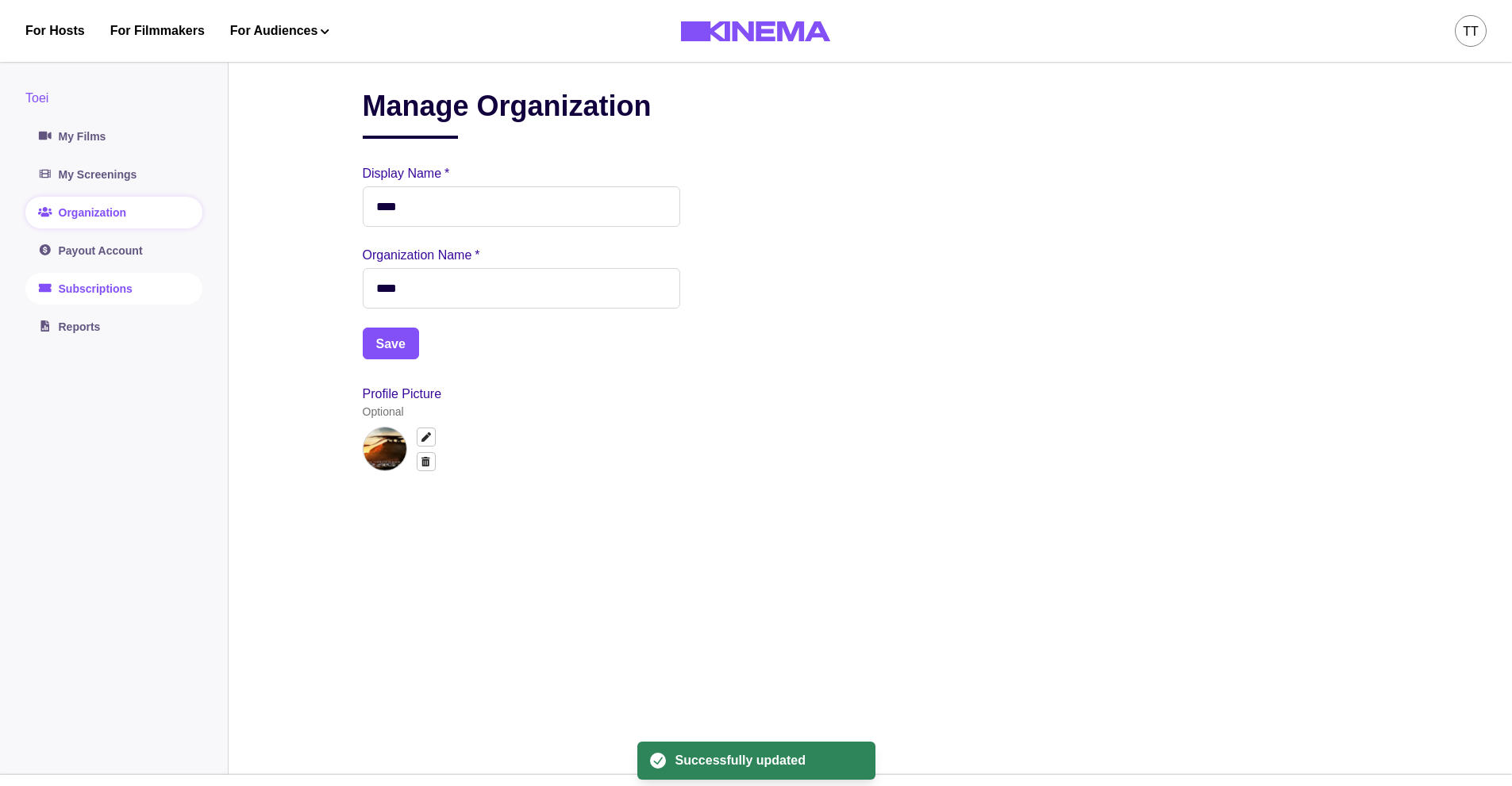
click at [95, 293] on link "Subscriptions" at bounding box center [114, 289] width 177 height 32
click at [104, 253] on link "Payout Account" at bounding box center [114, 251] width 177 height 32
click at [105, 281] on link "Subscriptions" at bounding box center [114, 289] width 177 height 32
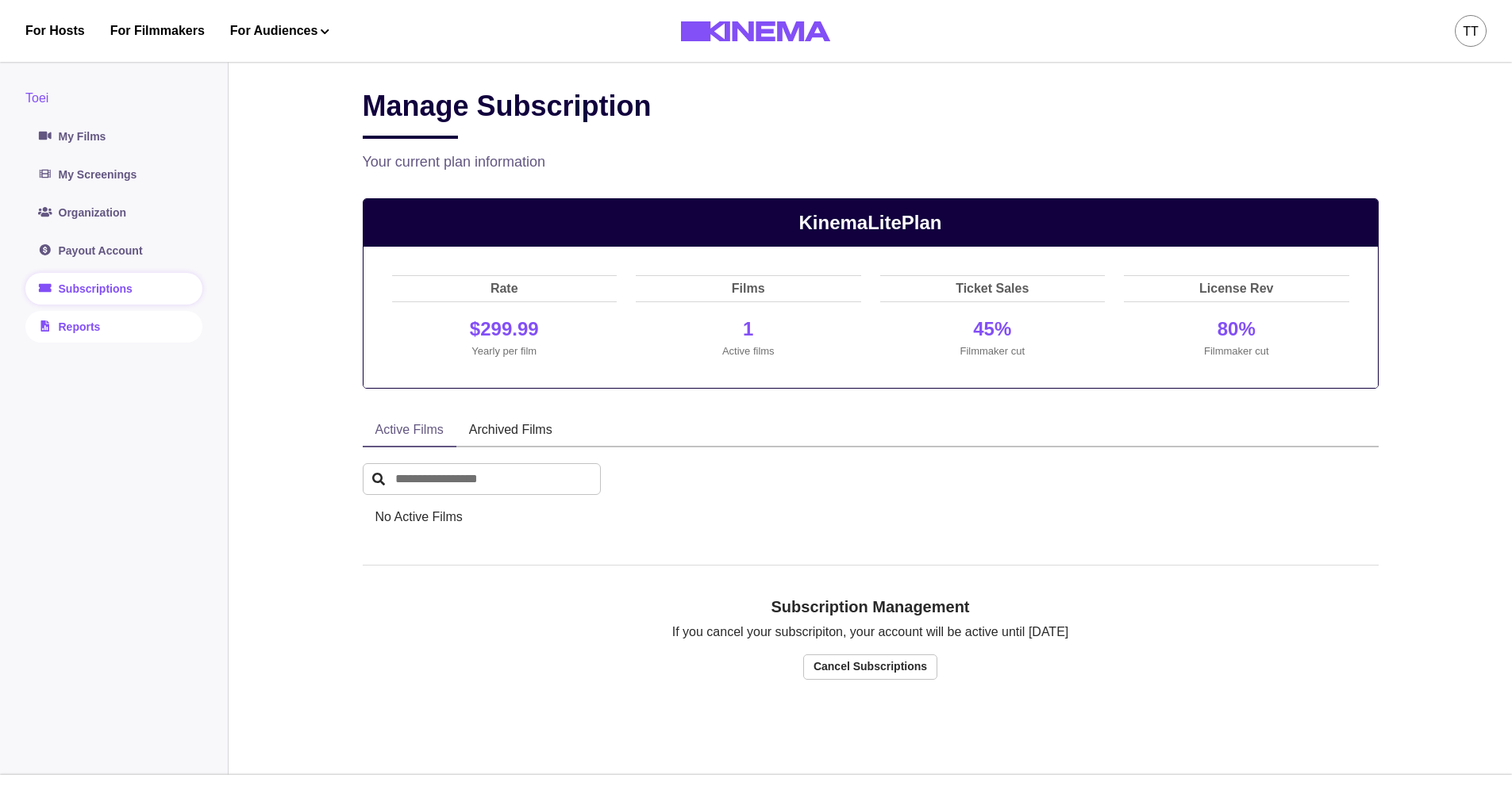
click at [76, 329] on link "Reports" at bounding box center [114, 327] width 177 height 32
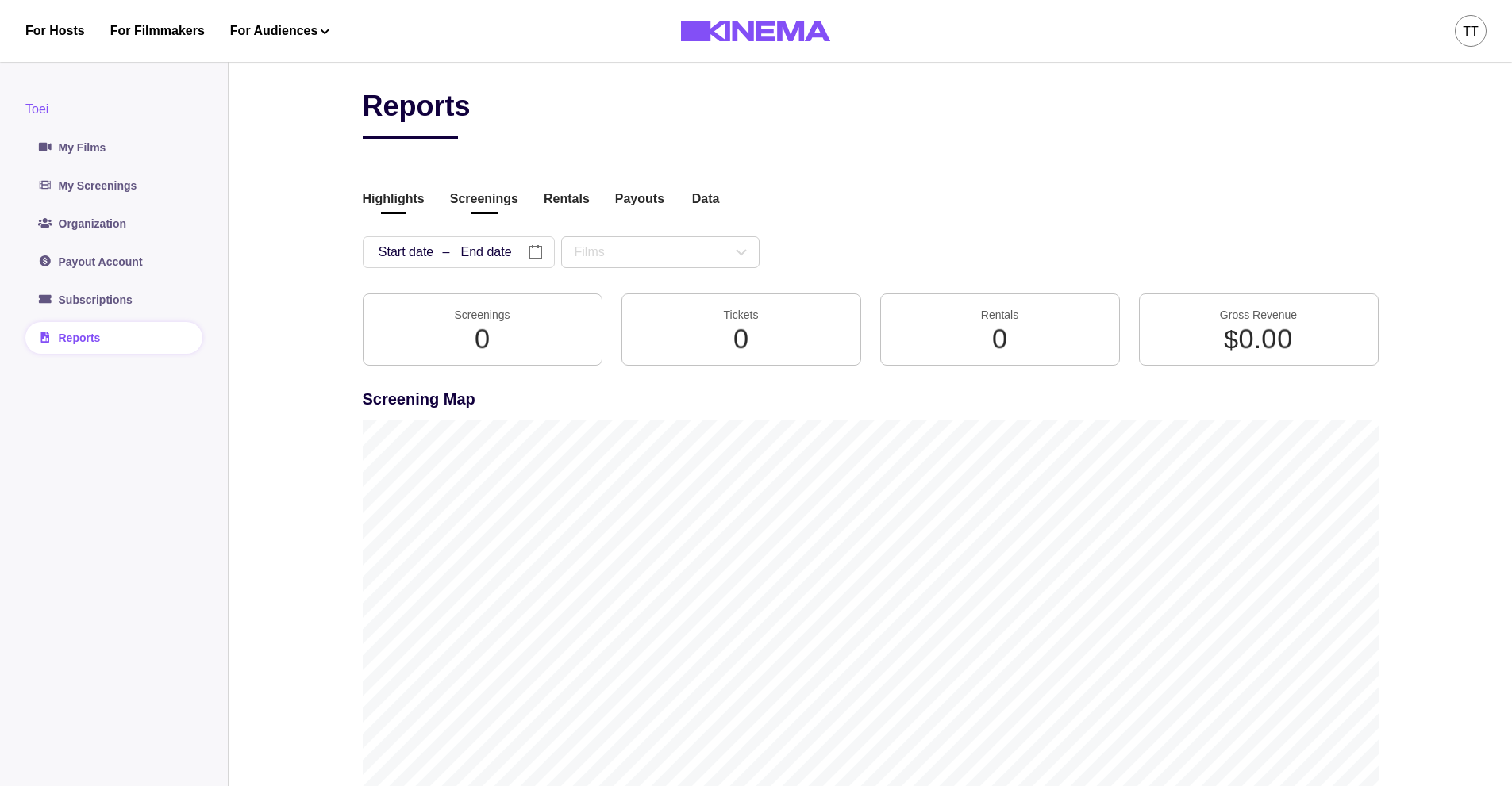
click at [481, 206] on button "Screenings" at bounding box center [484, 201] width 69 height 22
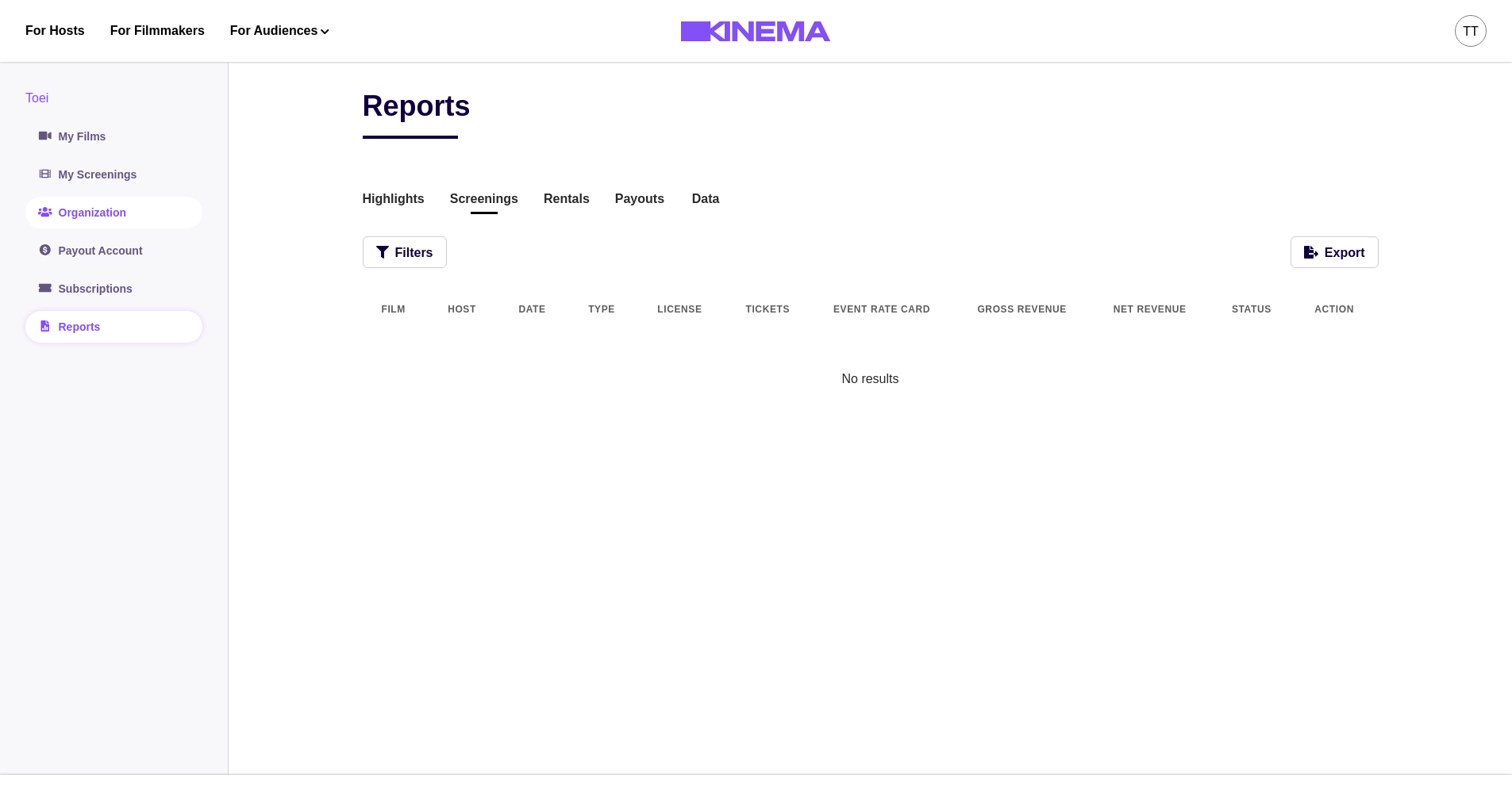
click at [99, 215] on link "Organization" at bounding box center [114, 213] width 177 height 32
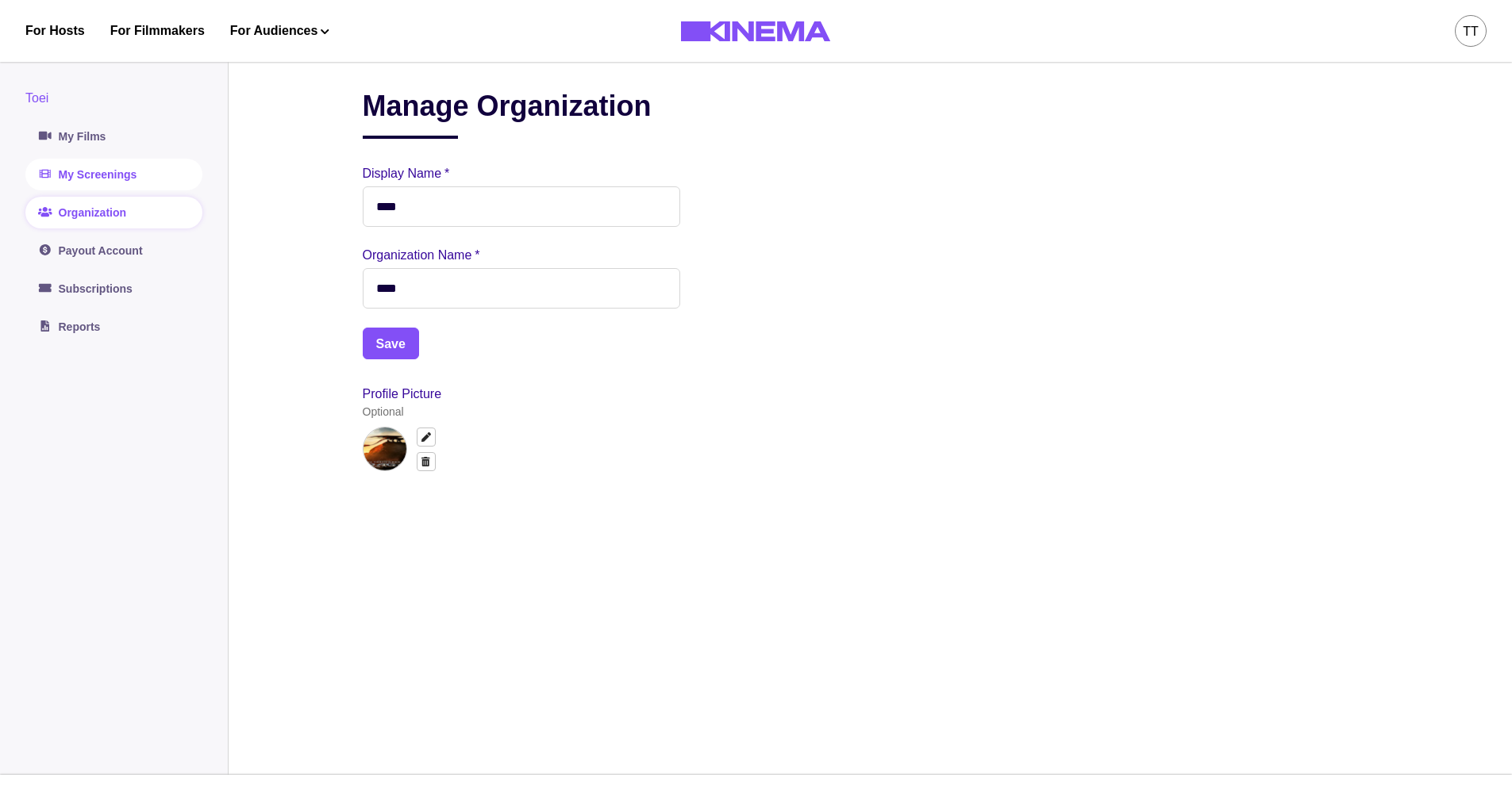
click at [131, 182] on link "My Screenings" at bounding box center [114, 175] width 177 height 32
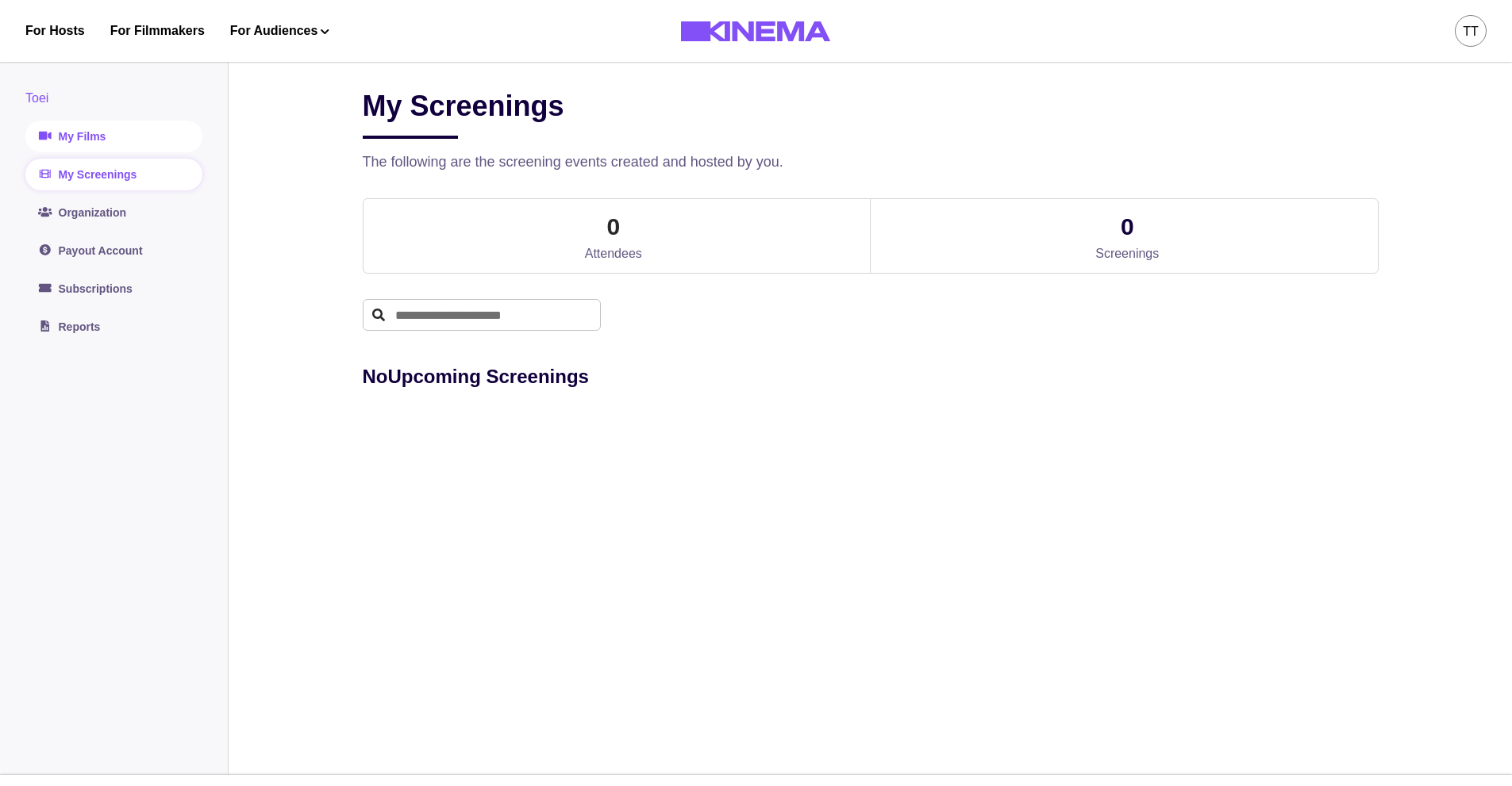
click at [92, 121] on link "My Films" at bounding box center [114, 136] width 177 height 32
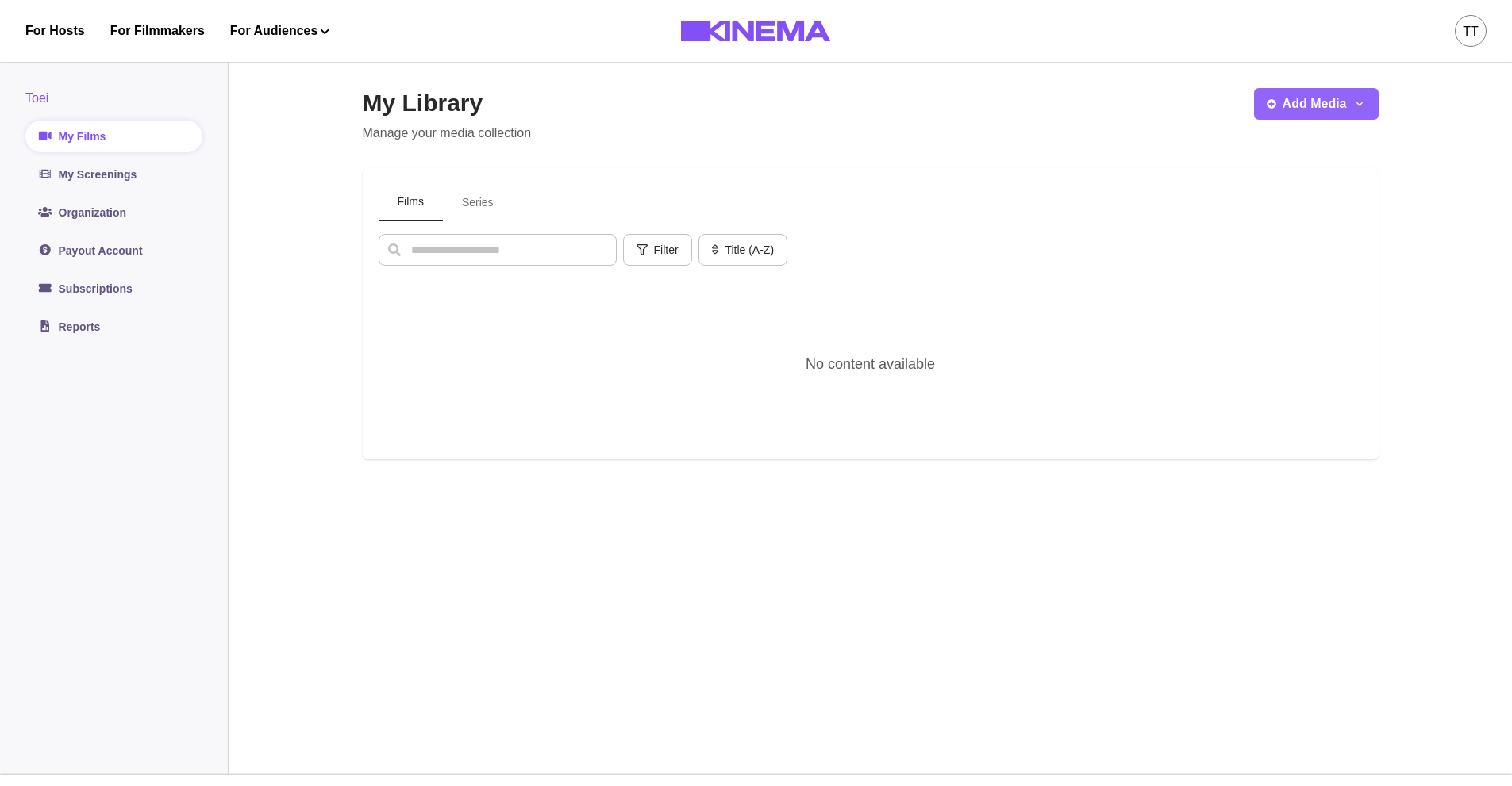
click at [1292, 104] on button "Add Media" at bounding box center [1316, 104] width 124 height 32
click at [1291, 153] on button "Add Film" at bounding box center [1342, 147] width 176 height 29
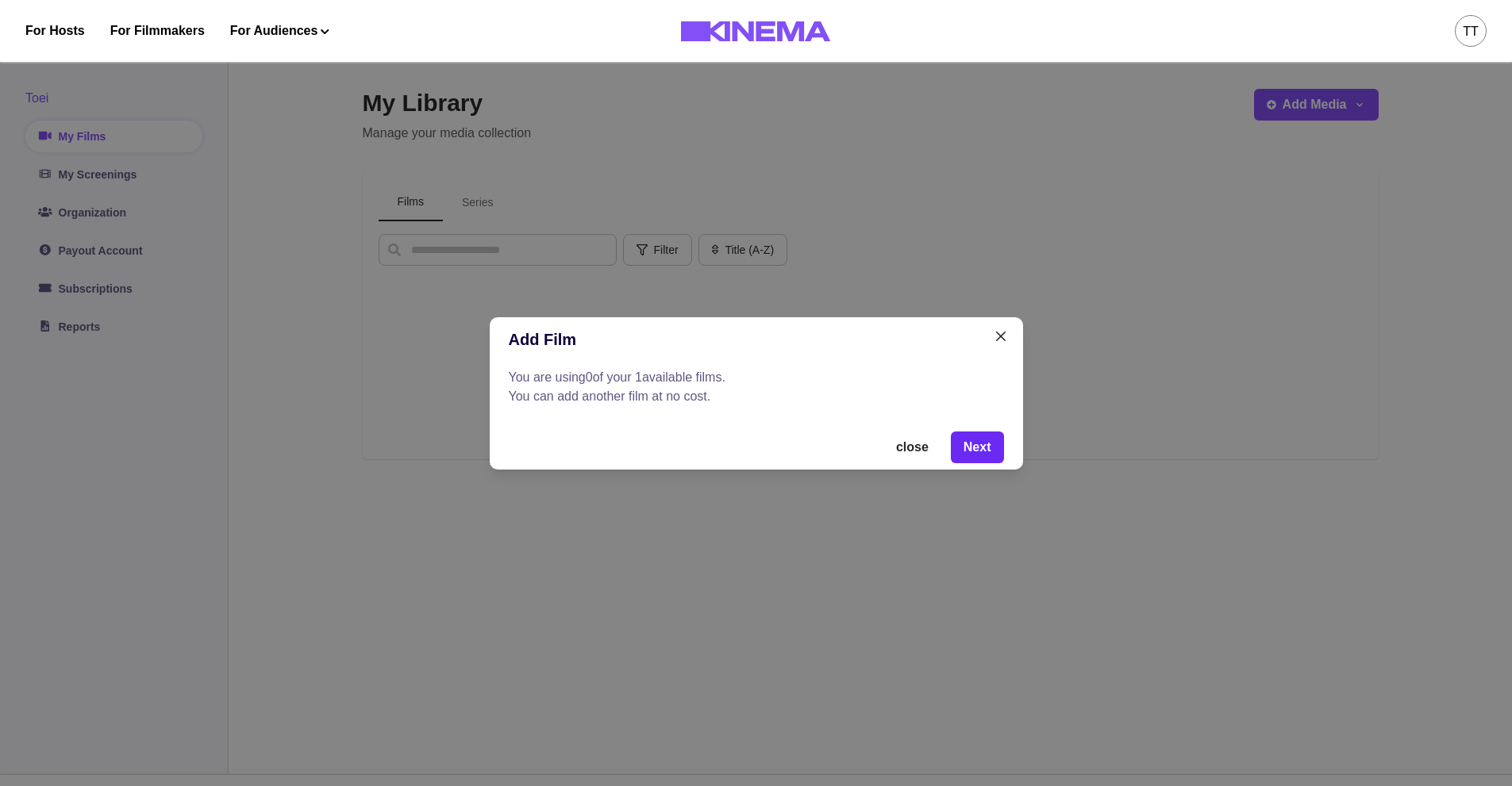
click at [972, 437] on button "Next" at bounding box center [977, 448] width 53 height 32
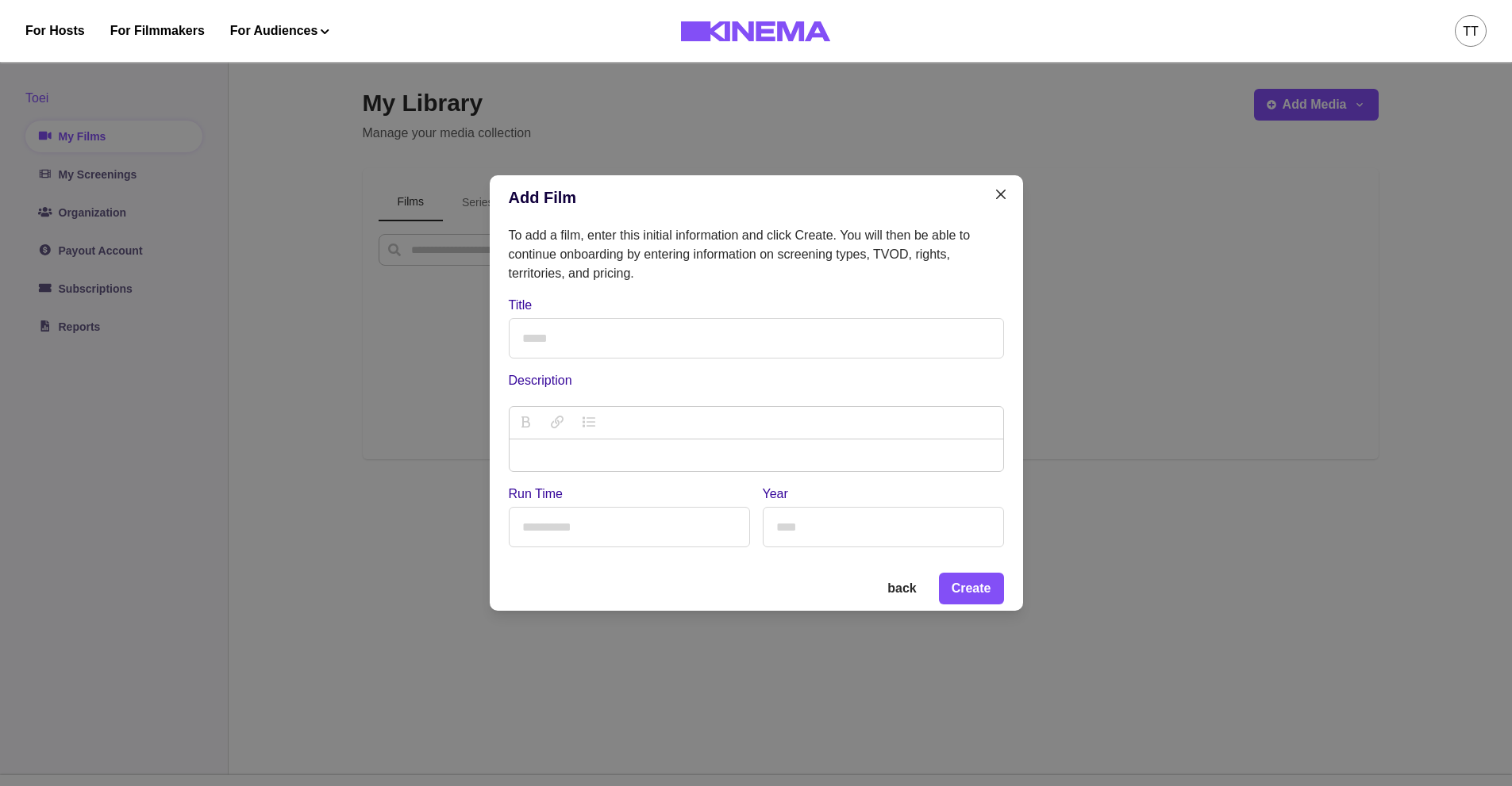
click at [665, 352] on input "Title" at bounding box center [756, 338] width 496 height 41
type input "**********"
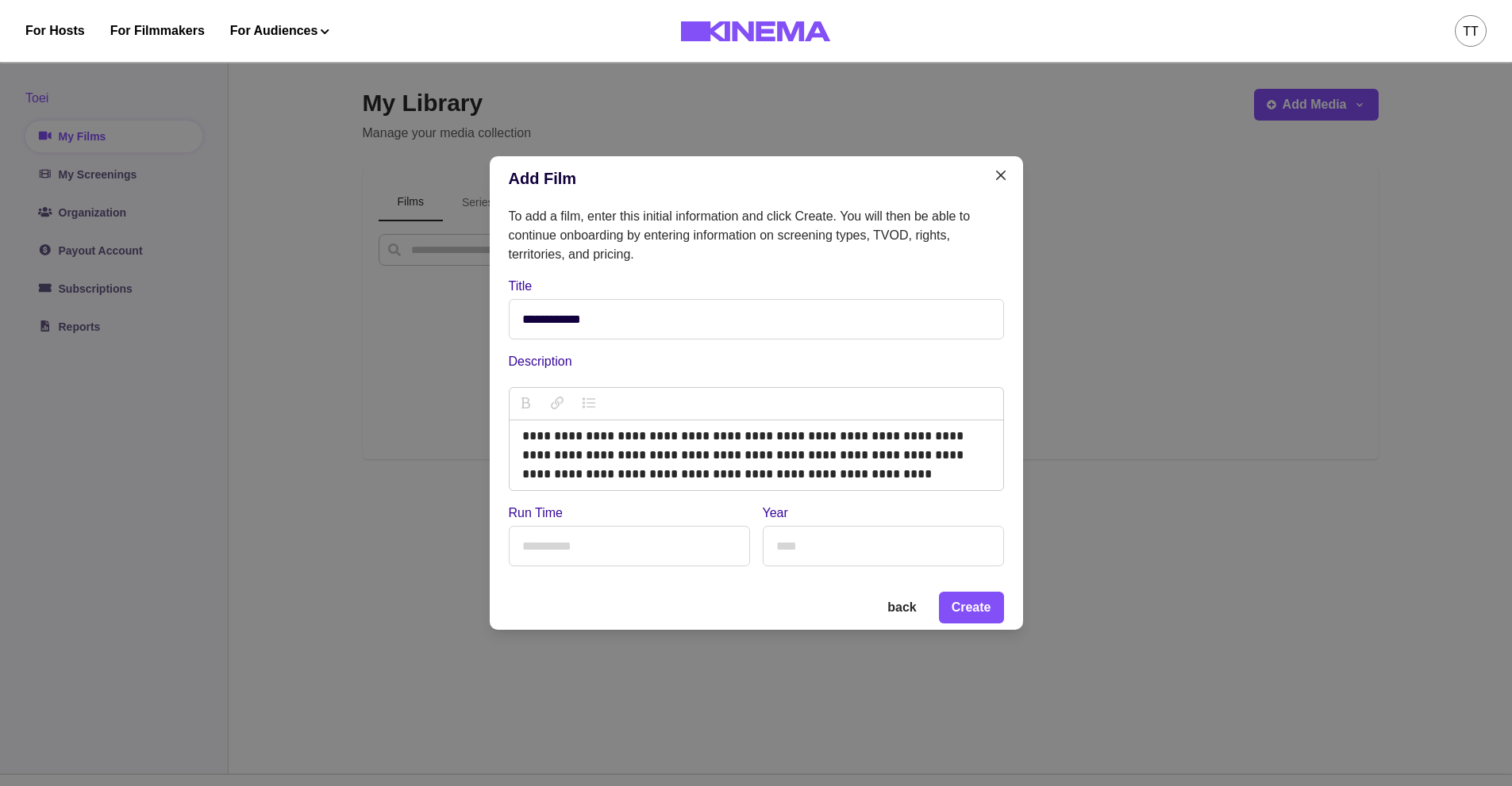
click at [640, 556] on input "Run Time" at bounding box center [629, 546] width 241 height 41
type input "***"
type input "****"
click at [985, 607] on button "Create" at bounding box center [972, 608] width 65 height 32
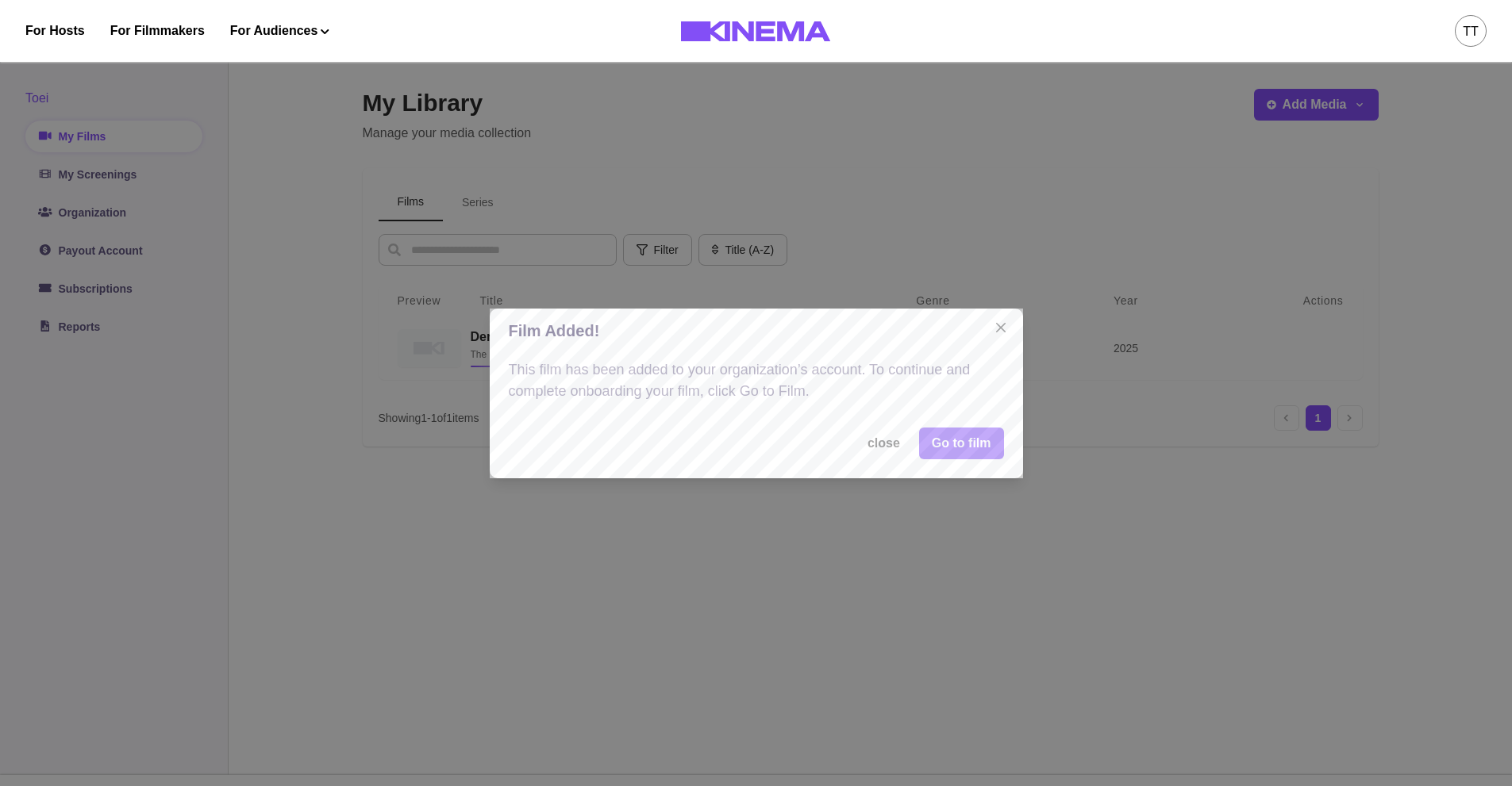
click at [952, 445] on link "Go to film" at bounding box center [962, 444] width 85 height 32
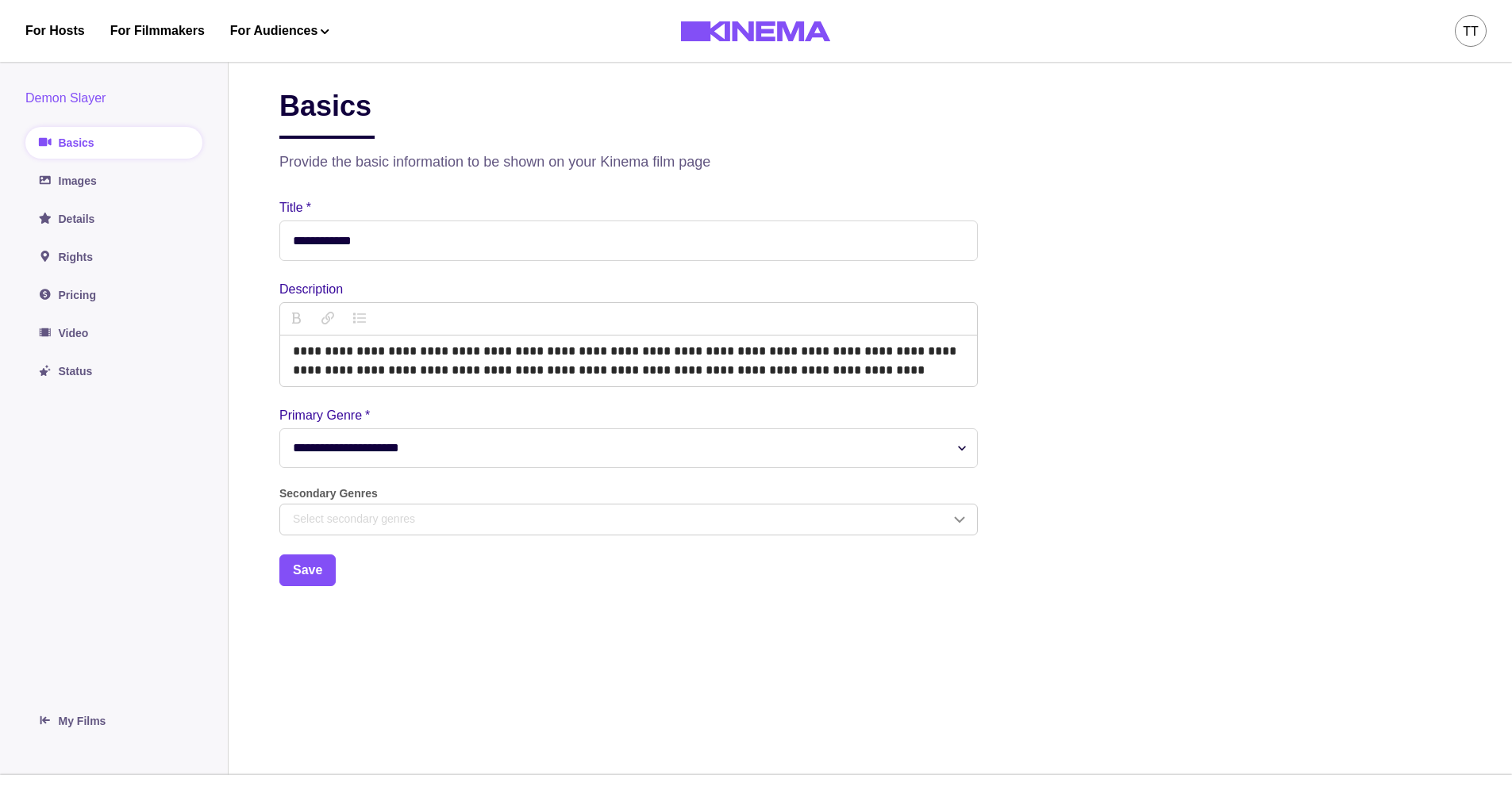
click at [422, 463] on select "**********" at bounding box center [629, 449] width 699 height 40
select select "*****"
click at [280, 430] on select "**********" at bounding box center [629, 449] width 699 height 40
click at [397, 522] on div "Select secondary genres" at bounding box center [621, 519] width 657 height 17
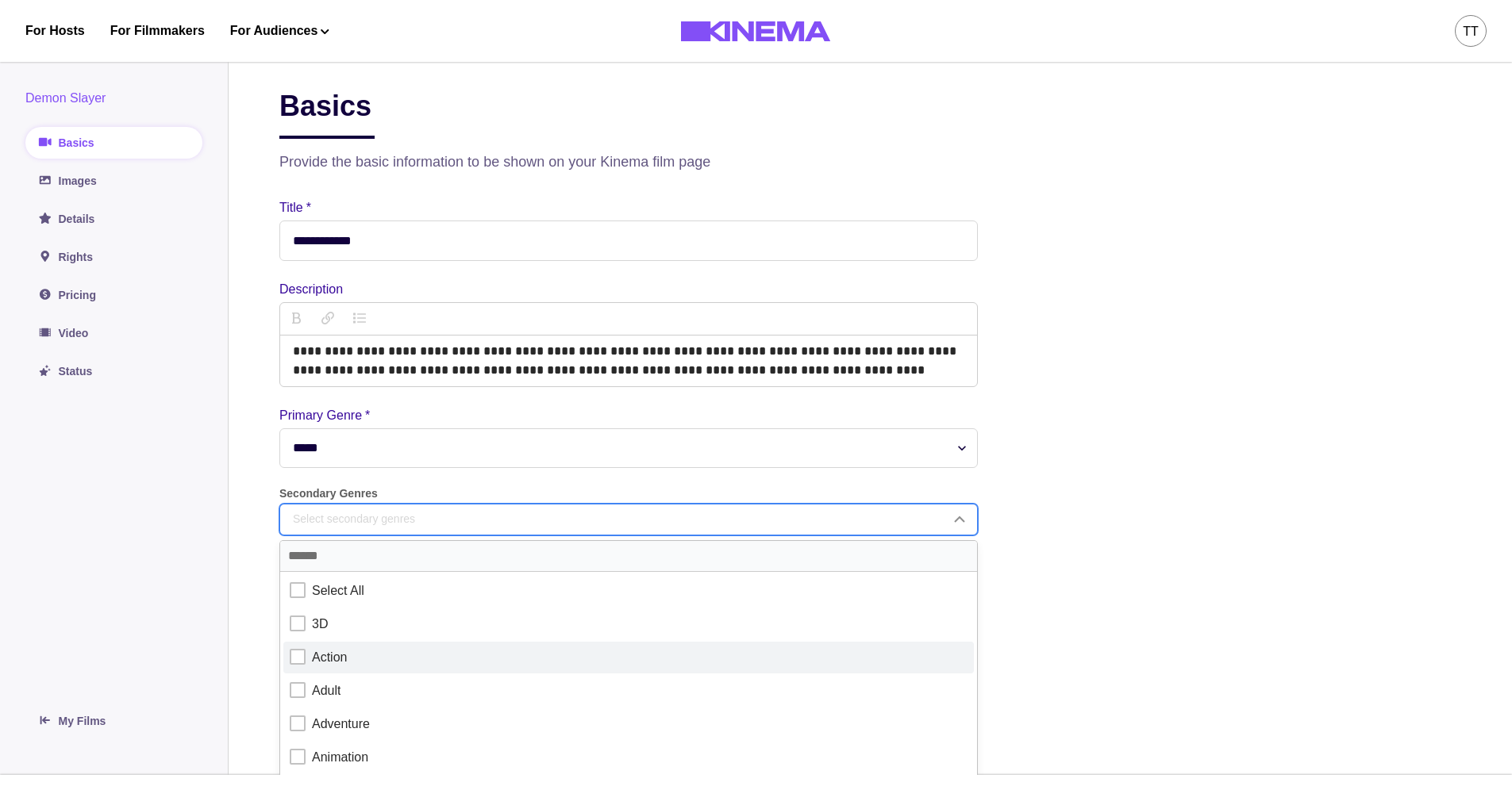
click at [331, 654] on div "Action" at bounding box center [328, 658] width 35 height 19
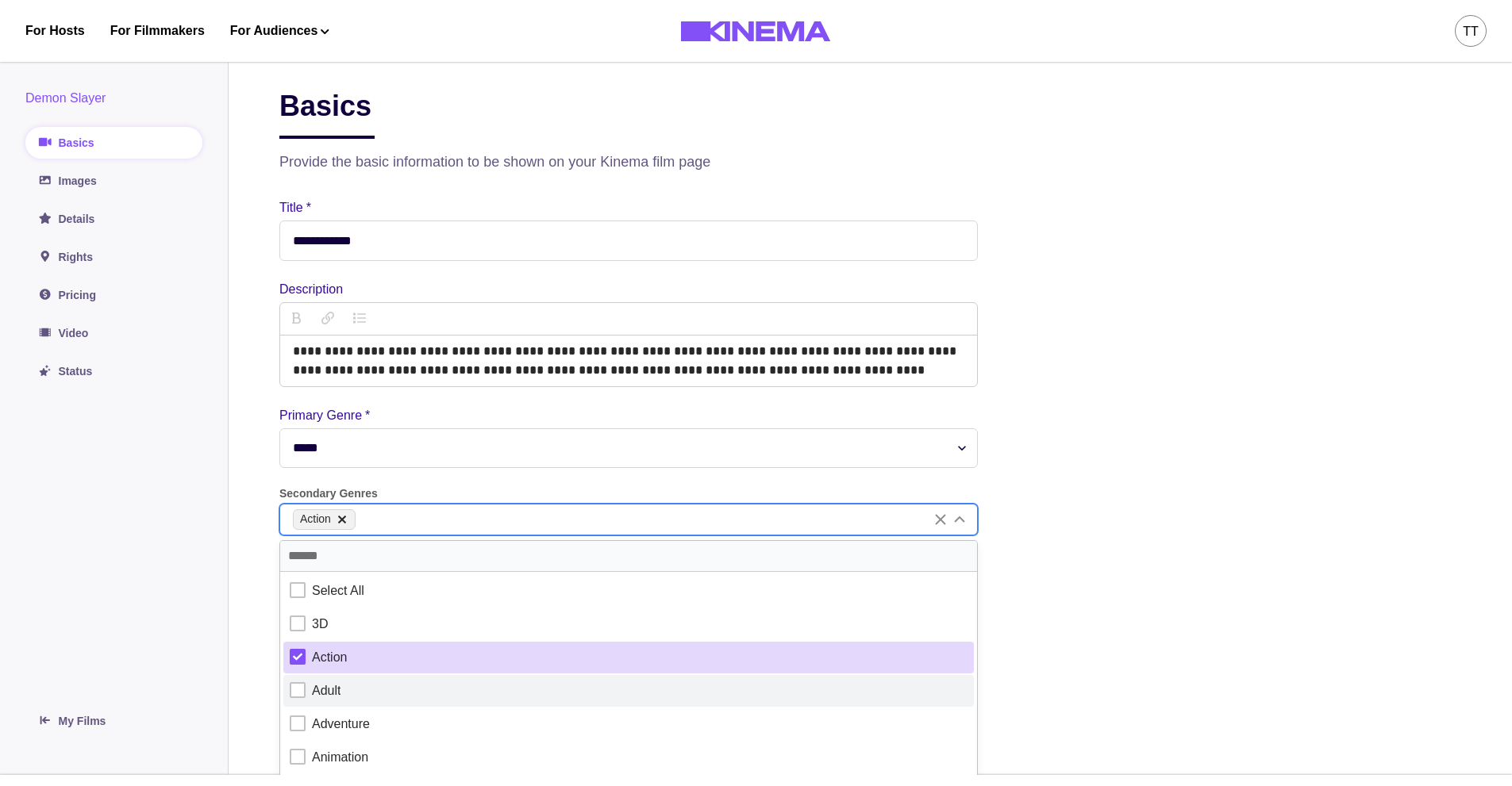
click at [339, 703] on label "Adult" at bounding box center [629, 691] width 691 height 32
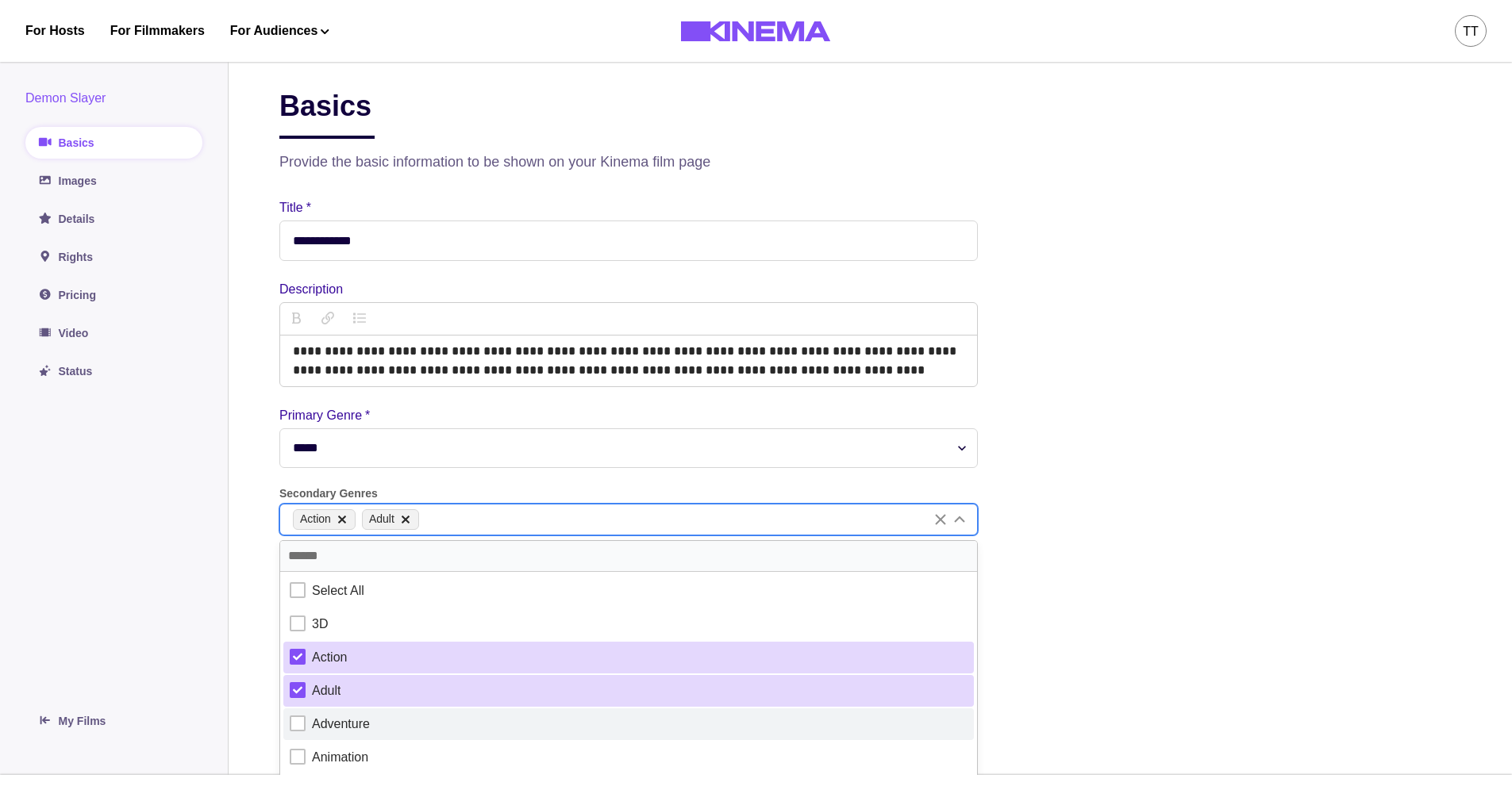
drag, startPoint x: 332, startPoint y: 702, endPoint x: 331, endPoint y: 719, distance: 17.0
click at [332, 707] on label "Adult" at bounding box center [629, 691] width 691 height 32
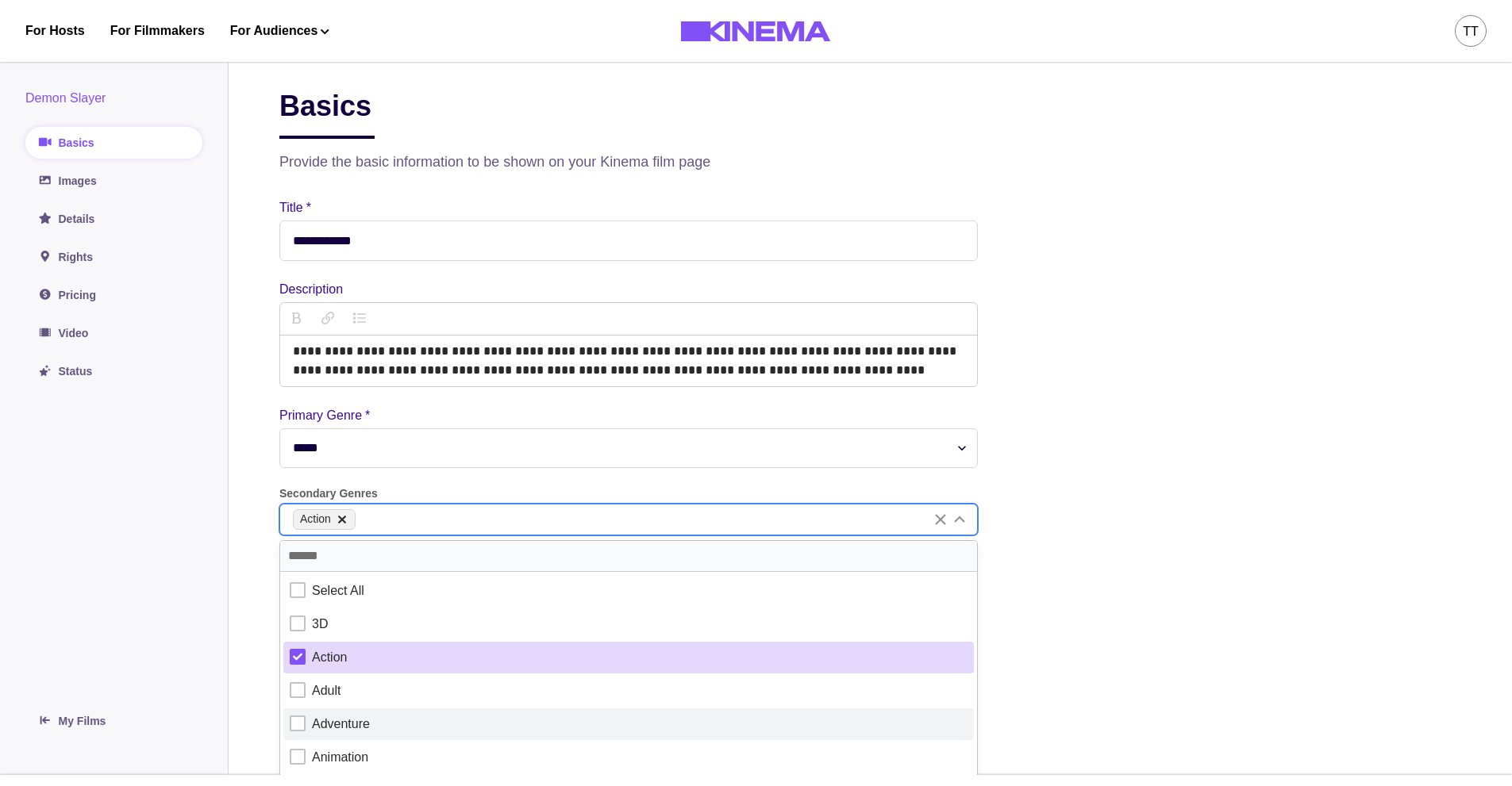
click at [331, 724] on div "Adventure" at bounding box center [340, 724] width 58 height 19
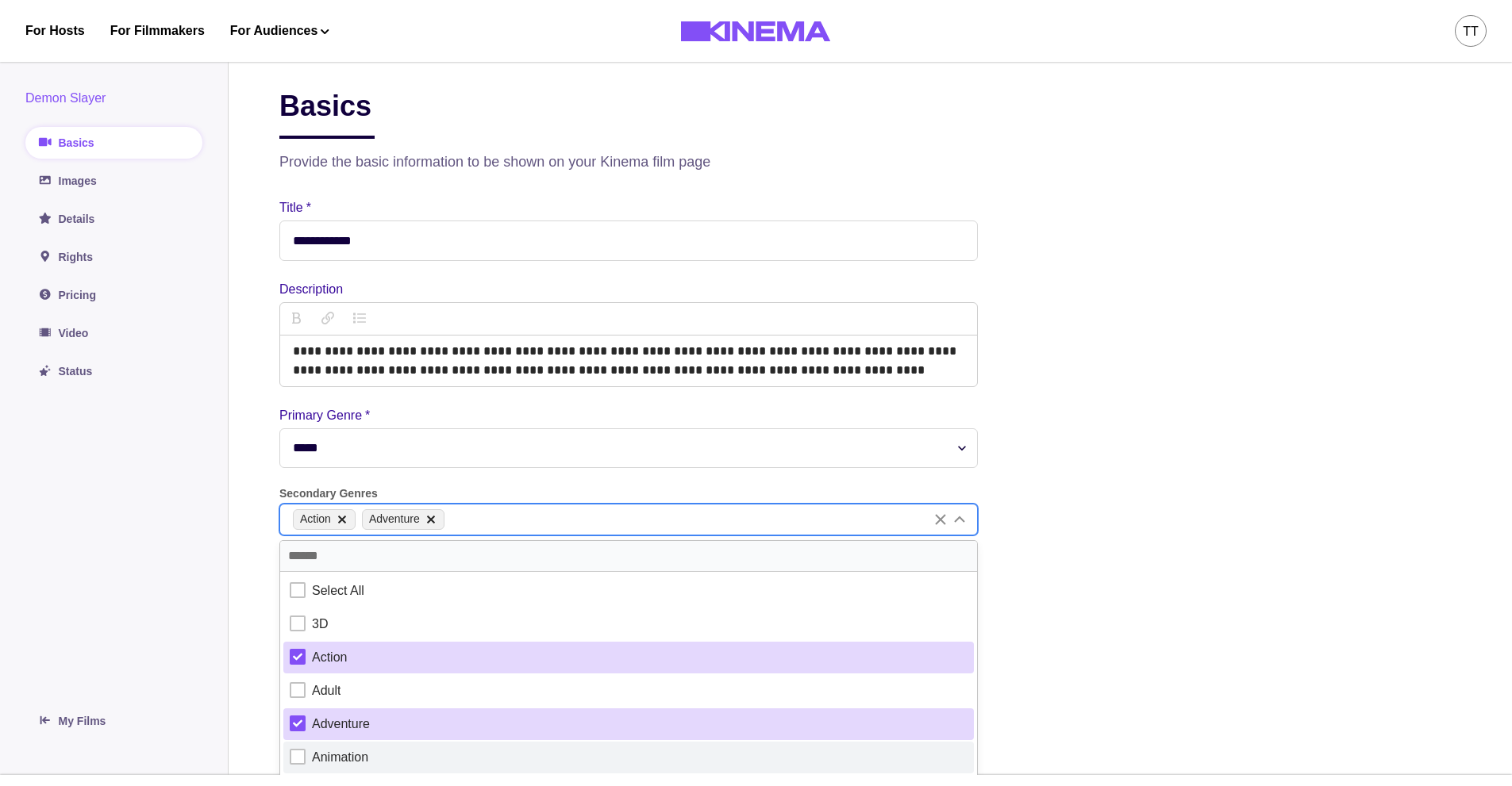
click at [327, 754] on div "Animation" at bounding box center [339, 757] width 57 height 19
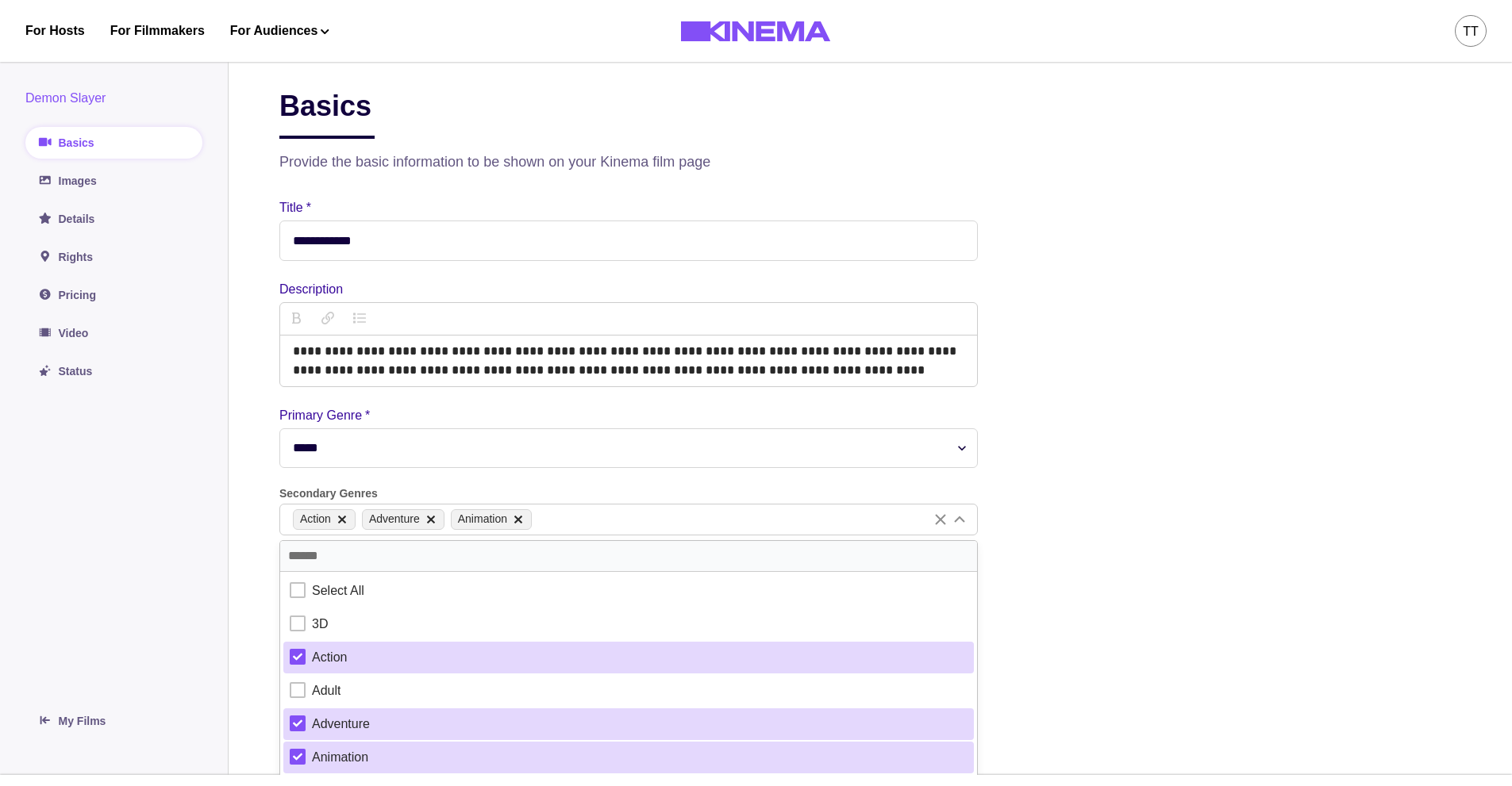
click at [192, 572] on aside "Demon Slayer Basics Images Details Rights Pricing Video Status My Films" at bounding box center [114, 413] width 229 height 724
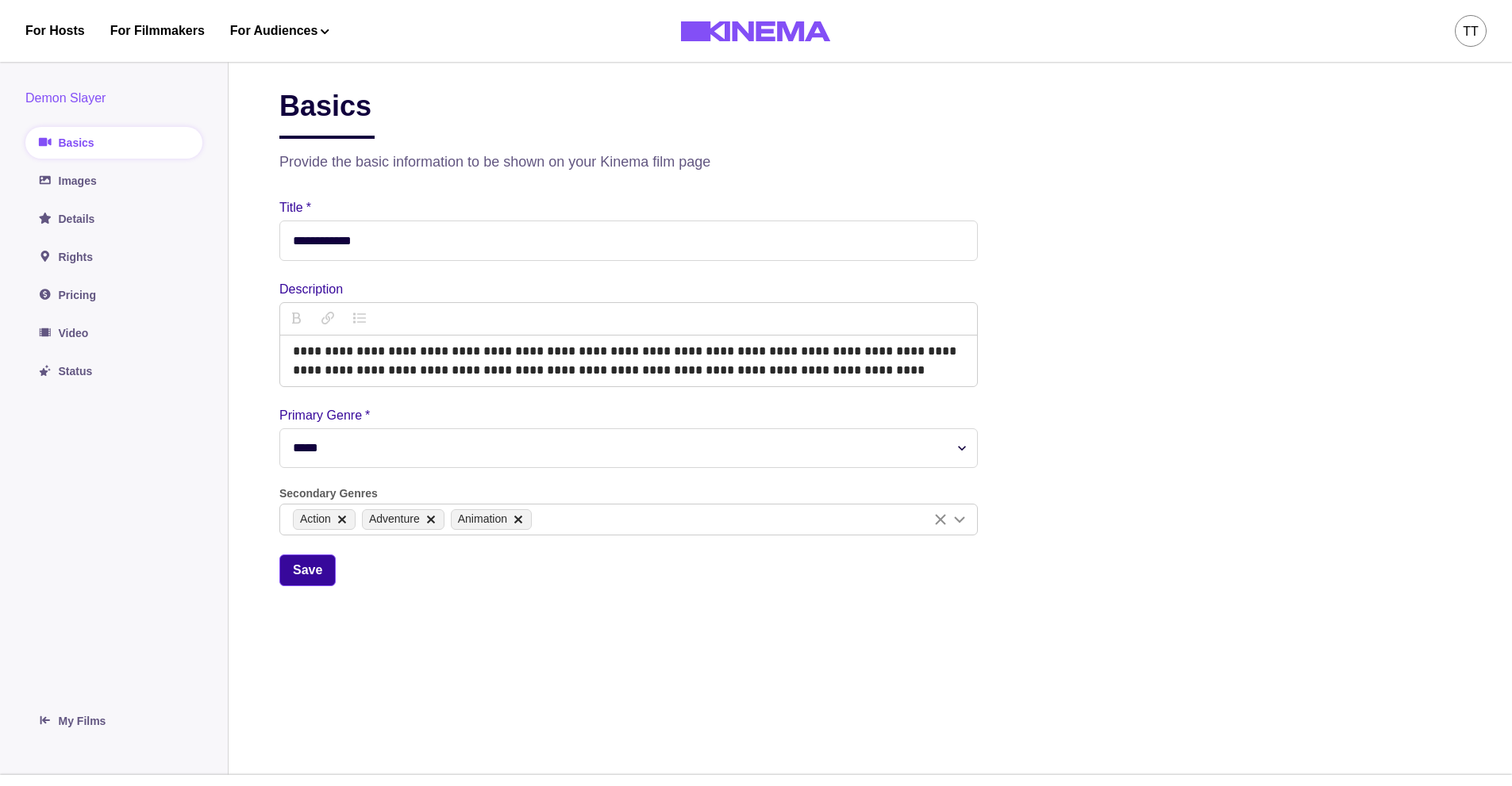
click at [309, 578] on button "Save" at bounding box center [308, 571] width 57 height 32
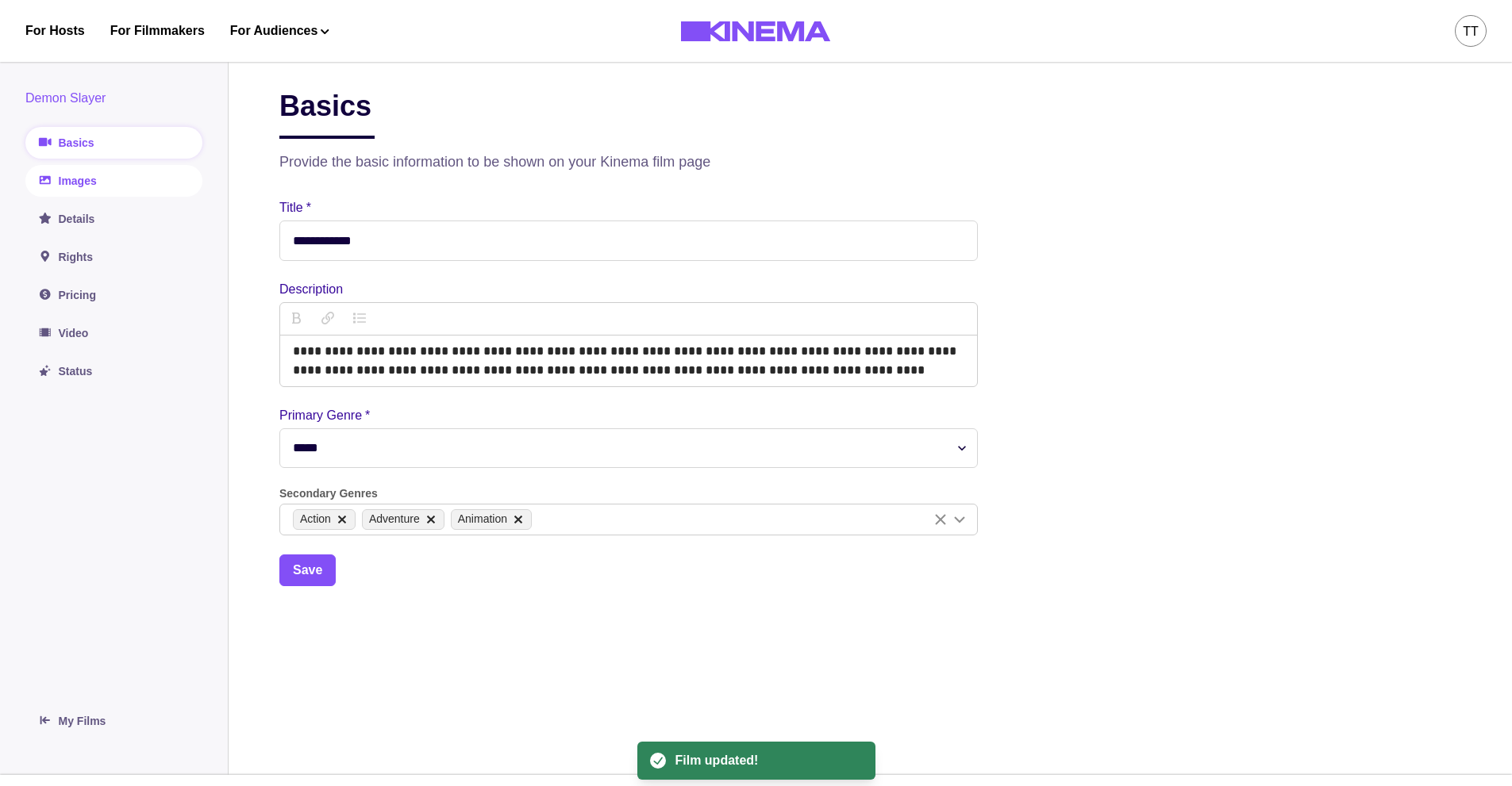
click at [125, 174] on link "Images" at bounding box center [114, 181] width 177 height 32
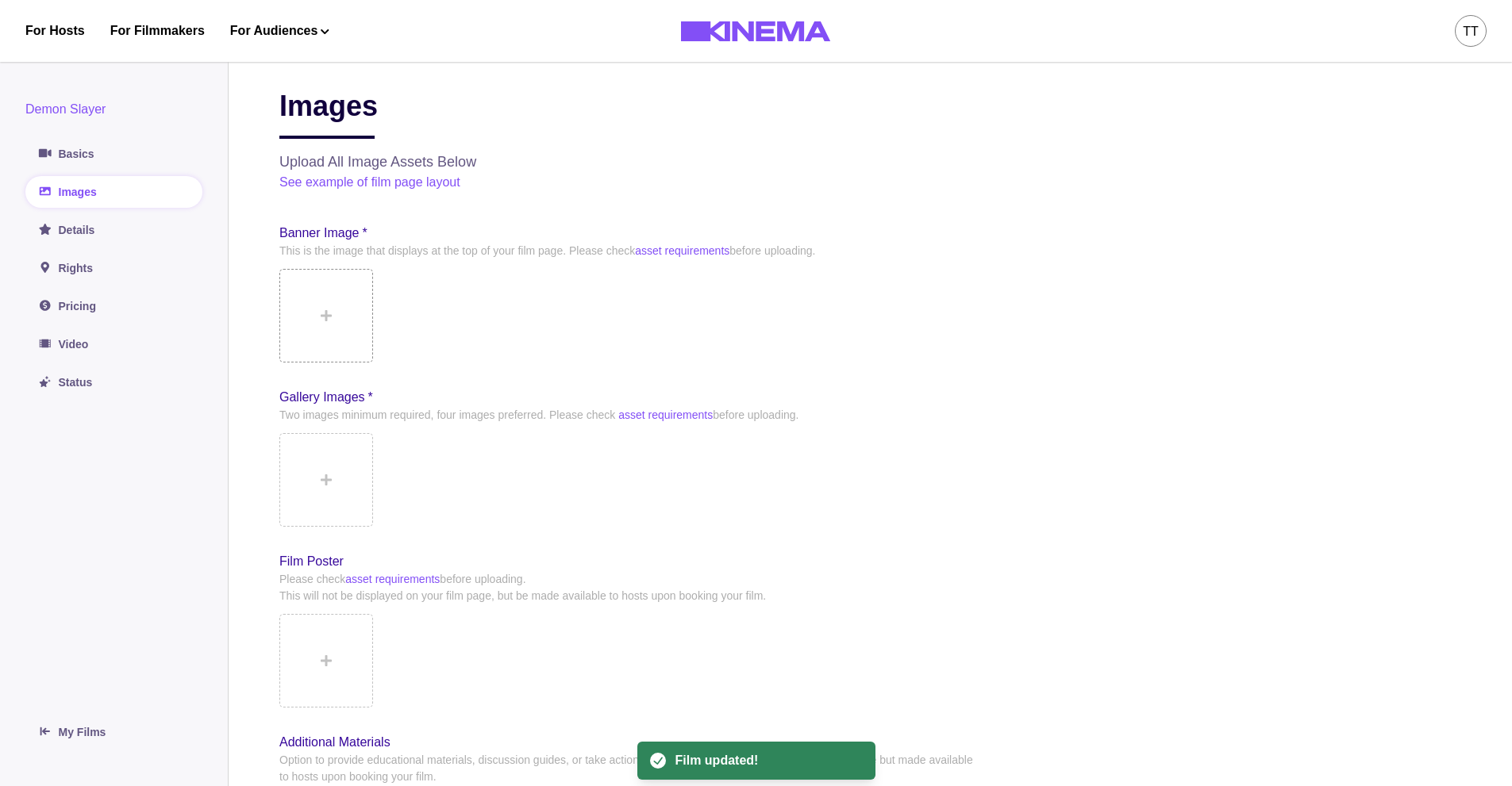
click at [316, 320] on button at bounding box center [326, 315] width 94 height 94
click at [324, 485] on icon at bounding box center [325, 480] width 11 height 13
click at [343, 658] on button at bounding box center [326, 661] width 94 height 94
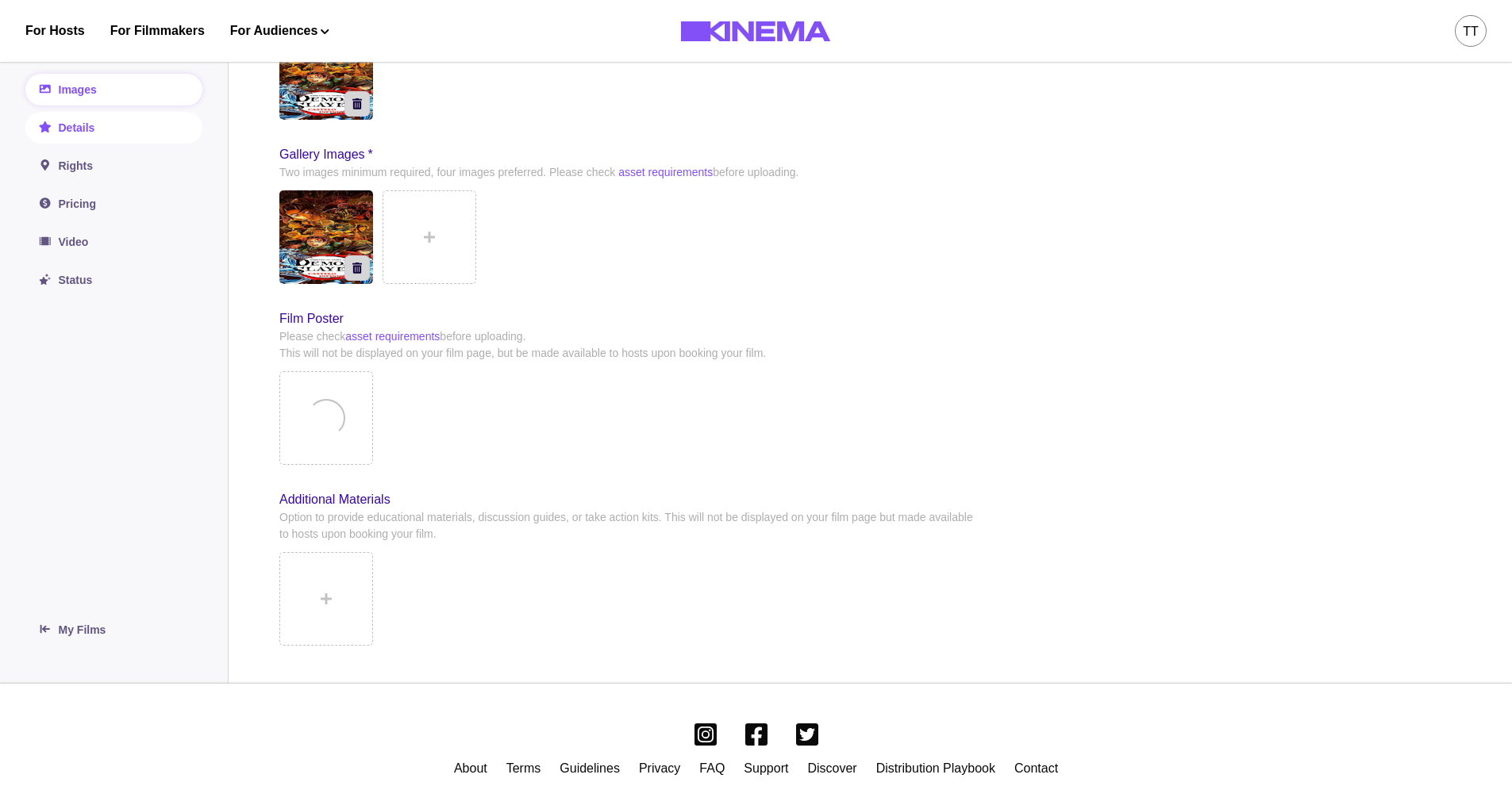
scroll to position [61, 0]
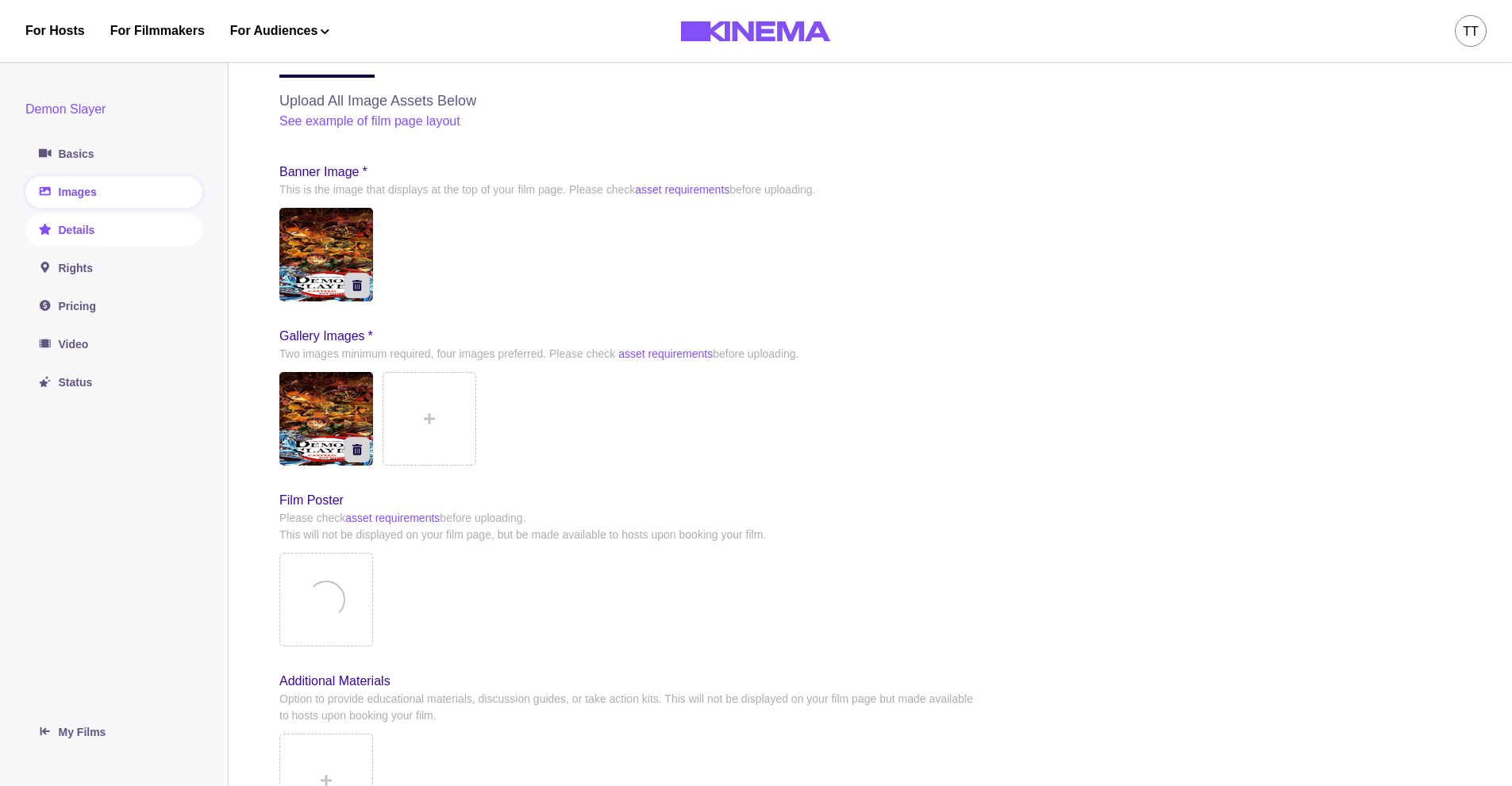
click at [89, 230] on link "Details" at bounding box center [114, 230] width 177 height 32
click at [118, 233] on link "Details" at bounding box center [114, 230] width 177 height 32
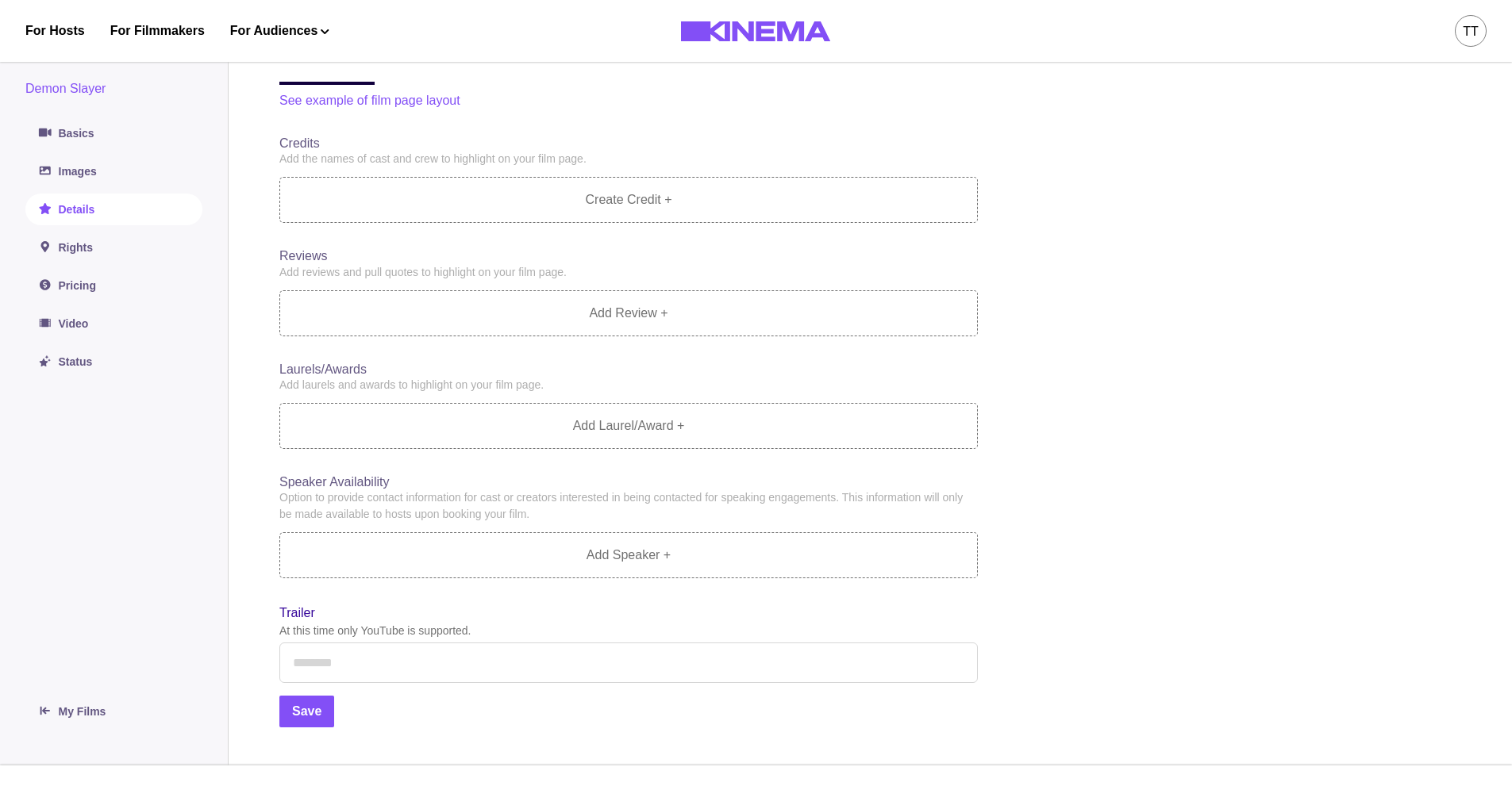
scroll to position [35, 0]
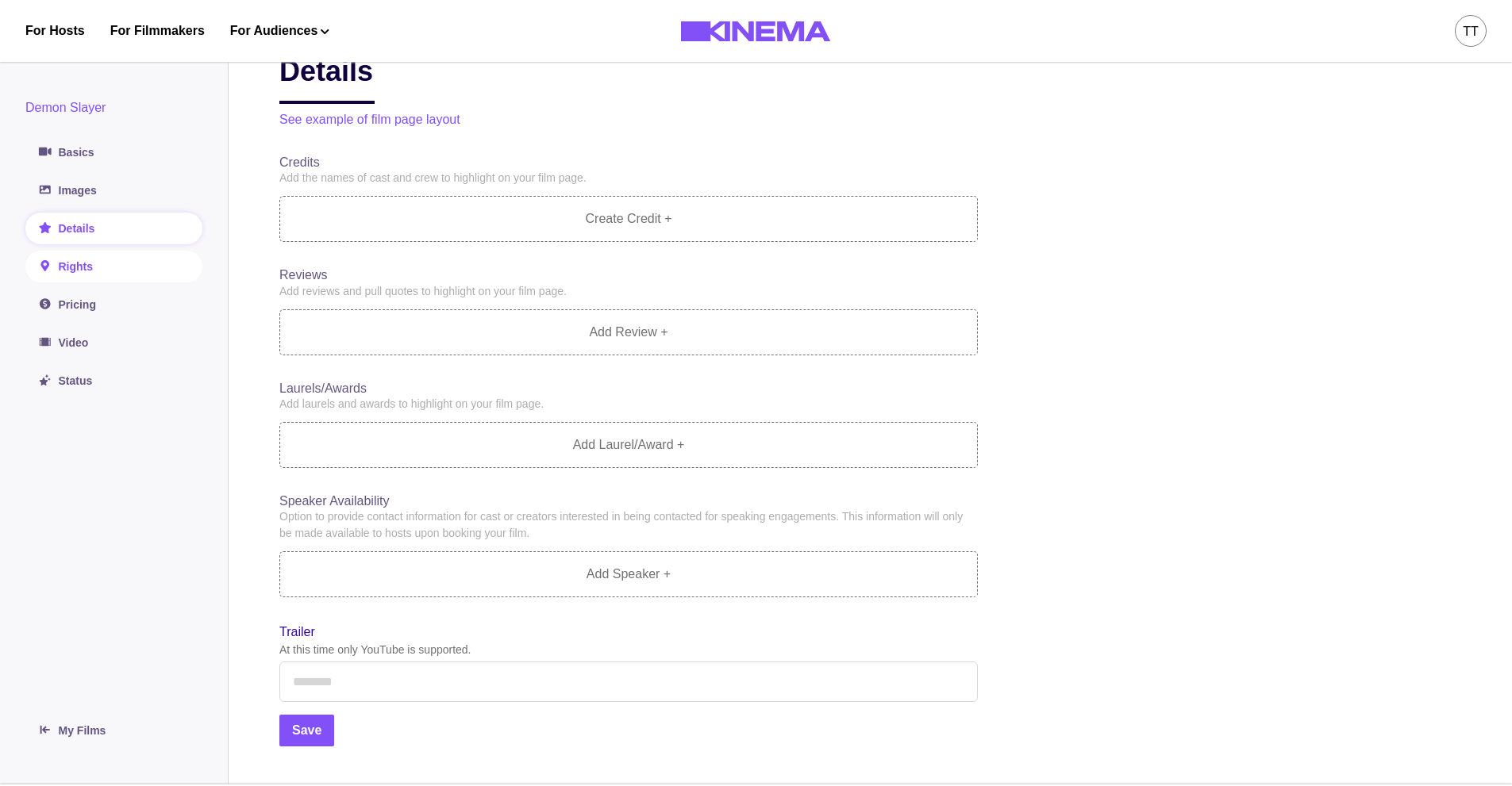
click at [82, 269] on link "Rights" at bounding box center [114, 267] width 177 height 32
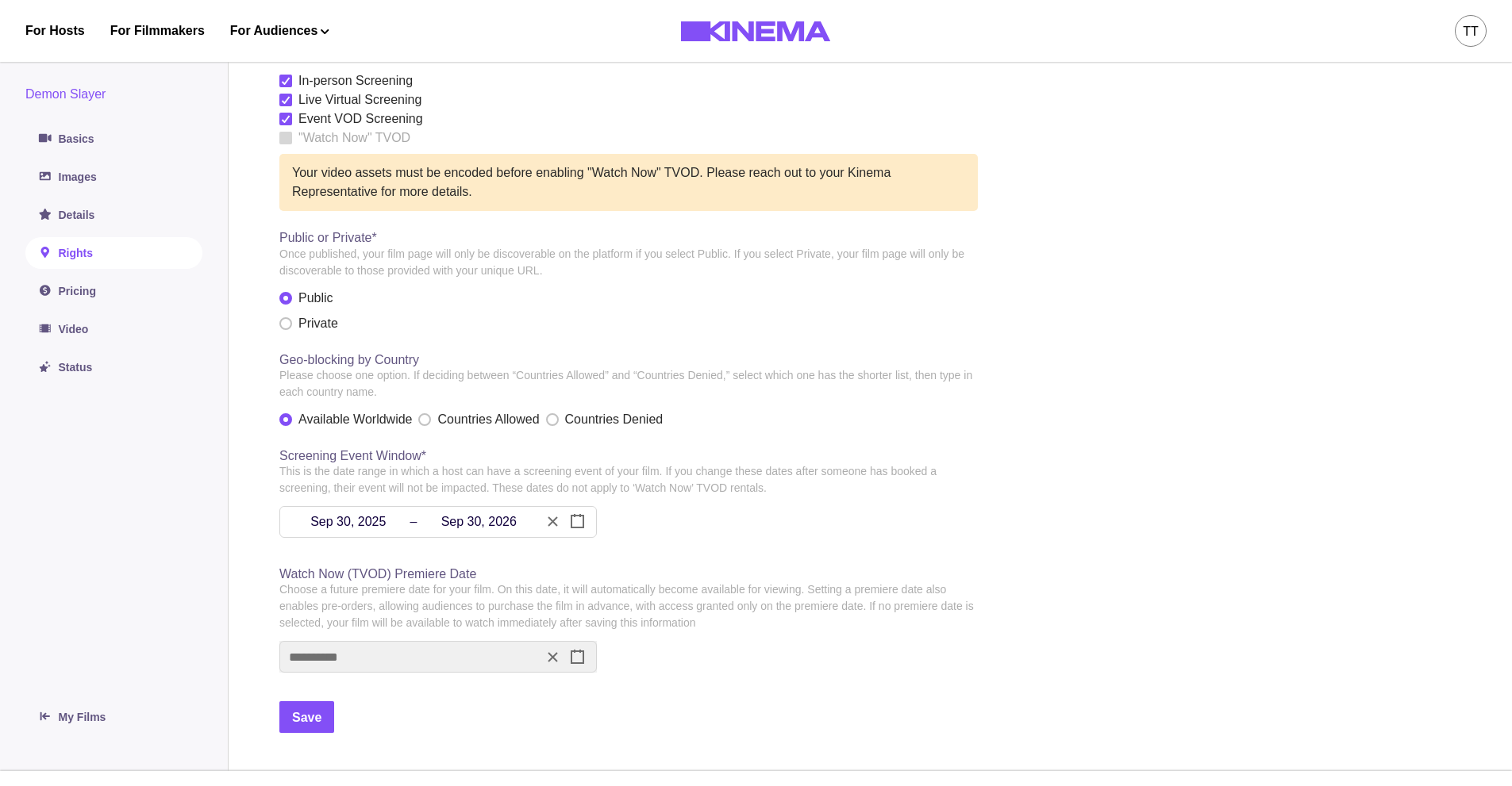
scroll to position [159, 0]
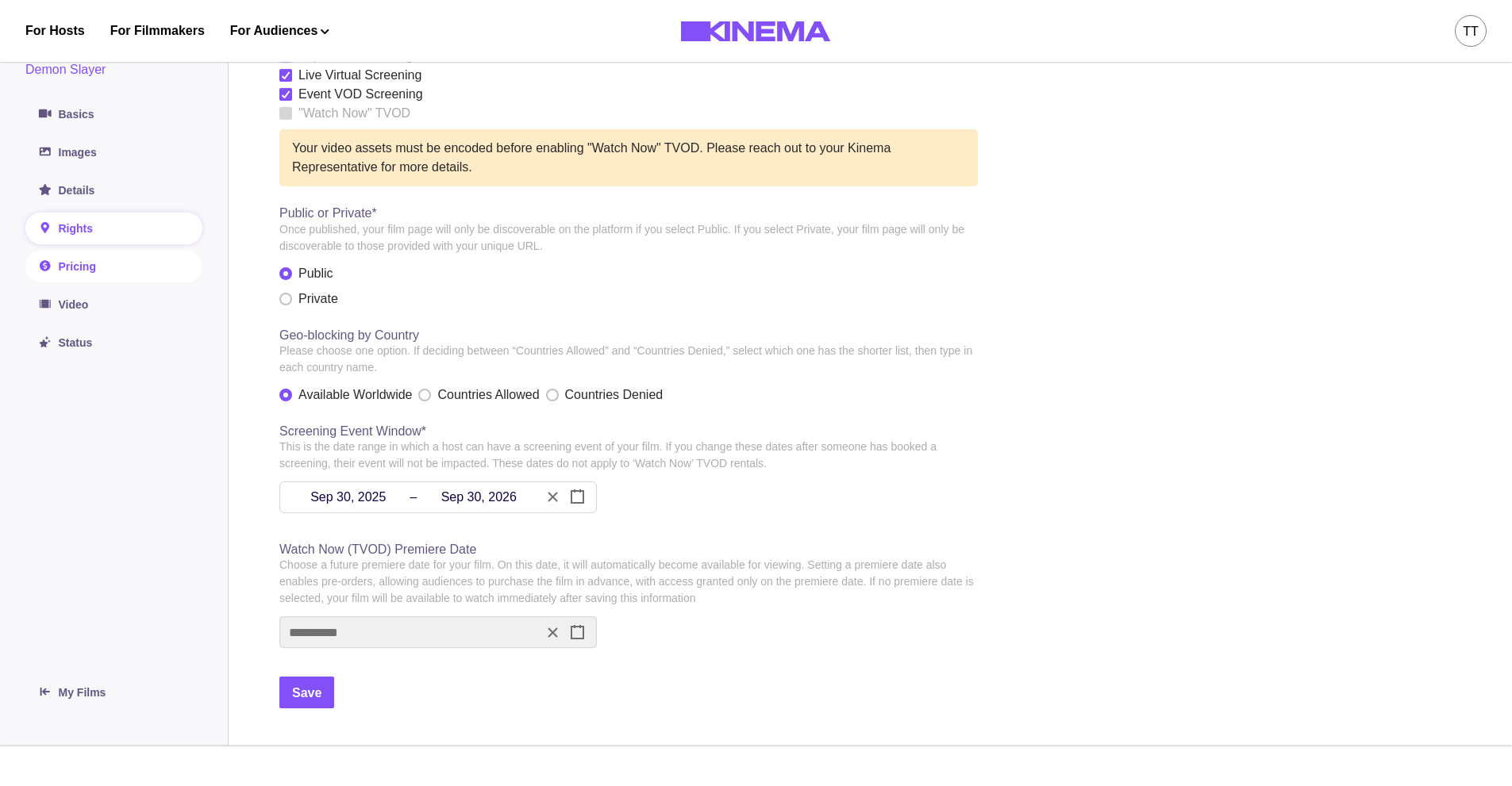
click at [73, 263] on link "Pricing" at bounding box center [114, 267] width 177 height 32
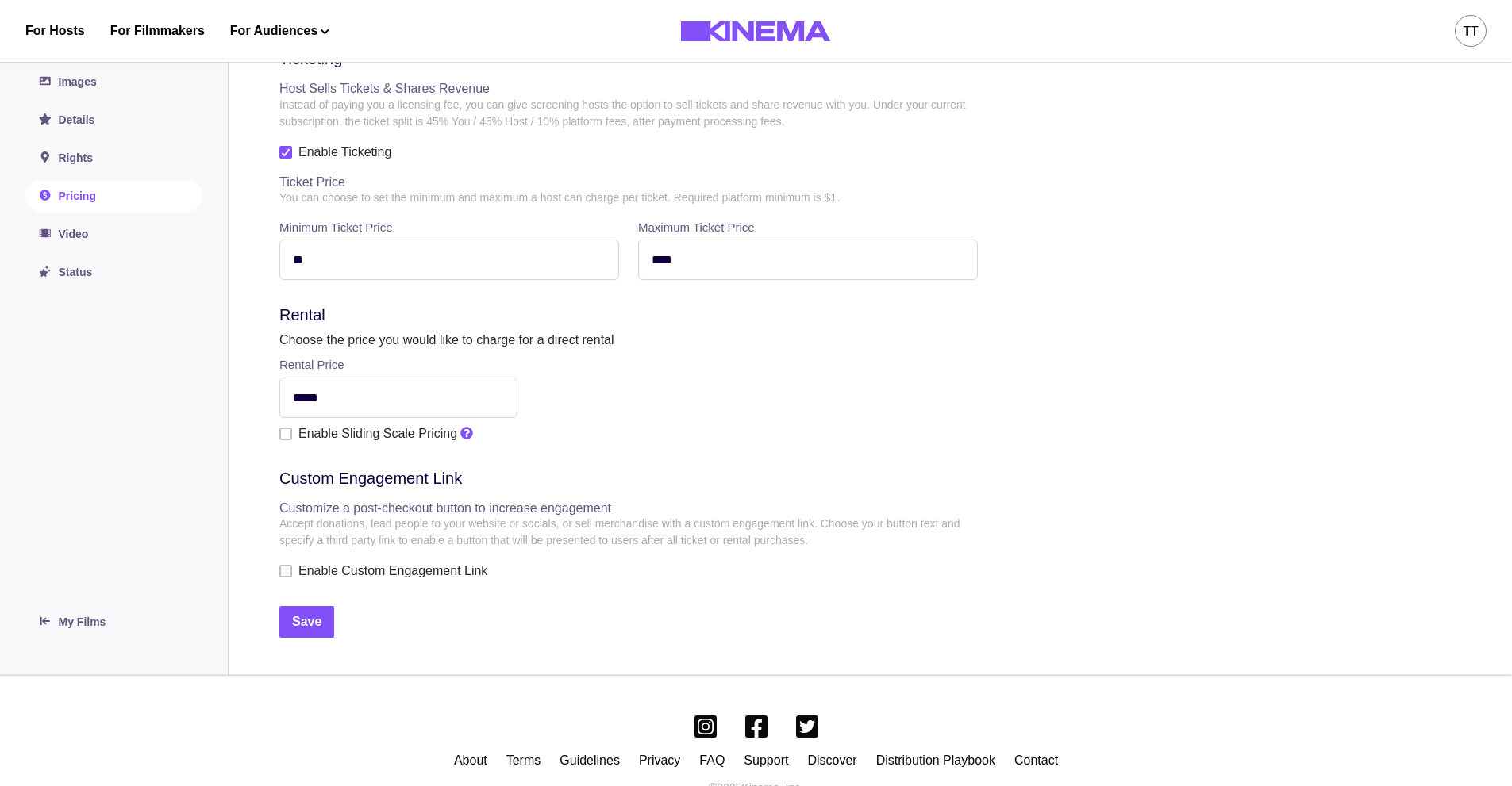
scroll to position [397, 0]
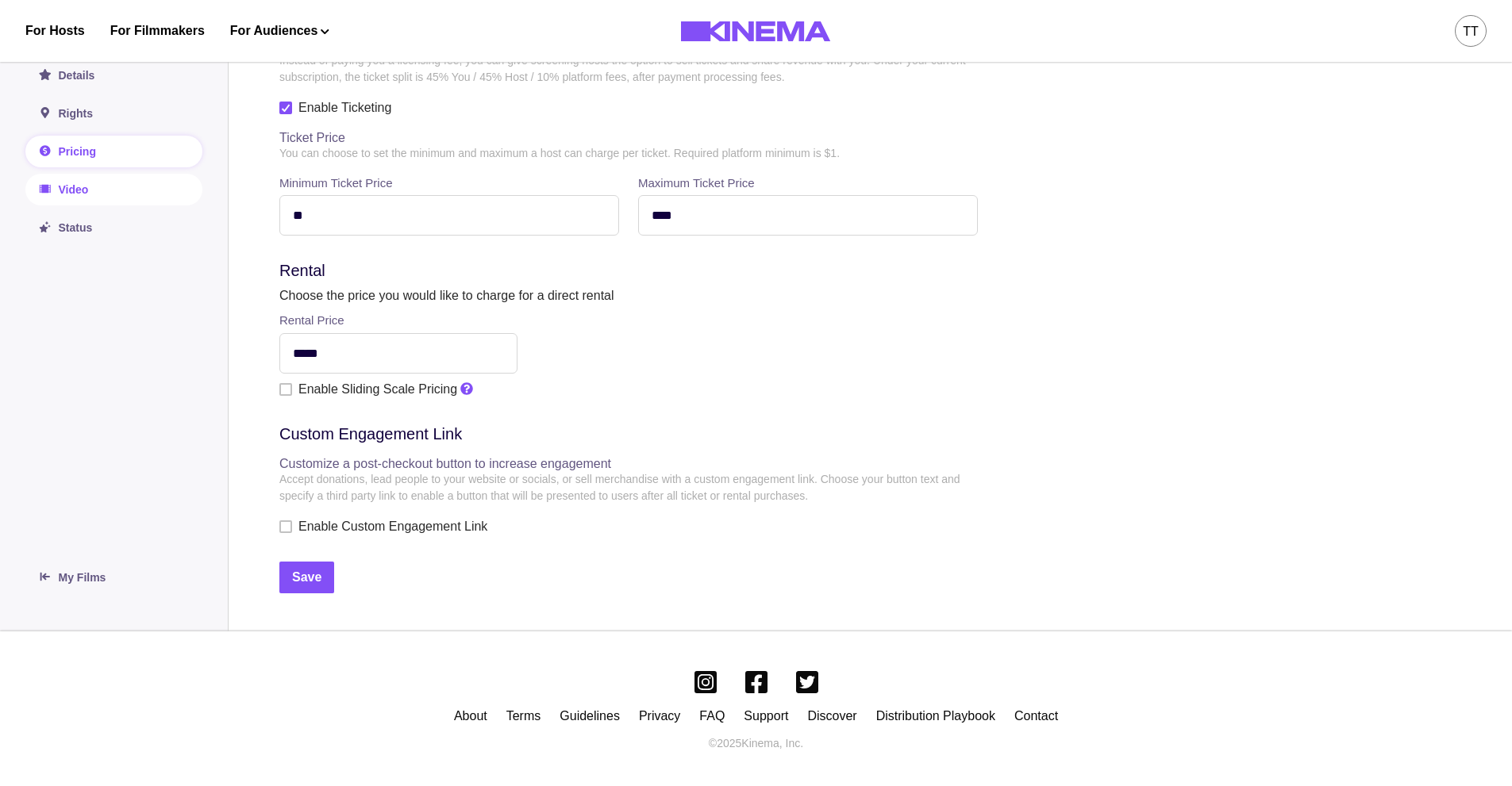
click at [91, 194] on link "Video" at bounding box center [114, 190] width 177 height 32
click at [92, 200] on link "Video" at bounding box center [114, 190] width 177 height 32
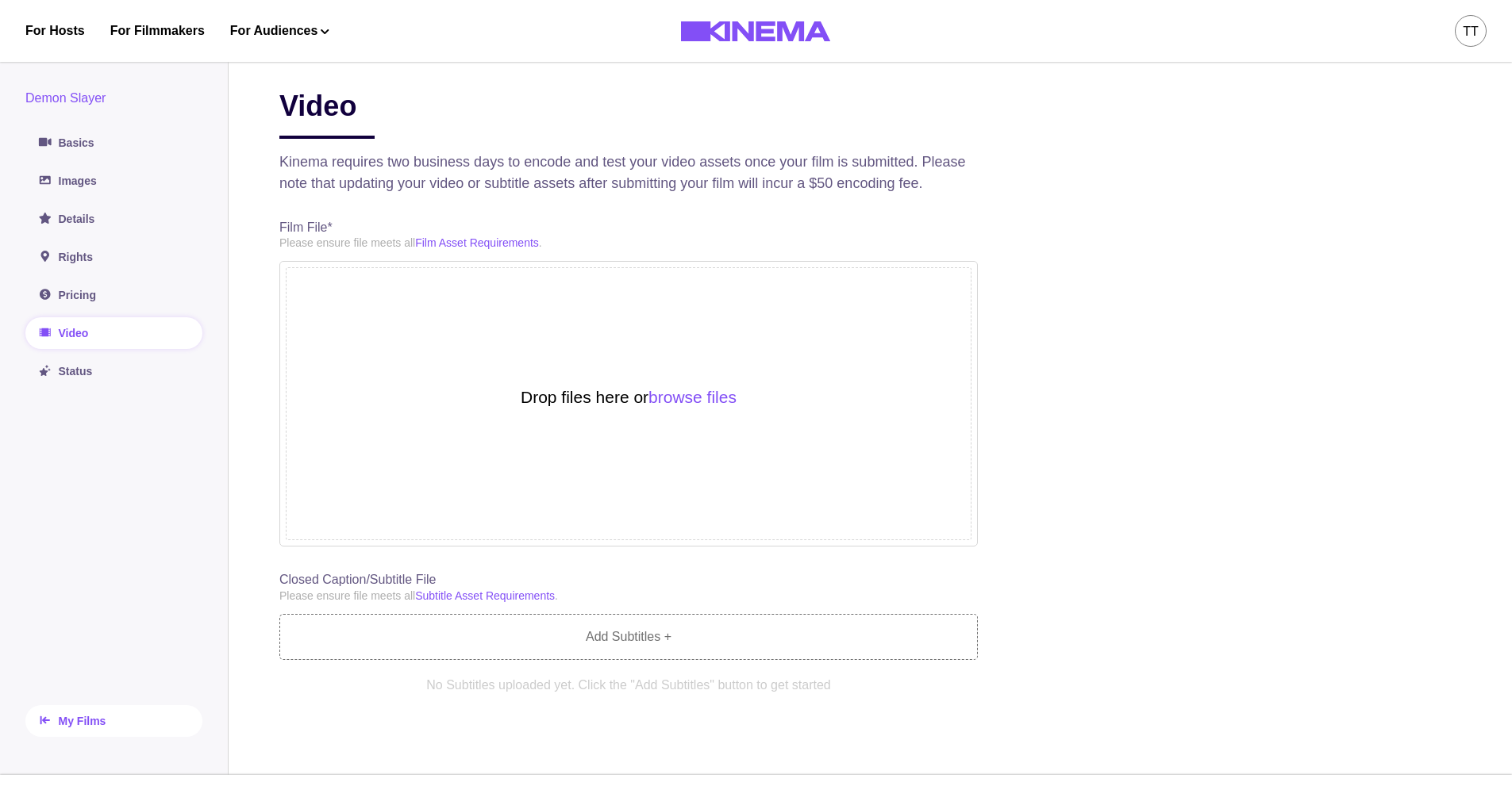
click at [75, 708] on link "My Films" at bounding box center [114, 721] width 177 height 32
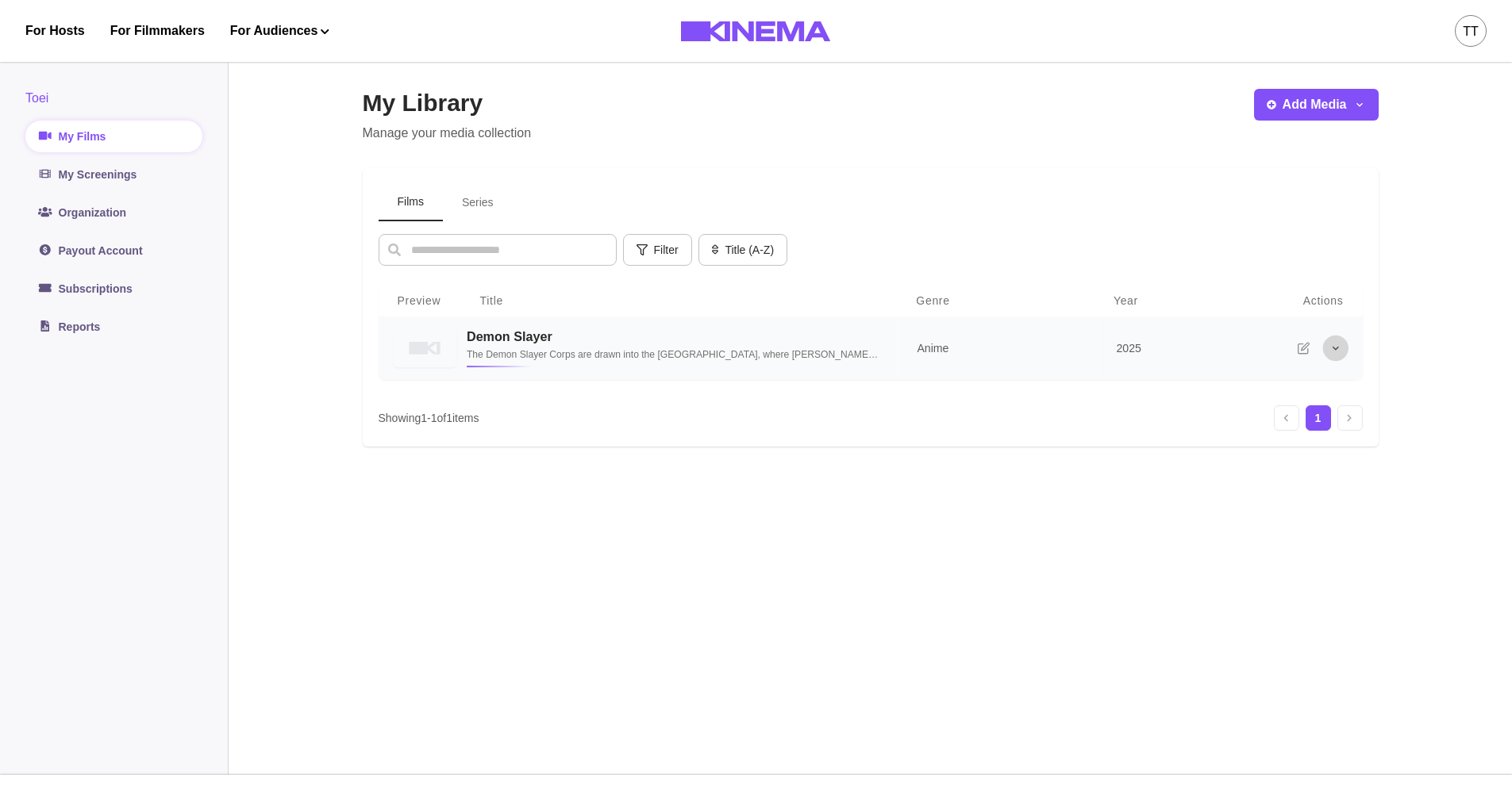
click at [1339, 355] on icon "More options" at bounding box center [1335, 348] width 13 height 13
click at [109, 165] on link "My Screenings" at bounding box center [114, 175] width 177 height 32
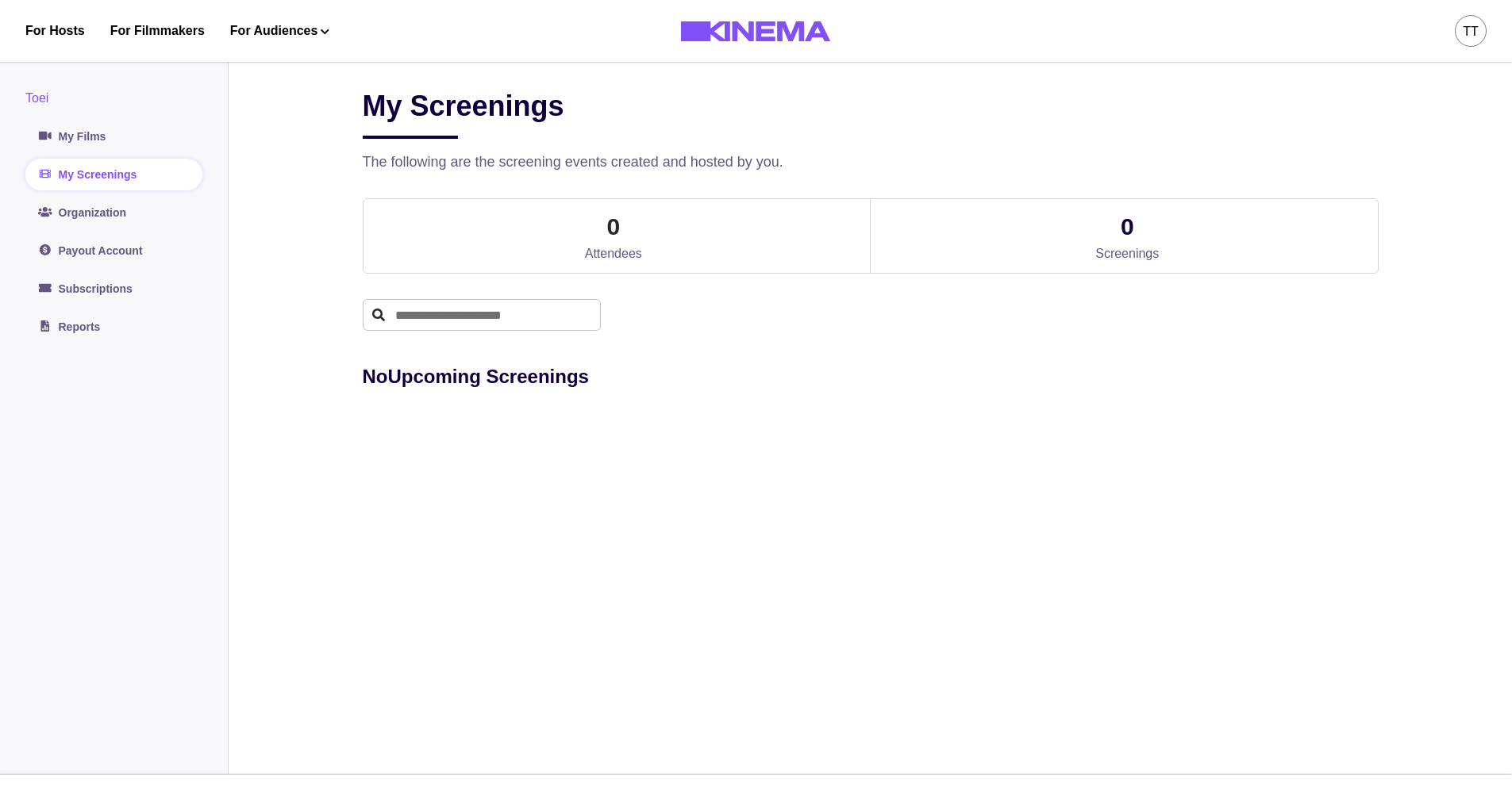
click at [637, 198] on div "My Screenings The following are the screening events created and hosted by you.…" at bounding box center [871, 181] width 1016 height 185
click at [477, 379] on p "No Upcoming Screenings" at bounding box center [871, 377] width 1016 height 29
click at [100, 125] on link "My Films" at bounding box center [114, 136] width 177 height 32
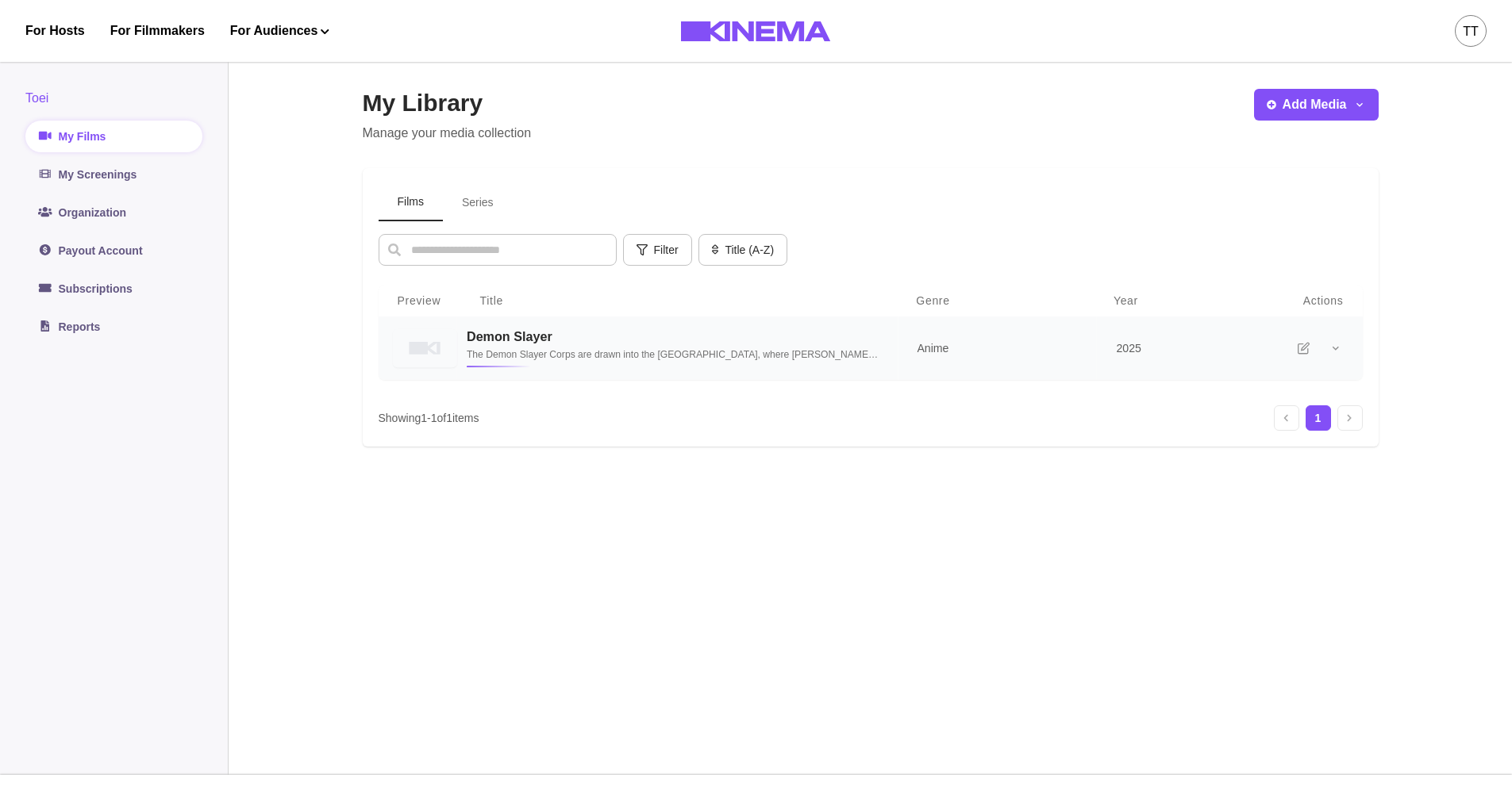
click at [1045, 347] on p "Anime" at bounding box center [997, 348] width 161 height 16
select select "*****"
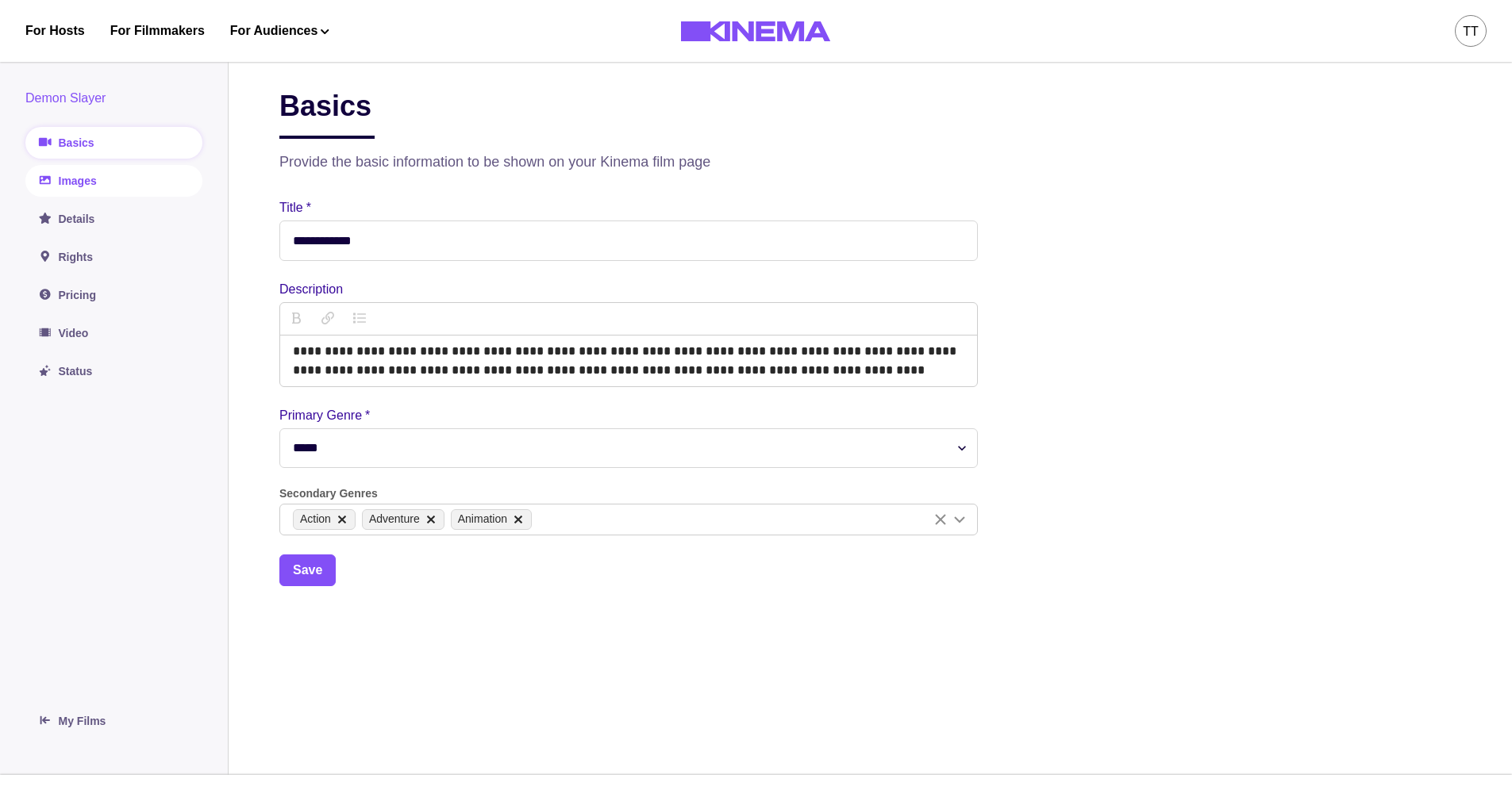
click at [118, 185] on link "Images" at bounding box center [114, 181] width 177 height 32
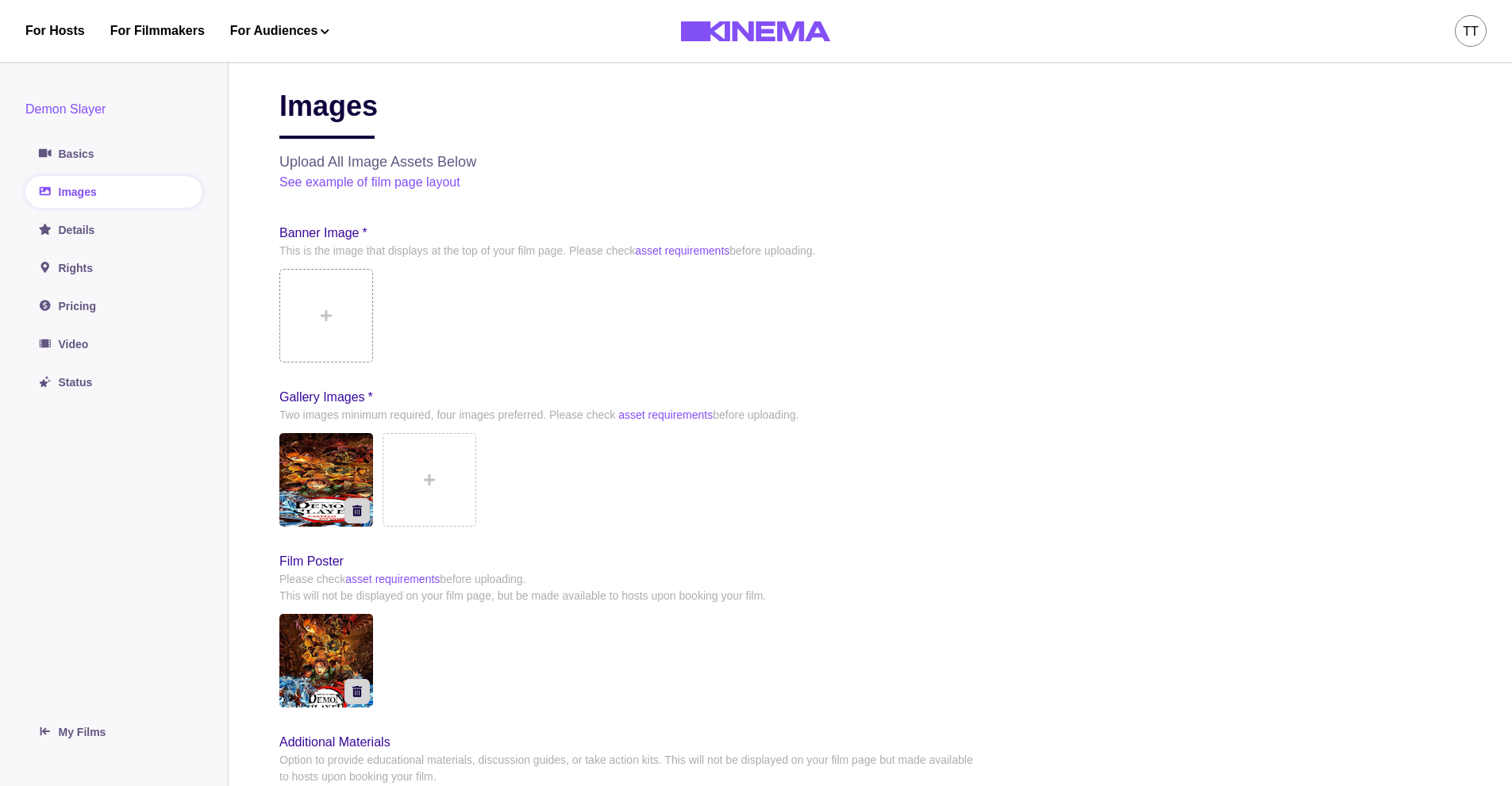
click at [339, 322] on button at bounding box center [326, 315] width 94 height 94
click at [104, 166] on link "Basics" at bounding box center [114, 154] width 177 height 32
select select "*****"
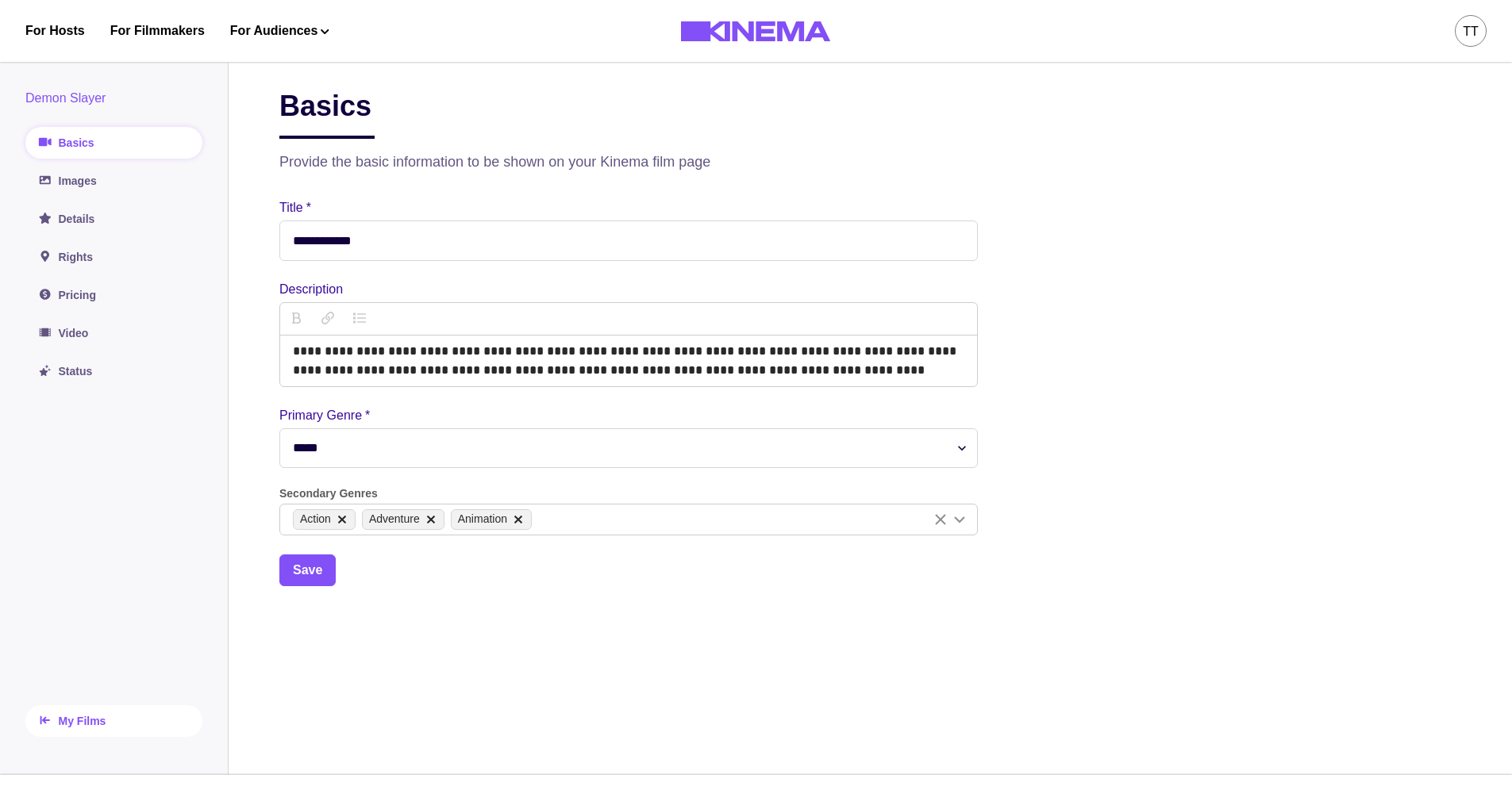
click at [81, 721] on link "My Films" at bounding box center [114, 721] width 177 height 32
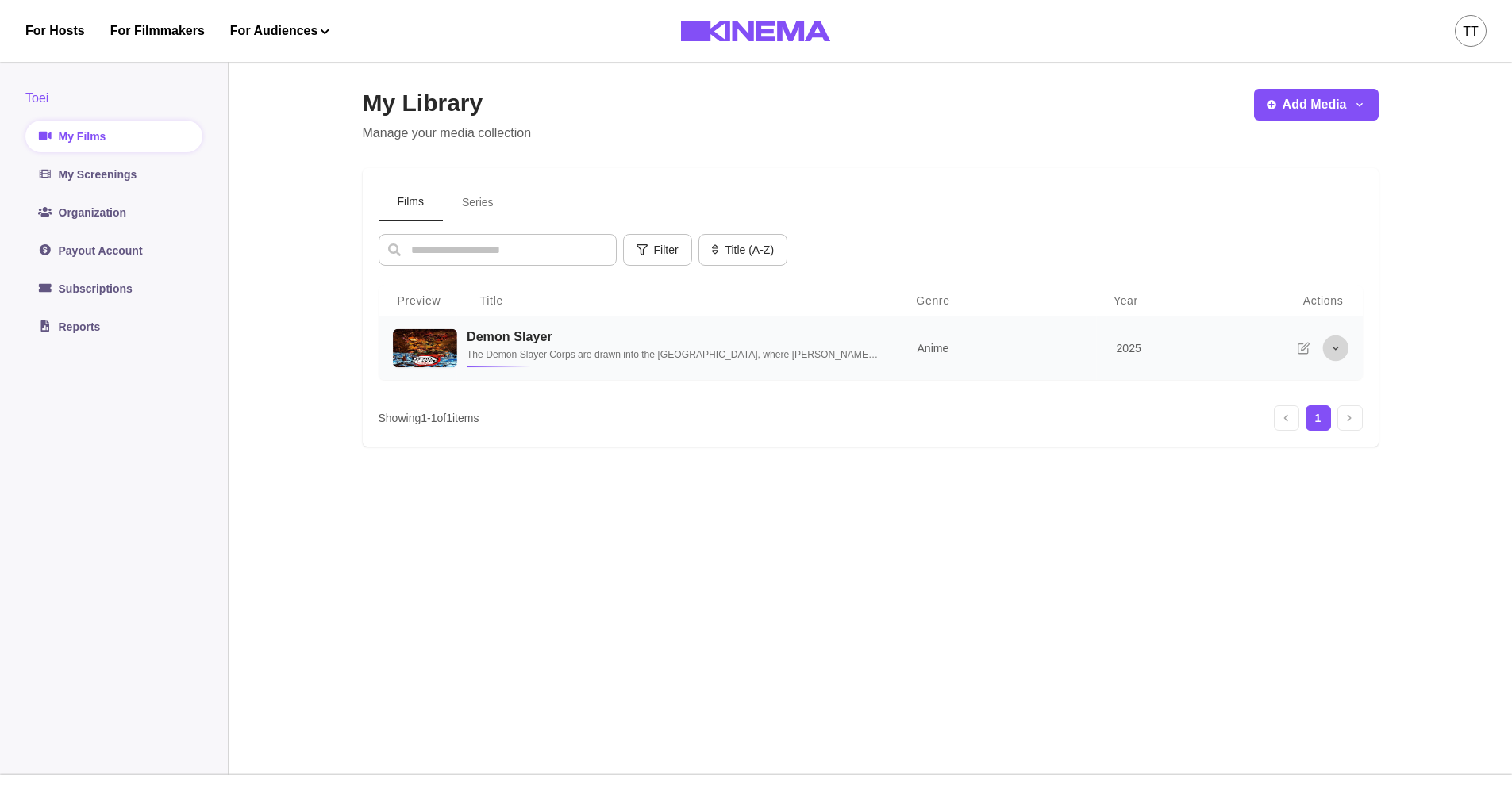
click at [1330, 352] on icon "More options" at bounding box center [1335, 348] width 13 height 13
click at [1360, 108] on icon "button" at bounding box center [1360, 103] width 13 height 13
click at [949, 144] on div "My Library Manage your media collection Add Media Add Film Add Series Films Ser…" at bounding box center [871, 413] width 1016 height 649
click at [1480, 27] on div "TT" at bounding box center [1471, 31] width 32 height 32
click at [108, 174] on link "My Screenings" at bounding box center [114, 175] width 177 height 32
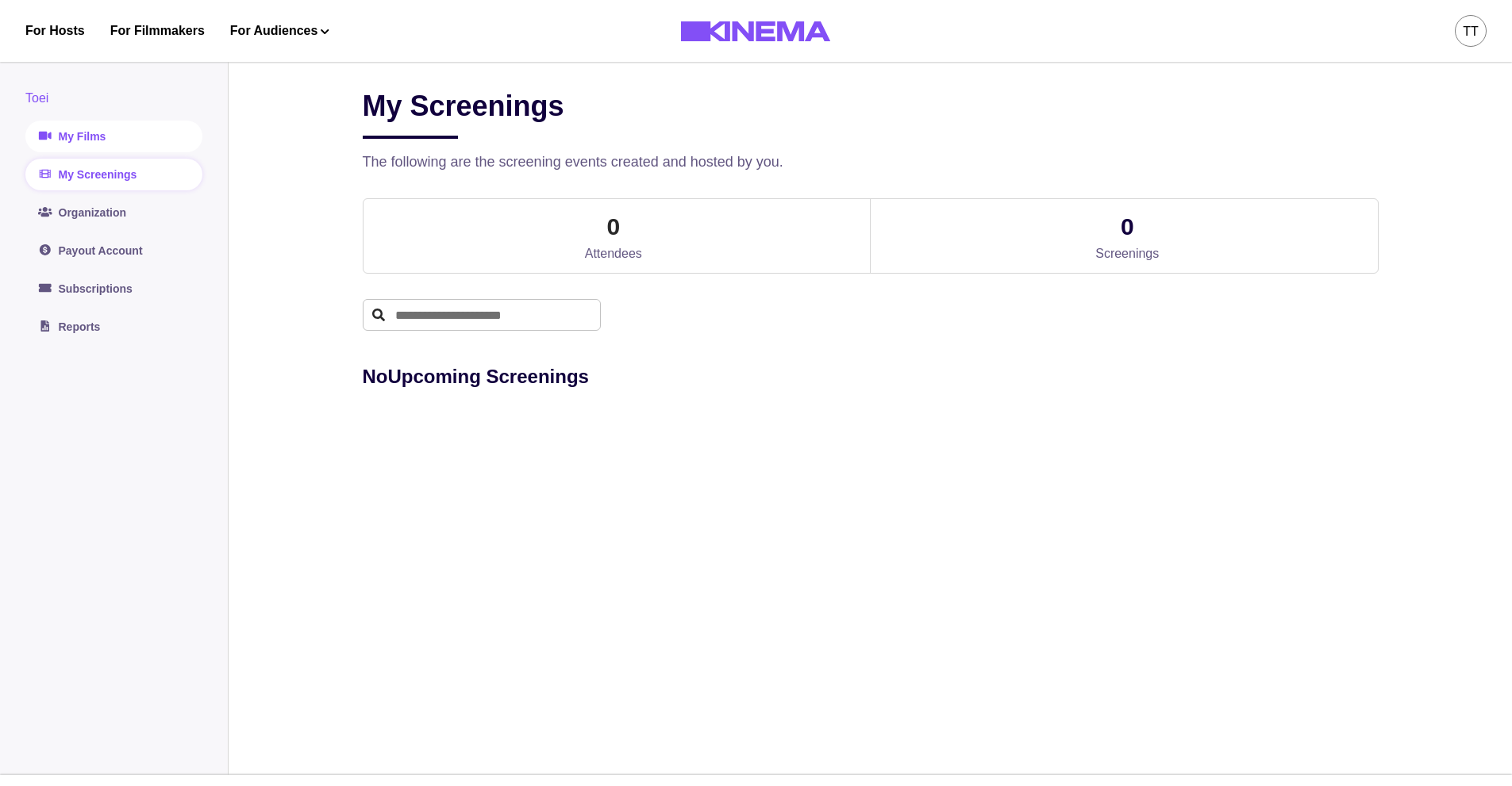
click at [104, 126] on link "My Films" at bounding box center [114, 136] width 177 height 32
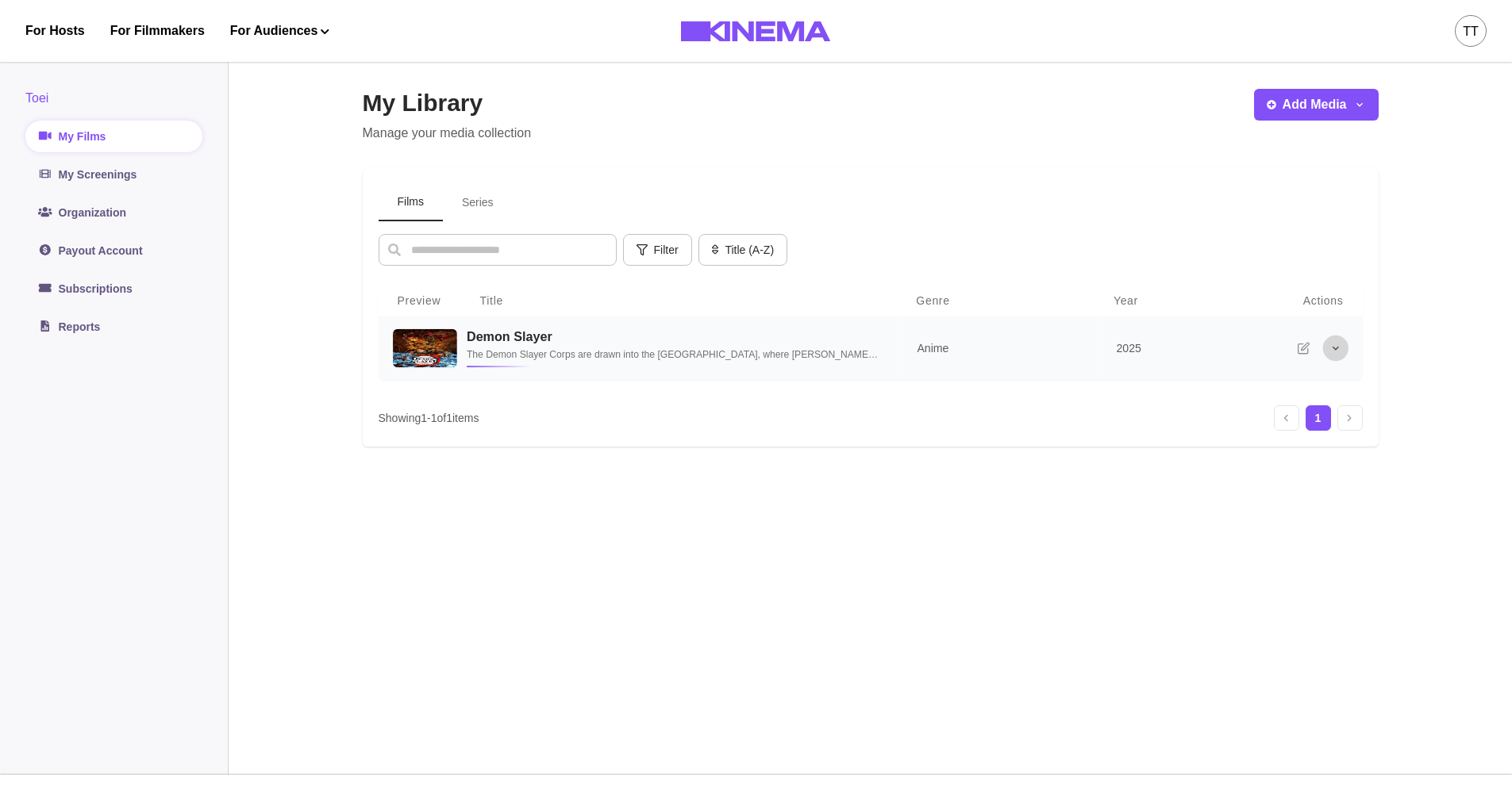
click at [1336, 349] on icon "More options" at bounding box center [1335, 348] width 13 height 13
click at [1334, 351] on icon "More options" at bounding box center [1335, 348] width 13 height 13
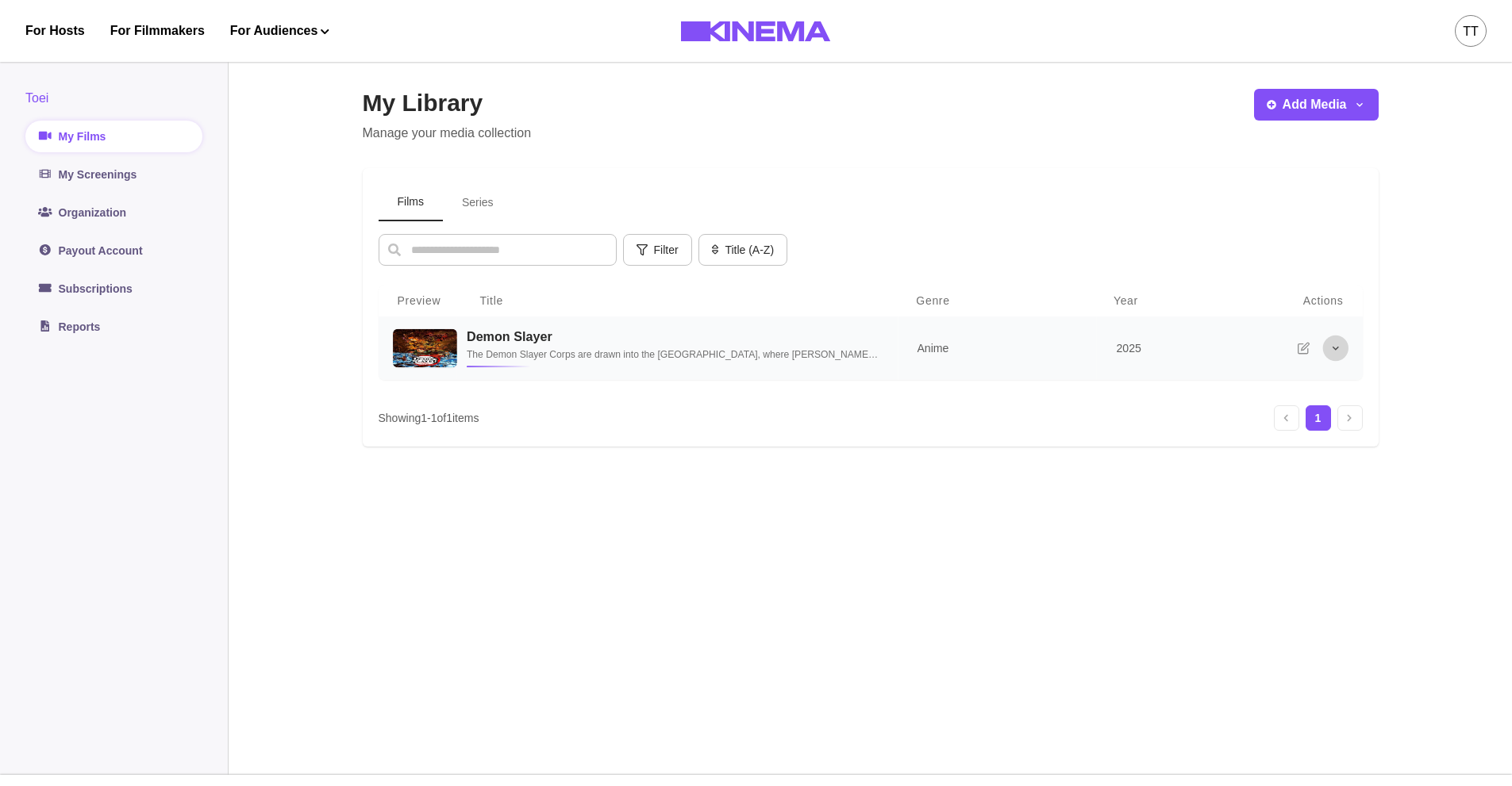
click at [1334, 351] on icon "More options" at bounding box center [1335, 348] width 13 height 13
click at [1108, 355] on td "2025" at bounding box center [1184, 348] width 174 height 65
select select "*****"
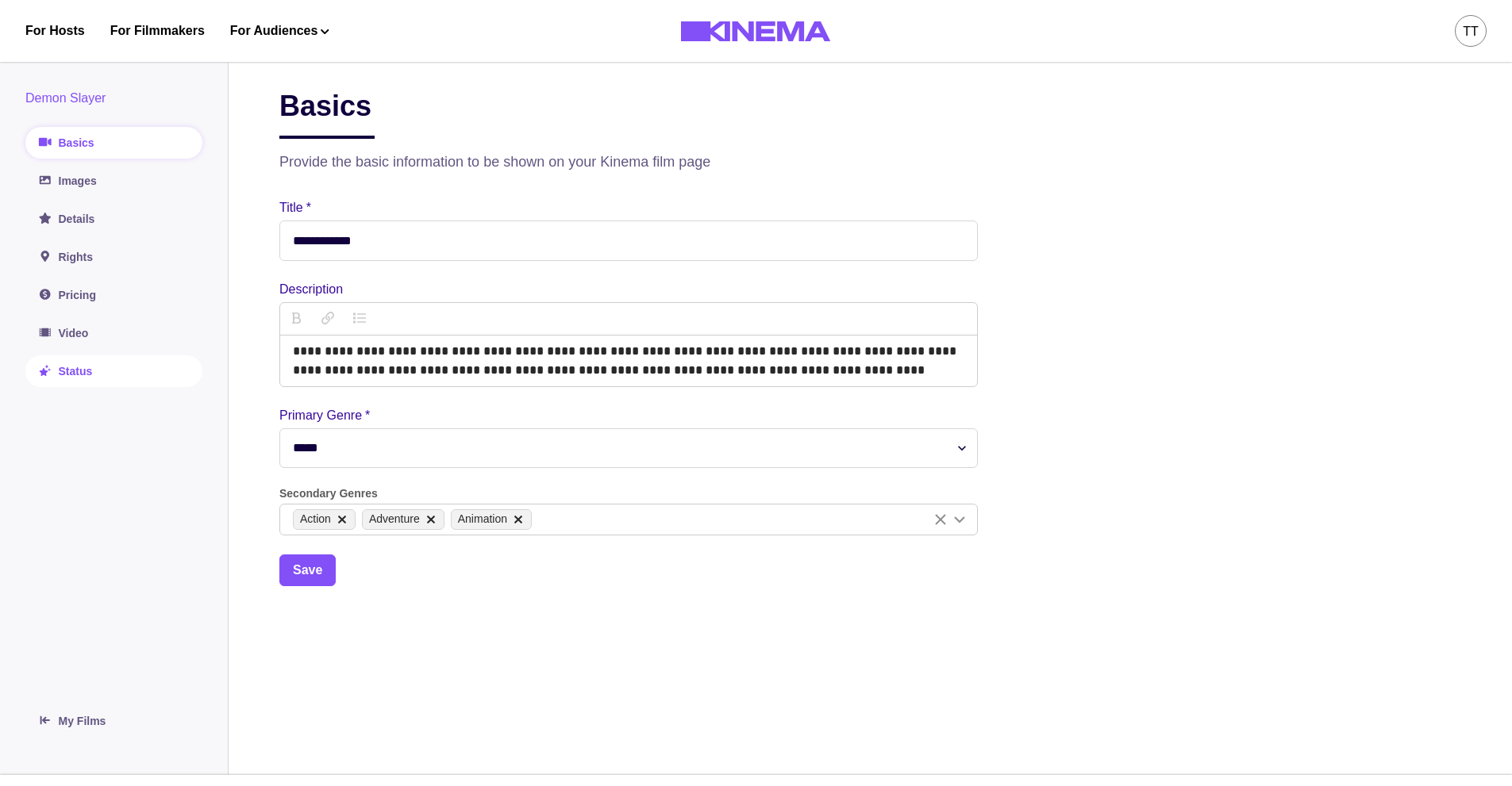
click at [64, 380] on link "Status" at bounding box center [114, 371] width 177 height 32
click at [81, 367] on link "Status" at bounding box center [114, 371] width 177 height 32
click at [53, 378] on link "Status" at bounding box center [114, 371] width 177 height 32
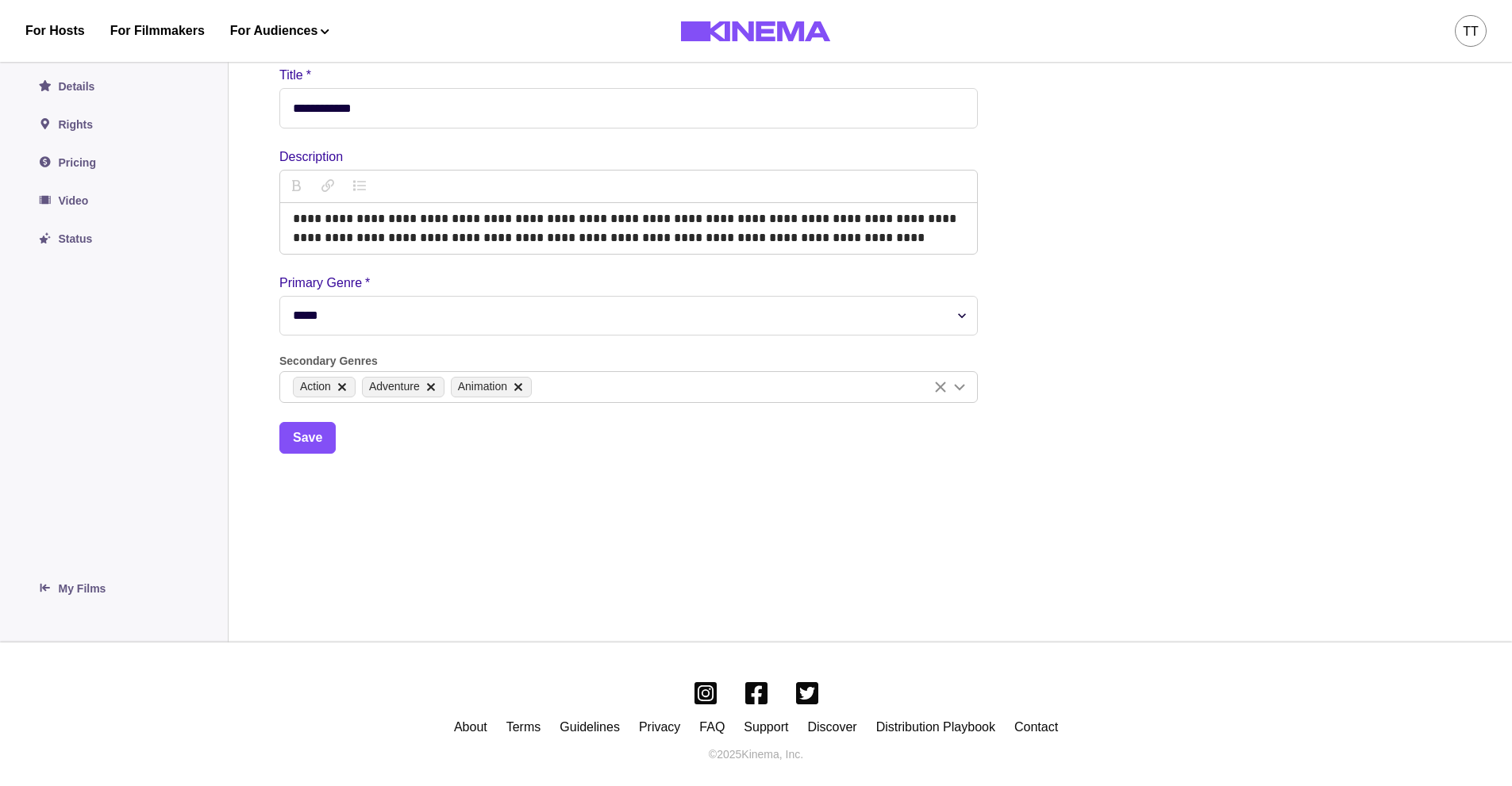
scroll to position [147, 0]
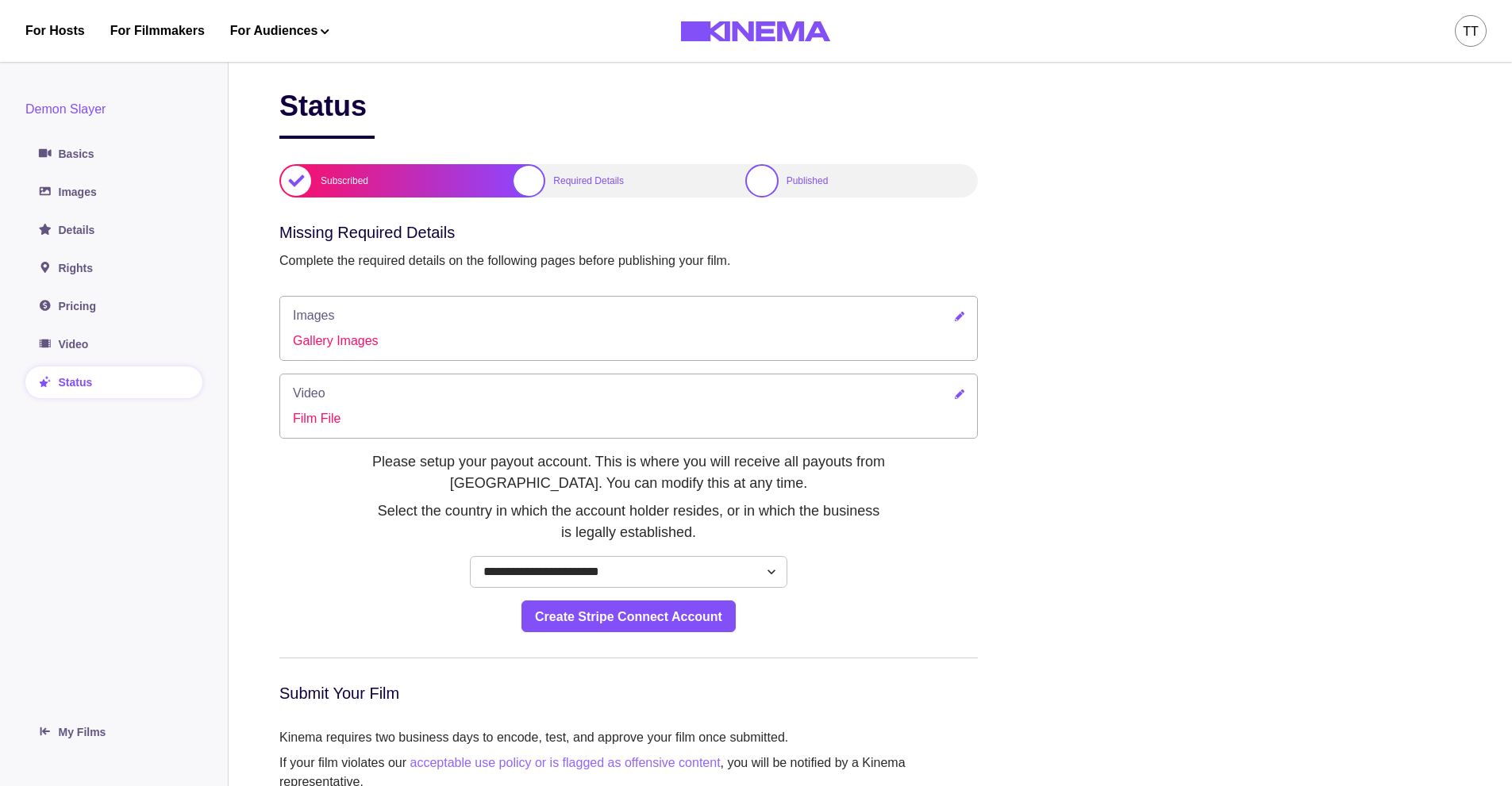
click at [756, 181] on div at bounding box center [761, 180] width 33 height 33
click at [534, 178] on div at bounding box center [528, 180] width 33 height 33
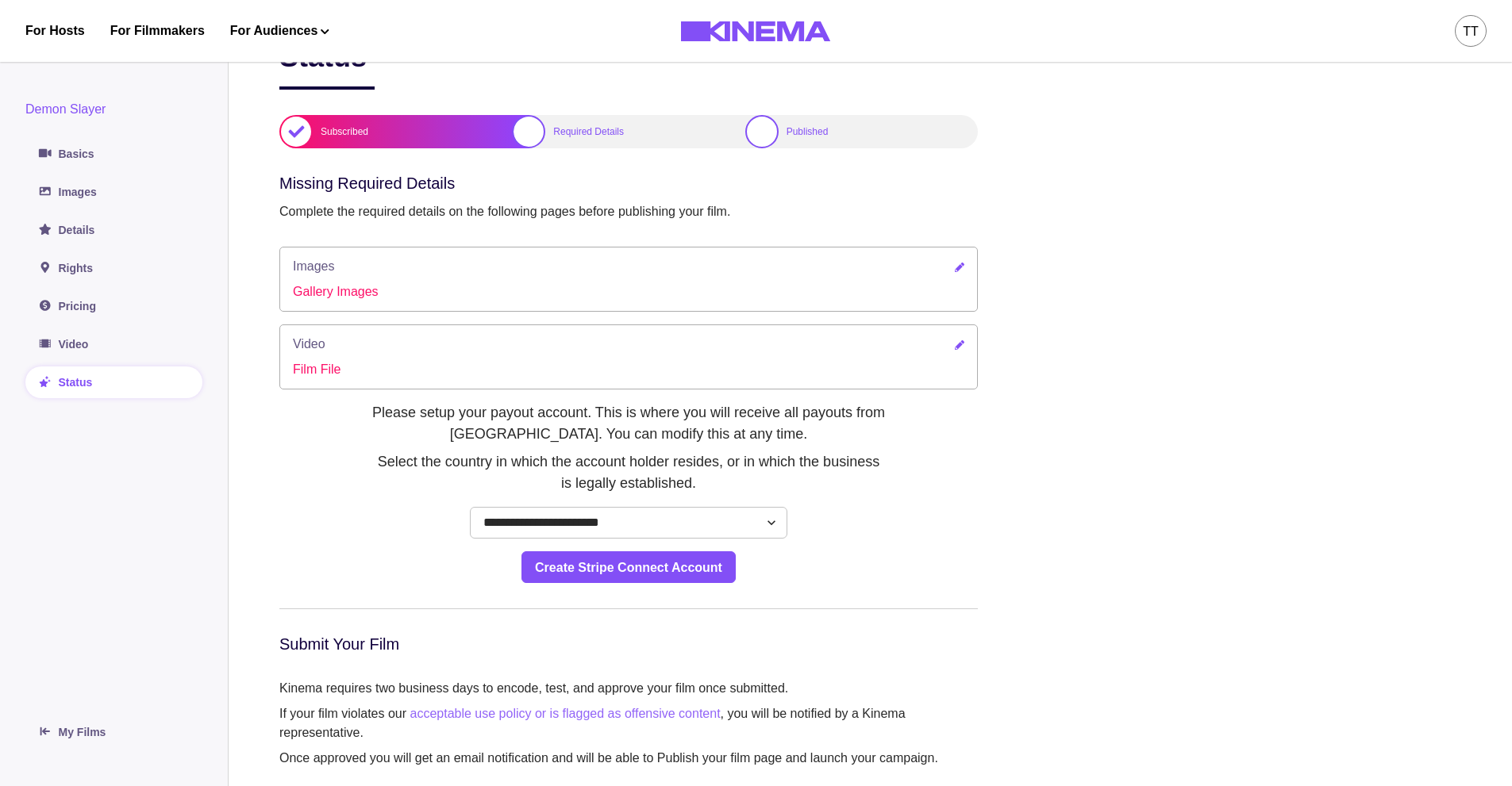
scroll to position [292, 0]
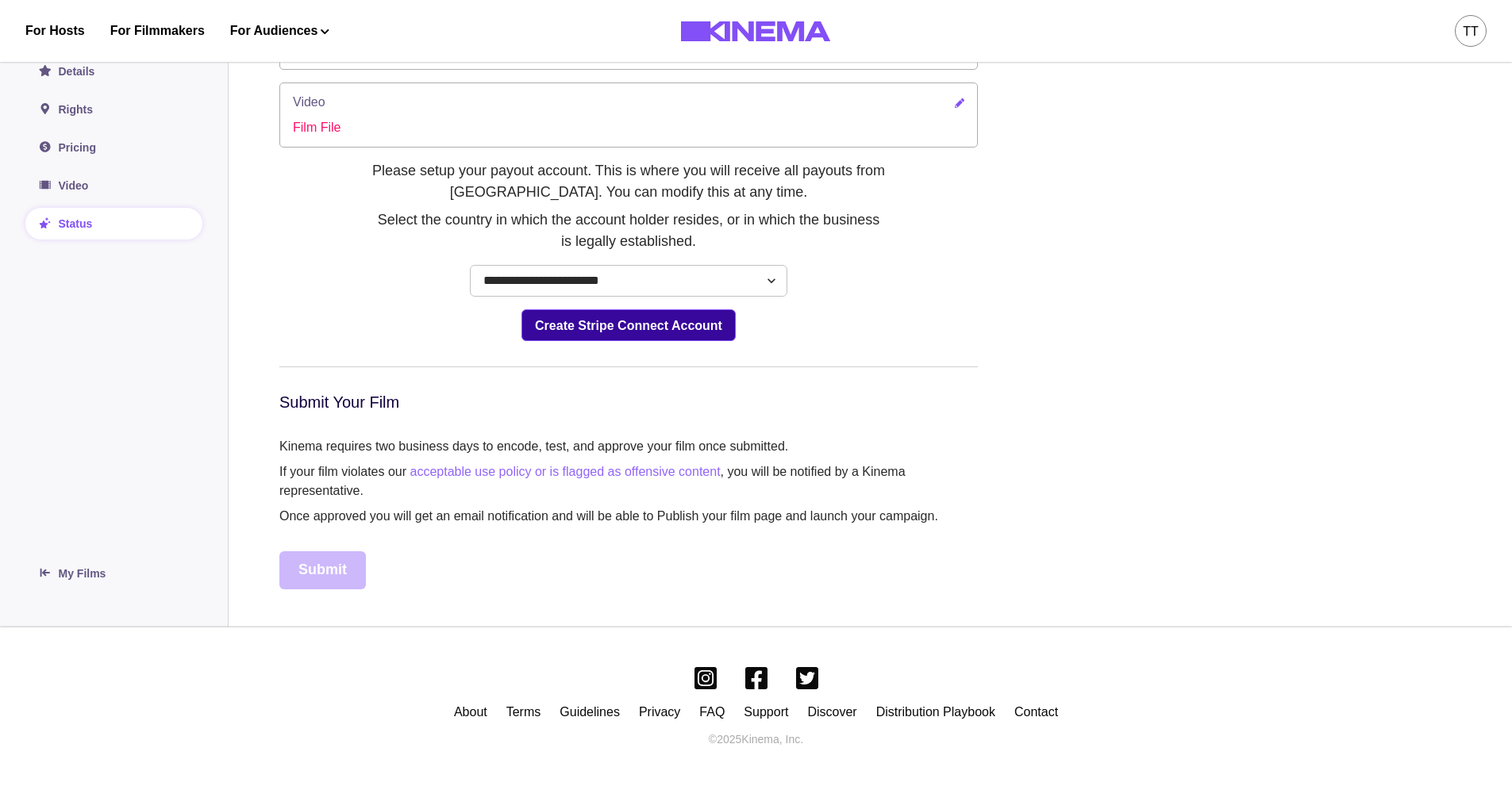
click at [622, 329] on button "Create Stripe Connect Account" at bounding box center [628, 325] width 214 height 32
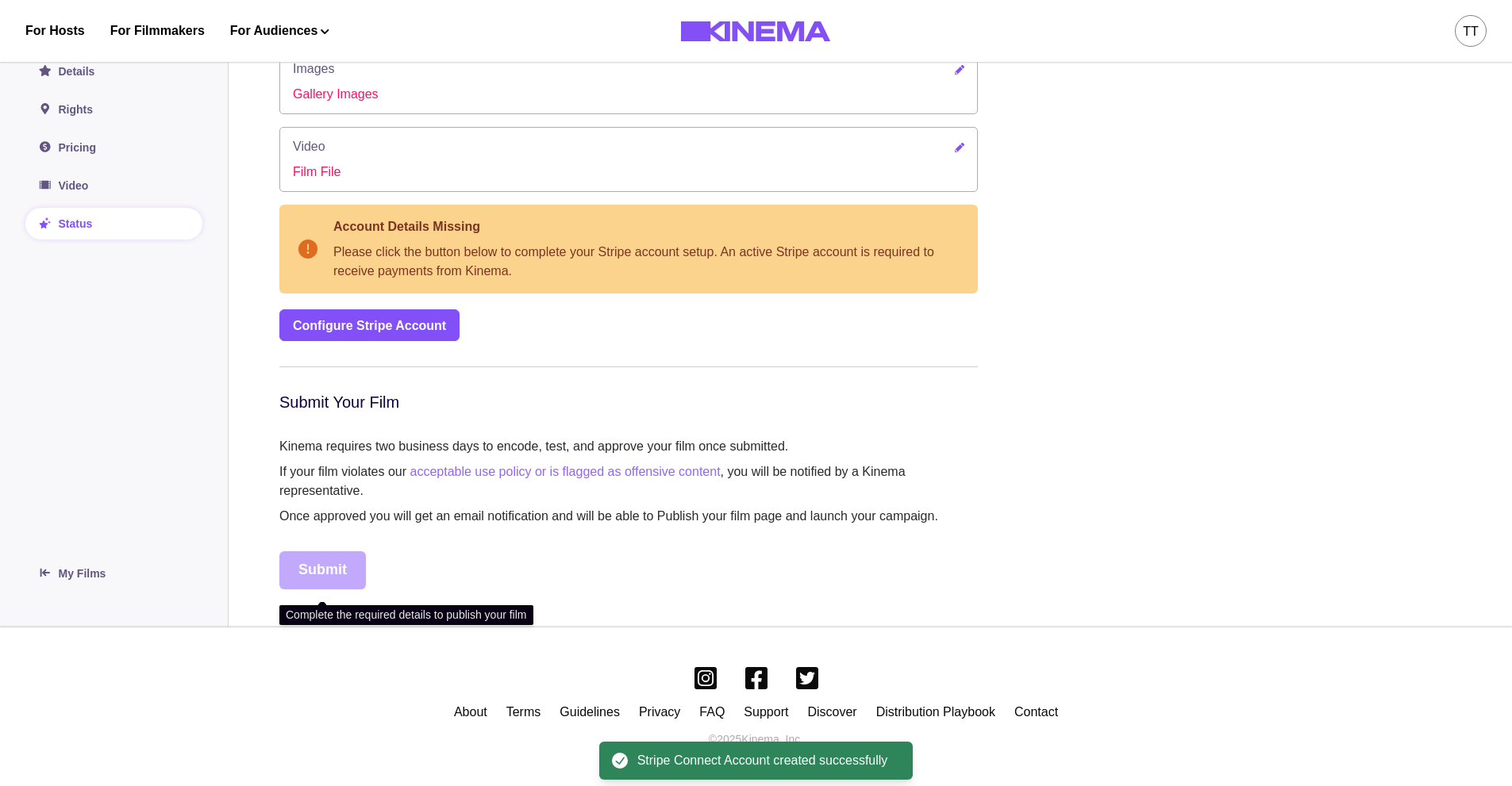
scroll to position [247, 0]
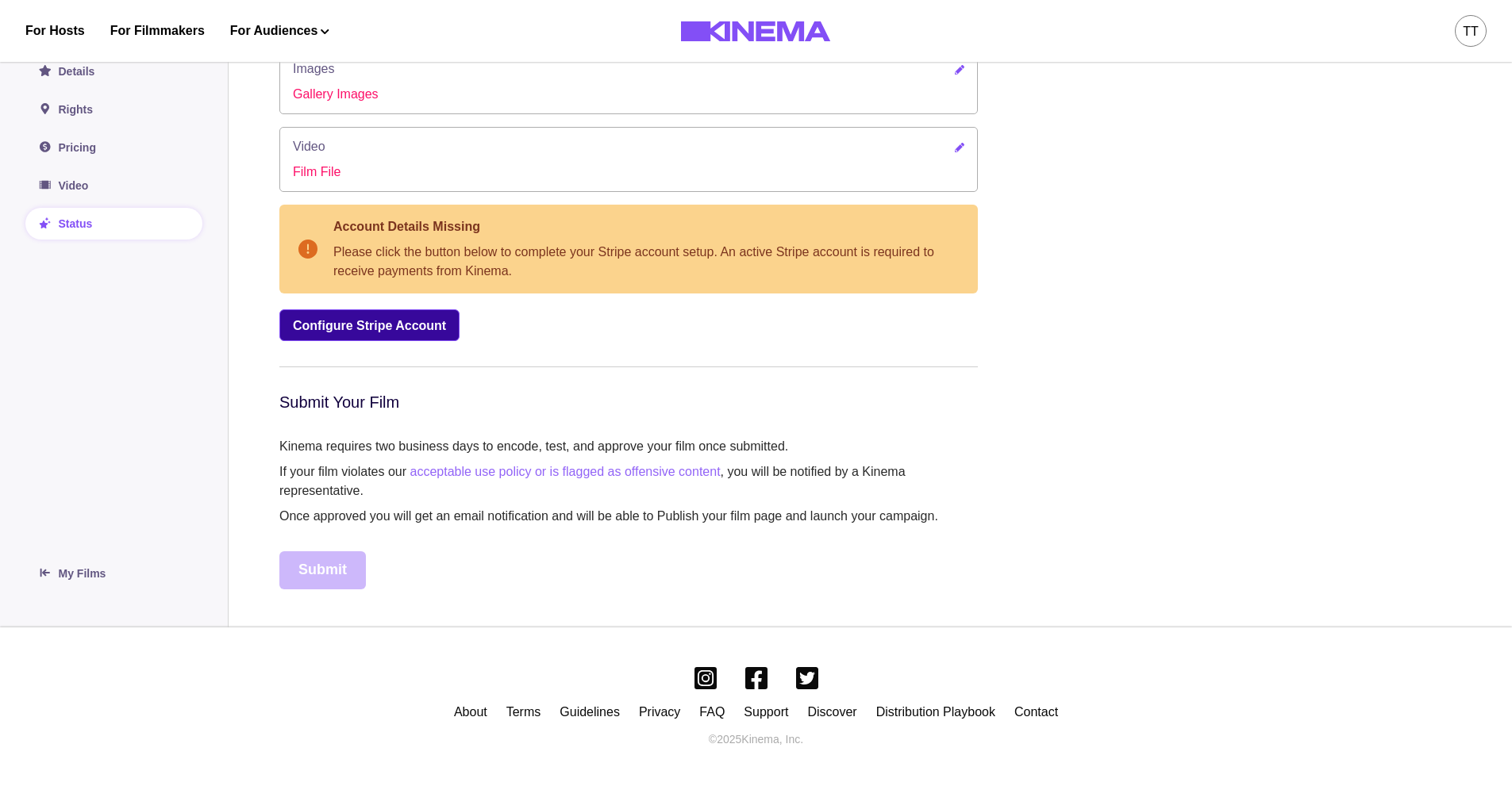
click at [428, 326] on link "Configure Stripe Account" at bounding box center [369, 325] width 180 height 32
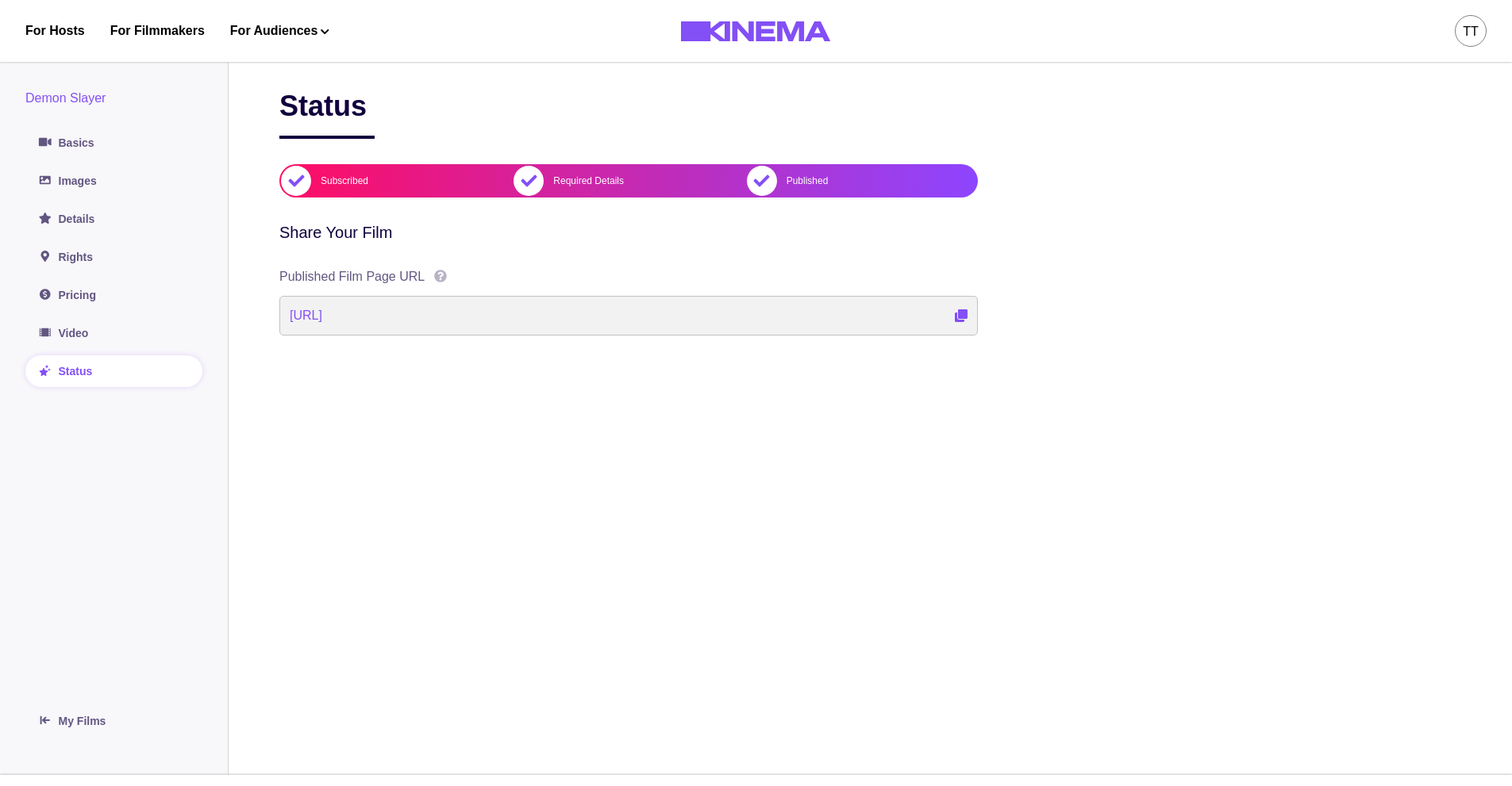
click at [961, 315] on icon "View Event" at bounding box center [962, 315] width 13 height 13
click at [87, 714] on link "My Films" at bounding box center [114, 721] width 177 height 32
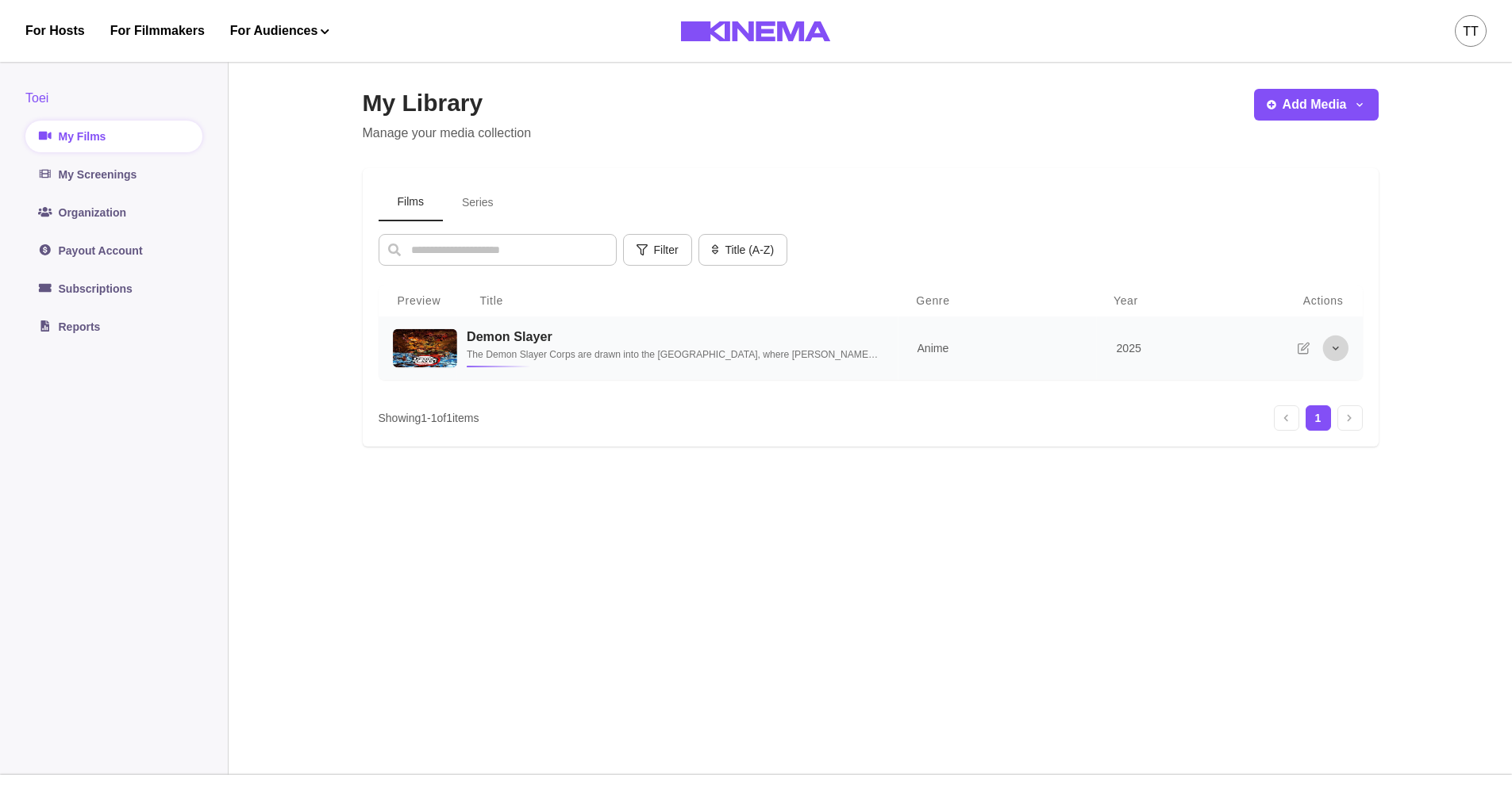
click at [1337, 347] on icon "More options" at bounding box center [1335, 348] width 13 height 13
click at [132, 176] on link "My Screenings" at bounding box center [114, 175] width 177 height 32
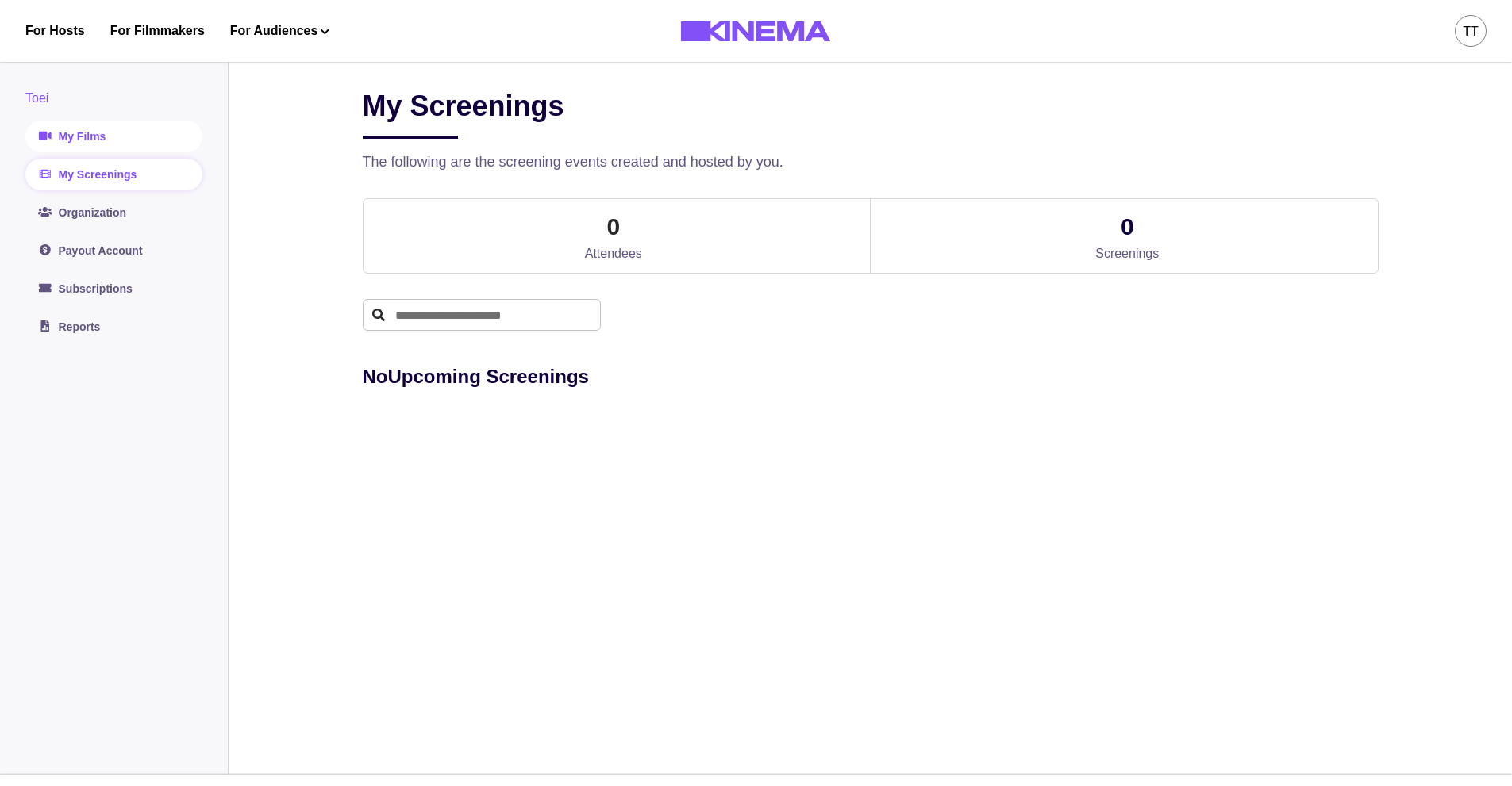
click at [135, 136] on link "My Films" at bounding box center [114, 136] width 177 height 32
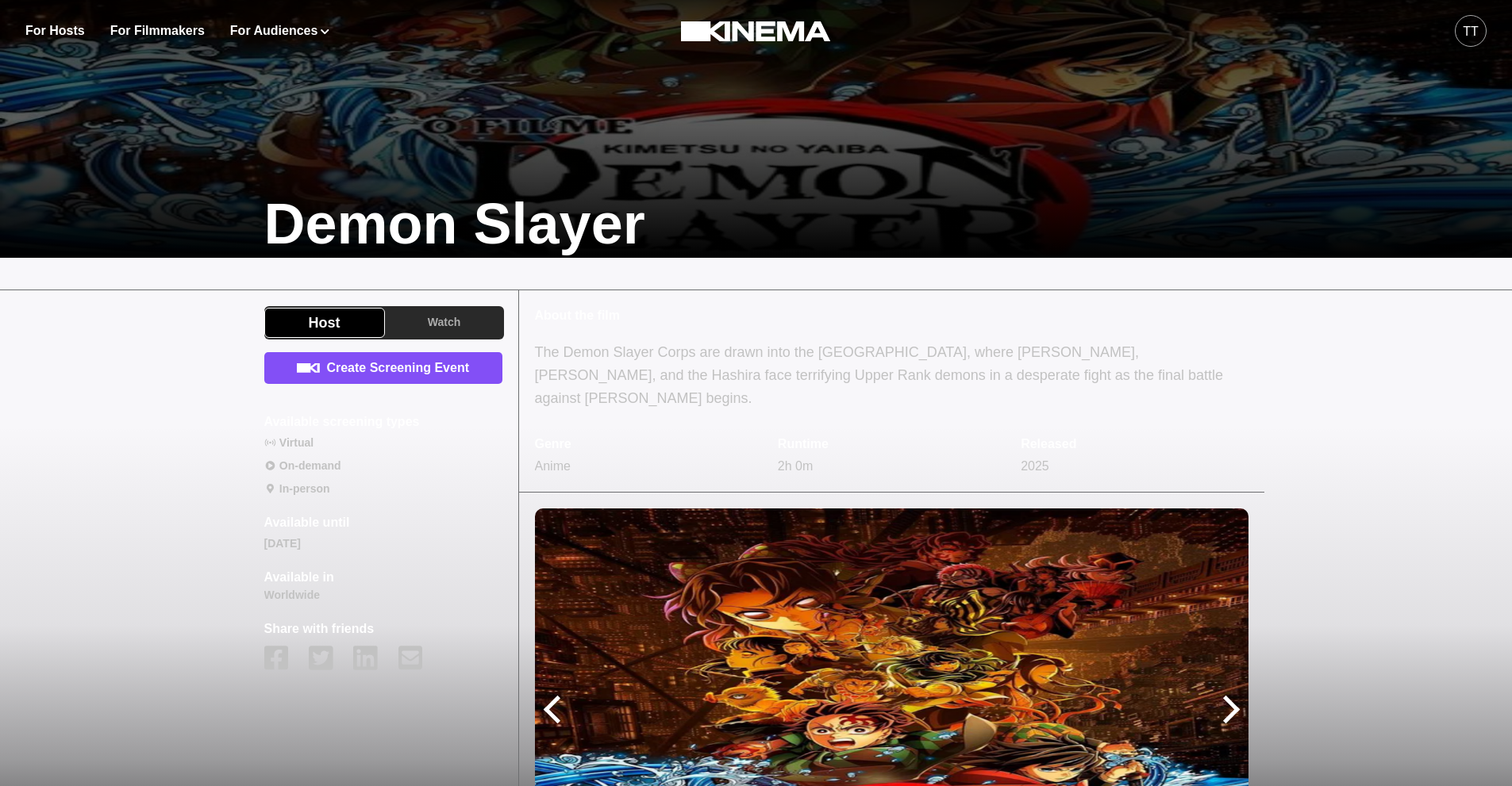
scroll to position [397, 0]
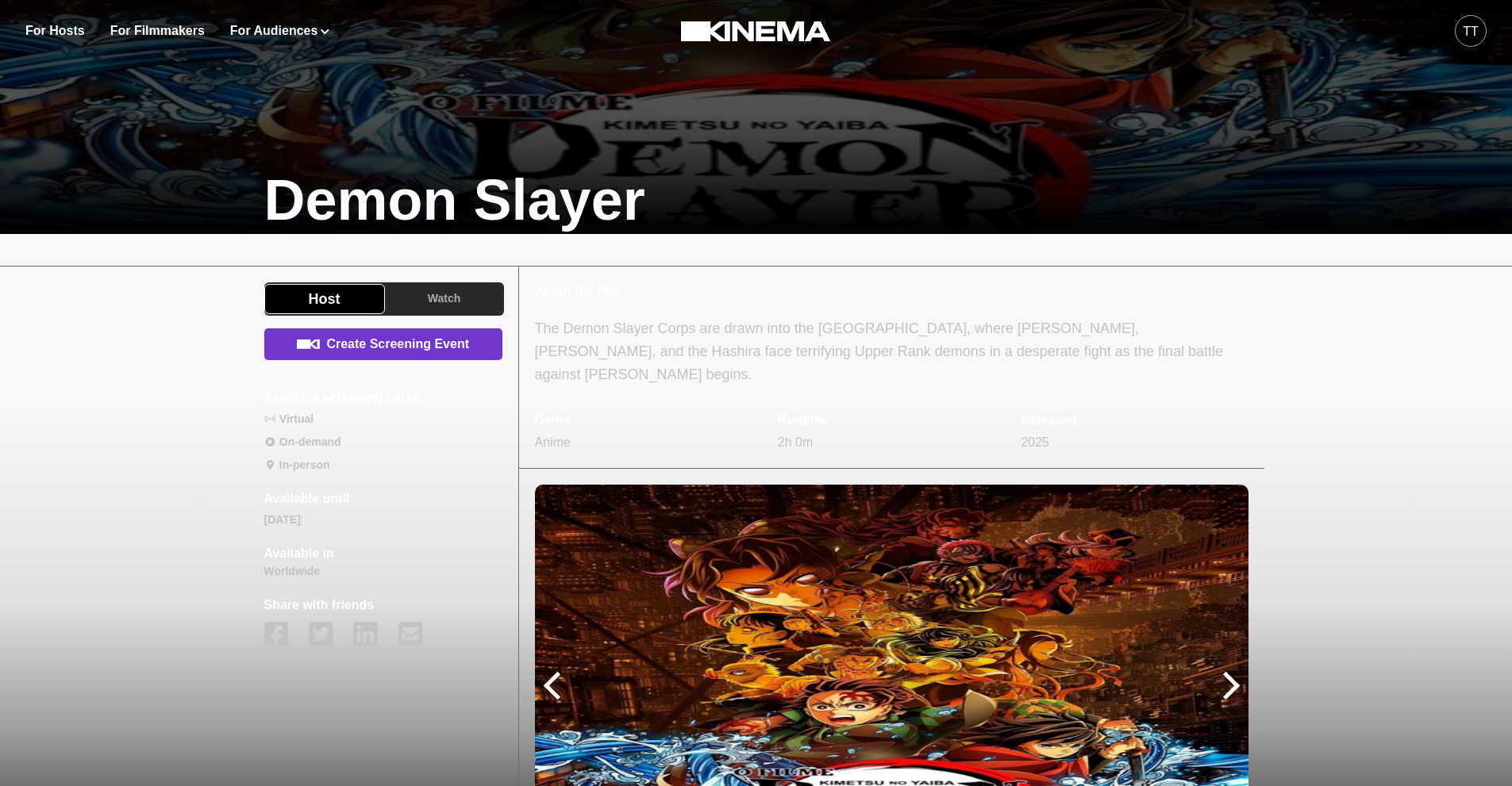
click at [433, 343] on link "Create Screening Event" at bounding box center [383, 344] width 238 height 32
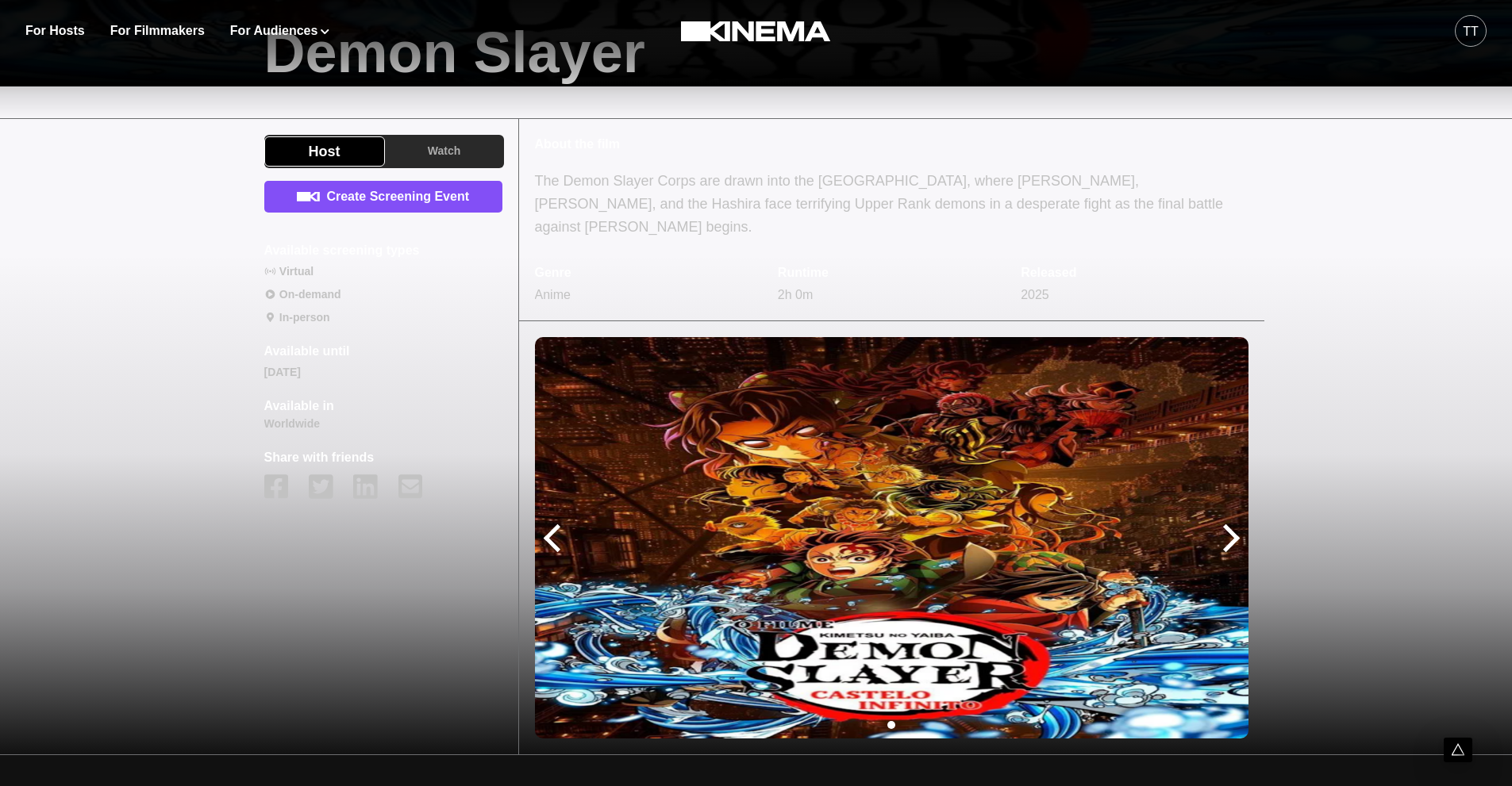
scroll to position [491, 0]
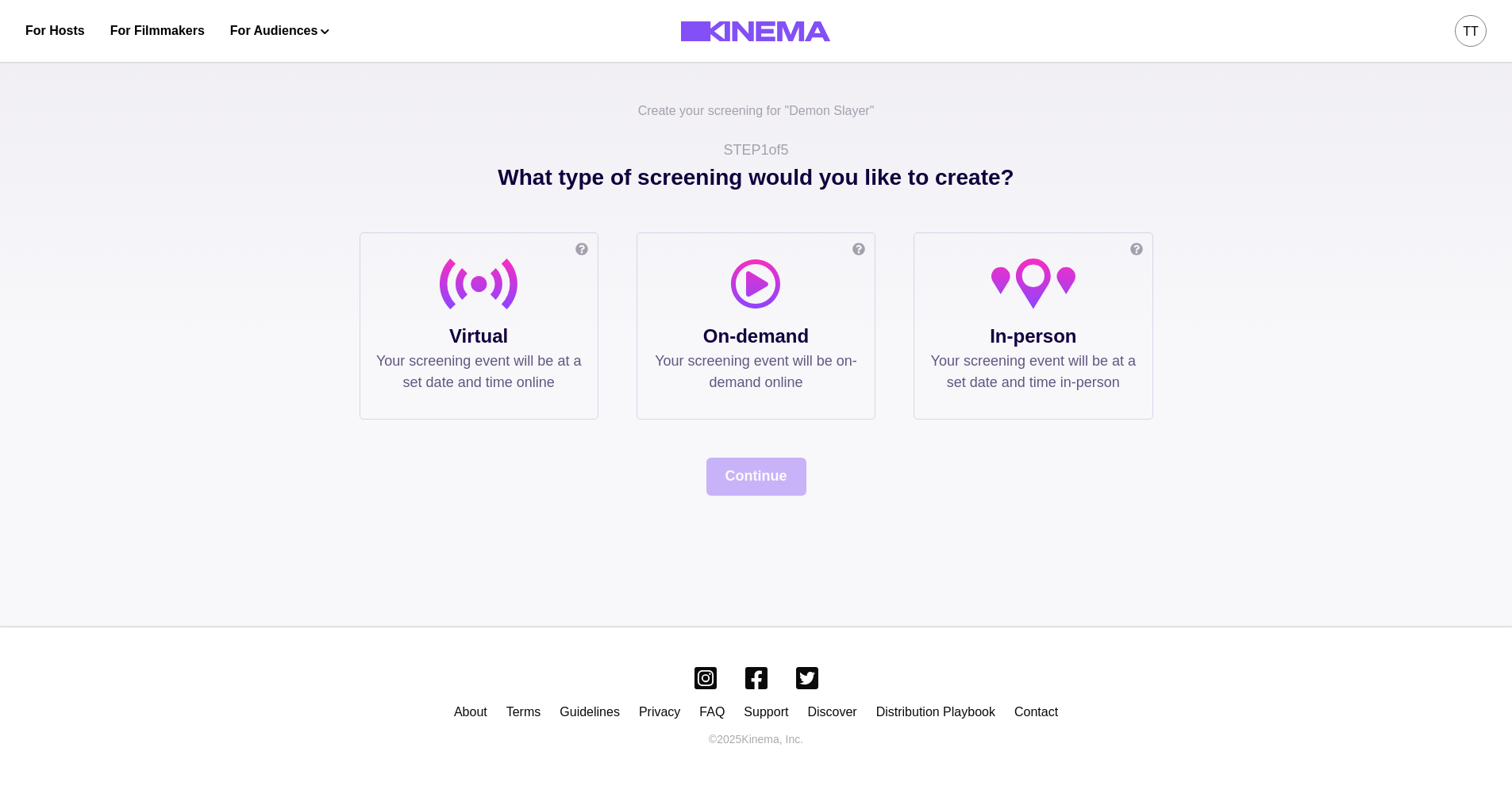
click at [530, 349] on p "Virtual" at bounding box center [479, 336] width 206 height 29
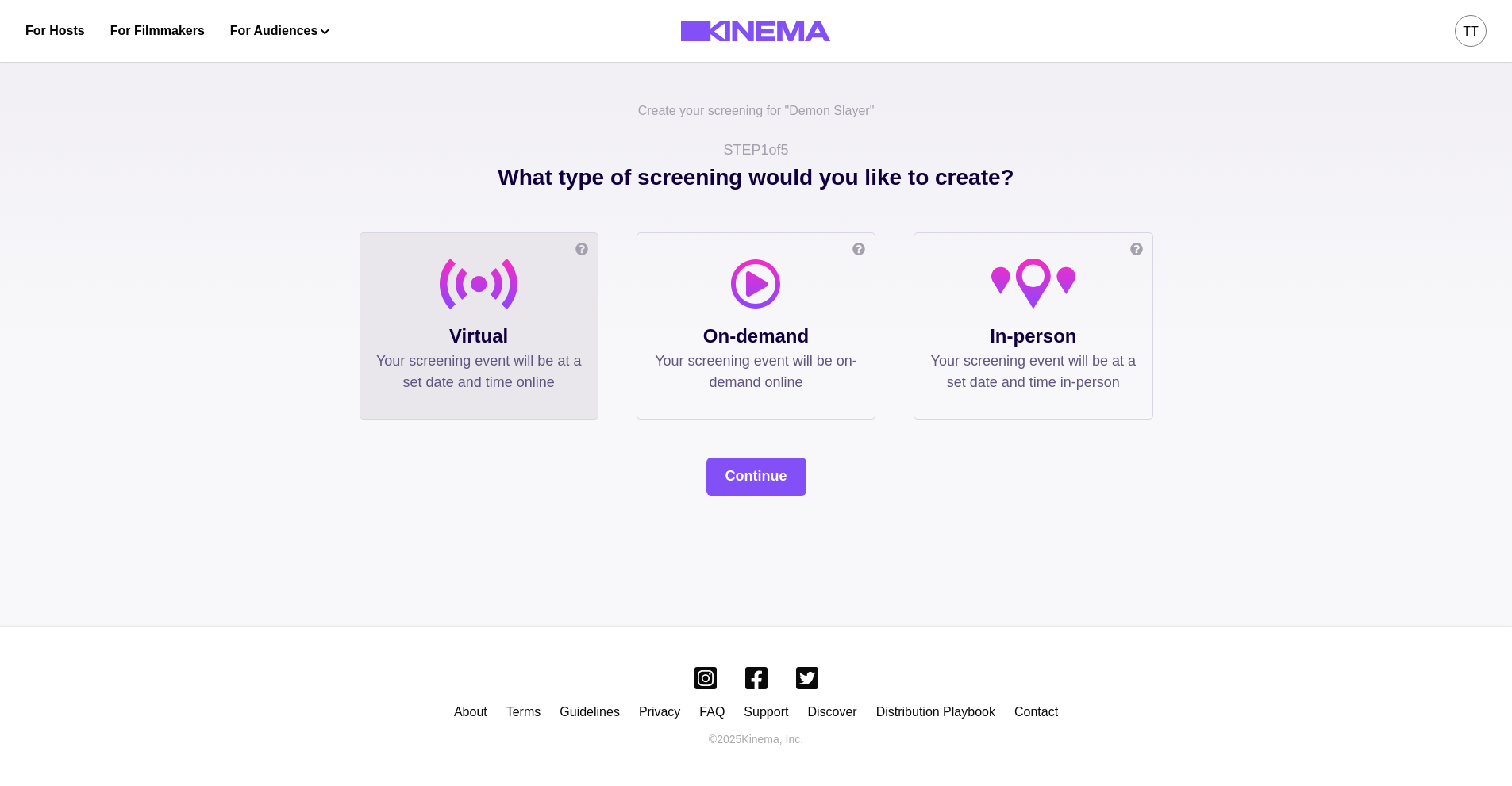
click at [768, 496] on div "Create your screening for " Demon Slayer " STEP 1 of 5 What type of screening w…" at bounding box center [756, 339] width 1512 height 577
click at [767, 481] on button "Continue" at bounding box center [756, 477] width 100 height 38
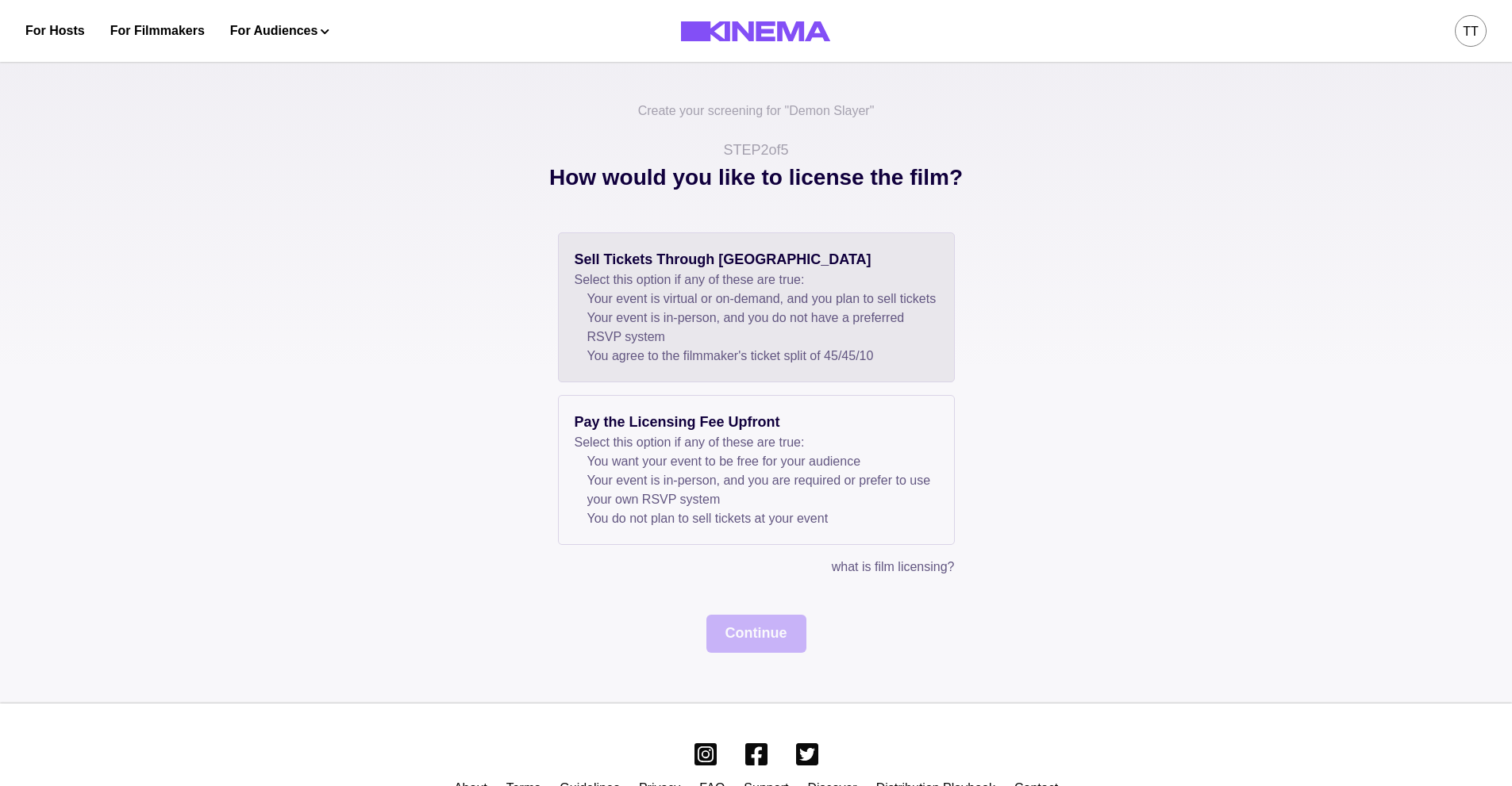
click at [906, 338] on li "Your event is in-person, and you do not have a preferred RSVP system" at bounding box center [762, 327] width 351 height 38
click at [752, 653] on button "Continue" at bounding box center [756, 634] width 100 height 38
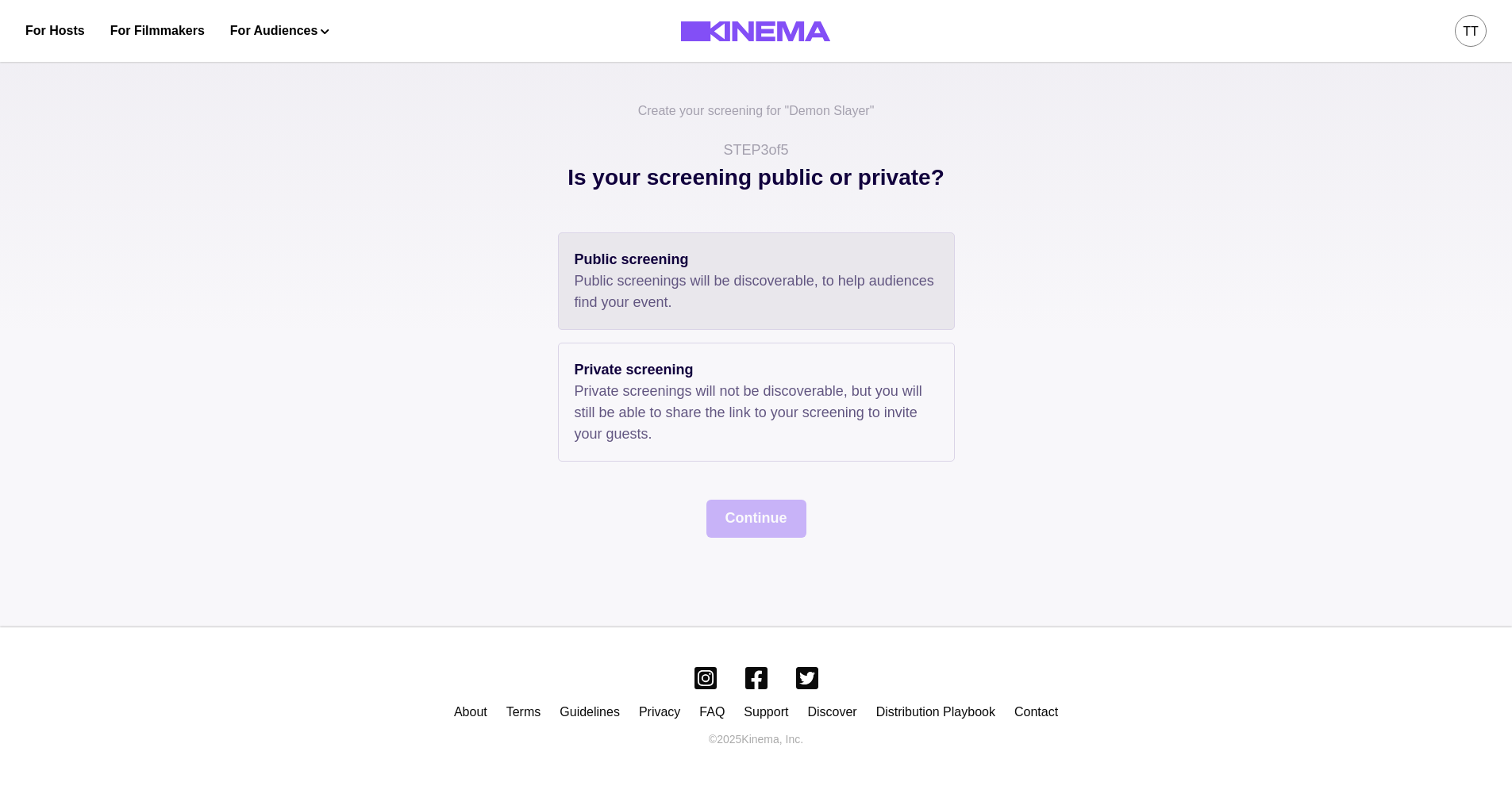
click at [778, 304] on p "Public screenings will be discoverable, to help audiences find your event." at bounding box center [756, 292] width 363 height 43
click at [766, 541] on div "Create your screening for " Demon Slayer " STEP 3 of 5 Is your screening public…" at bounding box center [756, 339] width 1512 height 577
click at [770, 522] on button "Continue" at bounding box center [756, 518] width 100 height 38
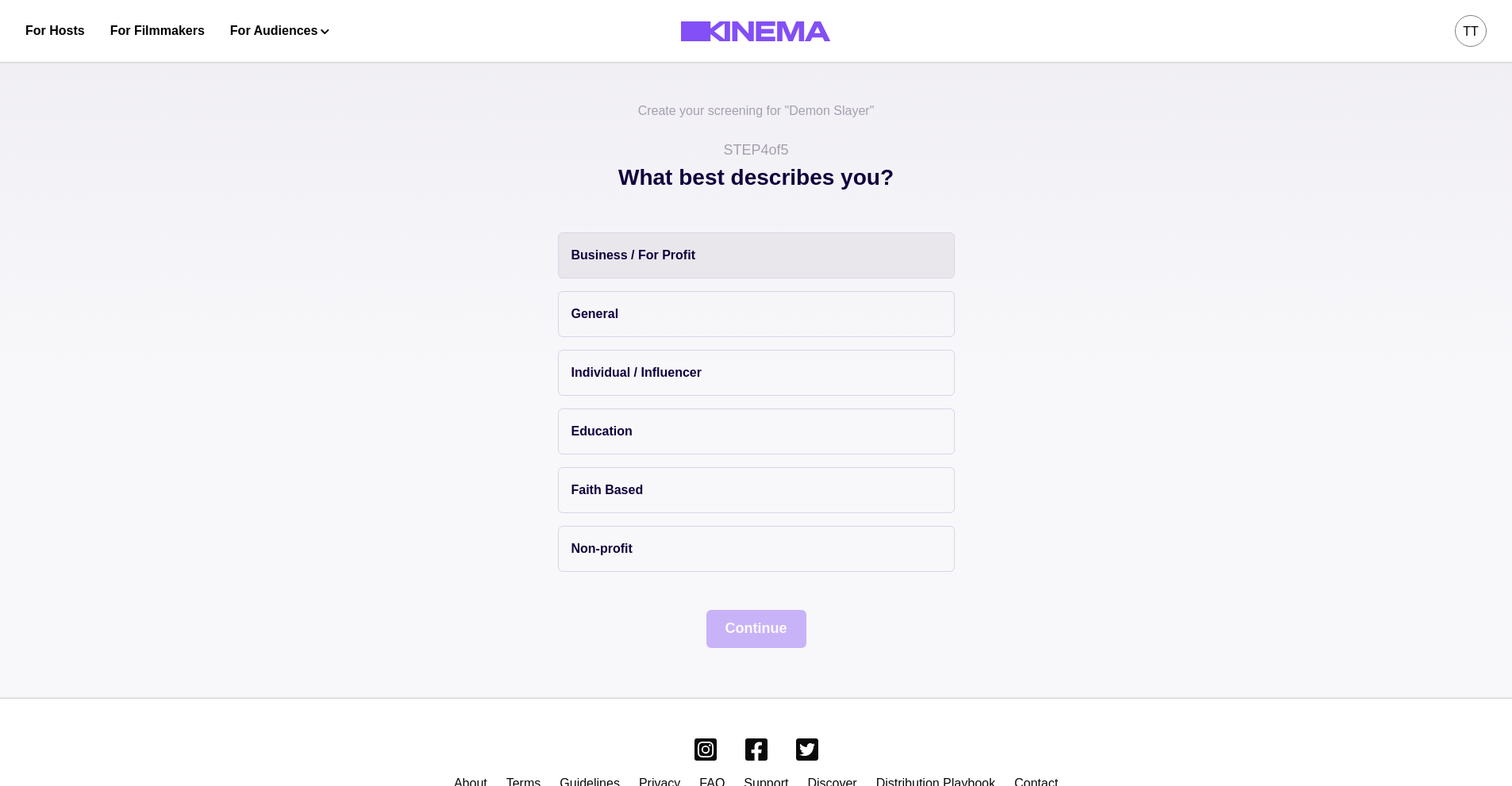
click at [734, 260] on button "Business / For Profit" at bounding box center [756, 256] width 397 height 46
click at [738, 619] on button "Continue" at bounding box center [756, 629] width 100 height 38
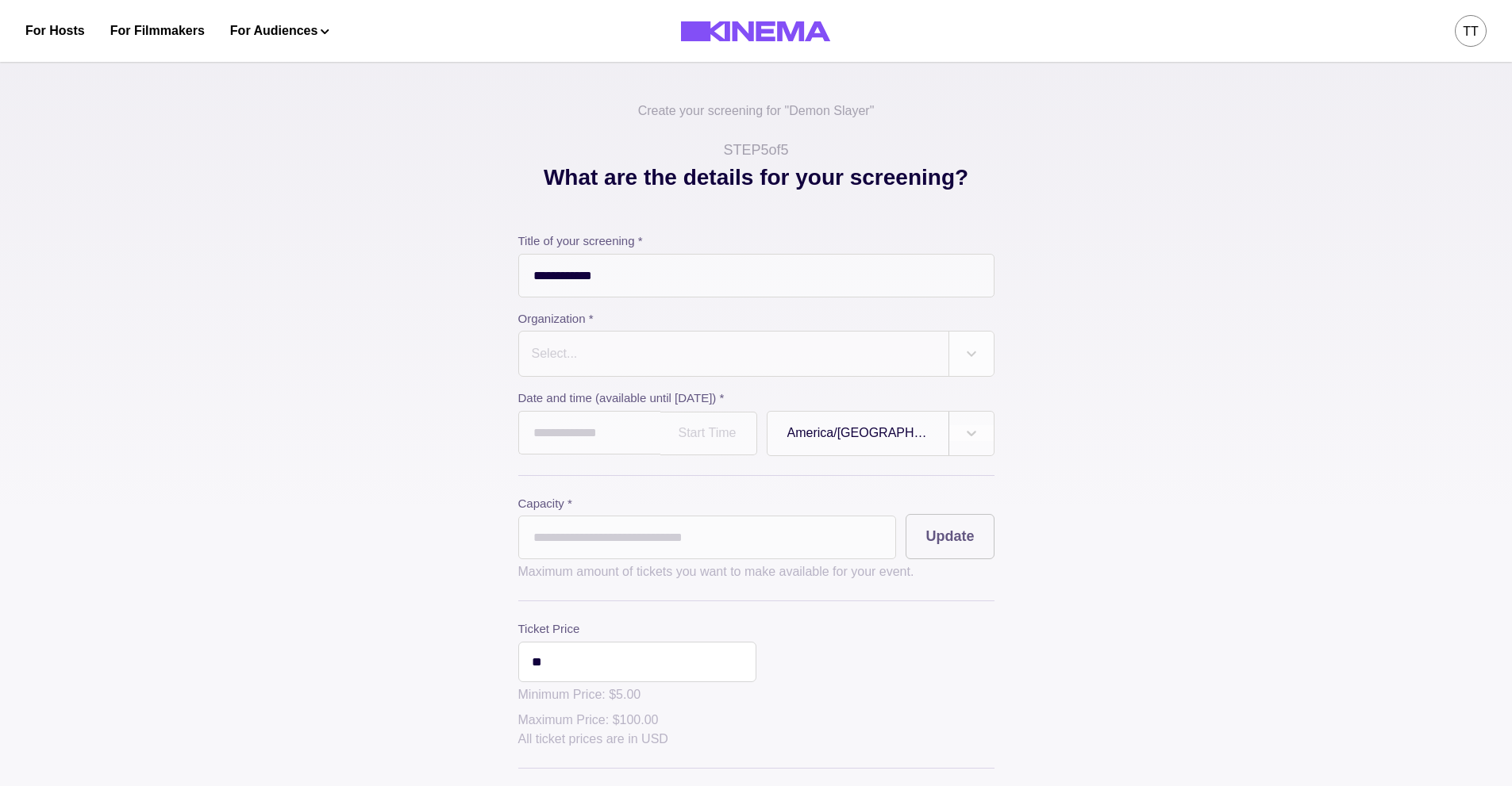
click at [689, 360] on div at bounding box center [734, 354] width 407 height 22
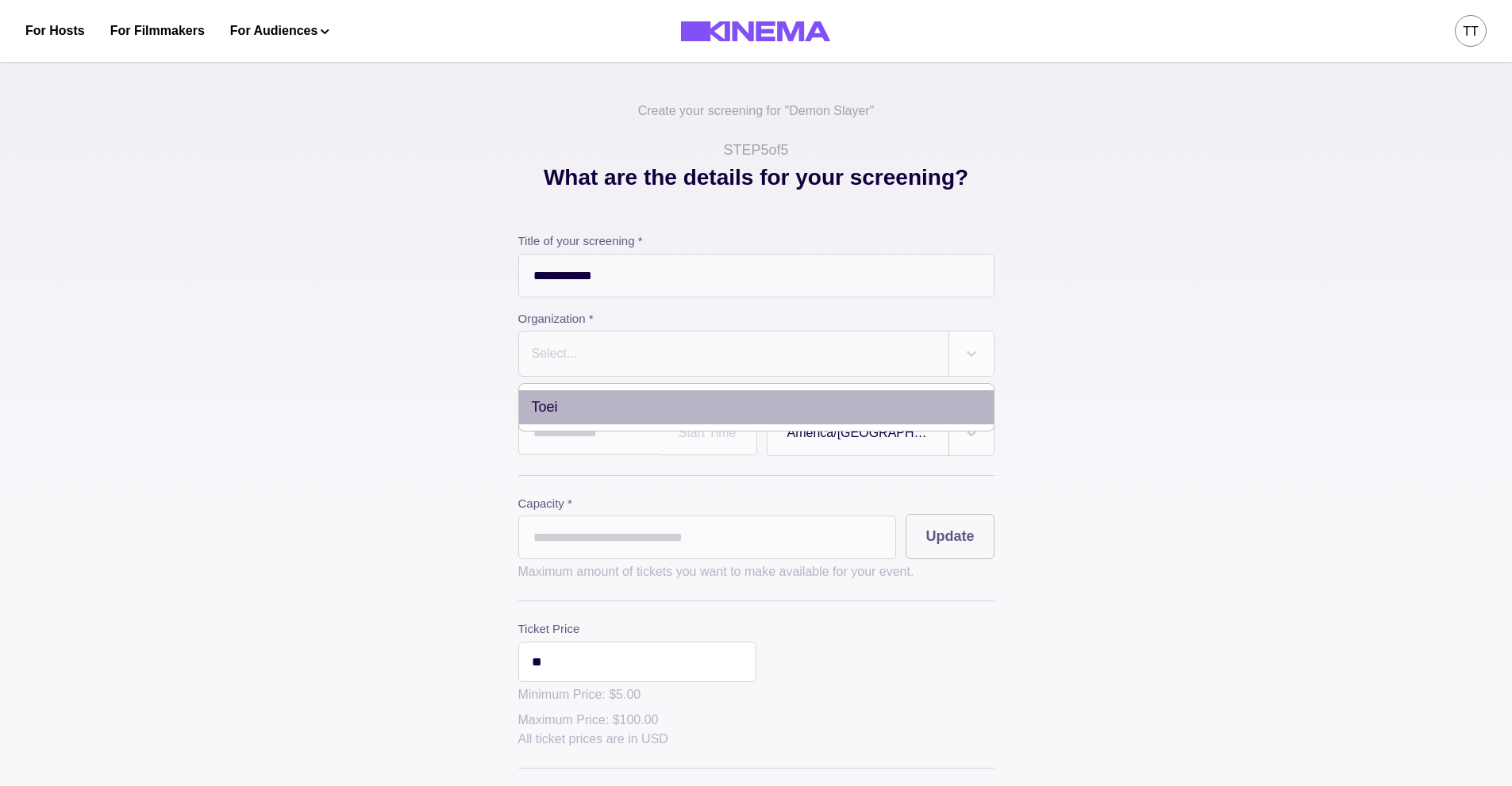
click at [768, 415] on div "Toei" at bounding box center [756, 407] width 475 height 34
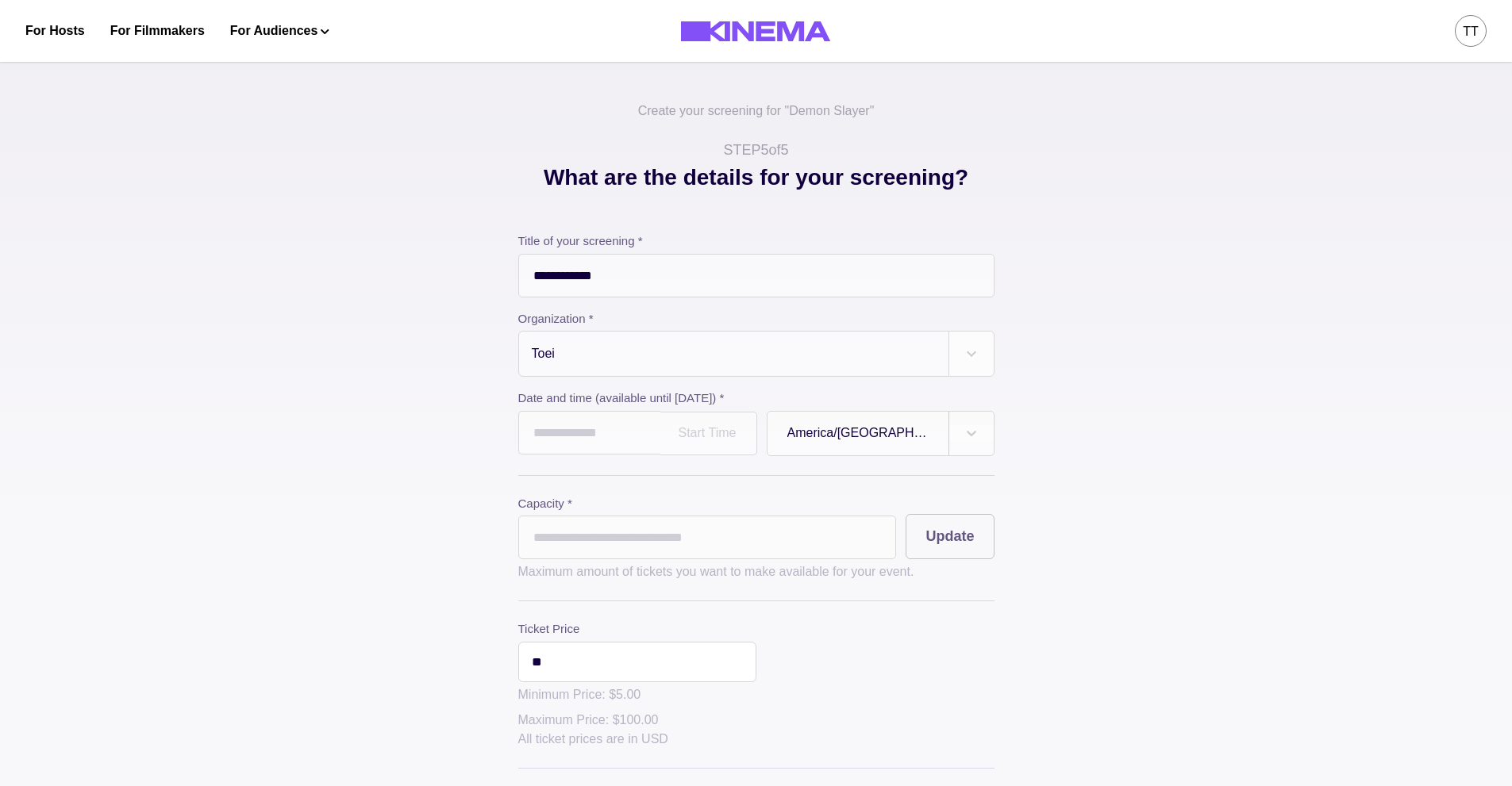
click at [692, 433] on div "Start Time" at bounding box center [709, 434] width 97 height 44
click at [565, 455] on input "text" at bounding box center [589, 433] width 142 height 44
click at [603, 609] on td "30" at bounding box center [595, 609] width 30 height 22
type input "**********"
click at [728, 438] on div at bounding box center [709, 434] width 57 height 14
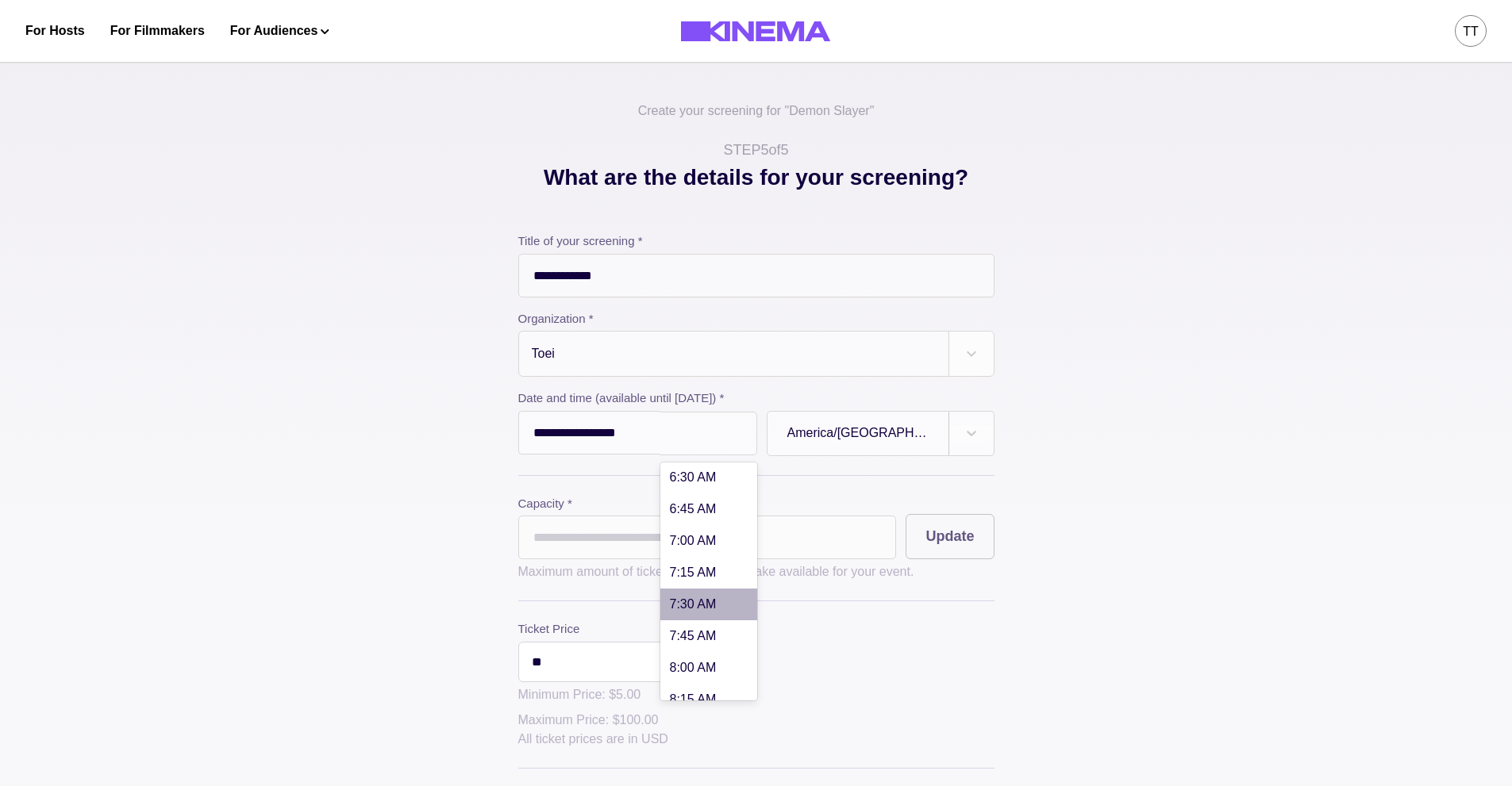
scroll to position [794, 0]
click at [711, 553] on div "7:00 AM" at bounding box center [709, 545] width 97 height 32
click at [737, 439] on div at bounding box center [709, 434] width 57 height 14
click at [724, 618] on div "5:30 PM" at bounding box center [709, 609] width 97 height 32
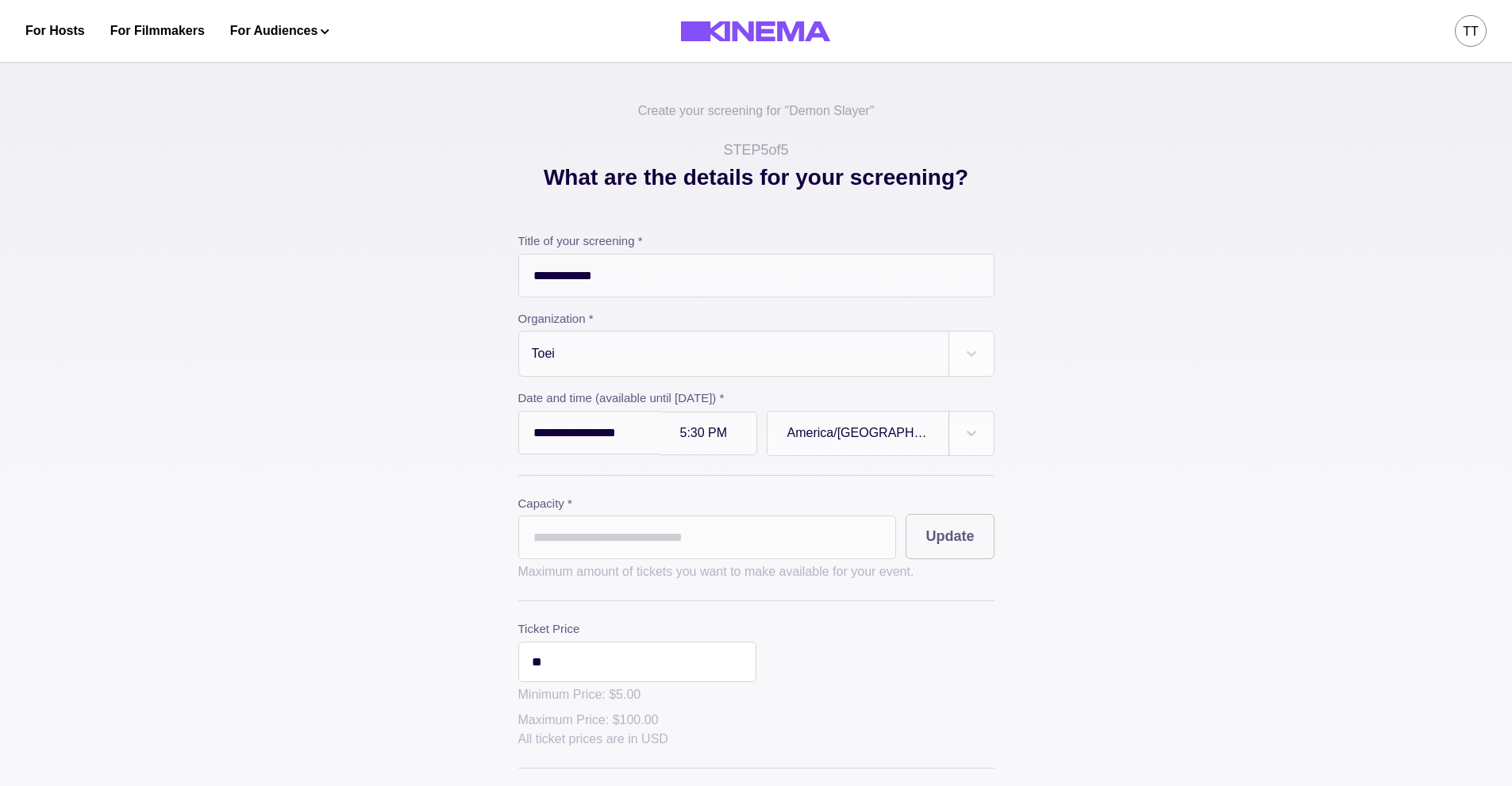
click at [864, 491] on div "**********" at bounding box center [756, 588] width 477 height 711
drag, startPoint x: 803, startPoint y: 535, endPoint x: 493, endPoint y: 519, distance: 310.4
click at [493, 519] on div "**********" at bounding box center [756, 552] width 794 height 782
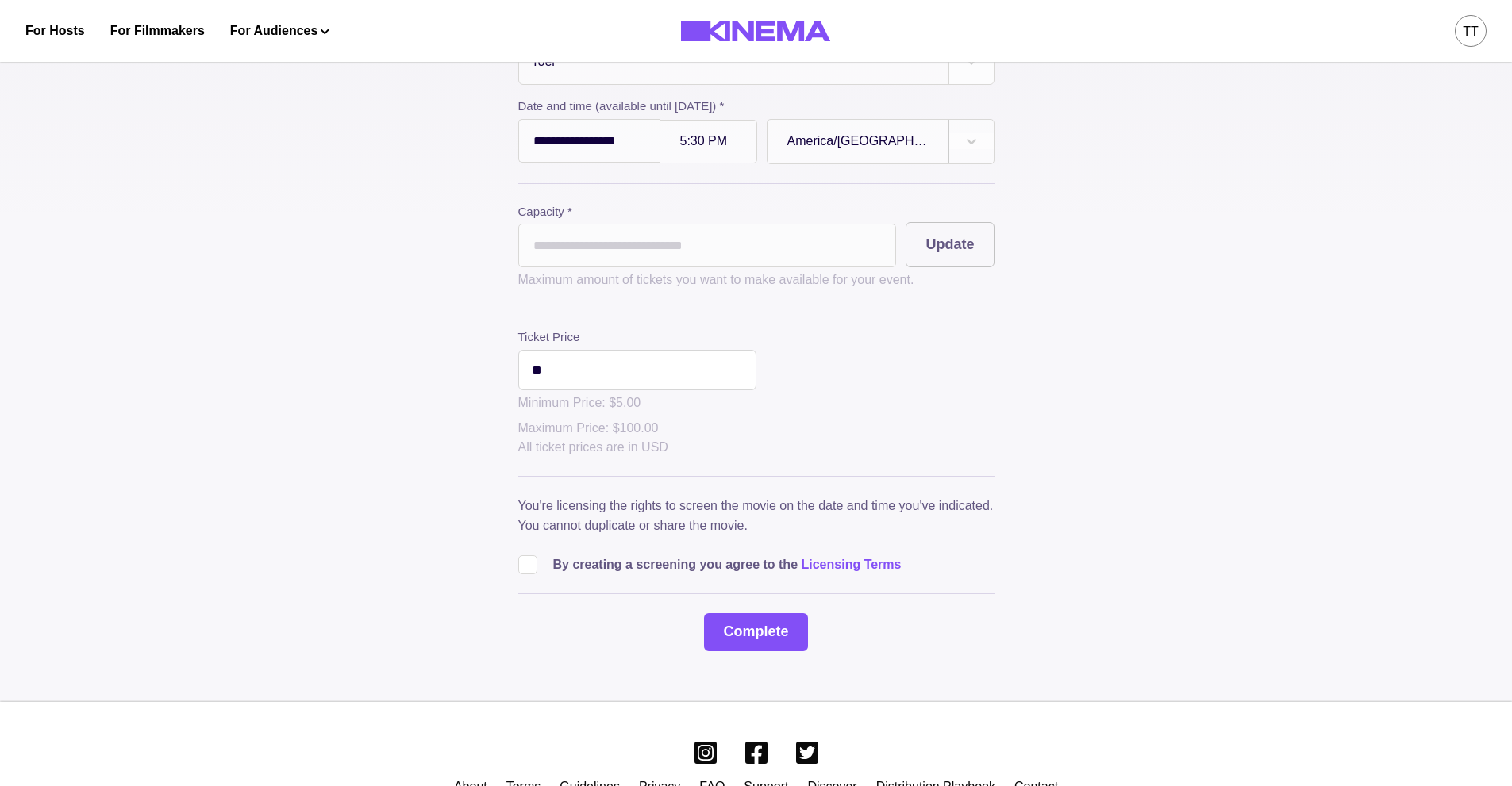
scroll to position [317, 0]
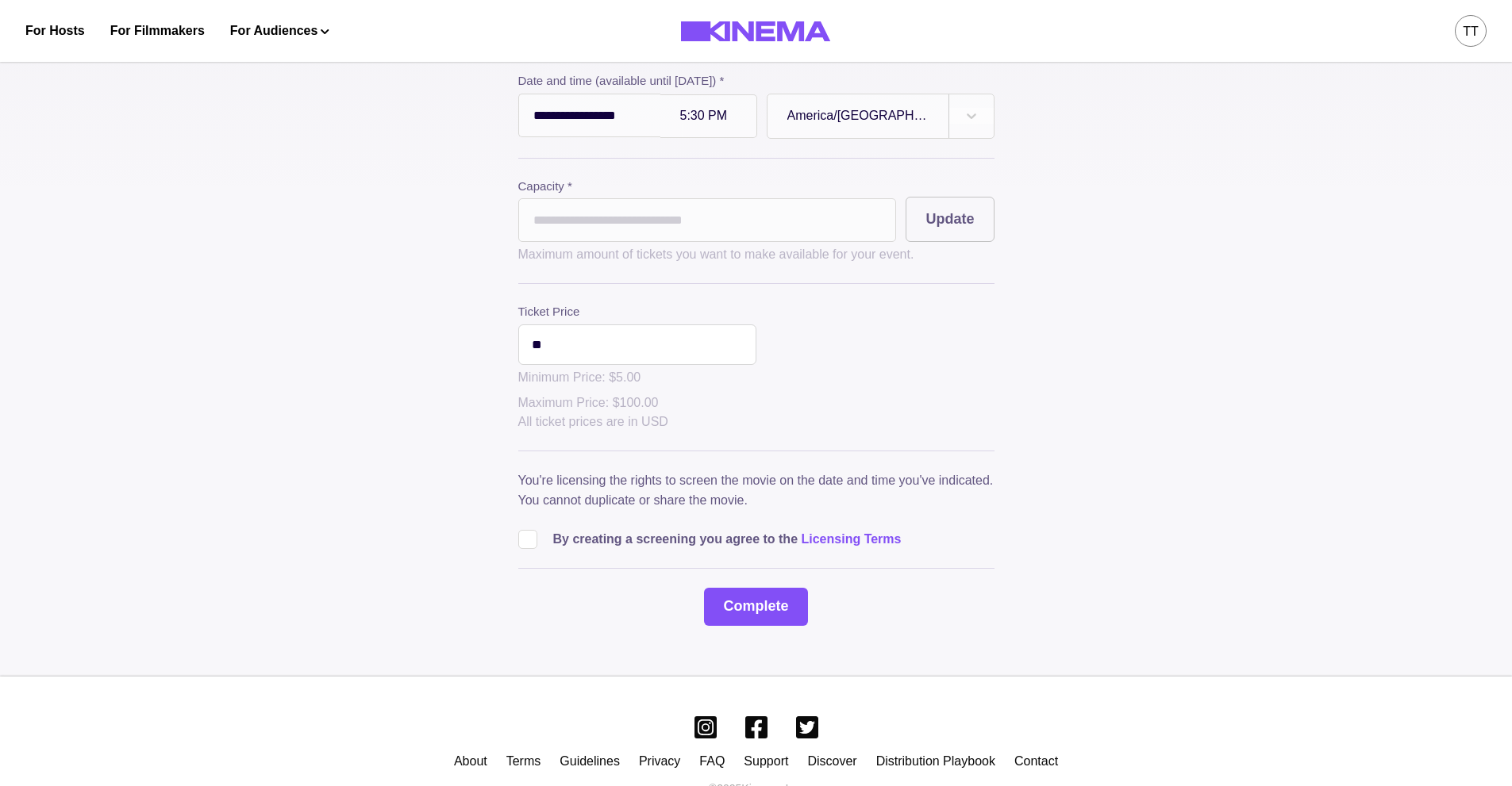
type input "**"
click at [533, 546] on span at bounding box center [528, 539] width 19 height 19
click at [943, 235] on button "Update" at bounding box center [950, 219] width 89 height 45
click at [770, 612] on button "Complete" at bounding box center [756, 607] width 104 height 38
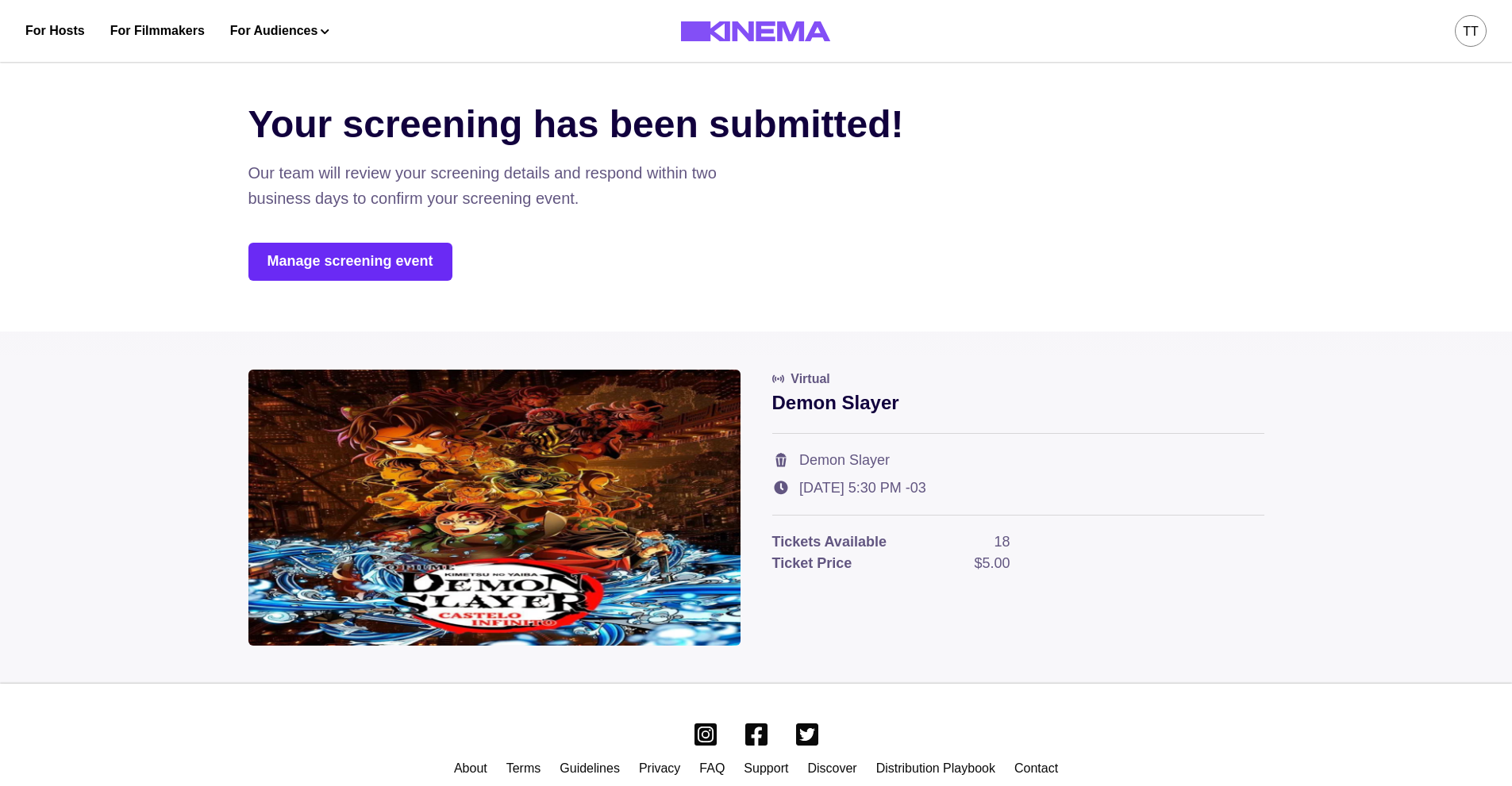
click at [359, 265] on link "Manage screening event" at bounding box center [350, 262] width 204 height 38
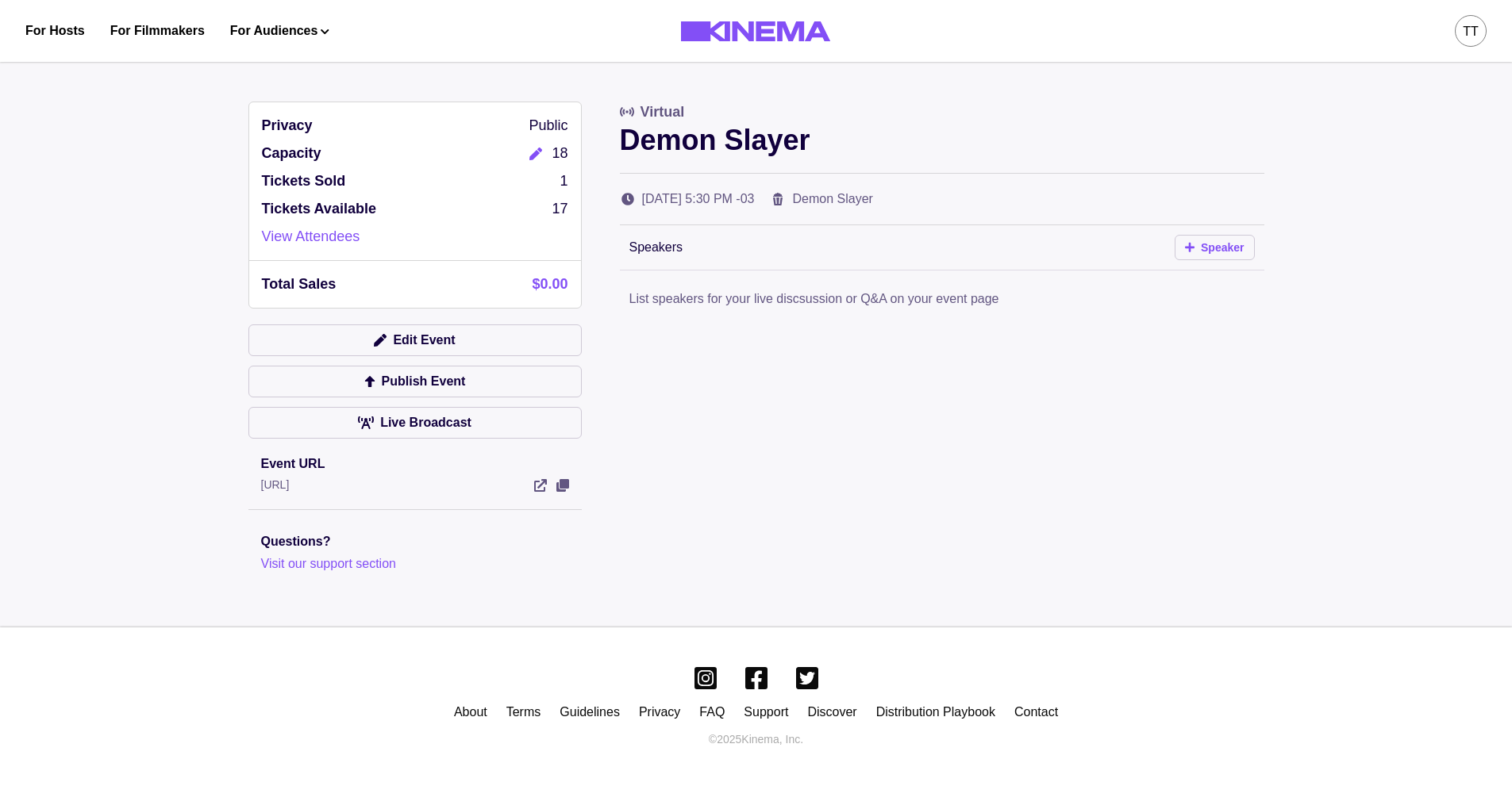
click at [1210, 250] on button "Speaker" at bounding box center [1214, 248] width 81 height 26
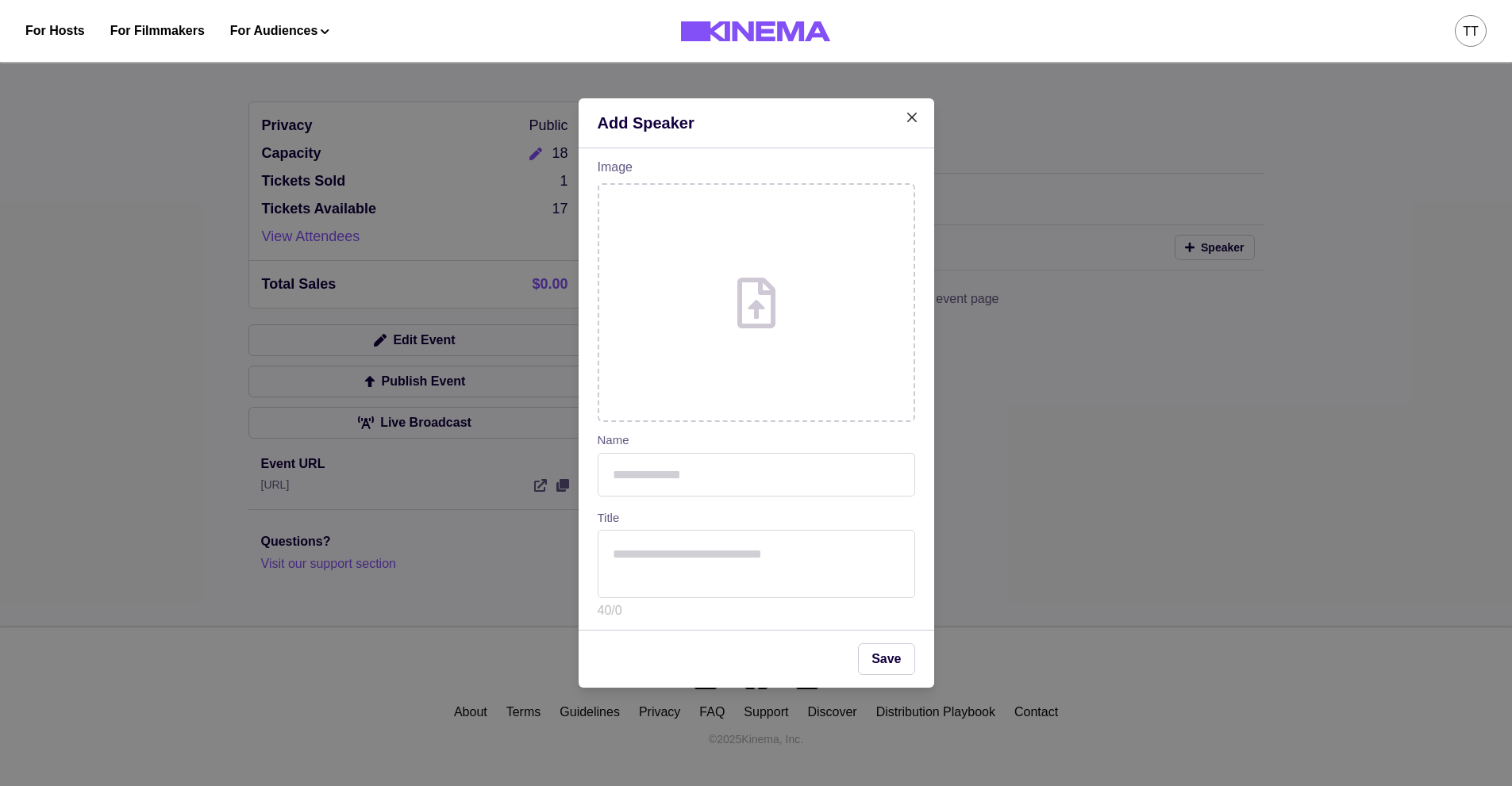
click at [716, 474] on input "text" at bounding box center [756, 475] width 318 height 44
click at [736, 315] on button "Upload" at bounding box center [756, 302] width 315 height 236
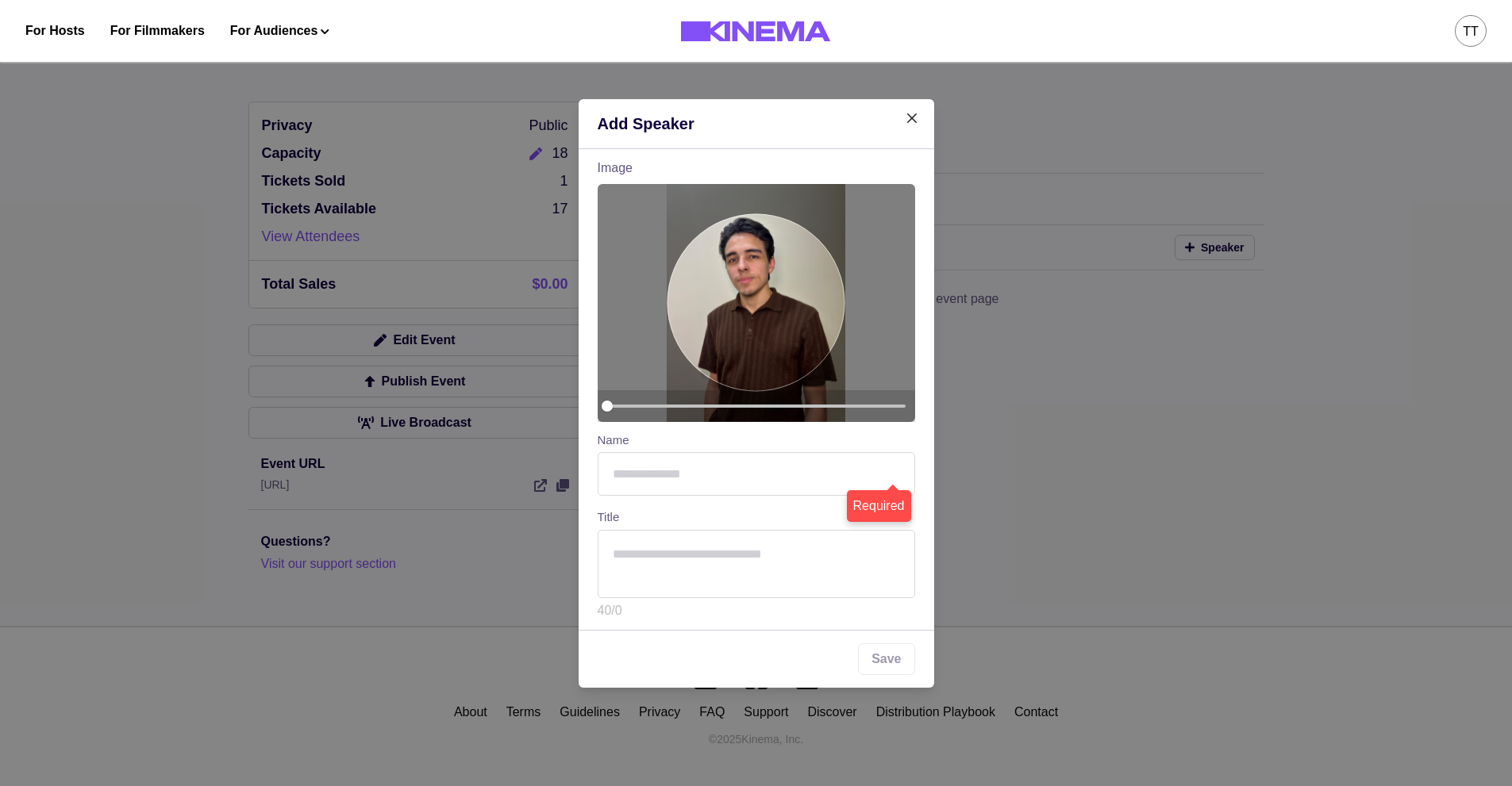
click at [719, 476] on input "text" at bounding box center [756, 475] width 318 height 44
type input "******"
click at [754, 567] on textarea at bounding box center [756, 564] width 318 height 69
type textarea "****"
drag, startPoint x: 892, startPoint y: 667, endPoint x: 869, endPoint y: 661, distance: 23.8
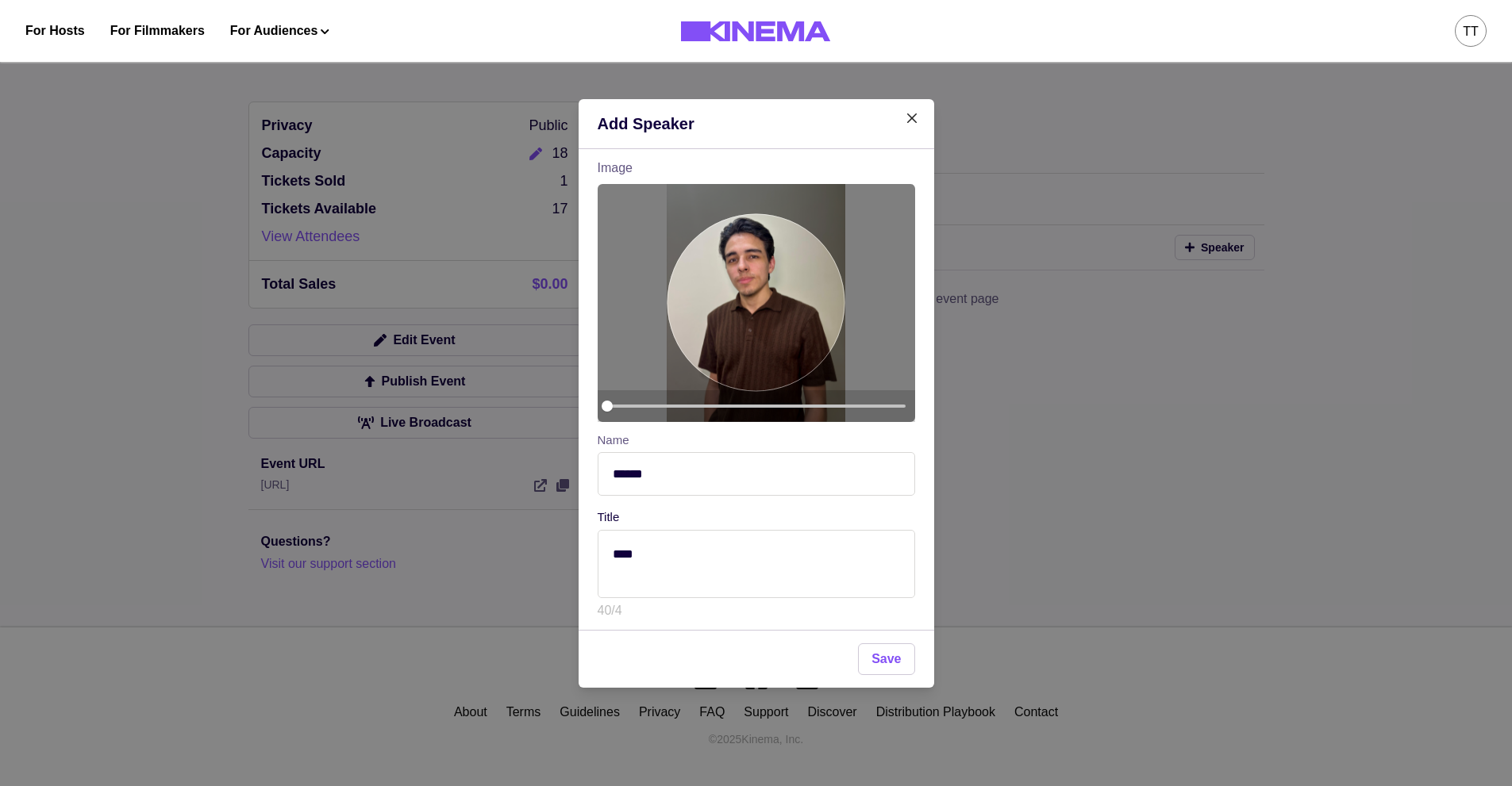
click at [889, 668] on button "Save" at bounding box center [886, 660] width 57 height 32
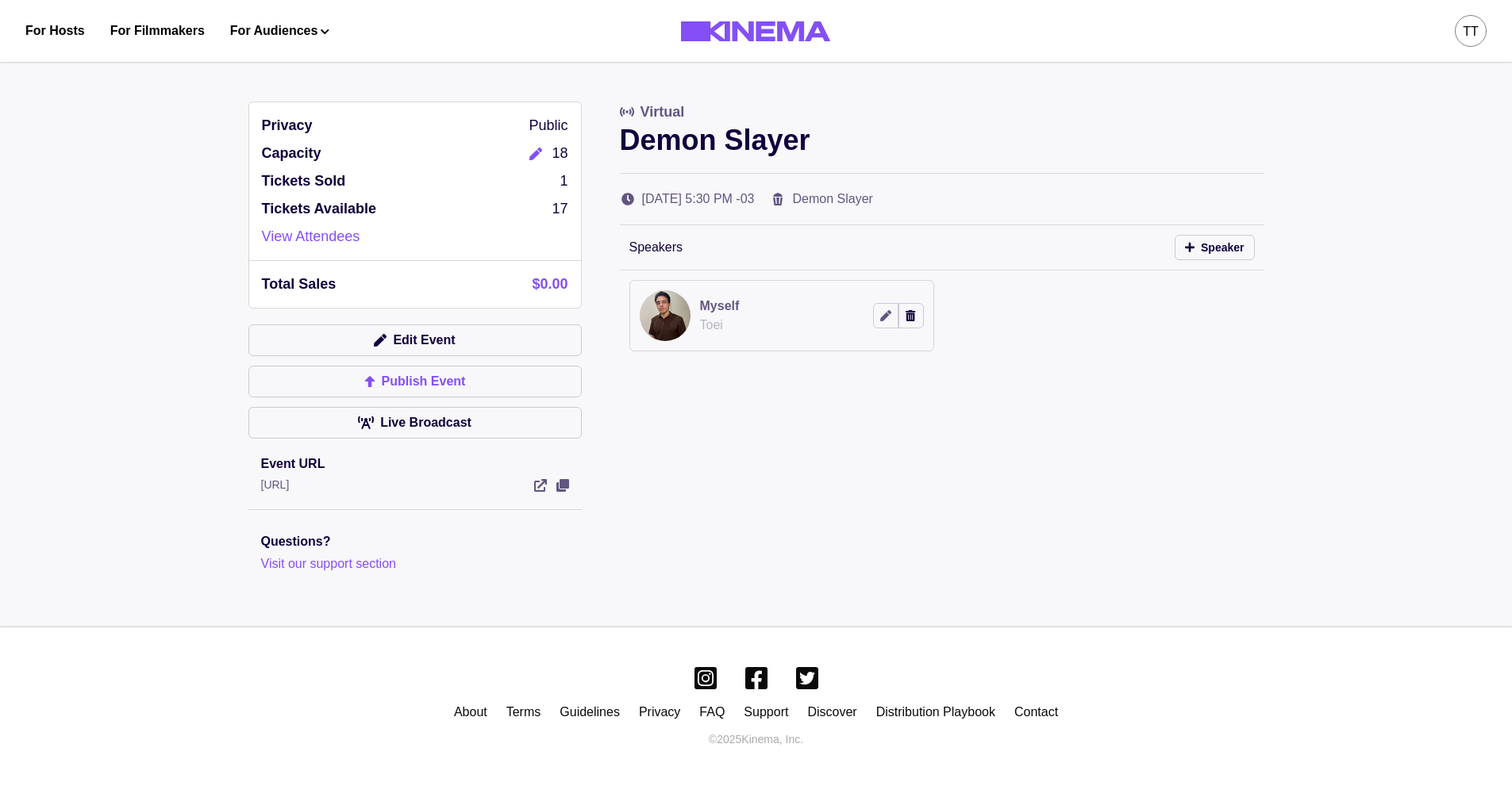
click at [537, 382] on button "Publish Event" at bounding box center [415, 382] width 333 height 32
